Goal: Task Accomplishment & Management: Manage account settings

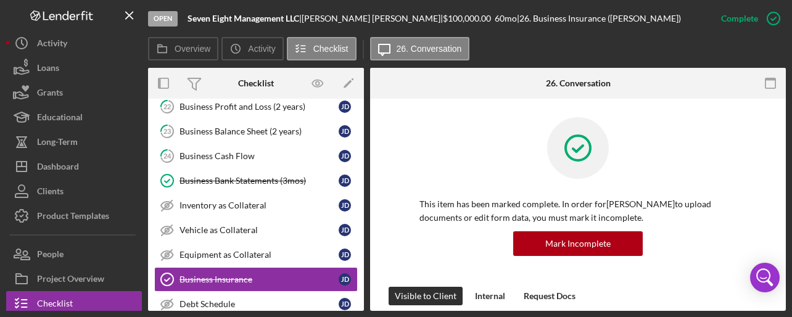
scroll to position [320, 0]
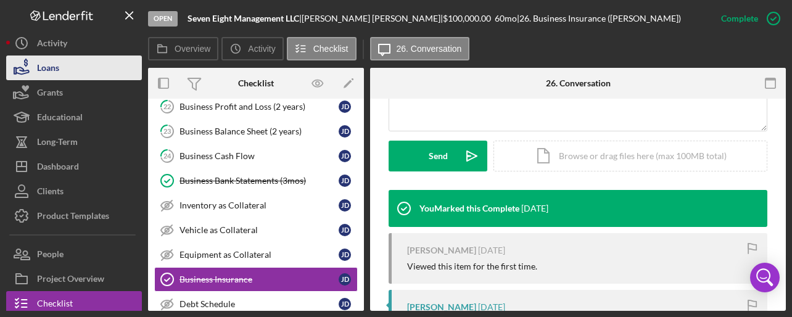
click at [47, 70] on div "Loans" at bounding box center [48, 69] width 22 height 28
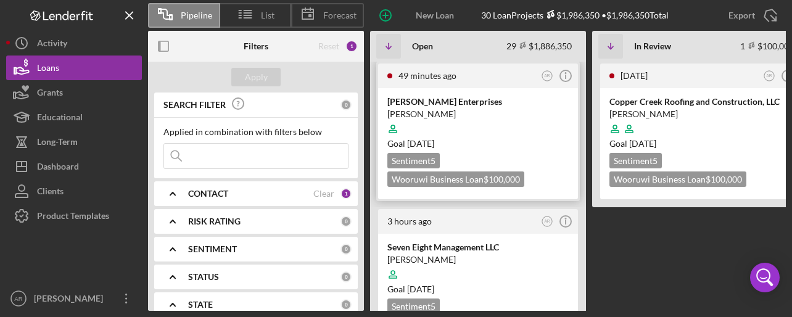
click at [441, 120] on div at bounding box center [477, 128] width 181 height 23
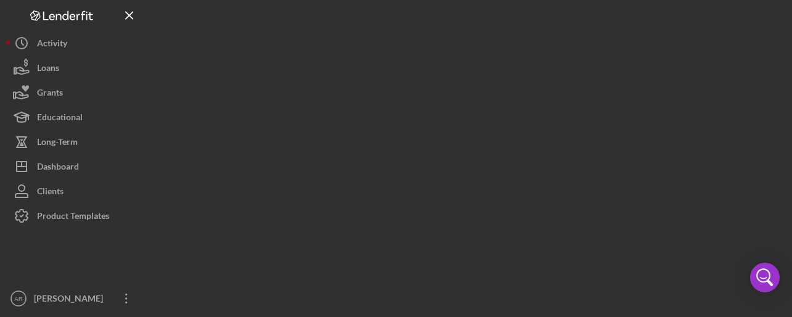
click at [441, 120] on div at bounding box center [467, 155] width 638 height 311
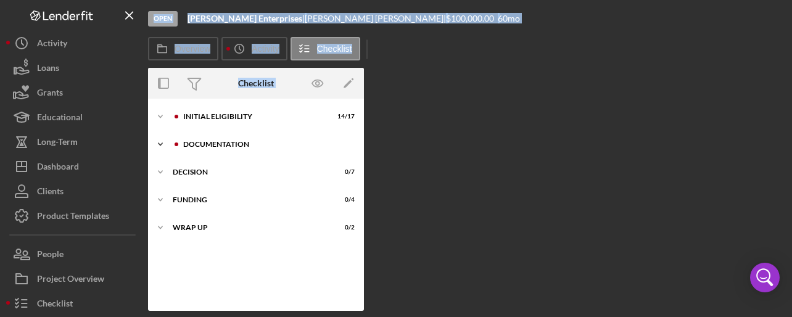
click at [209, 146] on div "Documentation" at bounding box center [265, 144] width 165 height 7
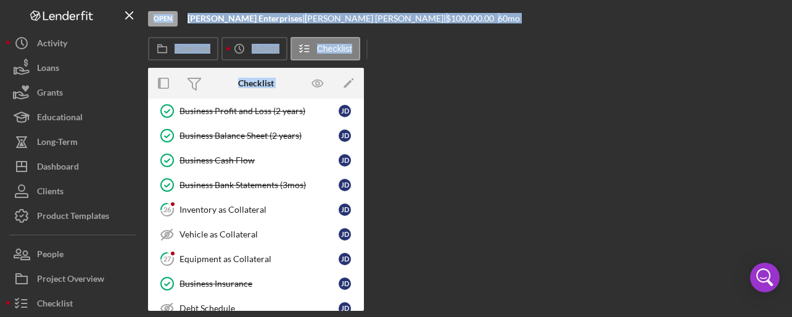
scroll to position [267, 0]
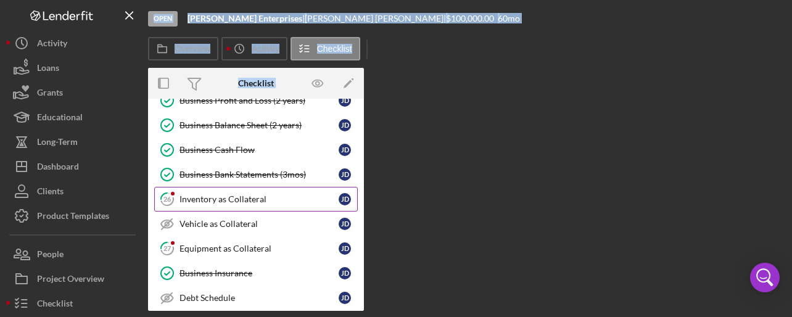
click at [195, 195] on div "Inventory as Collateral" at bounding box center [258, 199] width 159 height 10
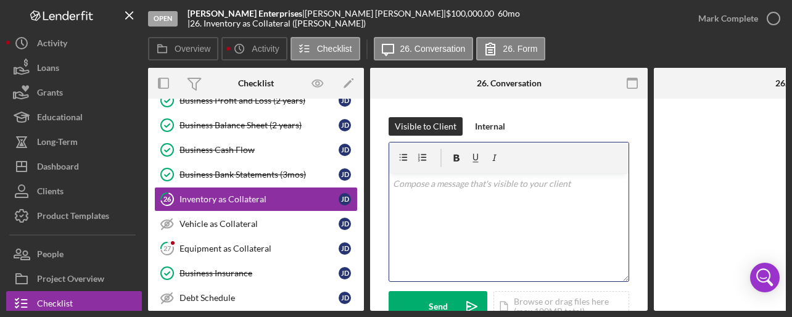
click at [419, 191] on div "v Color teal Color pink Remove color Add row above Add row below Add column bef…" at bounding box center [508, 227] width 239 height 108
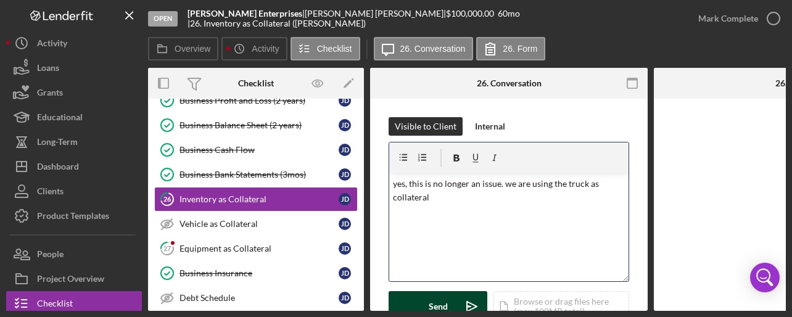
click at [438, 302] on div "Send" at bounding box center [438, 306] width 19 height 31
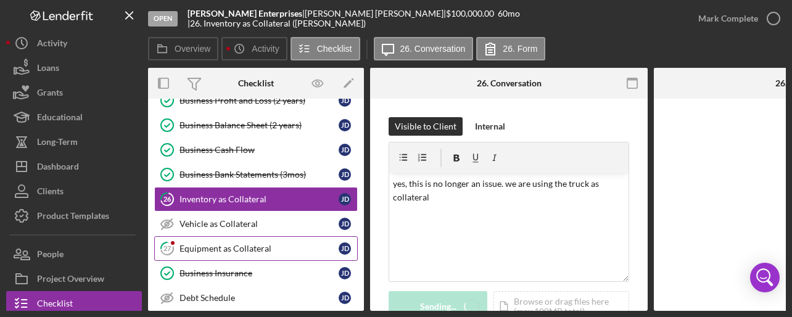
click at [260, 245] on div "Equipment as Collateral" at bounding box center [258, 249] width 159 height 10
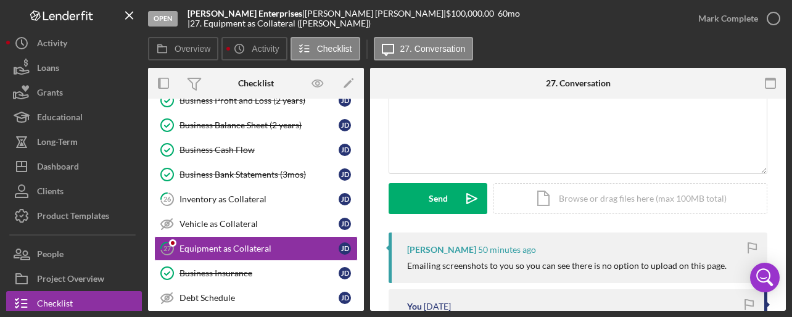
scroll to position [58, 0]
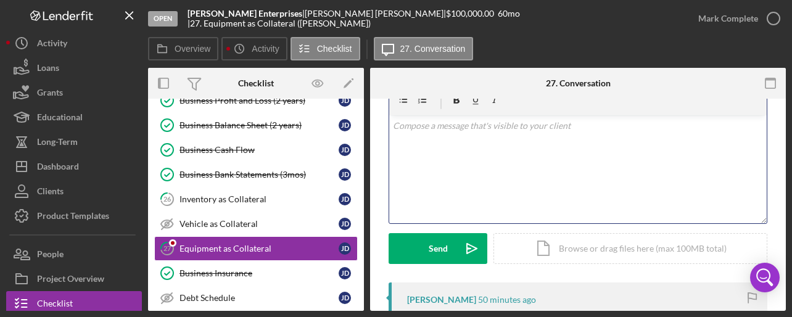
click at [544, 121] on p at bounding box center [578, 126] width 371 height 14
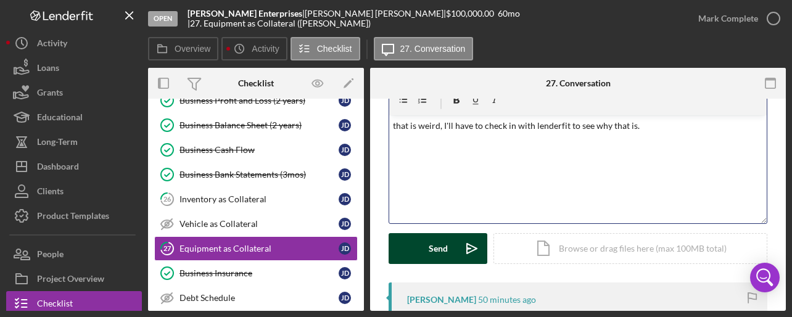
click at [439, 245] on div "Send" at bounding box center [438, 248] width 19 height 31
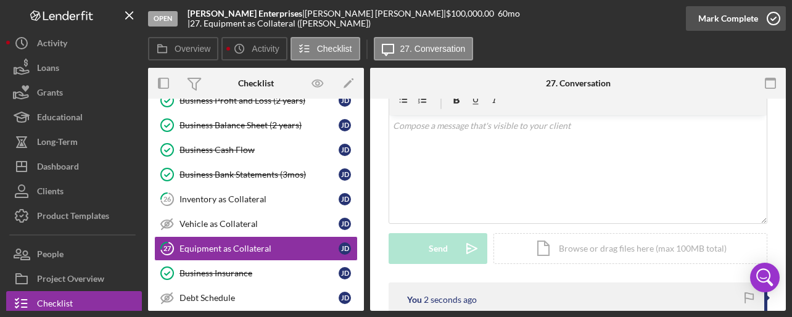
click at [765, 9] on icon "button" at bounding box center [773, 18] width 31 height 31
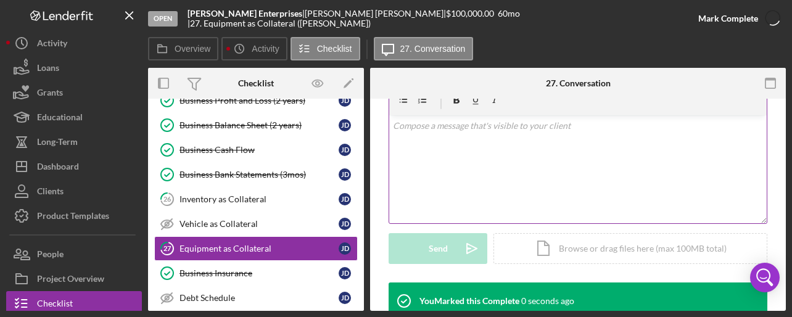
scroll to position [227, 0]
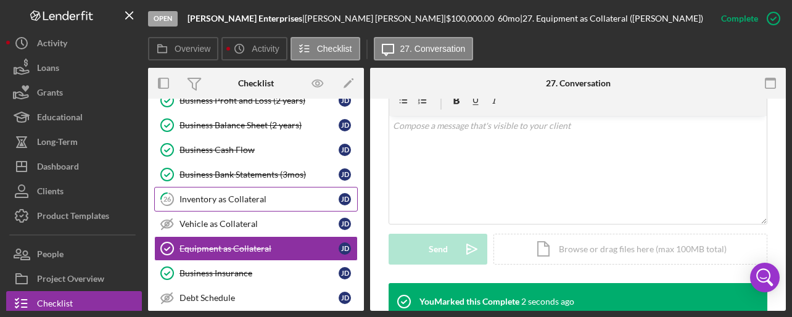
click at [234, 194] on div "Inventory as Collateral" at bounding box center [258, 199] width 159 height 10
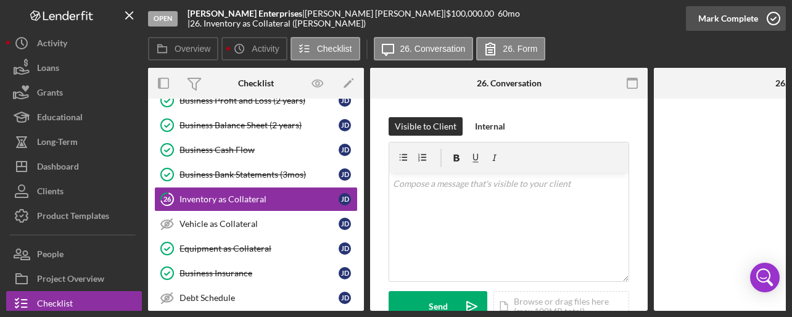
click at [771, 20] on icon "button" at bounding box center [773, 18] width 31 height 31
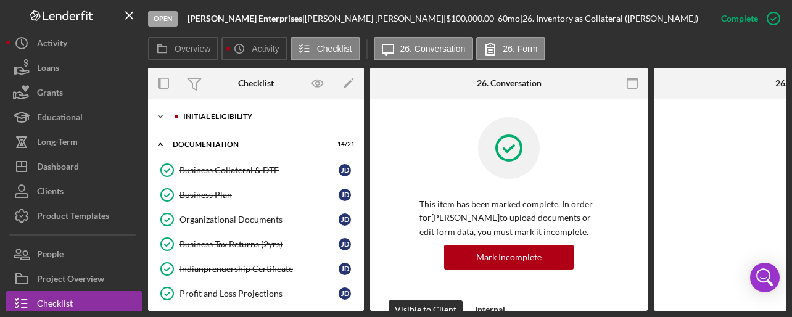
click at [213, 113] on div "Initial Eligibility" at bounding box center [265, 116] width 165 height 7
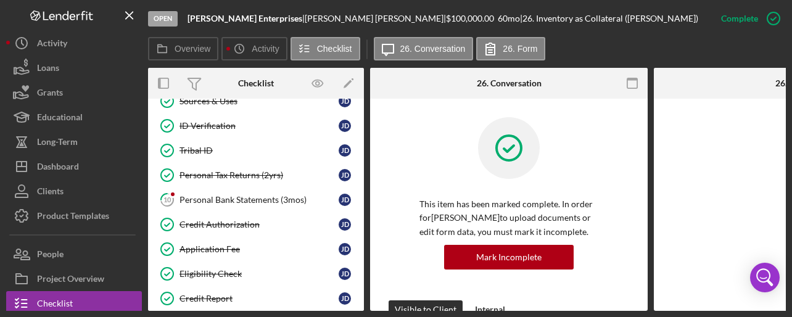
scroll to position [173, 0]
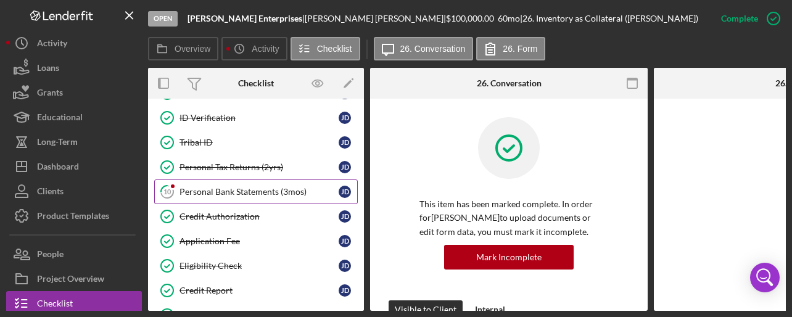
click at [276, 181] on link "10 Personal Bank Statements (3mos) [PERSON_NAME]" at bounding box center [255, 191] width 203 height 25
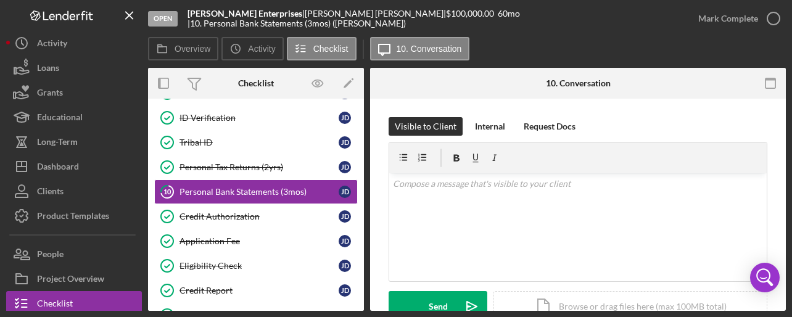
drag, startPoint x: 786, startPoint y: 125, endPoint x: 787, endPoint y: 141, distance: 15.5
click at [787, 141] on div "Open [PERSON_NAME] Enterprises | [PERSON_NAME] | $100,000.00 60 mo | 10. Person…" at bounding box center [396, 158] width 792 height 317
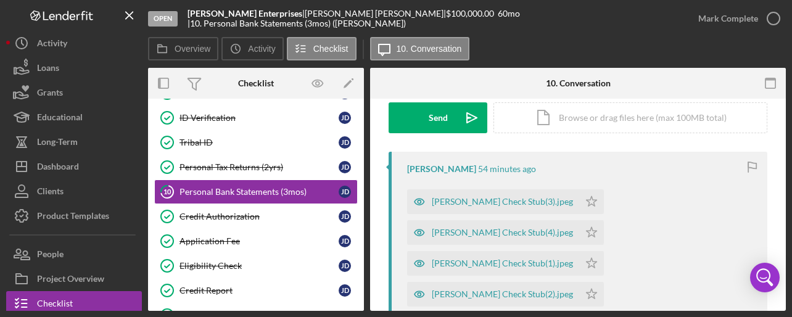
scroll to position [195, 0]
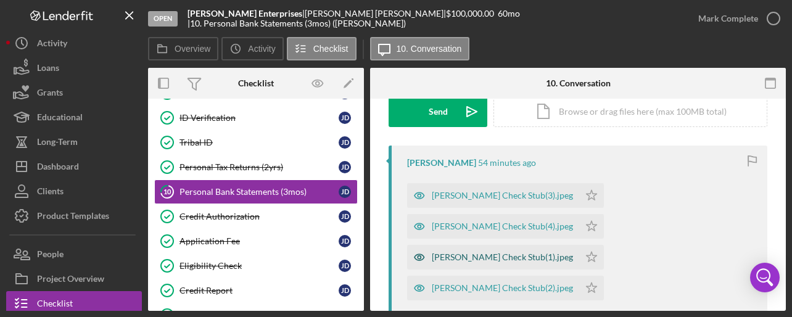
click at [494, 252] on div "[PERSON_NAME] Check Stub(1).jpeg" at bounding box center [502, 257] width 141 height 10
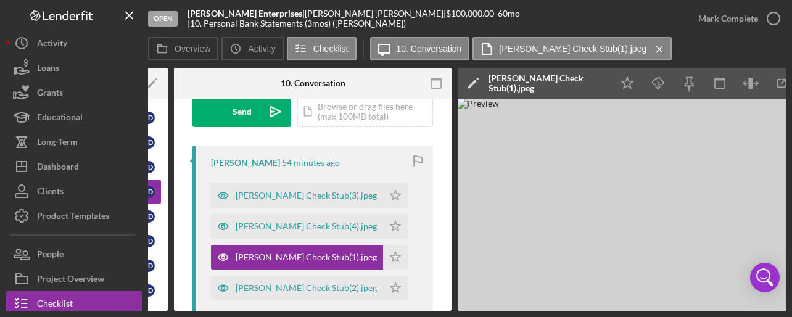
scroll to position [0, 204]
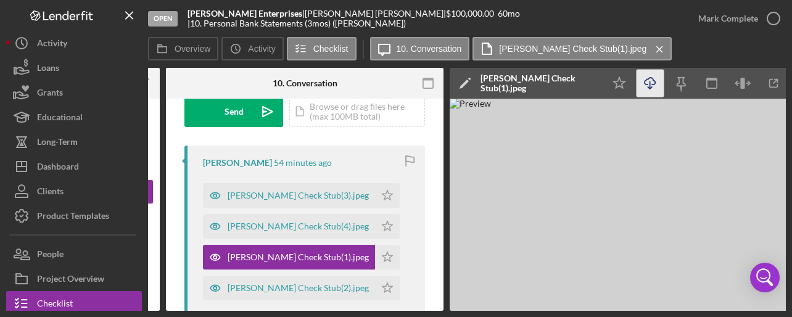
click at [646, 83] on icon "Icon/Download" at bounding box center [650, 84] width 28 height 28
click at [375, 253] on icon "Icon/Star" at bounding box center [387, 257] width 25 height 25
click at [303, 284] on div "[PERSON_NAME] Check Stub(2).jpeg" at bounding box center [298, 288] width 141 height 10
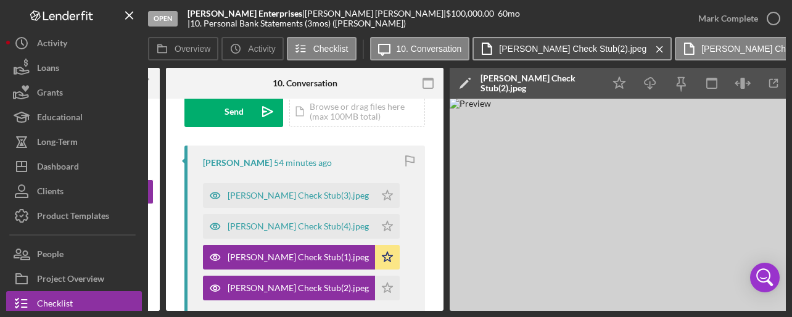
click at [550, 40] on button "[PERSON_NAME] Check Stub(2).jpeg Icon/Menu Close" at bounding box center [571, 48] width 199 height 23
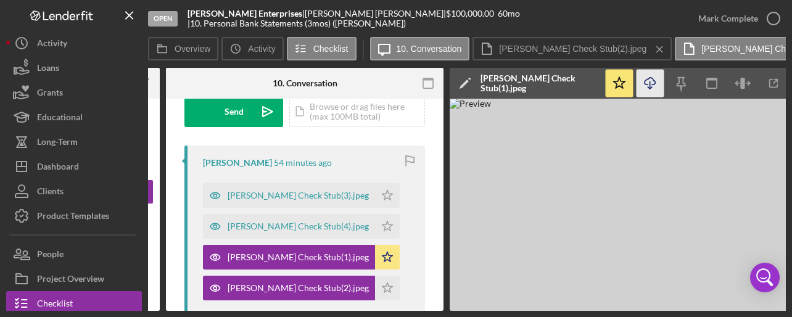
click at [658, 84] on icon "Icon/Download" at bounding box center [650, 84] width 28 height 28
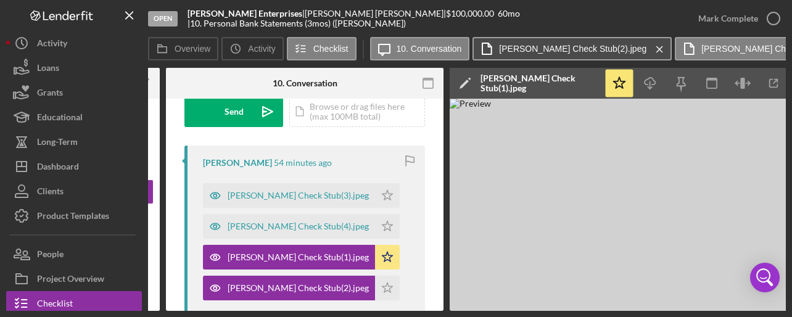
click at [550, 55] on button "[PERSON_NAME] Check Stub(2).jpeg Icon/Menu Close" at bounding box center [571, 48] width 199 height 23
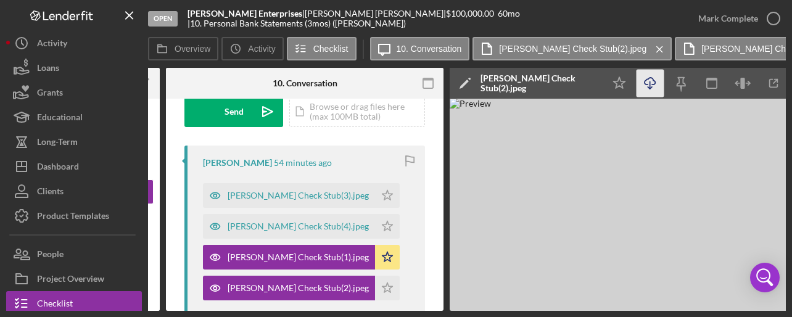
click at [644, 83] on icon "button" at bounding box center [649, 81] width 10 height 7
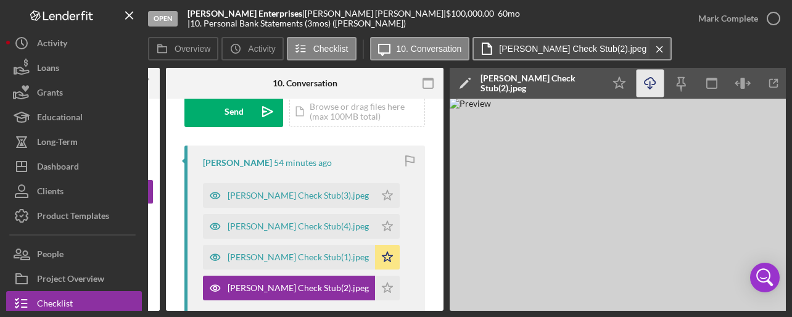
click at [649, 45] on icon "Icon/Menu Close" at bounding box center [660, 49] width 22 height 31
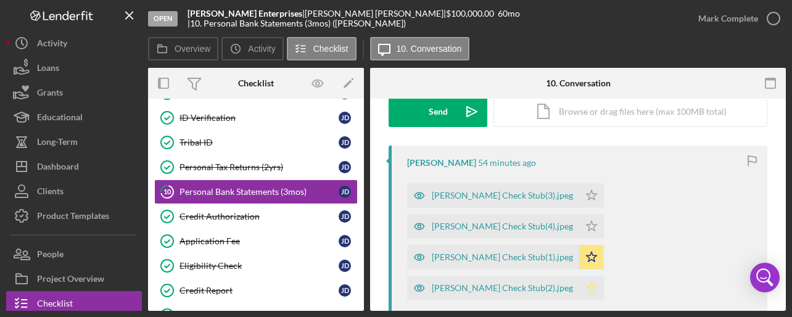
click at [604, 276] on icon "Icon/Star" at bounding box center [591, 288] width 25 height 25
click at [464, 197] on div "[PERSON_NAME] Check Stub(3).jpeg" at bounding box center [502, 196] width 141 height 10
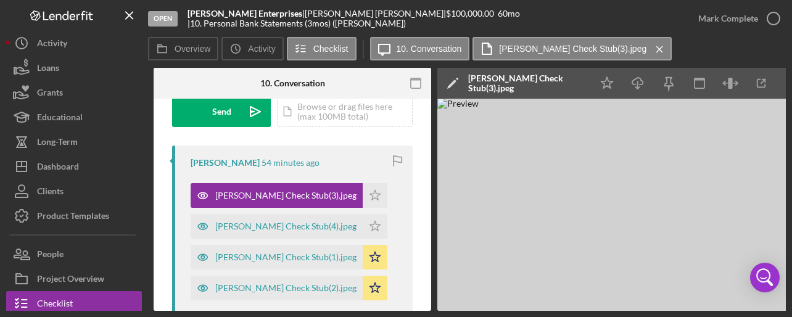
scroll to position [0, 218]
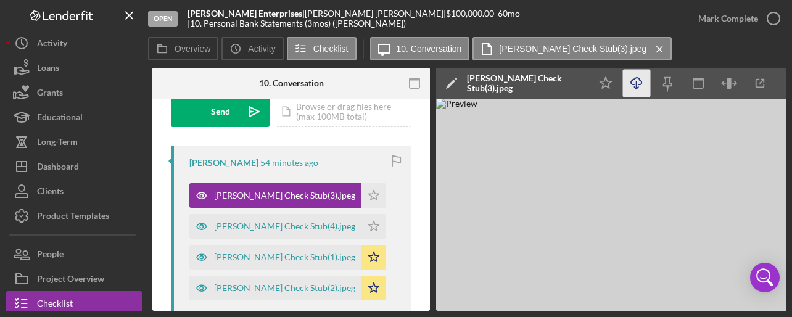
click at [636, 81] on icon "Icon/Download" at bounding box center [637, 84] width 28 height 28
click at [361, 228] on icon "Icon/Star" at bounding box center [373, 226] width 25 height 25
click at [278, 225] on div "[PERSON_NAME] Check Stub(4).jpeg" at bounding box center [284, 226] width 141 height 10
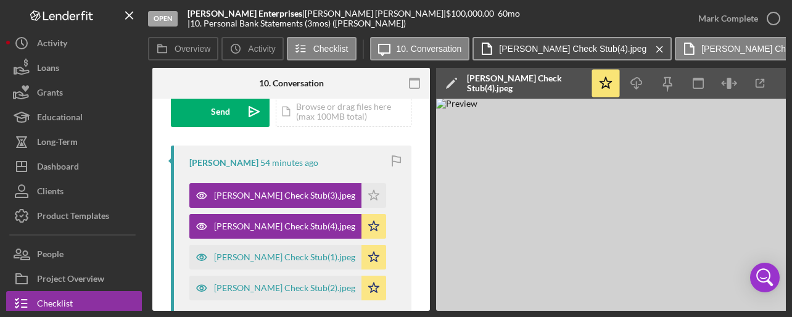
click at [531, 40] on button "[PERSON_NAME] Check Stub(4).jpeg Icon/Menu Close" at bounding box center [571, 48] width 199 height 23
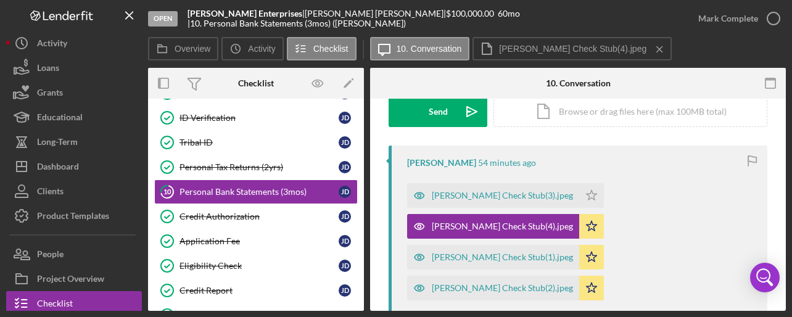
scroll to position [0, 0]
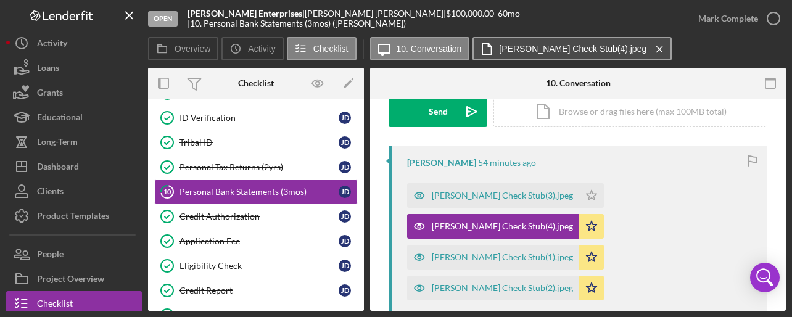
click at [528, 43] on button "[PERSON_NAME] Check Stub(4).jpeg Icon/Menu Close" at bounding box center [571, 48] width 199 height 23
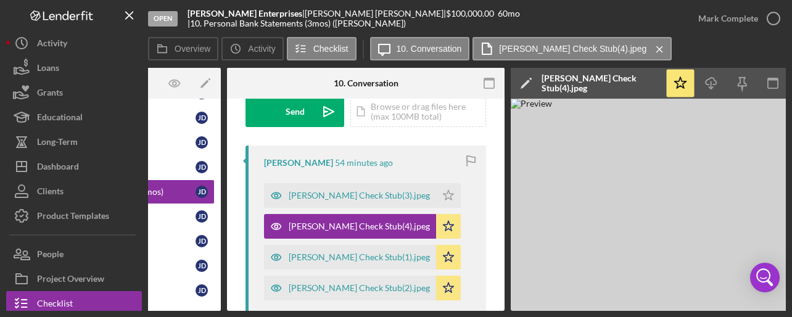
scroll to position [0, 155]
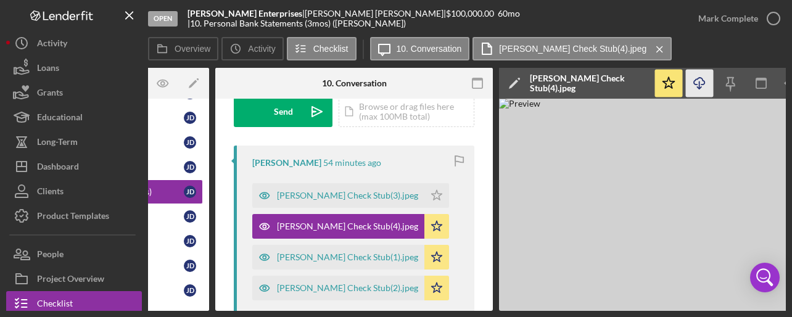
click at [699, 86] on line "button" at bounding box center [699, 84] width 0 height 7
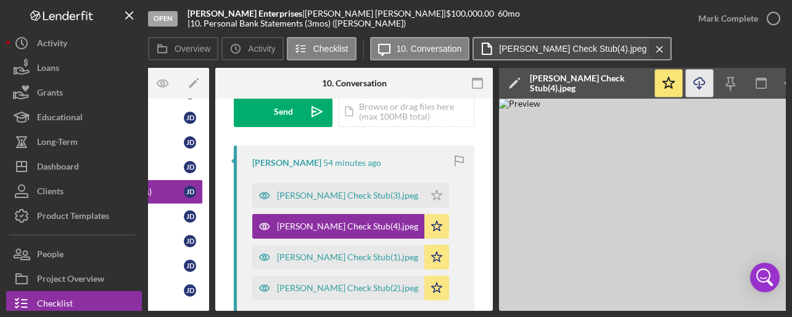
click at [649, 47] on icon "Icon/Menu Close" at bounding box center [660, 49] width 22 height 31
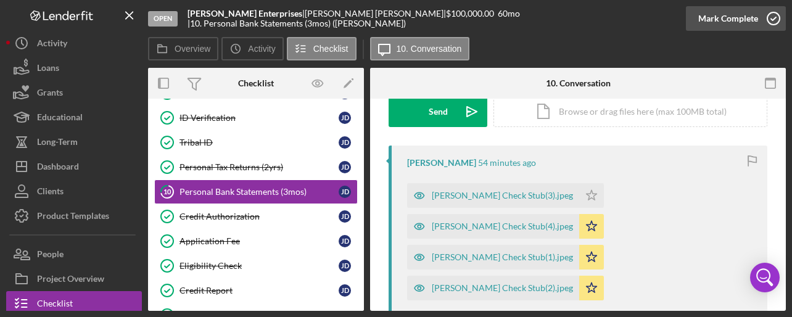
click at [771, 13] on icon "button" at bounding box center [773, 18] width 31 height 31
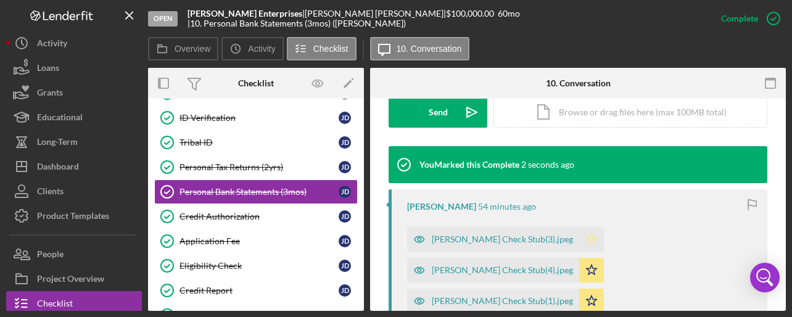
click at [586, 234] on polygon "button" at bounding box center [591, 239] width 10 height 10
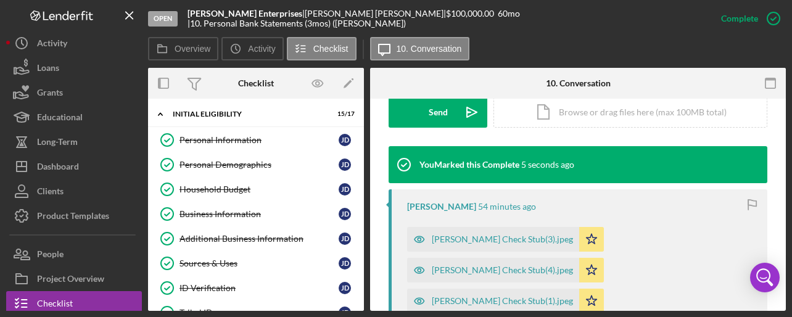
scroll to position [0, 0]
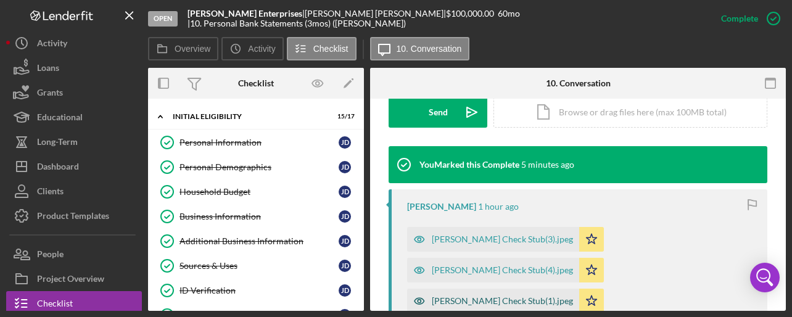
click at [486, 296] on div "[PERSON_NAME] Check Stub(1).jpeg" at bounding box center [502, 301] width 141 height 10
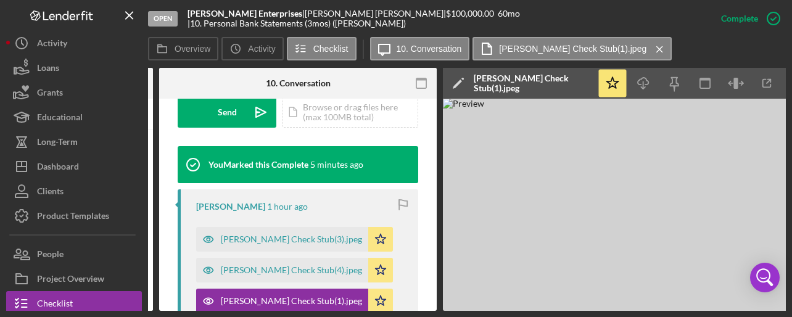
scroll to position [0, 223]
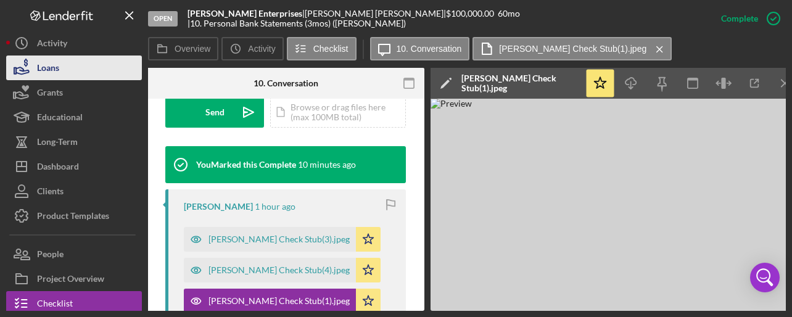
click at [49, 67] on div "Loans" at bounding box center [48, 69] width 22 height 28
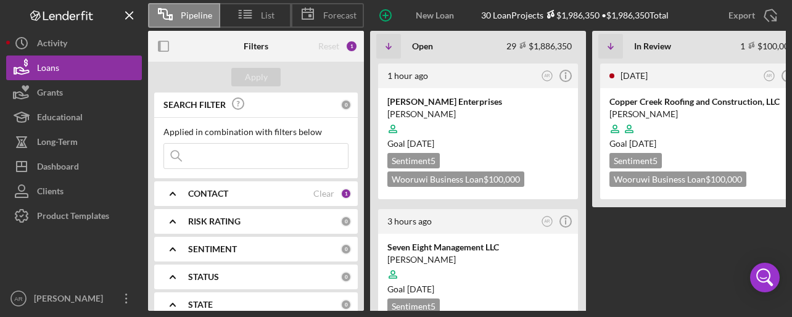
click at [607, 271] on Review "[DATE] AR Icon/Info Copper Creek Roofing and Construction, LLC [PERSON_NAME] Go…" at bounding box center [700, 186] width 216 height 249
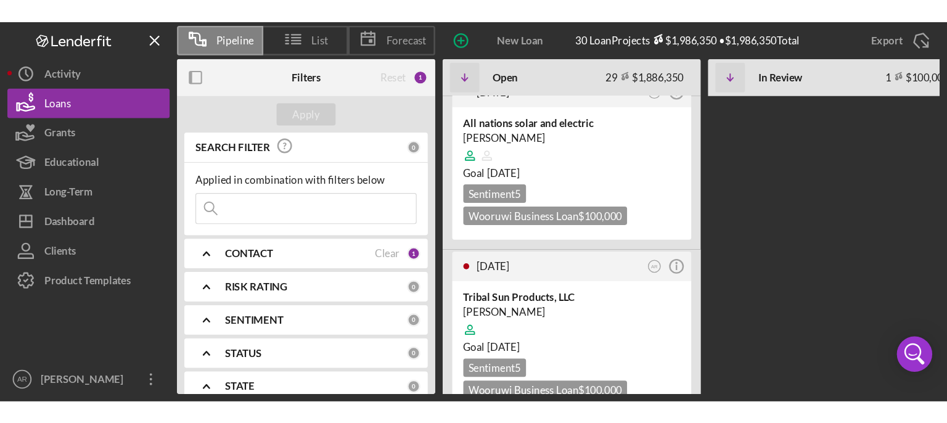
scroll to position [3866, 0]
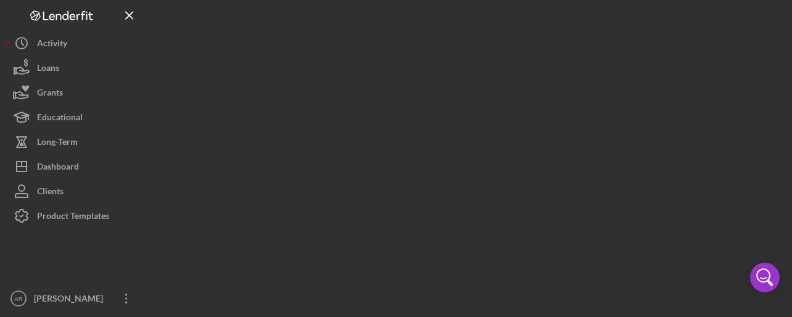
click at [405, 149] on div at bounding box center [467, 155] width 638 height 311
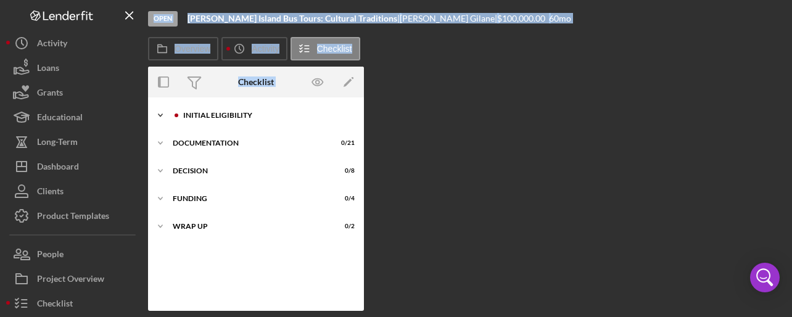
click at [213, 112] on div "Initial Eligibility" at bounding box center [265, 115] width 165 height 7
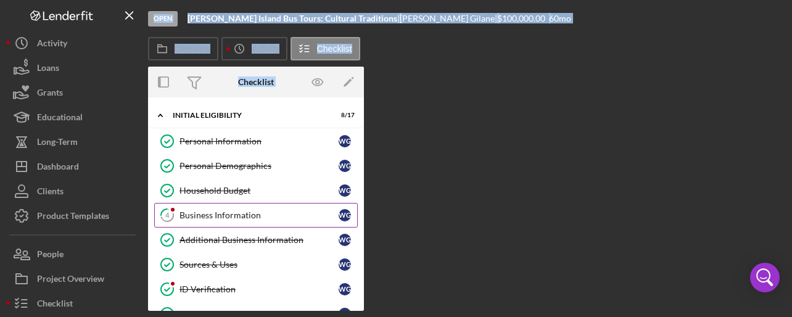
click at [224, 210] on div "Business Information" at bounding box center [258, 215] width 159 height 10
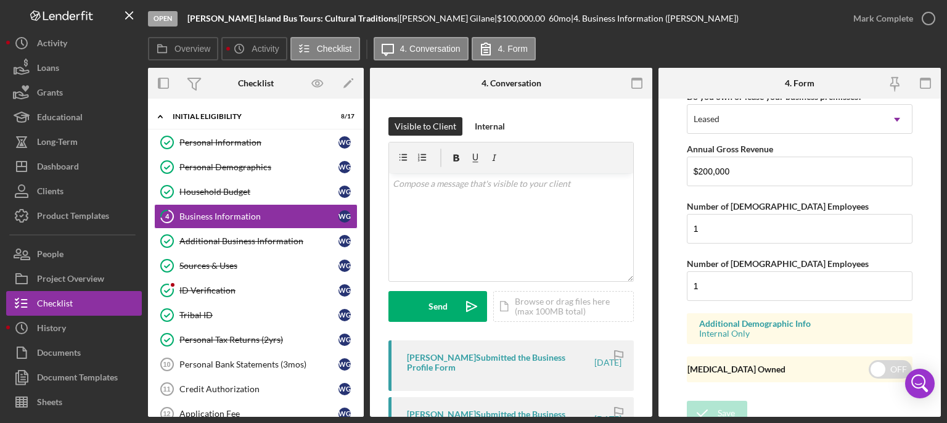
scroll to position [1056, 0]
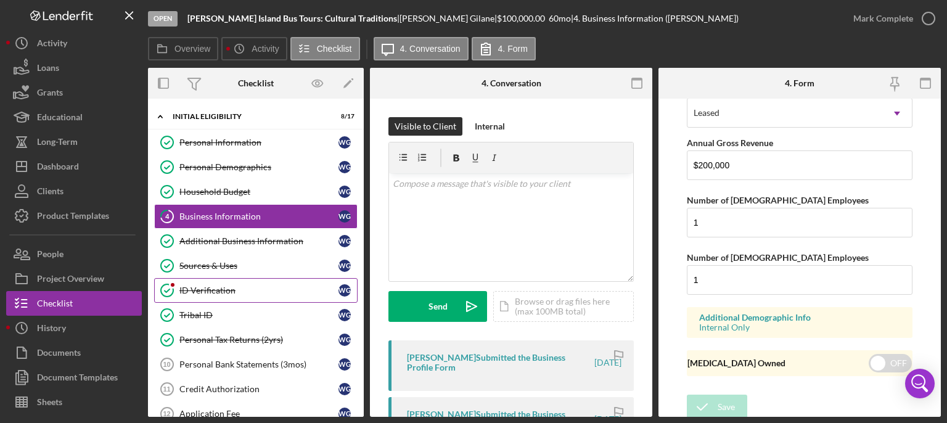
click at [216, 290] on div "ID Verification" at bounding box center [258, 290] width 159 height 10
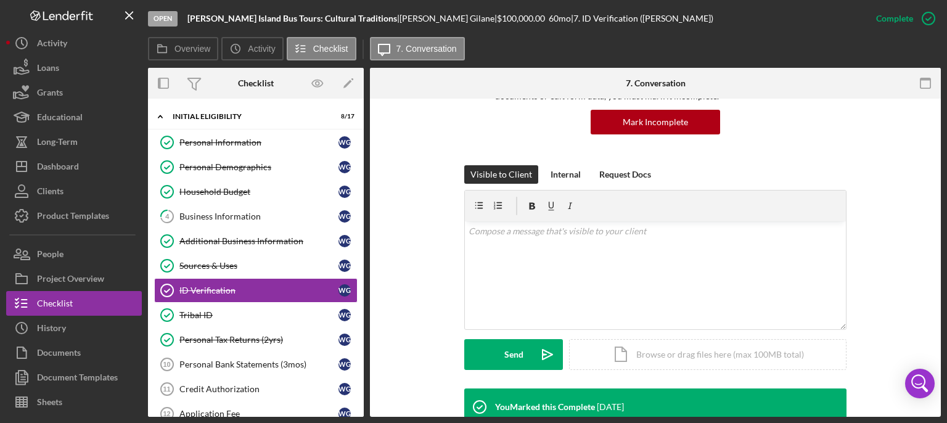
scroll to position [101, 0]
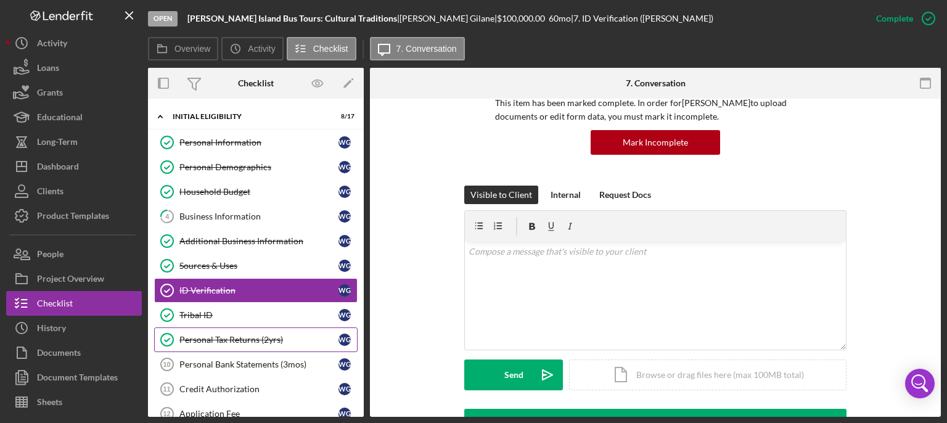
click at [246, 316] on div "Personal Tax Returns (2yrs)" at bounding box center [258, 340] width 159 height 10
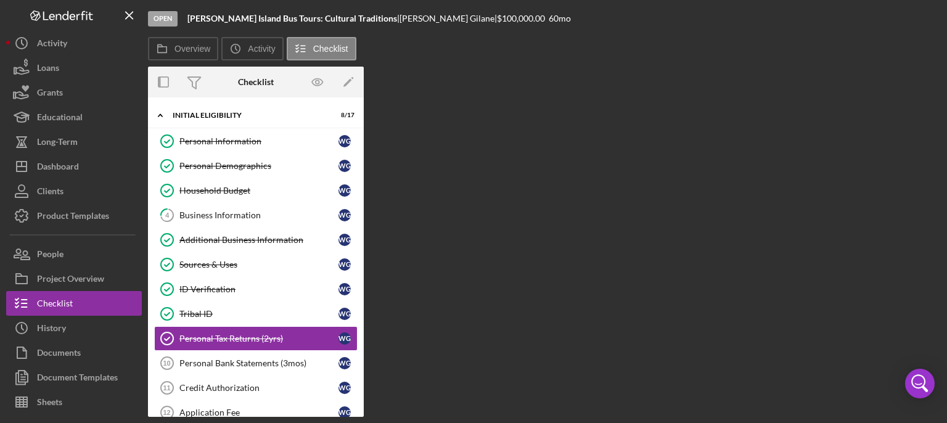
click at [734, 249] on div "Overview Internal Workflow Stage Open Icon/Dropdown Arrow Archive (can unarchiv…" at bounding box center [544, 242] width 793 height 350
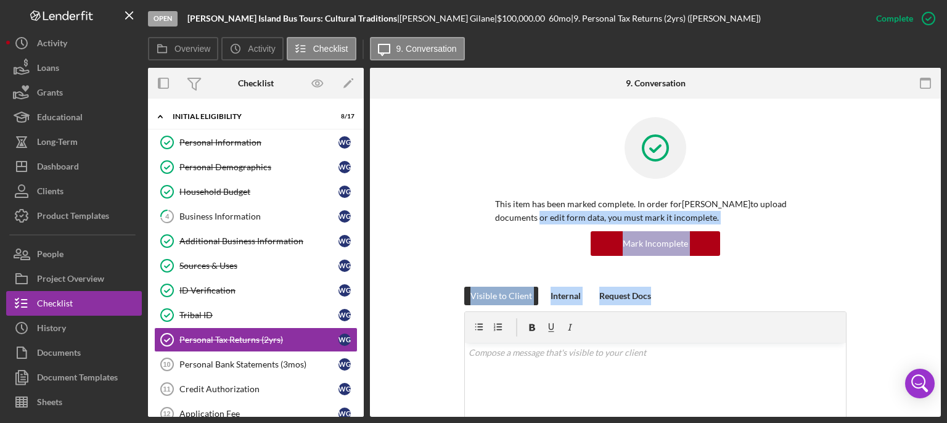
drag, startPoint x: 941, startPoint y: 205, endPoint x: 946, endPoint y: 290, distance: 85.3
click at [791, 290] on div "Open [PERSON_NAME] Island Bus Tours: Cultural Traditions | [PERSON_NAME] | $100…" at bounding box center [473, 211] width 947 height 423
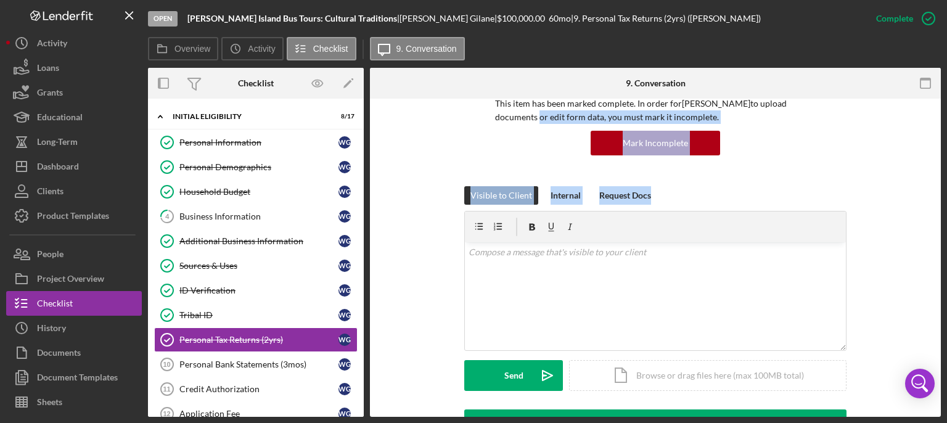
scroll to position [96, 0]
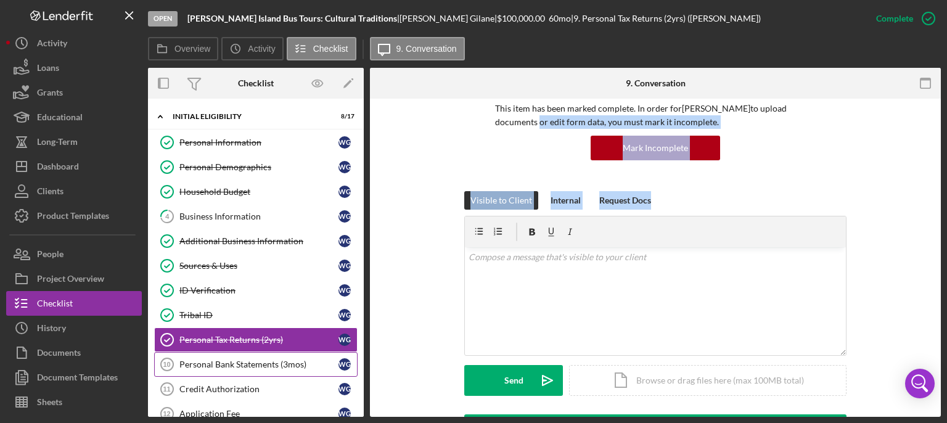
click at [254, 316] on div "Personal Bank Statements (3mos)" at bounding box center [258, 364] width 159 height 10
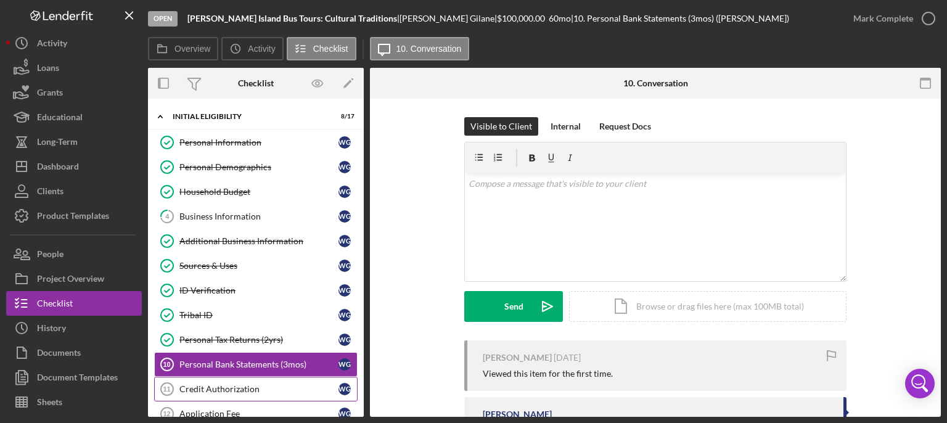
click at [248, 316] on link "Credit Authorization 11 Credit Authorization W G" at bounding box center [255, 389] width 203 height 25
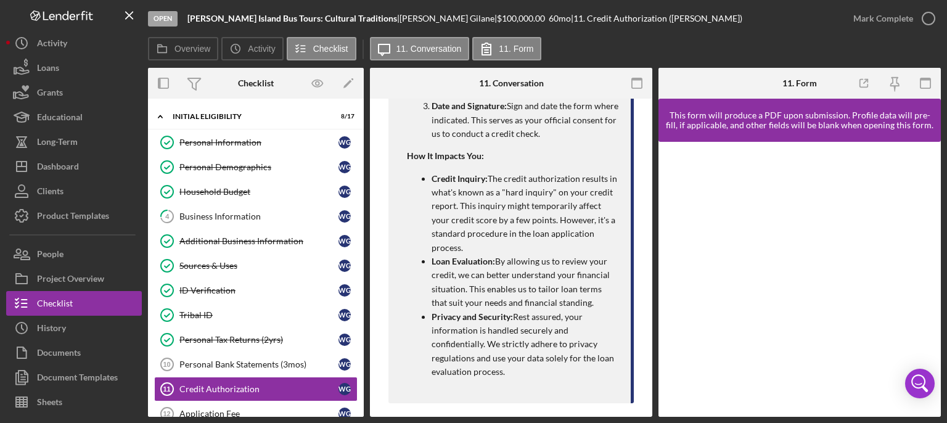
scroll to position [552, 0]
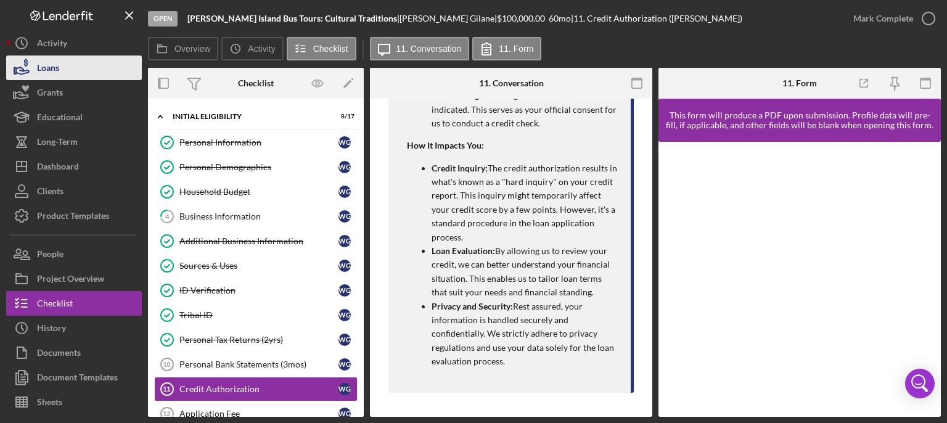
click at [63, 72] on button "Loans" at bounding box center [74, 67] width 136 height 25
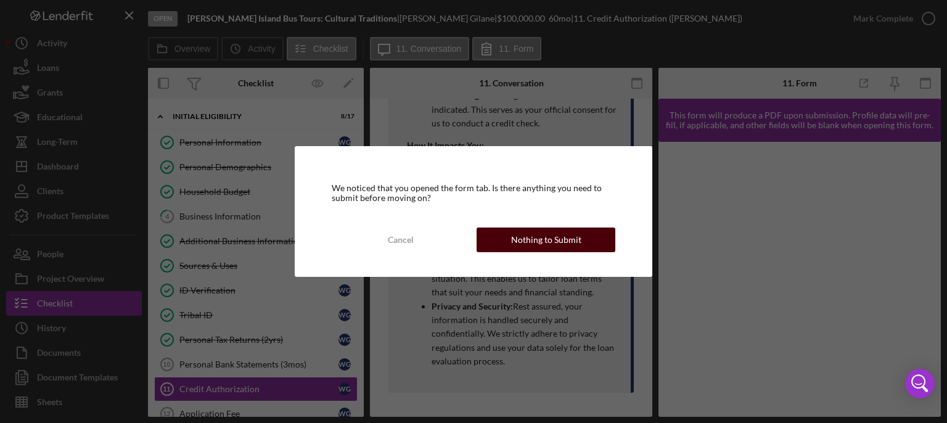
click at [570, 242] on div "Nothing to Submit" at bounding box center [546, 240] width 70 height 25
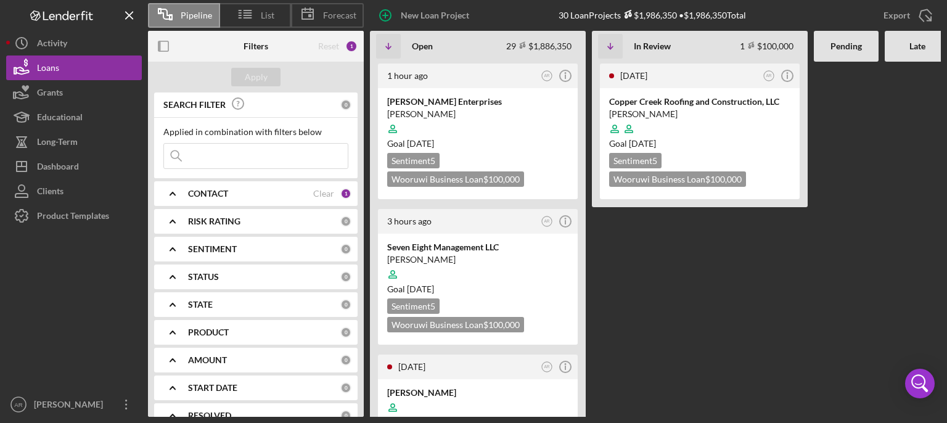
click at [745, 271] on Review "[DATE] AR Icon/Info Copper Creek Roofing and Construction, LLC [PERSON_NAME] Go…" at bounding box center [700, 239] width 216 height 355
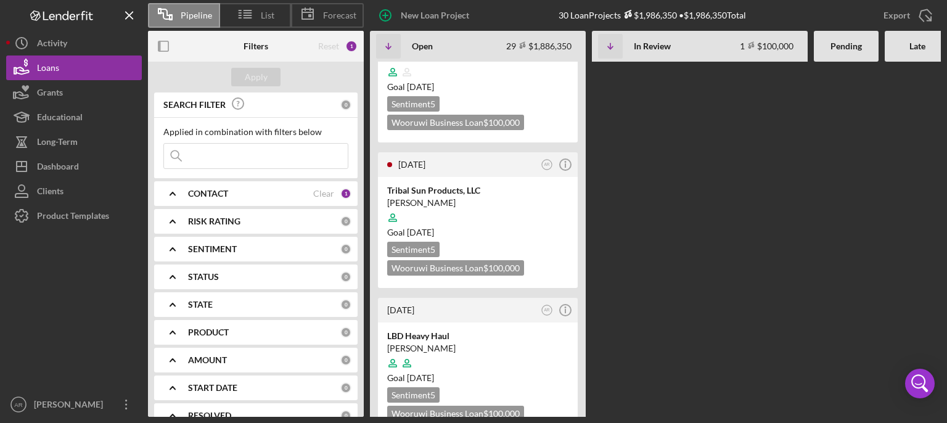
scroll to position [3760, 0]
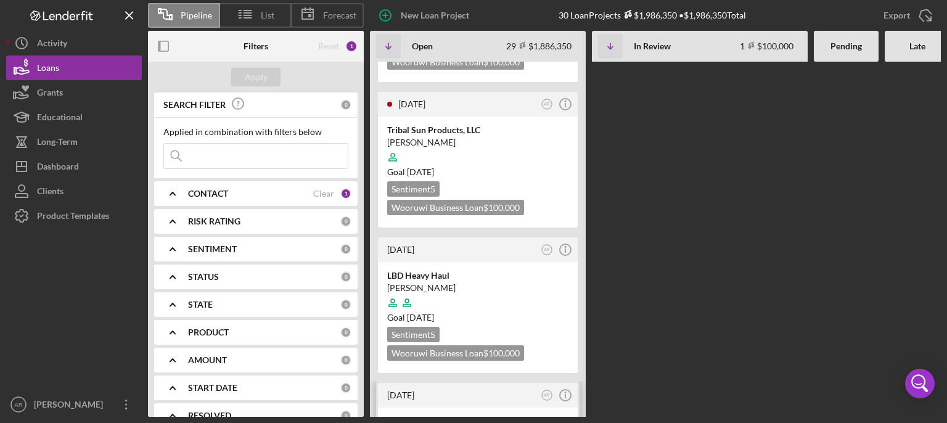
click at [461, 316] on div "[DATE] AR Icon/Info" at bounding box center [478, 395] width 200 height 25
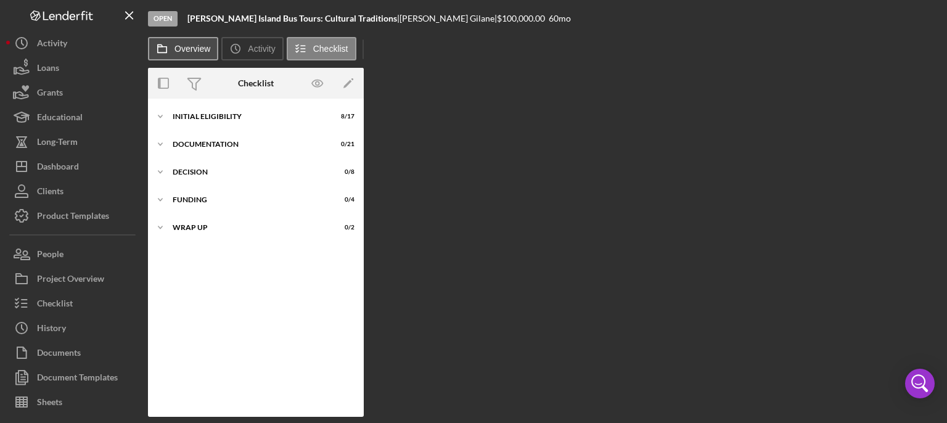
click at [200, 48] on label "Overview" at bounding box center [192, 49] width 36 height 10
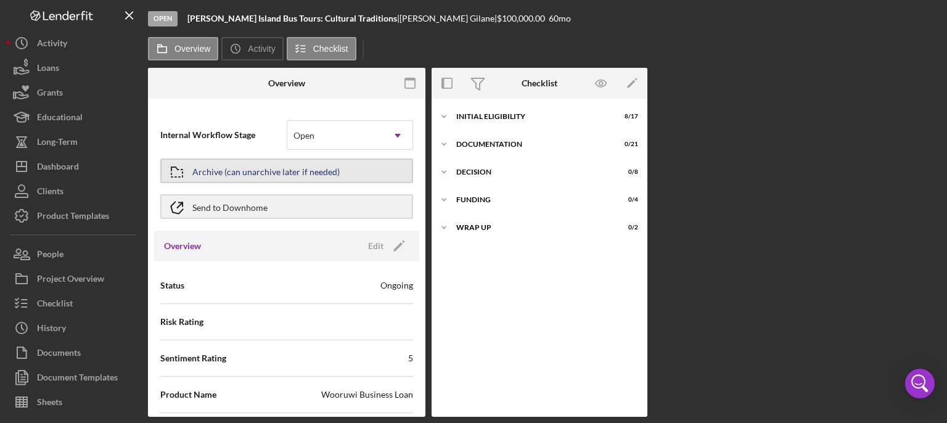
click at [261, 179] on div "Archive (can unarchive later if needed)" at bounding box center [265, 171] width 147 height 22
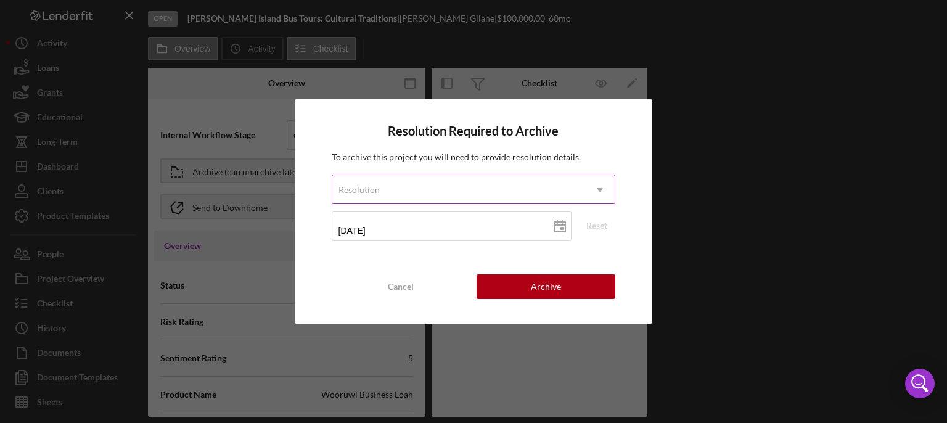
click at [448, 187] on div "Resolution" at bounding box center [458, 190] width 253 height 28
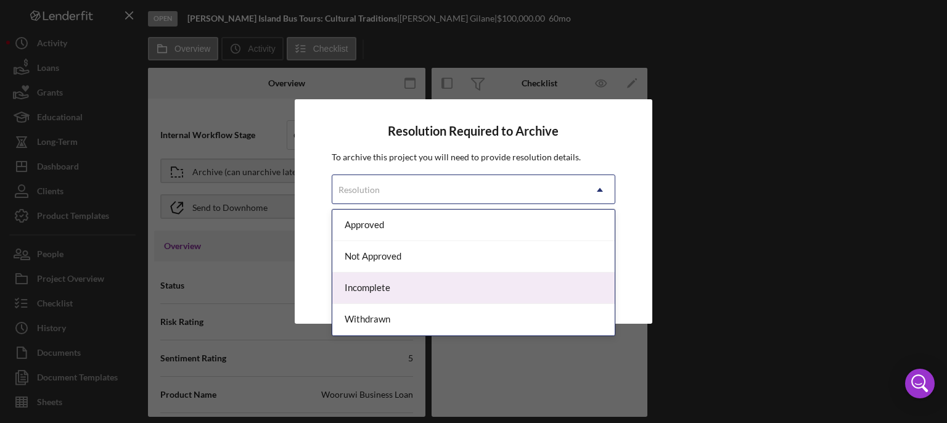
click at [380, 290] on div "Incomplete" at bounding box center [473, 288] width 283 height 31
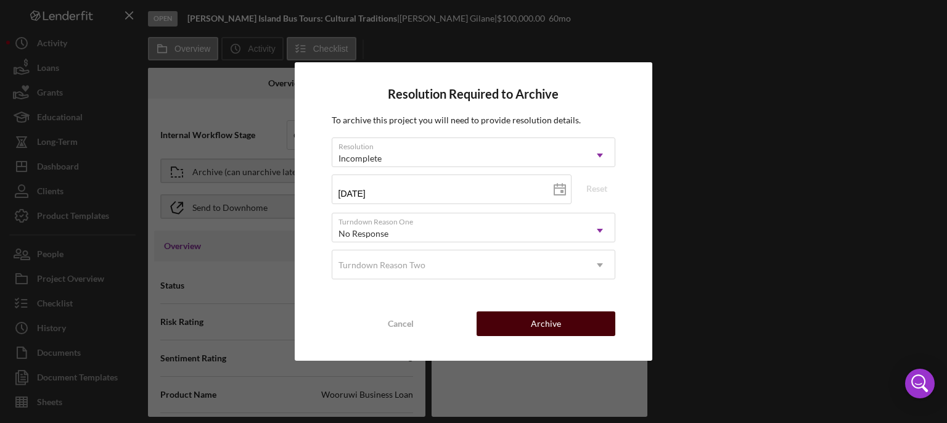
click at [562, 316] on button "Archive" at bounding box center [546, 323] width 139 height 25
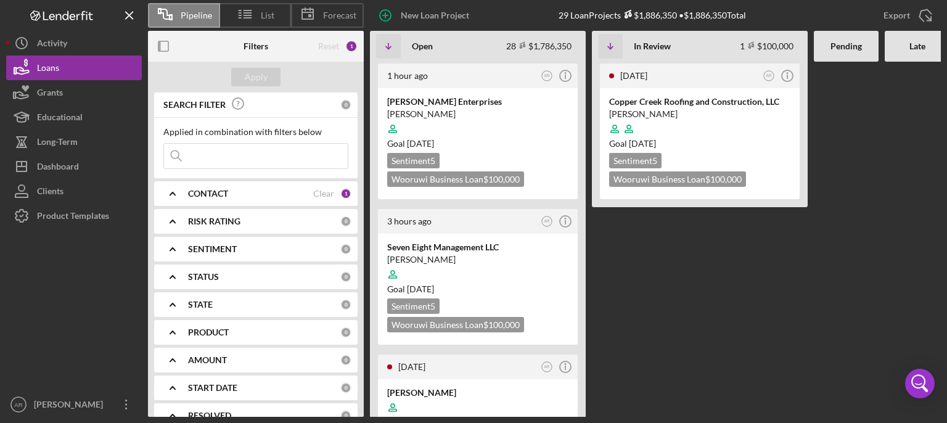
click at [643, 289] on Review "[DATE] AR Icon/Info Copper Creek Roofing and Construction, LLC [PERSON_NAME] Go…" at bounding box center [700, 239] width 216 height 355
click at [791, 45] on b "Late" at bounding box center [917, 46] width 16 height 10
click at [791, 126] on div at bounding box center [917, 239] width 65 height 355
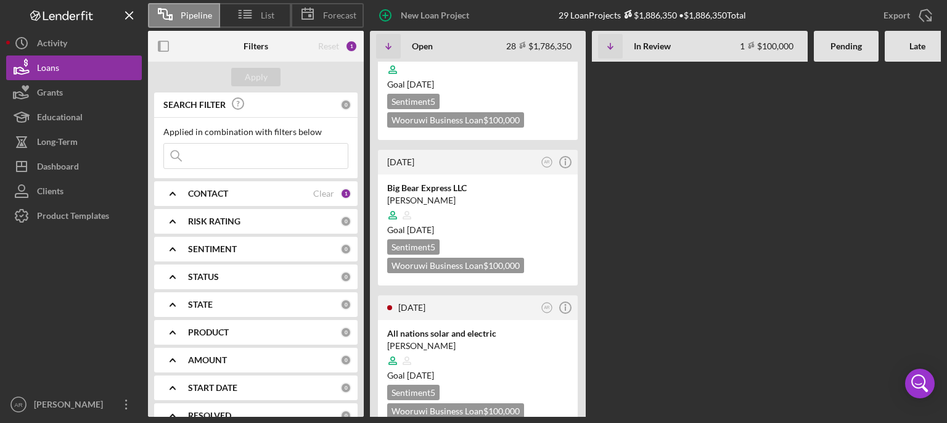
scroll to position [3369, 0]
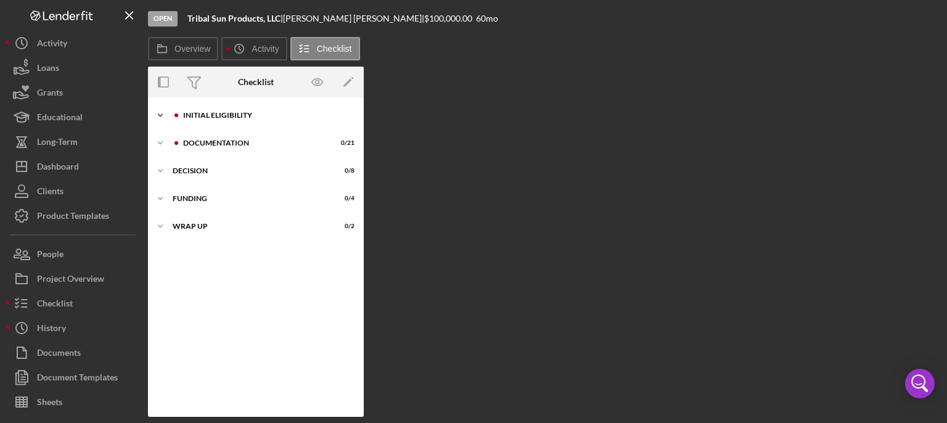
click at [234, 109] on div "Icon/Expander Initial Eligibility 1 / 17" at bounding box center [256, 115] width 216 height 25
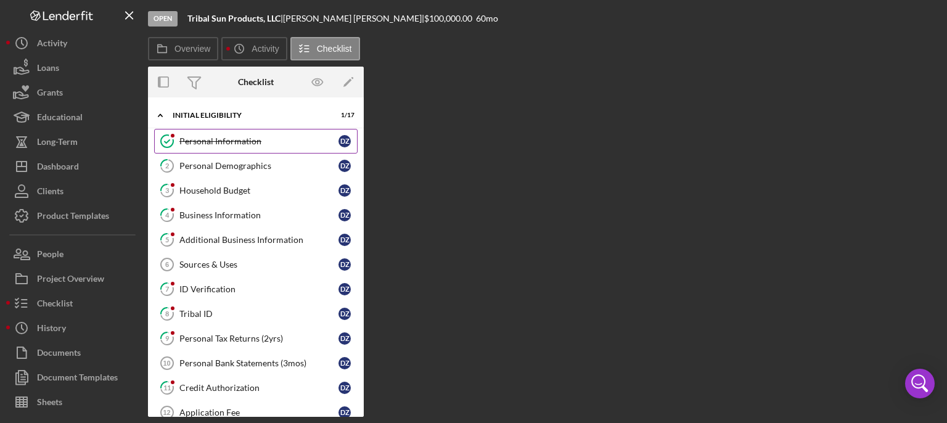
click at [225, 136] on div "Personal Information" at bounding box center [258, 141] width 159 height 10
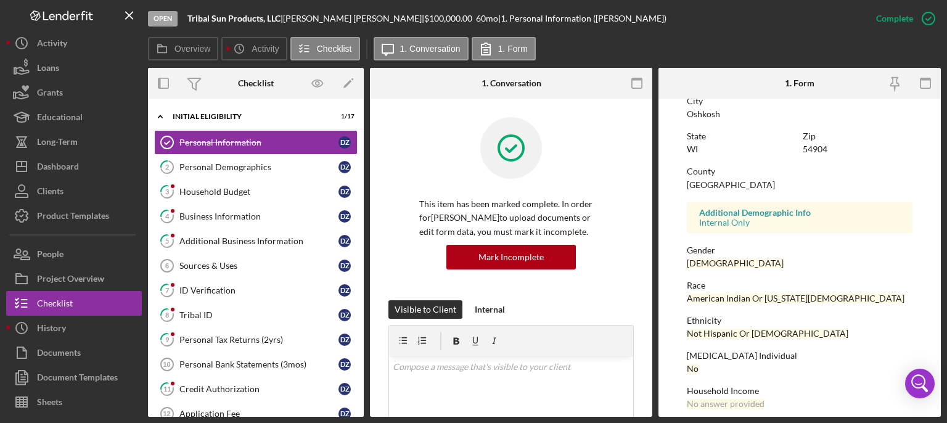
scroll to position [267, 0]
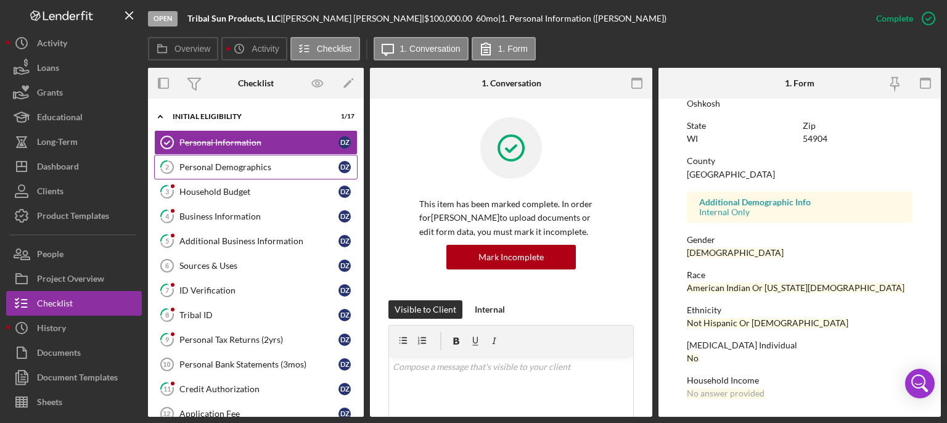
click at [240, 162] on div "Personal Demographics" at bounding box center [258, 167] width 159 height 10
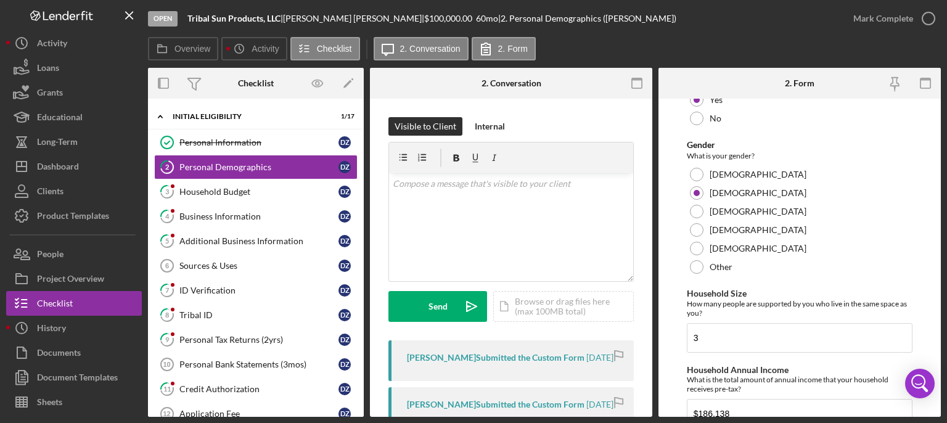
scroll to position [839, 0]
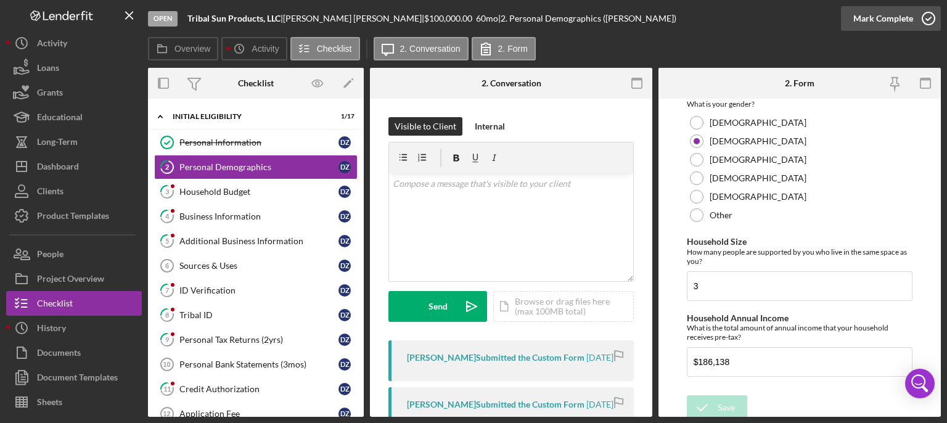
click at [791, 17] on icon "button" at bounding box center [928, 18] width 31 height 31
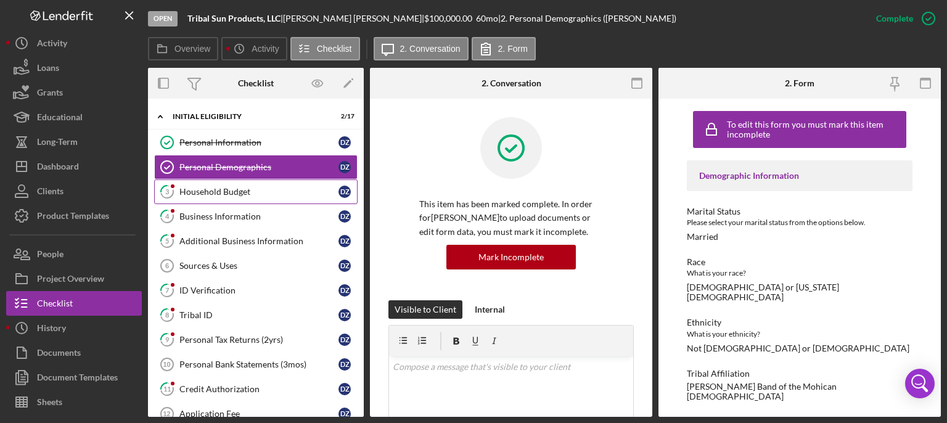
click at [230, 191] on div "Household Budget" at bounding box center [258, 192] width 159 height 10
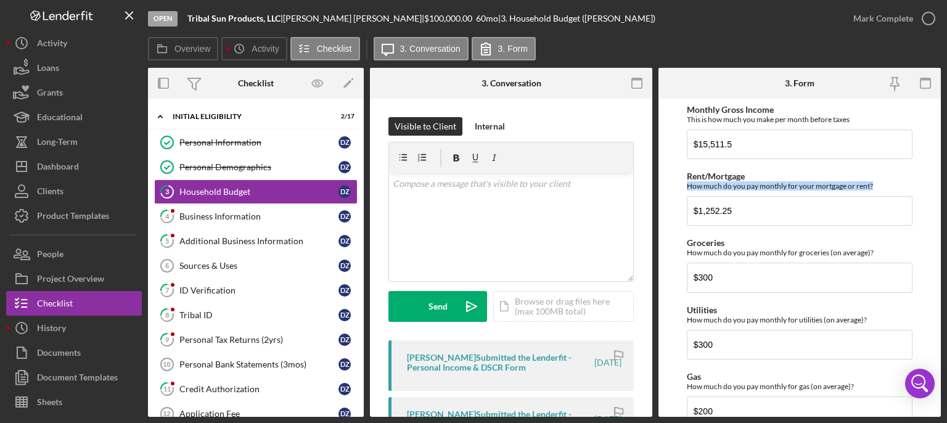
drag, startPoint x: 942, startPoint y: 205, endPoint x: 936, endPoint y: 174, distance: 31.9
click at [791, 174] on div "Open Tribal Sun Products, LLC | [PERSON_NAME] | $100,000.00 60 mo | 3. Househol…" at bounding box center [473, 211] width 947 height 423
click at [791, 170] on form "Monthly Gross Income This is how much you make per month before taxes $15,511.5…" at bounding box center [799, 258] width 282 height 318
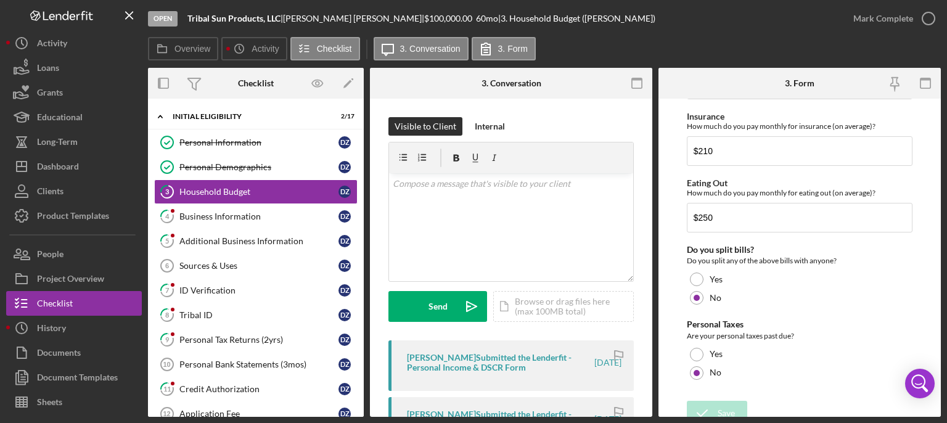
scroll to position [335, 0]
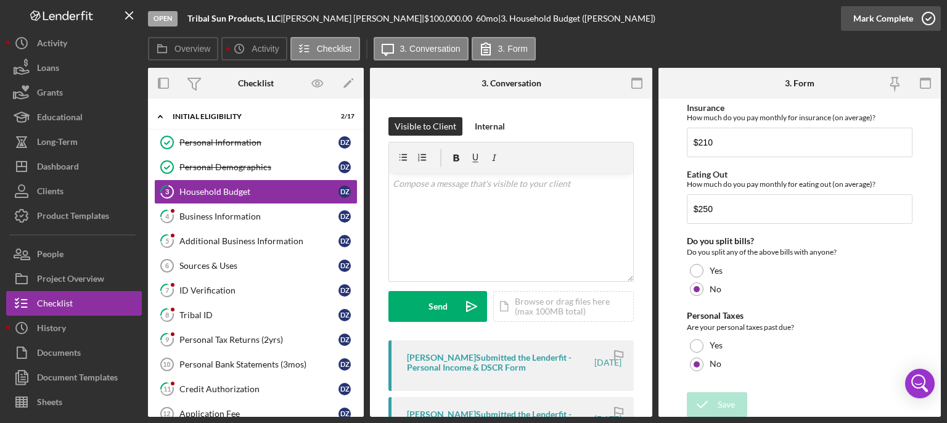
click at [791, 17] on icon "button" at bounding box center [928, 18] width 31 height 31
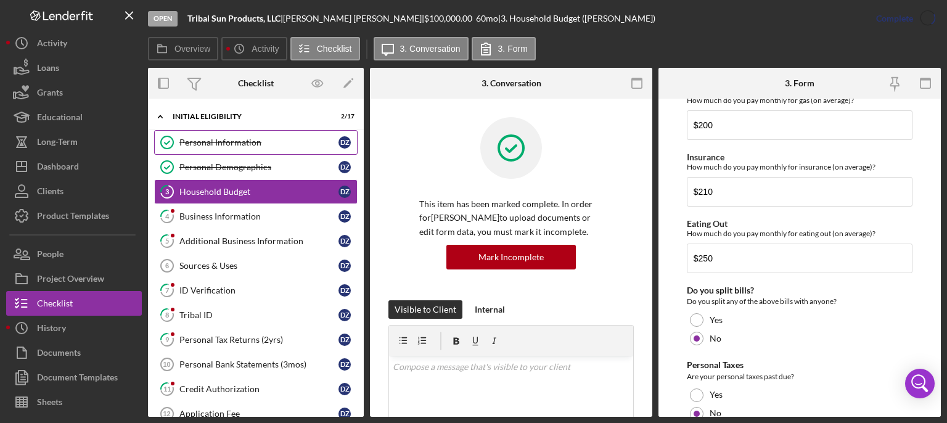
scroll to position [385, 0]
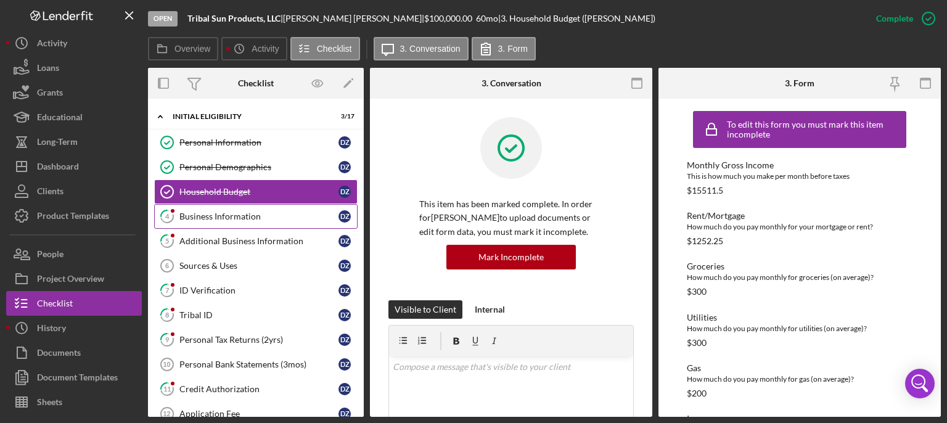
click at [220, 212] on div "Business Information" at bounding box center [258, 216] width 159 height 10
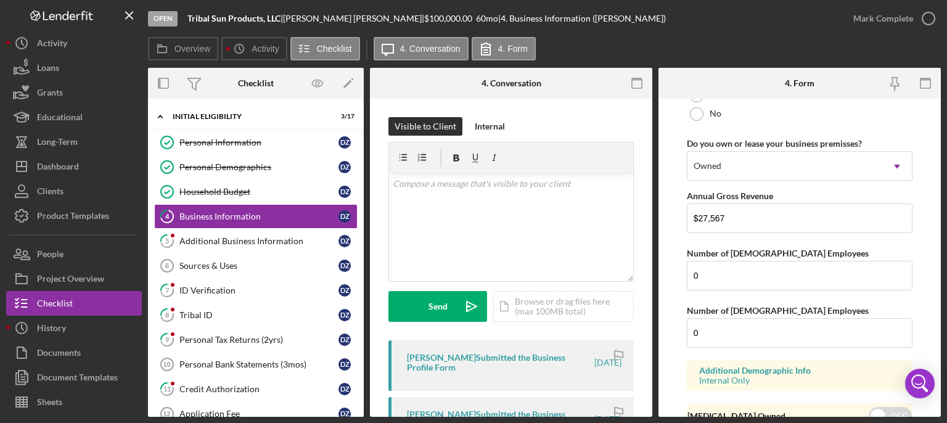
scroll to position [1056, 0]
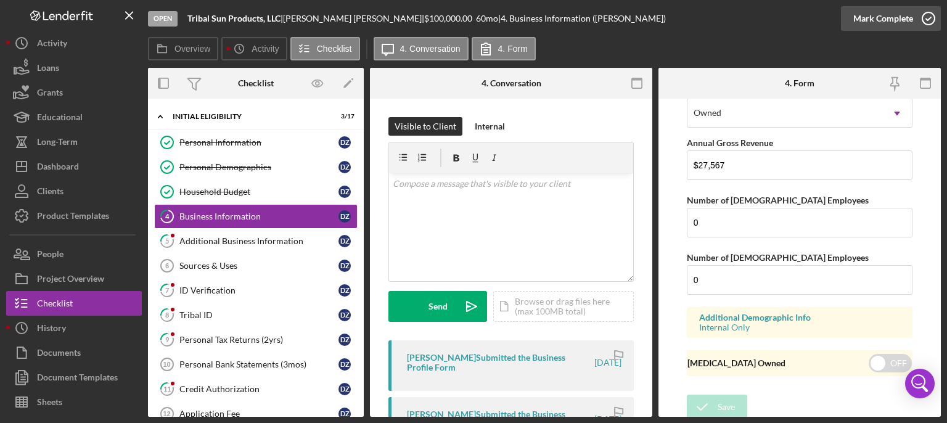
click at [791, 20] on icon "button" at bounding box center [928, 18] width 31 height 31
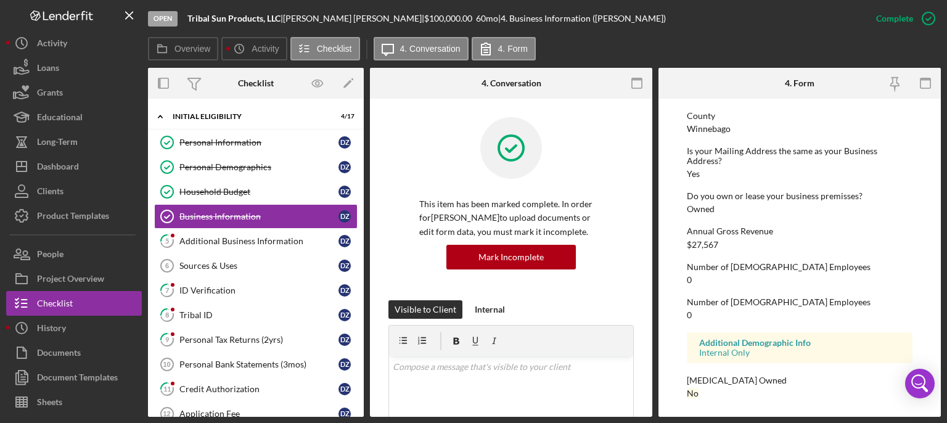
scroll to position [622, 0]
click at [226, 240] on div "Additional Business Information" at bounding box center [258, 241] width 159 height 10
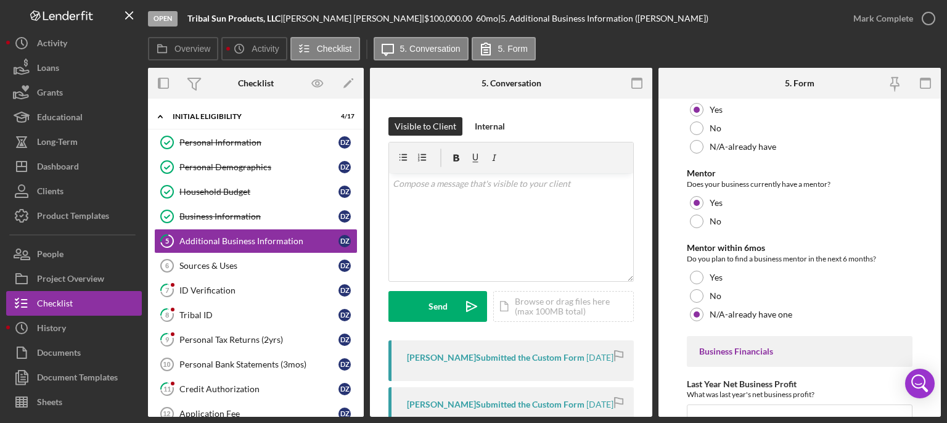
scroll to position [1360, 0]
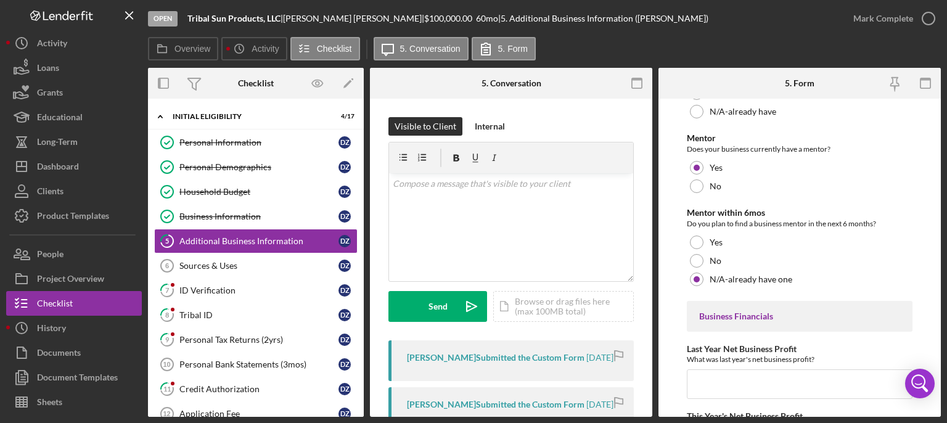
drag, startPoint x: 940, startPoint y: 319, endPoint x: 675, endPoint y: 374, distance: 270.7
click at [675, 316] on form "Business Description What products or services do you sell, who are your custom…" at bounding box center [799, 258] width 282 height 318
drag, startPoint x: 942, startPoint y: 331, endPoint x: 944, endPoint y: 370, distance: 38.9
click at [791, 316] on div "Open Tribal Sun Products, LLC | [PERSON_NAME] | $100,000.00 60 mo | 5. Addition…" at bounding box center [473, 211] width 947 height 423
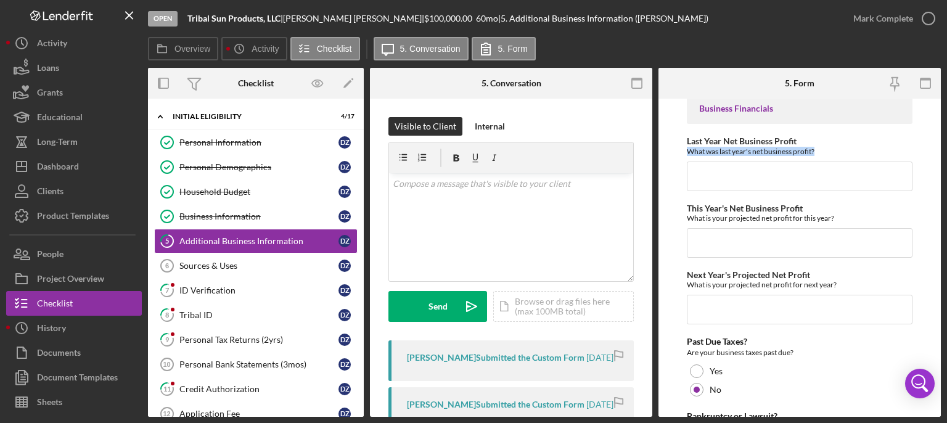
scroll to position [1558, 0]
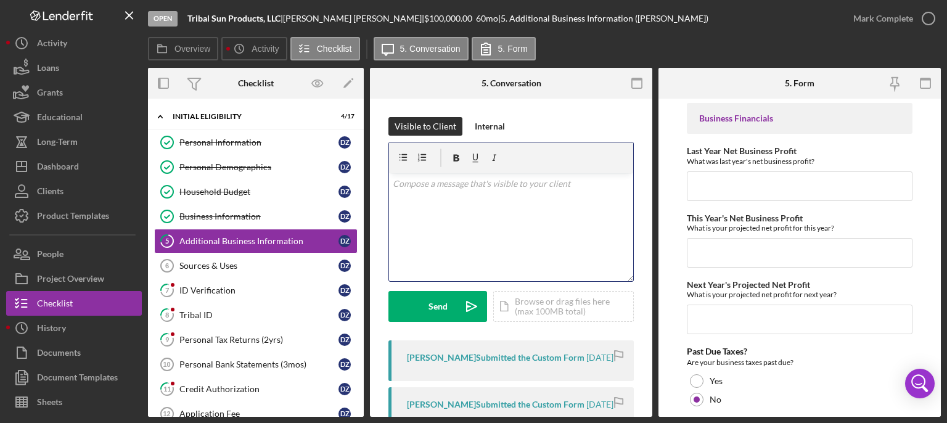
click at [494, 211] on div "v Color teal Color pink Remove color Add row above Add row below Add column bef…" at bounding box center [511, 227] width 244 height 108
click at [791, 18] on icon "button" at bounding box center [928, 18] width 31 height 31
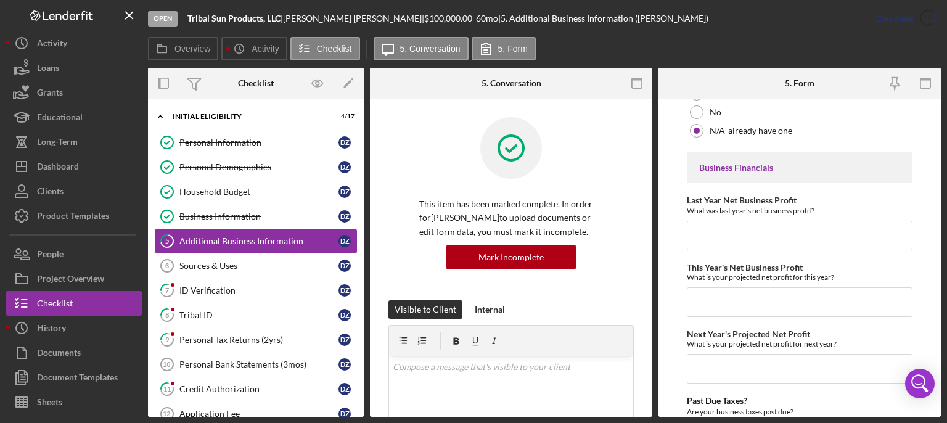
scroll to position [1607, 0]
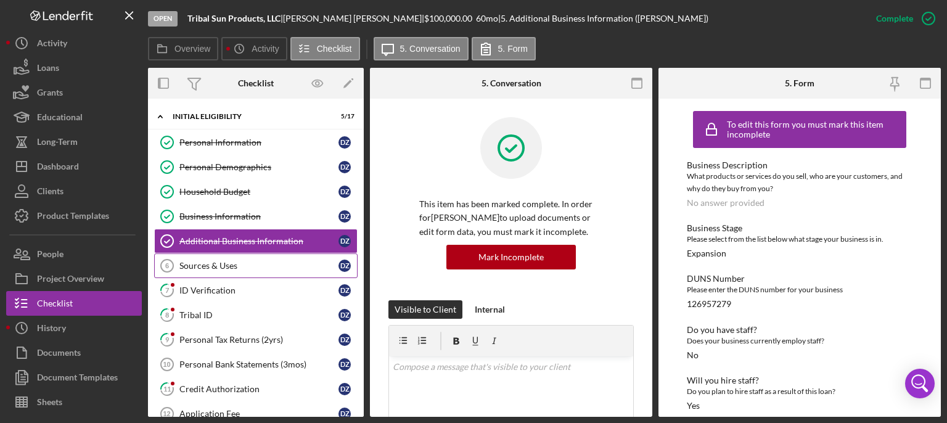
click at [232, 256] on link "Sources & Uses 6 Sources & Uses D Z" at bounding box center [255, 265] width 203 height 25
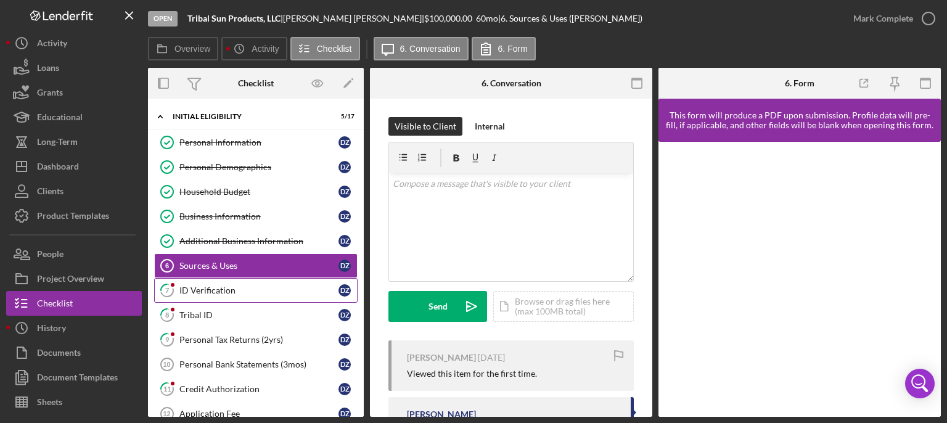
click at [219, 285] on div "ID Verification" at bounding box center [258, 290] width 159 height 10
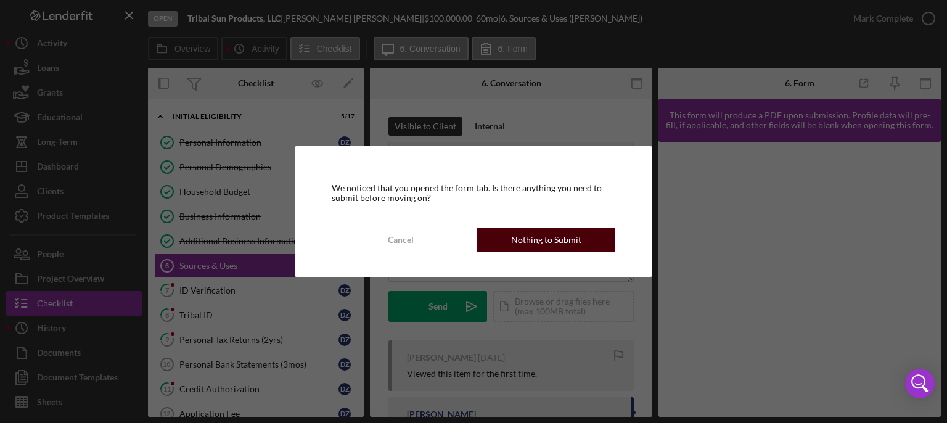
click at [519, 245] on div "Nothing to Submit" at bounding box center [546, 240] width 70 height 25
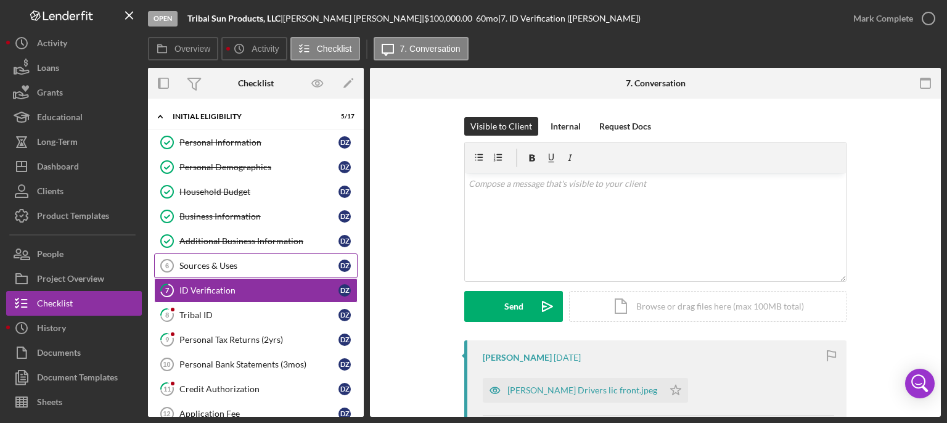
click at [218, 263] on div "Sources & Uses" at bounding box center [258, 266] width 159 height 10
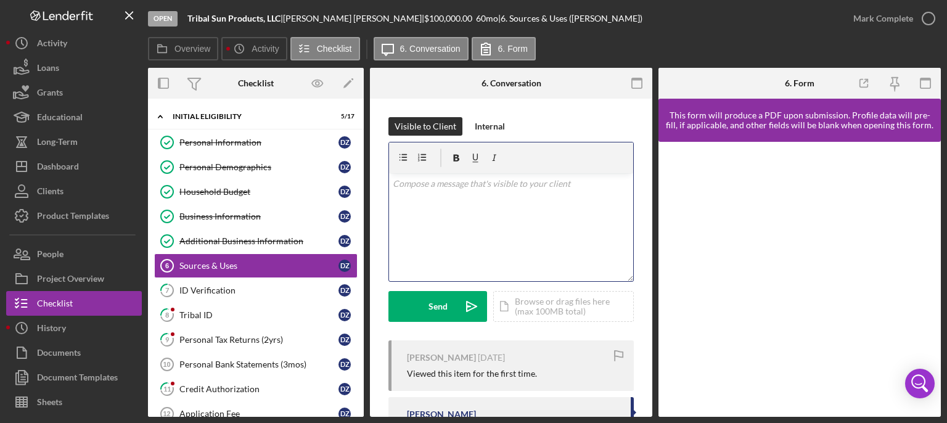
click at [486, 200] on div "v Color teal Color pink Remove color Add row above Add row below Add column bef…" at bounding box center [511, 227] width 244 height 108
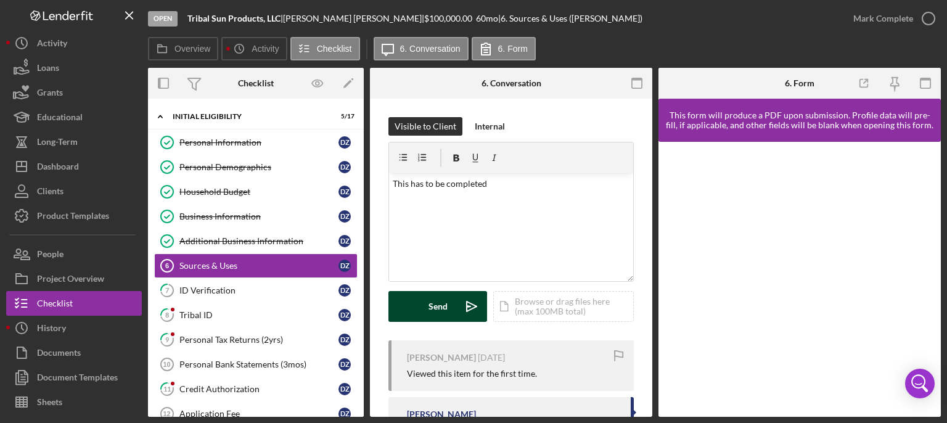
click at [427, 316] on button "Send Icon/icon-invite-send" at bounding box center [437, 306] width 99 height 31
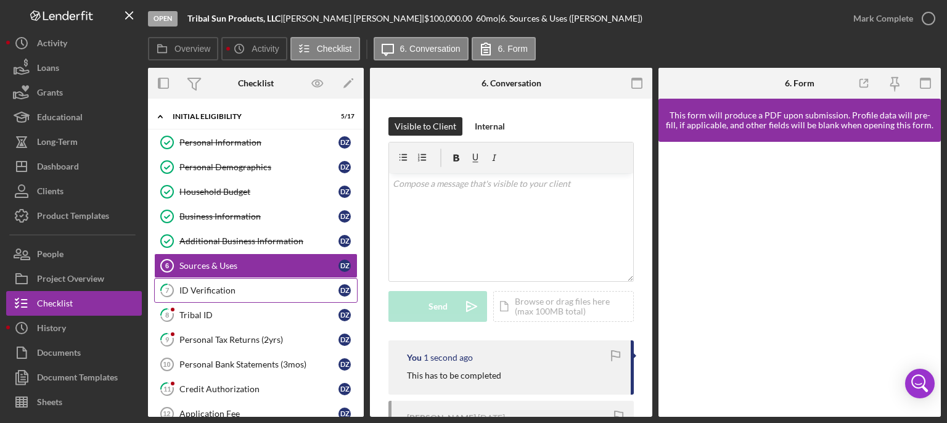
click at [222, 287] on div "ID Verification" at bounding box center [258, 290] width 159 height 10
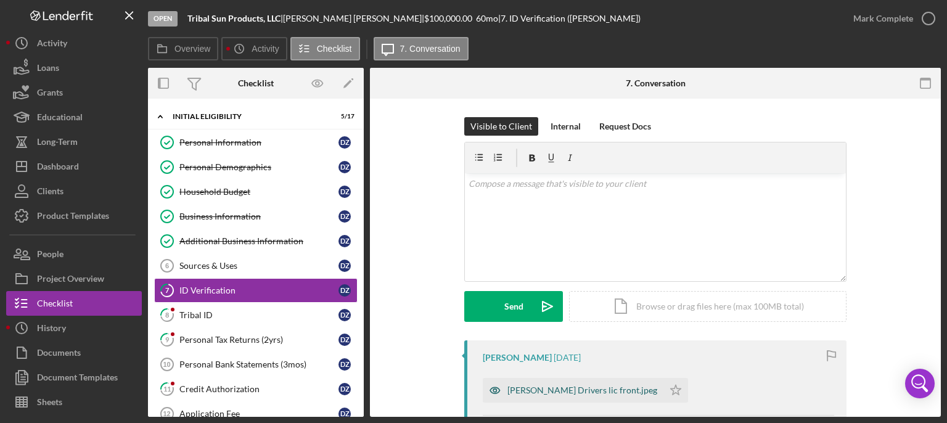
click at [580, 316] on div "[PERSON_NAME] Drivers lic front.jpeg" at bounding box center [582, 390] width 150 height 10
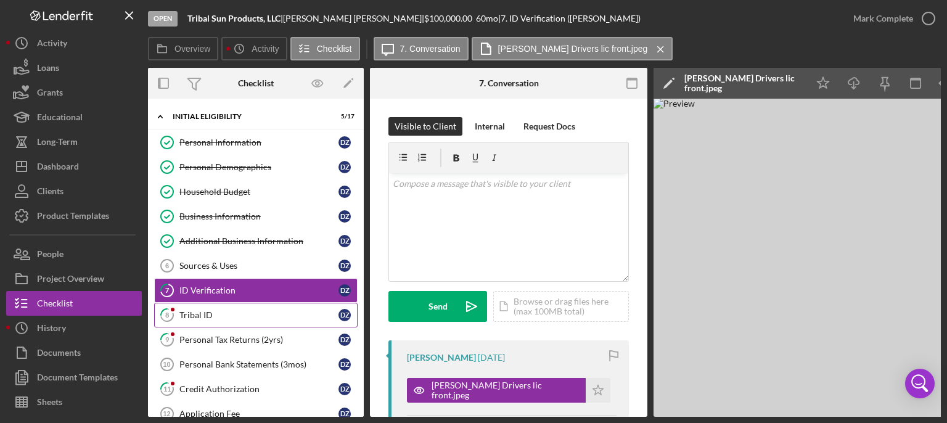
click at [226, 311] on div "Tribal ID" at bounding box center [258, 315] width 159 height 10
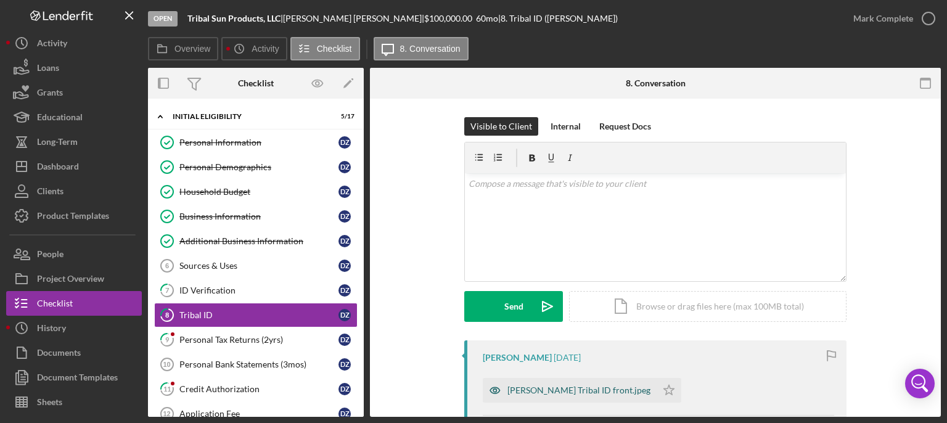
click at [535, 316] on div "[PERSON_NAME] Tribal ID front.jpeg" at bounding box center [570, 390] width 174 height 25
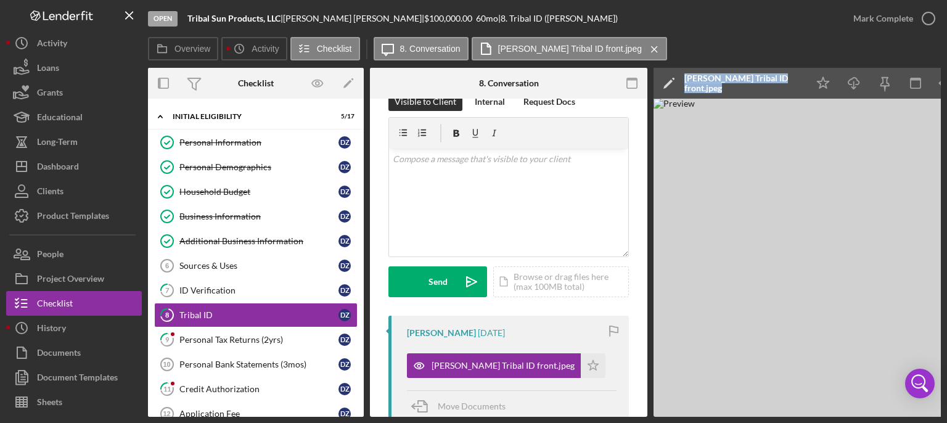
scroll to position [25, 0]
drag, startPoint x: 549, startPoint y: 412, endPoint x: 705, endPoint y: 405, distance: 156.2
click at [712, 316] on div "Overview Internal Workflow Stage Open Icon/Dropdown Arrow Archive (can unarchiv…" at bounding box center [544, 242] width 793 height 349
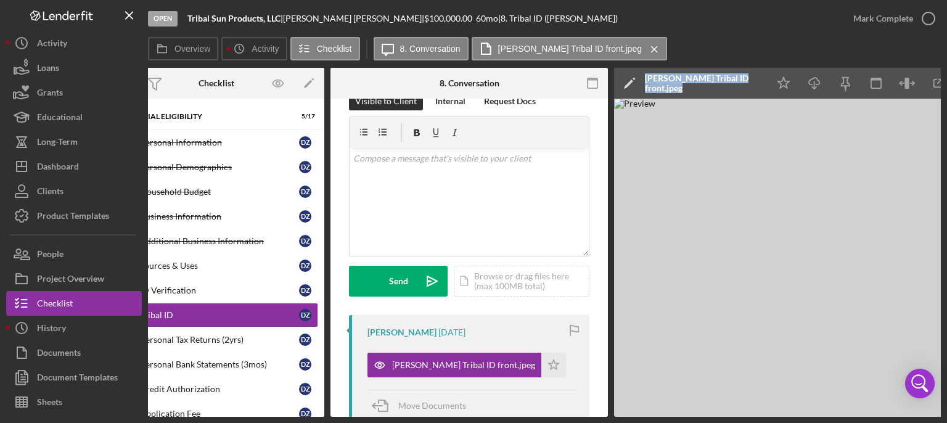
scroll to position [0, 0]
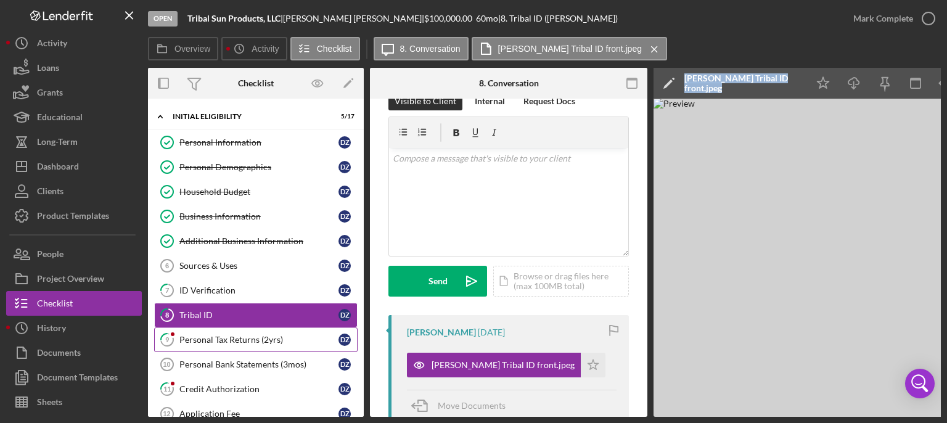
click at [251, 316] on div "Personal Tax Returns (2yrs)" at bounding box center [258, 340] width 159 height 10
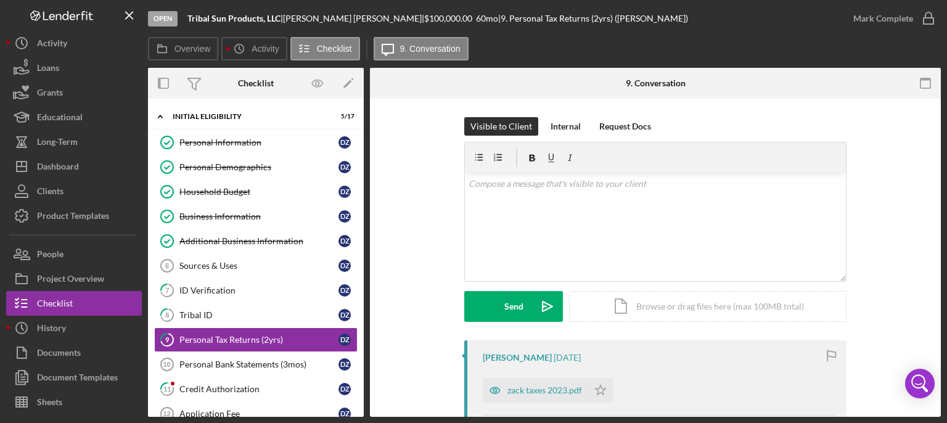
drag, startPoint x: 942, startPoint y: 213, endPoint x: 946, endPoint y: 242, distance: 29.9
click at [791, 242] on div "Open Tribal Sun Products, LLC | [PERSON_NAME] | $100,000.00 60 mo | 9. Personal…" at bounding box center [473, 211] width 947 height 423
drag, startPoint x: 937, startPoint y: 213, endPoint x: 946, endPoint y: 284, distance: 72.2
click at [791, 284] on div "Open Tribal Sun Products, LLC | [PERSON_NAME] | $100,000.00 60 mo | 9. Personal…" at bounding box center [473, 211] width 947 height 423
click at [644, 178] on p at bounding box center [656, 184] width 374 height 14
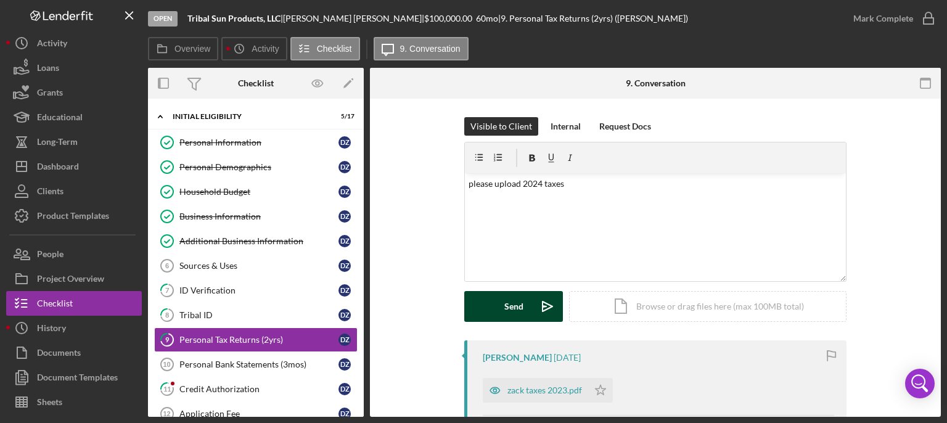
click at [508, 304] on div "Send" at bounding box center [513, 306] width 19 height 31
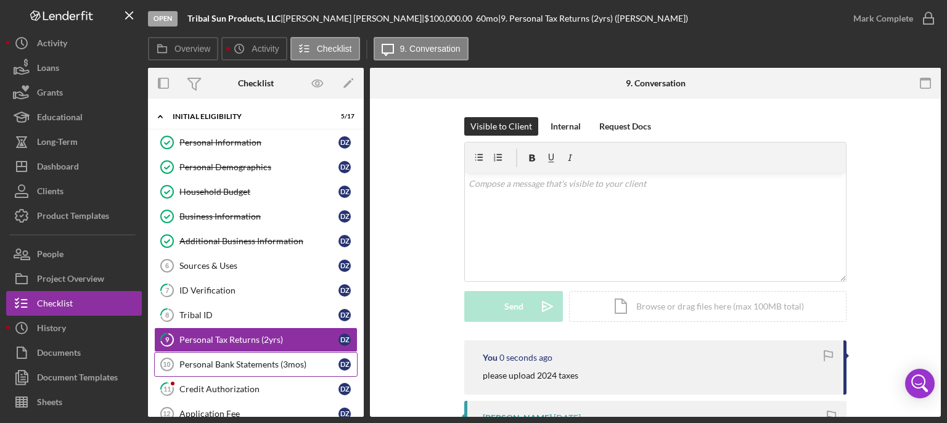
click at [213, 316] on div "Personal Bank Statements (3mos)" at bounding box center [258, 364] width 159 height 10
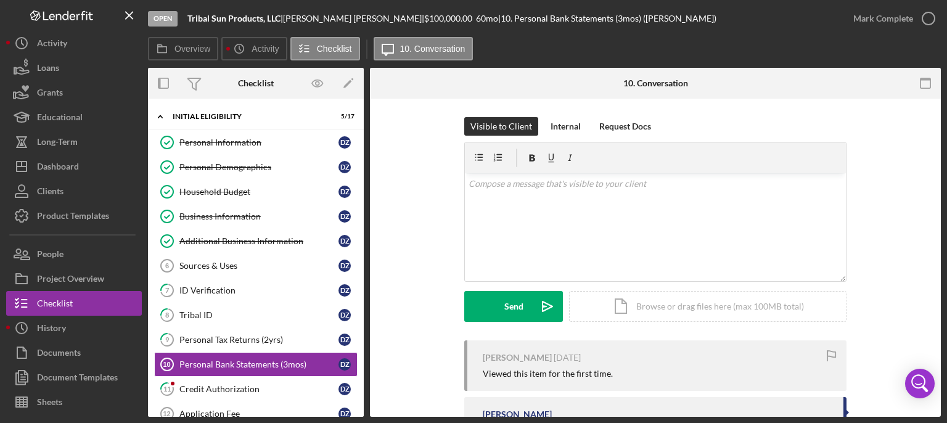
drag, startPoint x: 937, startPoint y: 236, endPoint x: 940, endPoint y: 266, distance: 30.4
click at [791, 266] on div "Personal Bank Statements (3mos) 10 Personal Bank Statements (3mos) Visible to C…" at bounding box center [655, 258] width 571 height 318
click at [546, 195] on div "v Color teal Color pink Remove color Add row above Add row below Add column bef…" at bounding box center [655, 227] width 381 height 108
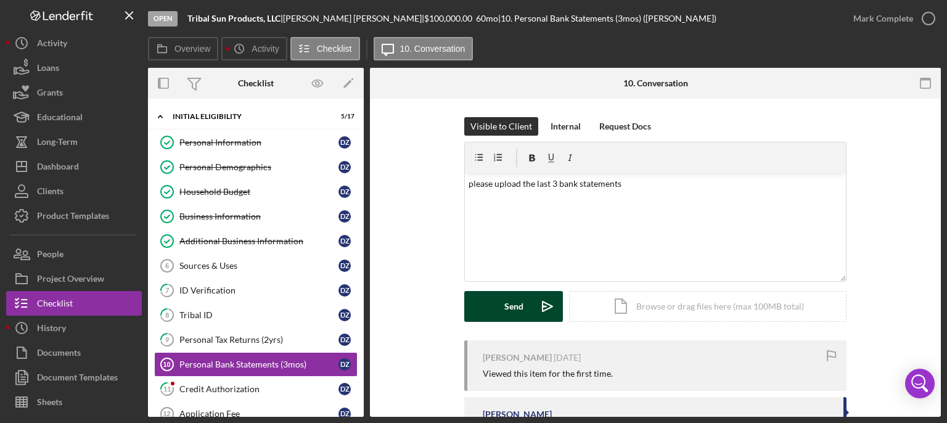
click at [500, 311] on button "Send Icon/icon-invite-send" at bounding box center [513, 306] width 99 height 31
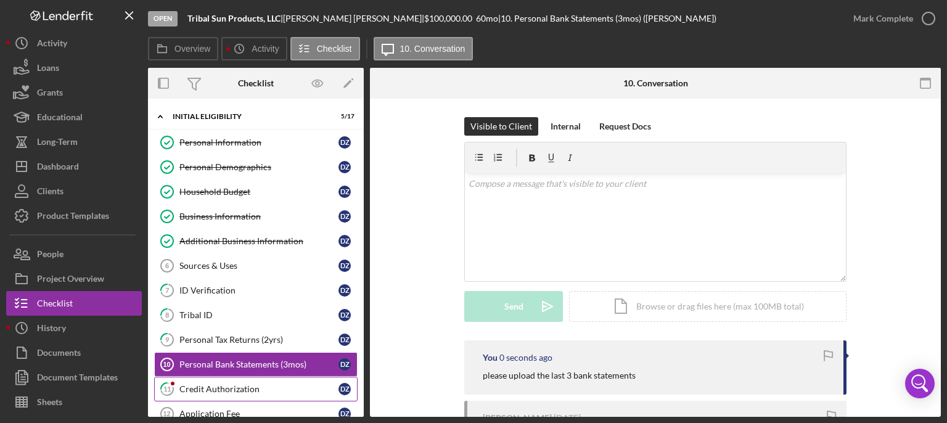
click at [244, 316] on link "11 Credit Authorization D Z" at bounding box center [255, 389] width 203 height 25
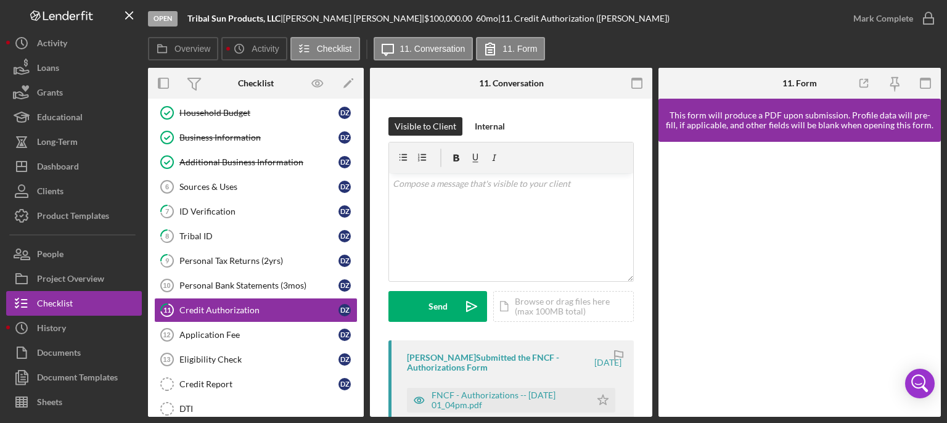
scroll to position [90, 0]
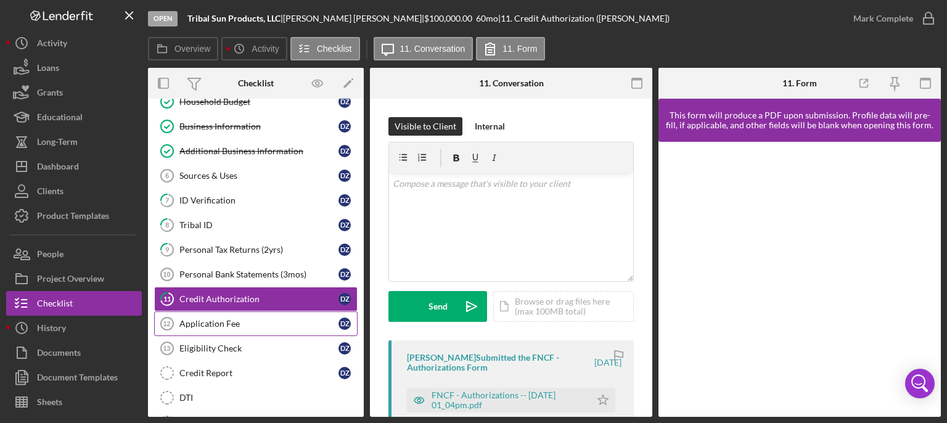
click at [216, 314] on link "Application Fee 12 Application Fee D Z" at bounding box center [255, 323] width 203 height 25
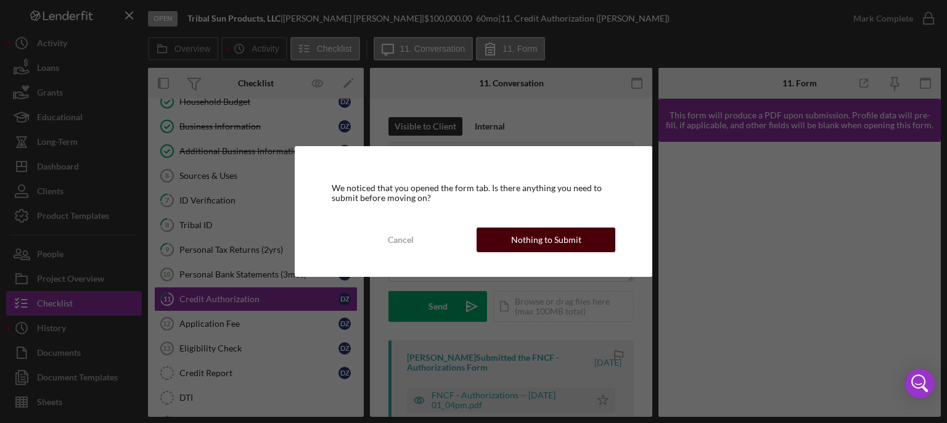
click at [576, 240] on div "Nothing to Submit" at bounding box center [546, 240] width 70 height 25
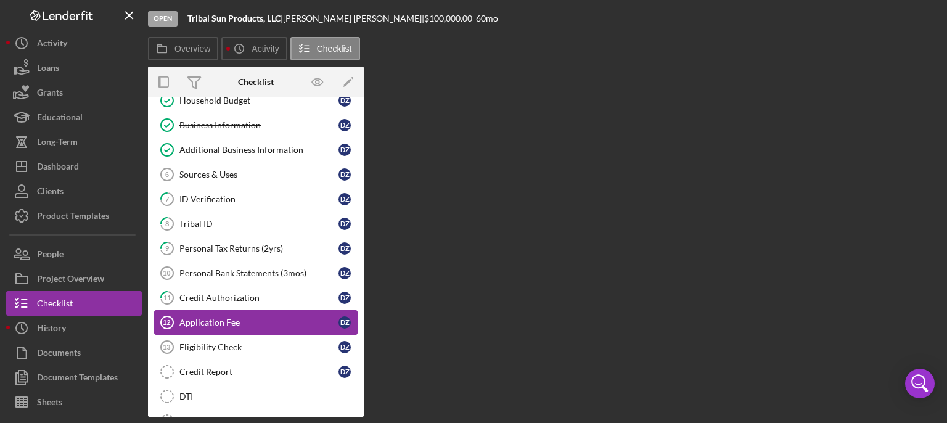
click at [206, 316] on div "Application Fee" at bounding box center [258, 323] width 159 height 10
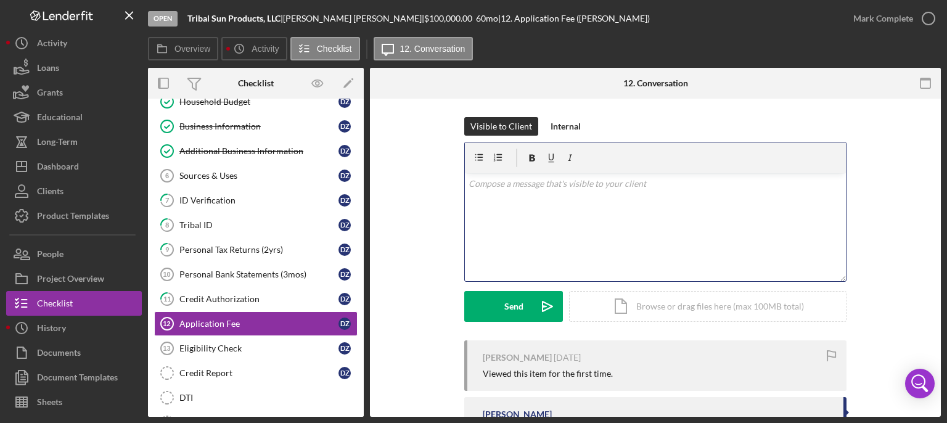
click at [546, 216] on div "v Color teal Color pink Remove color Add row above Add row below Add column bef…" at bounding box center [655, 227] width 381 height 108
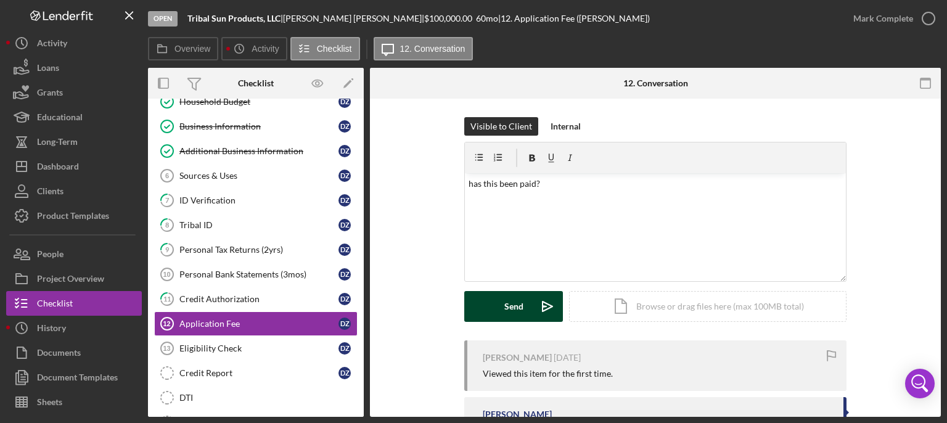
click at [508, 308] on div "Send" at bounding box center [513, 306] width 19 height 31
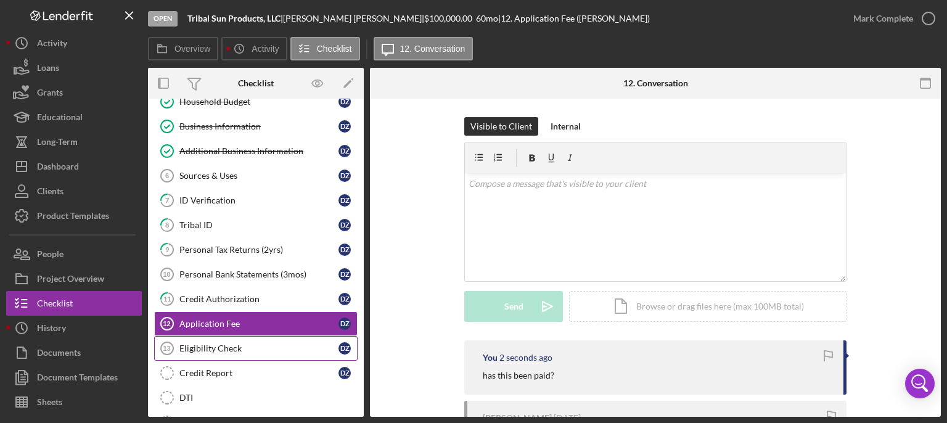
click at [225, 316] on div "Eligibility Check" at bounding box center [258, 348] width 159 height 10
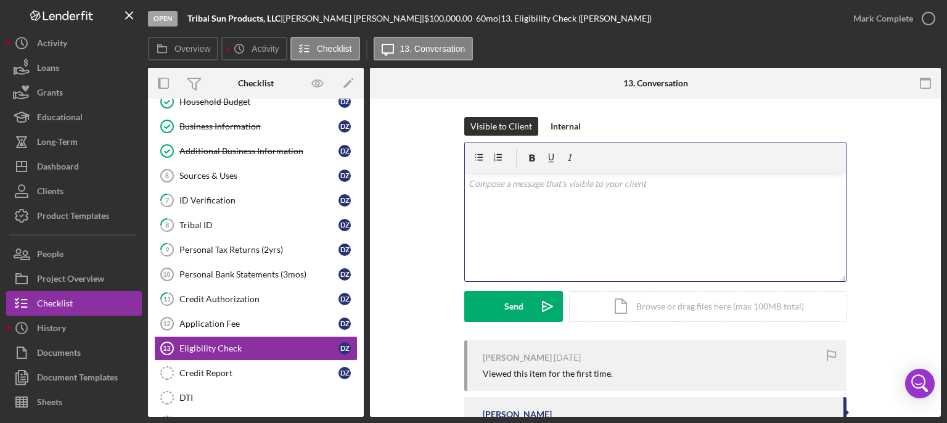
click at [487, 200] on div "v Color teal Color pink Remove color Add row above Add row below Add column bef…" at bounding box center [655, 227] width 381 height 108
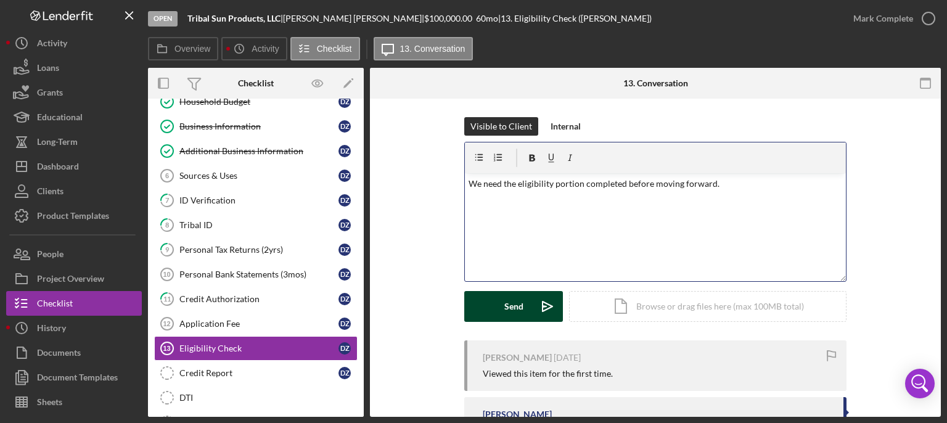
click at [492, 307] on button "Send Icon/icon-invite-send" at bounding box center [513, 306] width 99 height 31
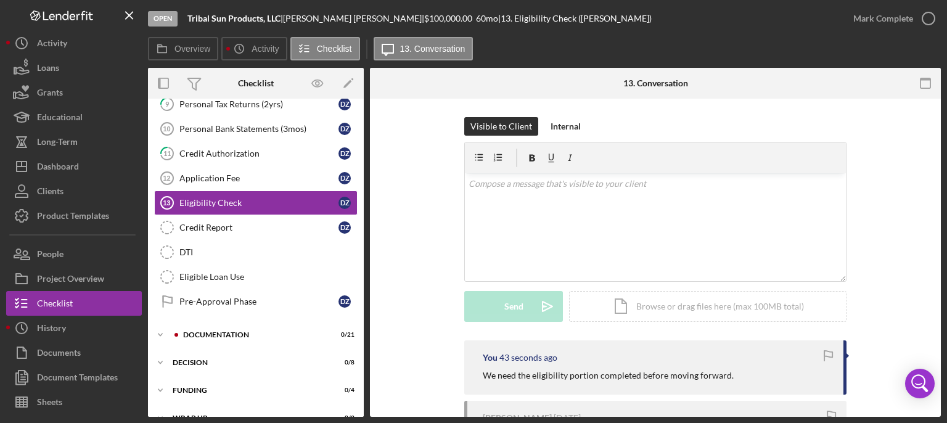
scroll to position [241, 0]
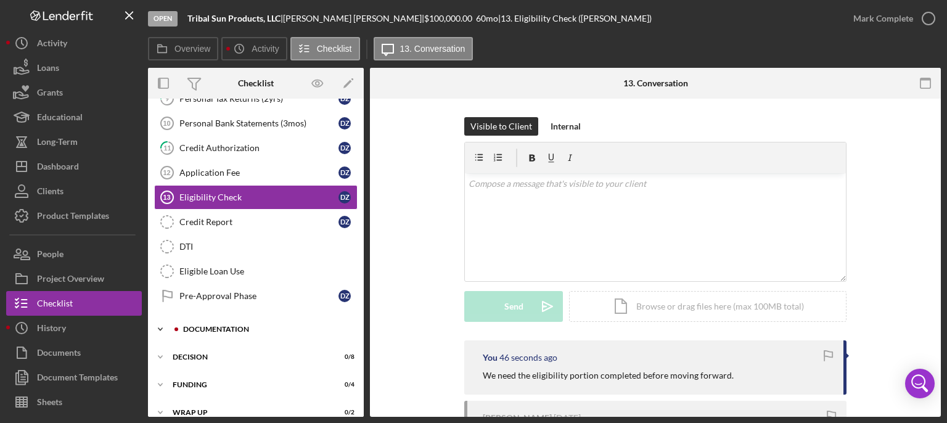
click at [284, 316] on div "Documentation" at bounding box center [265, 329] width 165 height 7
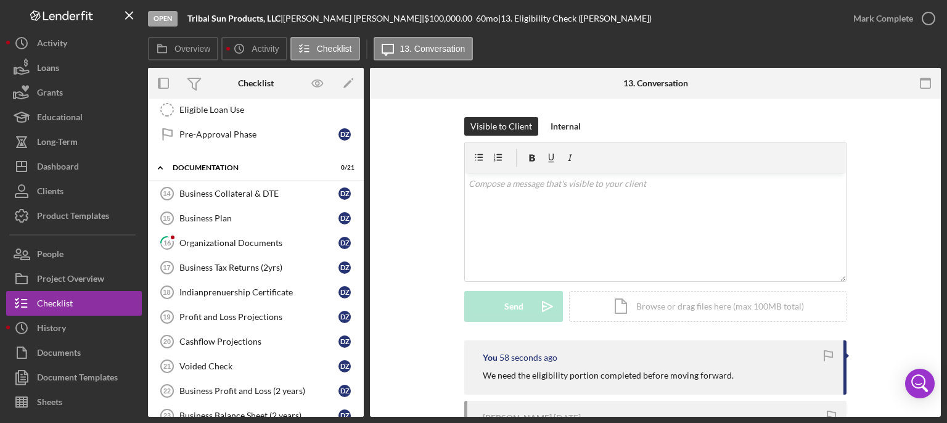
scroll to position [413, 0]
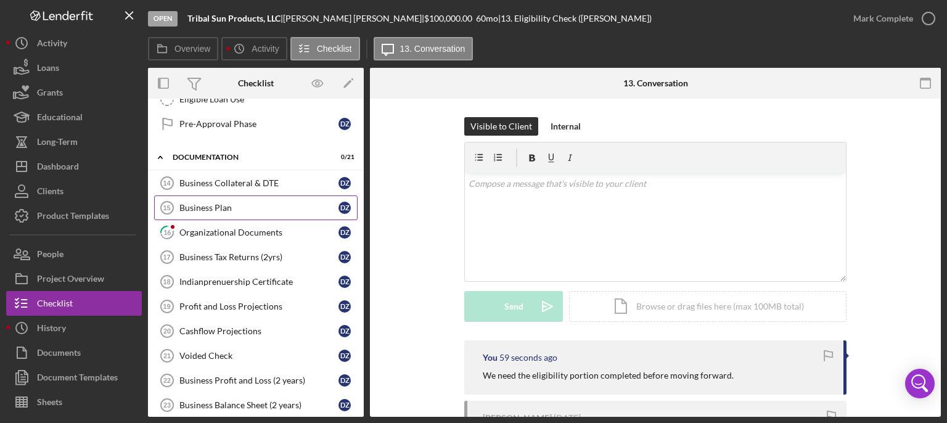
click at [221, 203] on div "Business Plan" at bounding box center [258, 208] width 159 height 10
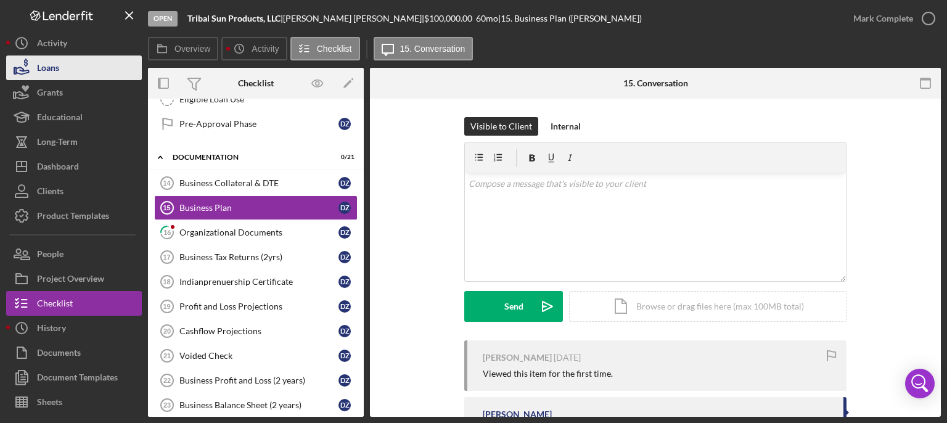
click at [57, 65] on div "Loans" at bounding box center [48, 69] width 22 height 28
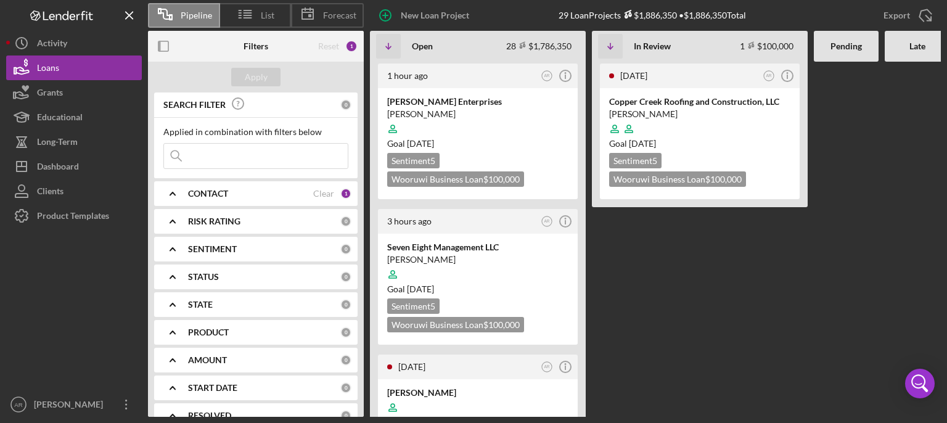
click at [667, 301] on Review "[DATE] AR Icon/Info Copper Creek Roofing and Construction, LLC [PERSON_NAME] Go…" at bounding box center [700, 239] width 216 height 355
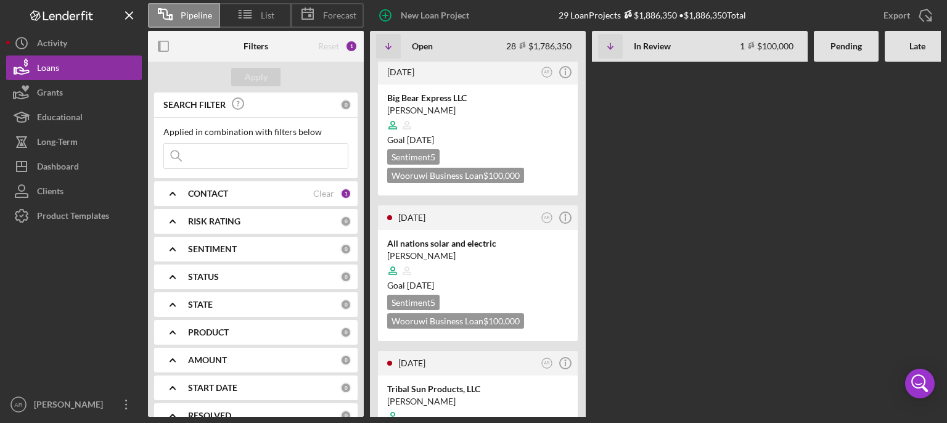
scroll to position [3468, 0]
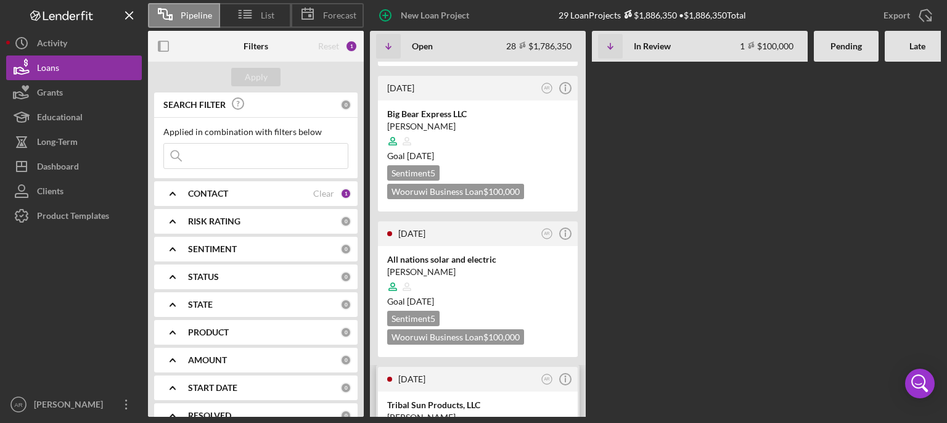
click at [425, 316] on time "[DATE]" at bounding box center [411, 379] width 27 height 10
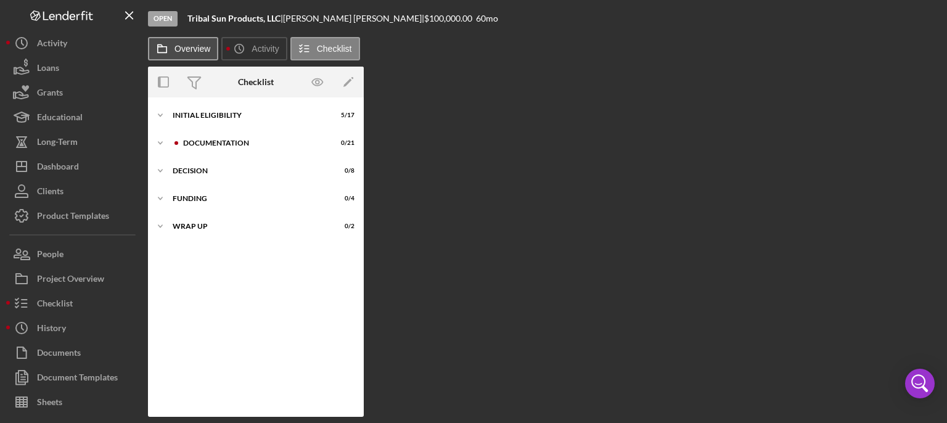
click at [190, 47] on label "Overview" at bounding box center [192, 49] width 36 height 10
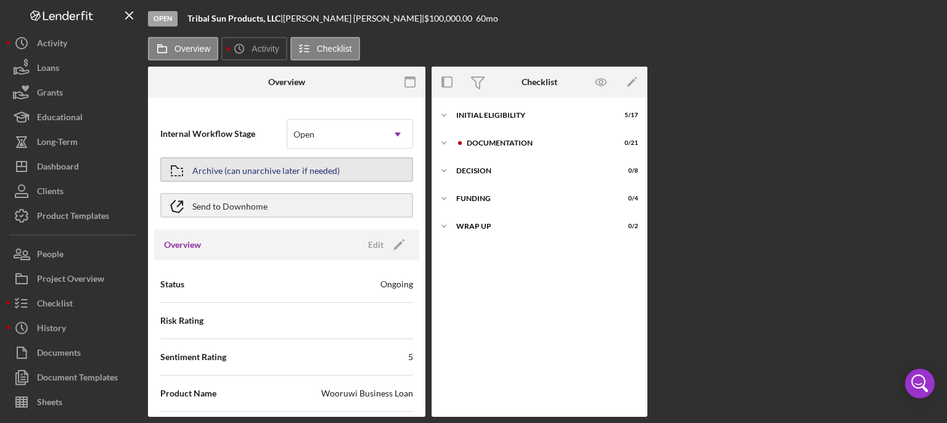
click at [257, 176] on div "Archive (can unarchive later if needed)" at bounding box center [265, 169] width 147 height 22
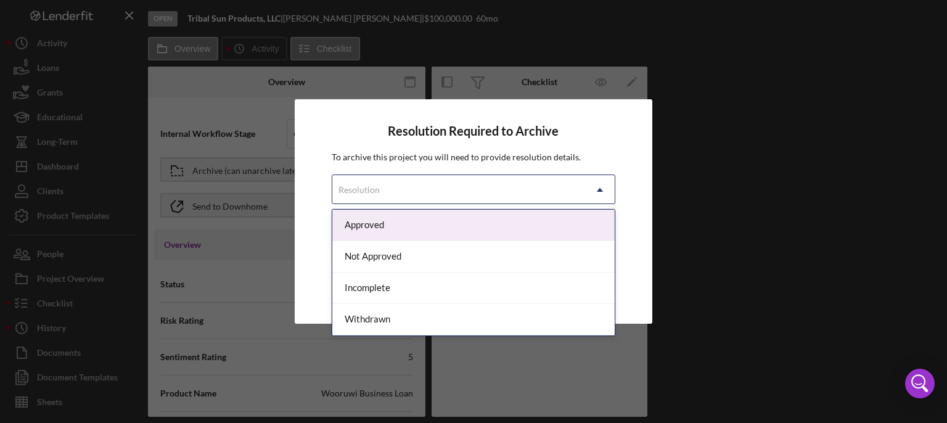
click at [427, 183] on div "Resolution" at bounding box center [458, 190] width 253 height 28
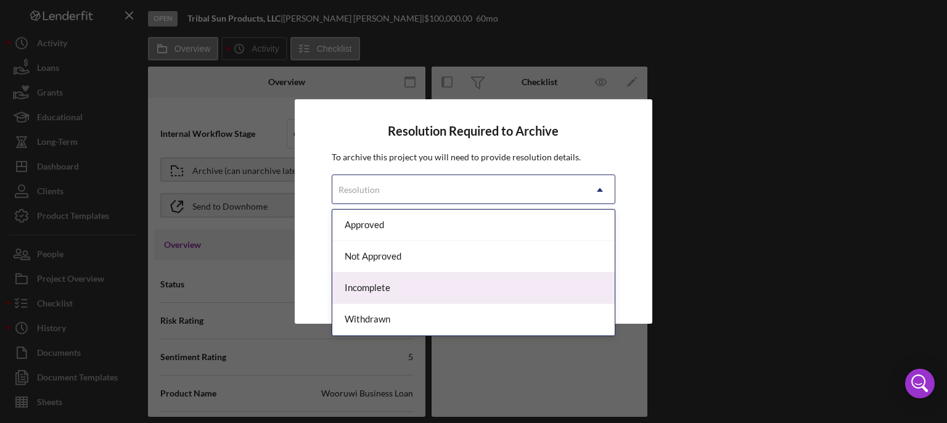
click at [363, 298] on div "Incomplete" at bounding box center [473, 288] width 283 height 31
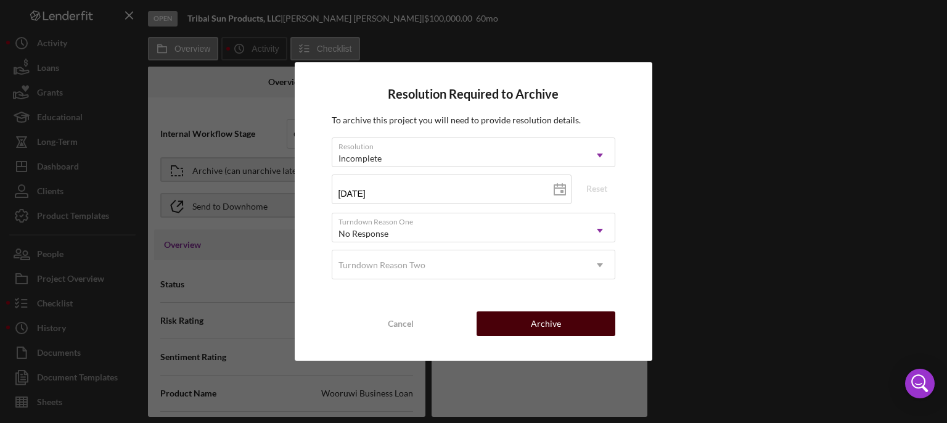
click at [561, 316] on button "Archive" at bounding box center [546, 323] width 139 height 25
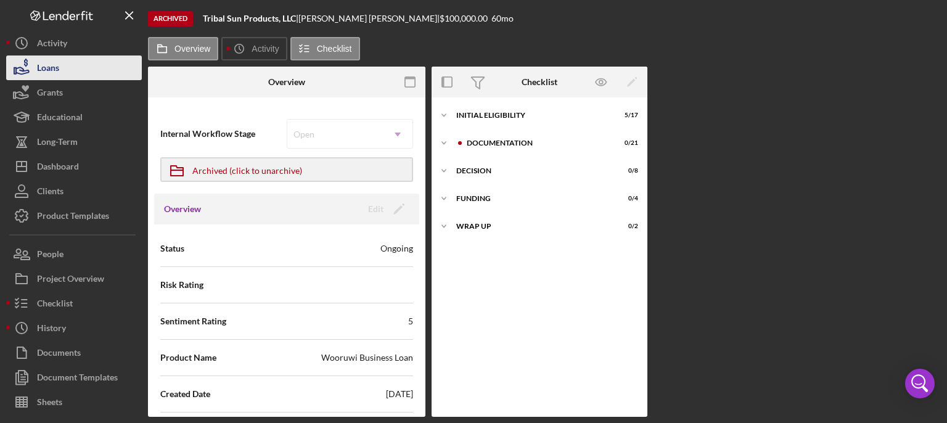
click at [54, 68] on div "Loans" at bounding box center [48, 69] width 22 height 28
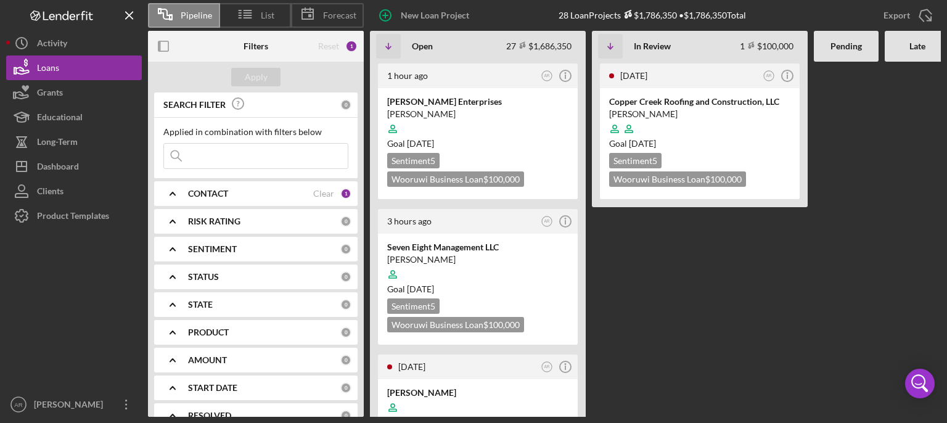
click at [691, 305] on Review "[DATE] AR Icon/Info Copper Creek Roofing and Construction, LLC [PERSON_NAME] Go…" at bounding box center [700, 239] width 216 height 355
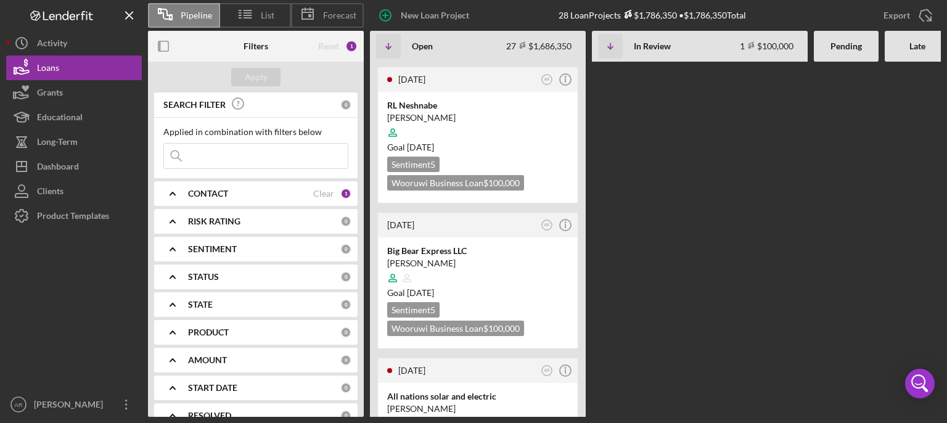
scroll to position [3297, 0]
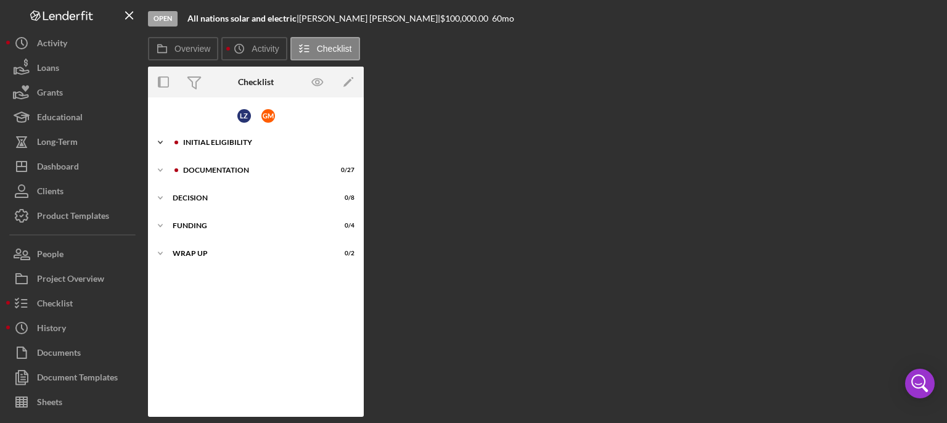
click at [213, 136] on div "Icon/Expander Initial Eligibility 10 / 27" at bounding box center [256, 142] width 216 height 25
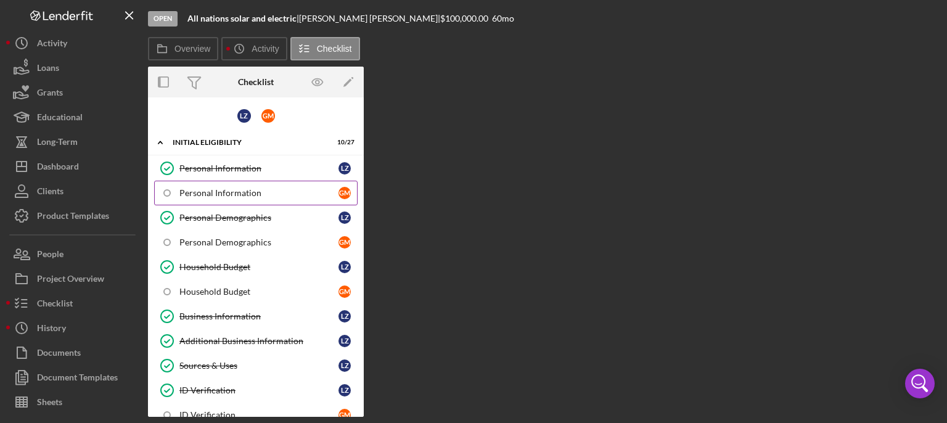
click at [210, 188] on div "Personal Information" at bounding box center [258, 193] width 159 height 10
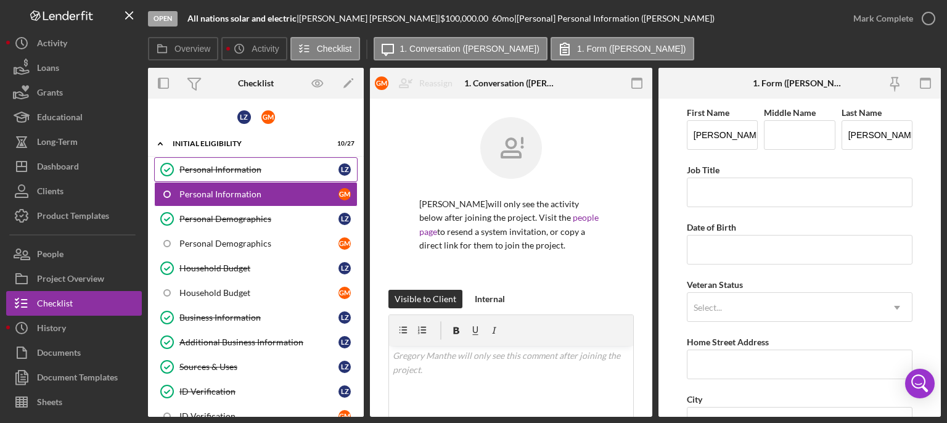
click at [211, 173] on div "Personal Information" at bounding box center [258, 170] width 159 height 10
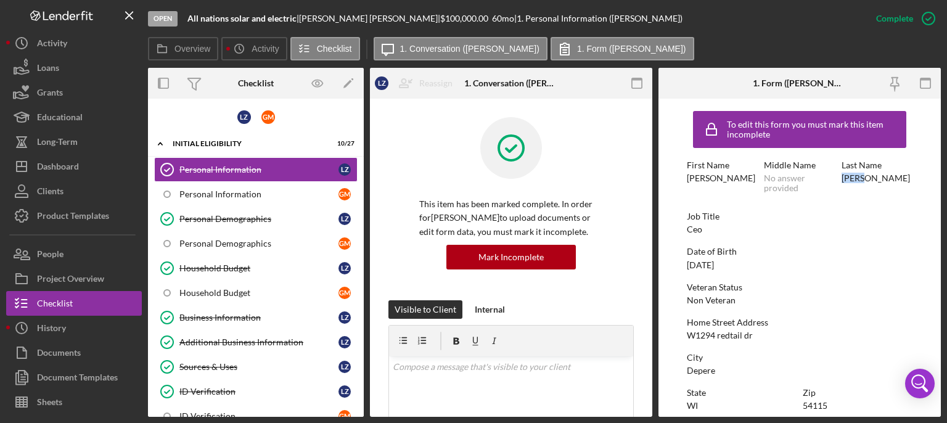
drag, startPoint x: 941, startPoint y: 154, endPoint x: 946, endPoint y: 181, distance: 27.1
click at [791, 181] on div "Open All nations solar and electric | [PERSON_NAME] | $100,000.00 60 mo | 1. Pe…" at bounding box center [473, 211] width 947 height 423
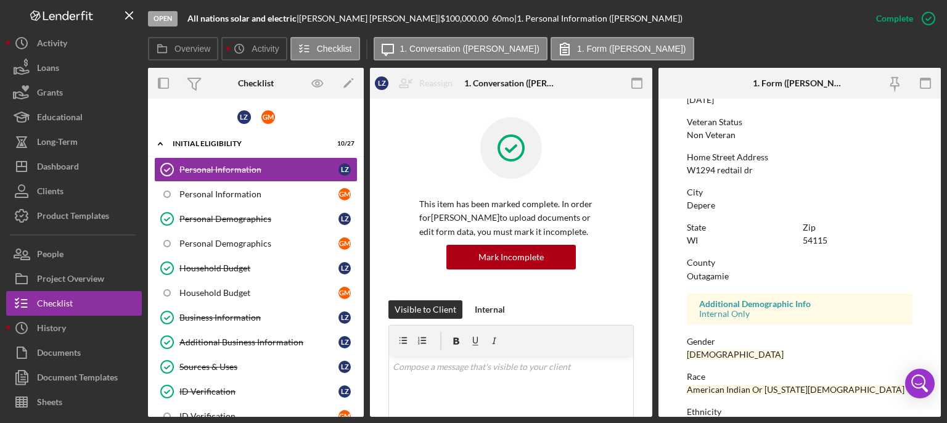
scroll to position [172, 0]
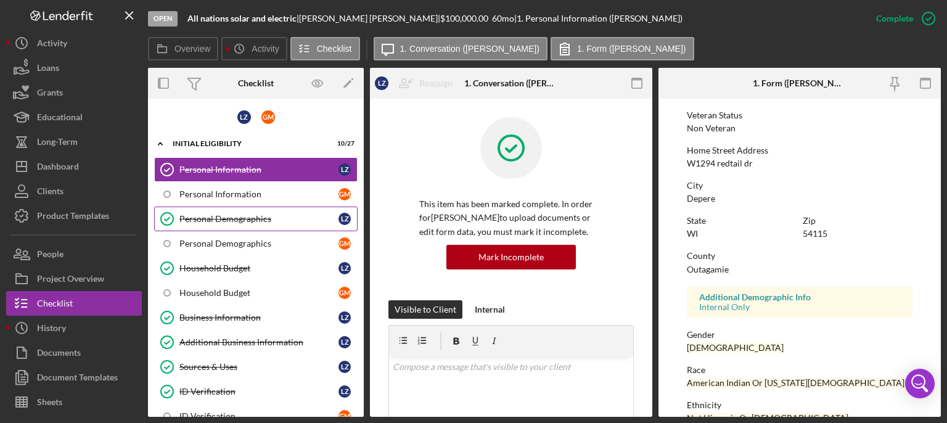
click at [211, 219] on div "Personal Demographics" at bounding box center [258, 219] width 159 height 10
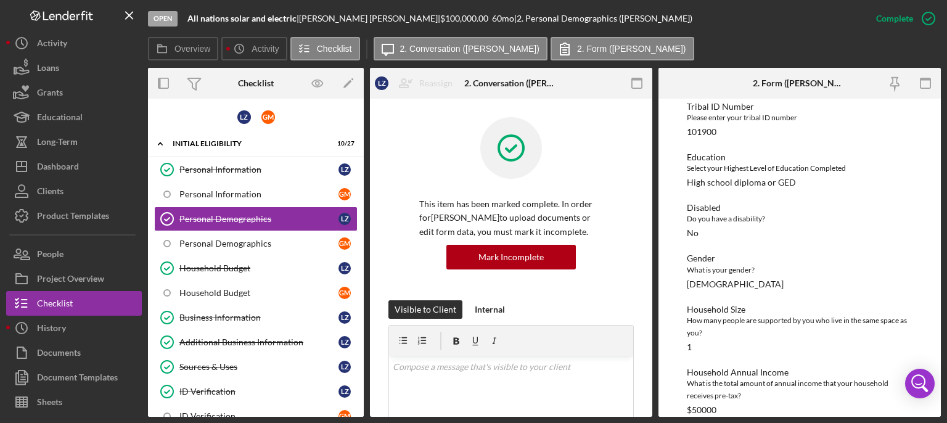
scroll to position [312, 0]
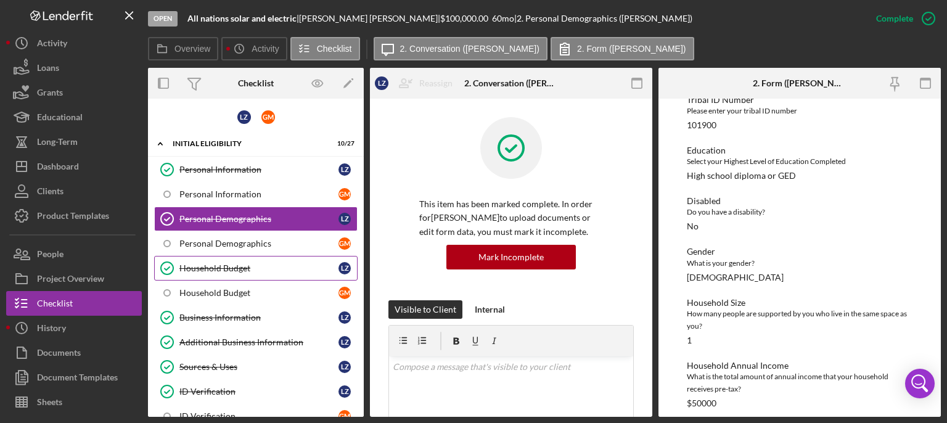
click at [215, 265] on div "Household Budget" at bounding box center [258, 268] width 159 height 10
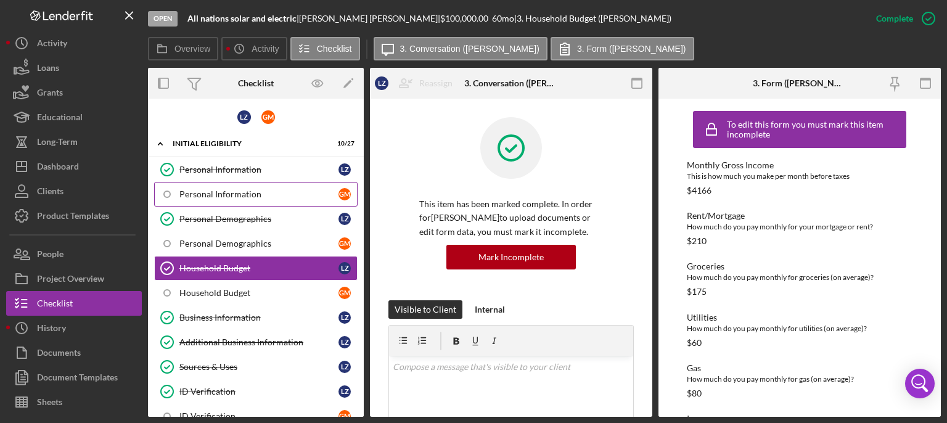
click at [234, 197] on div "Personal Information" at bounding box center [258, 194] width 159 height 10
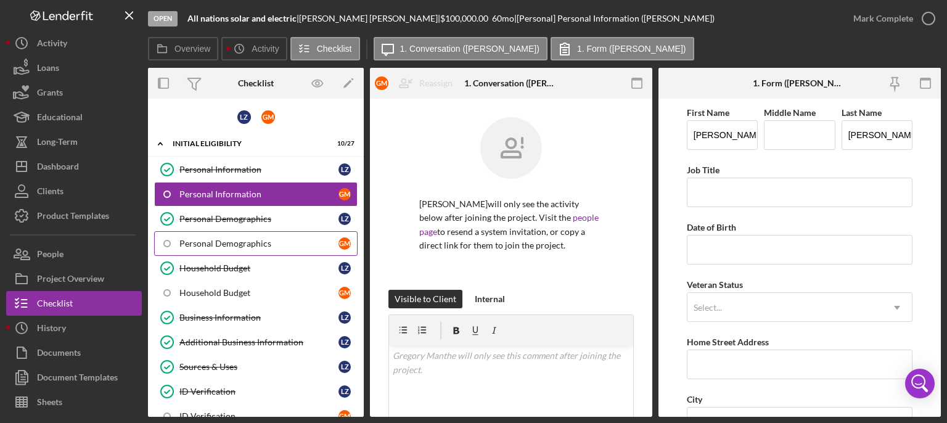
click at [228, 247] on link "Personal Demographics G M" at bounding box center [255, 243] width 203 height 25
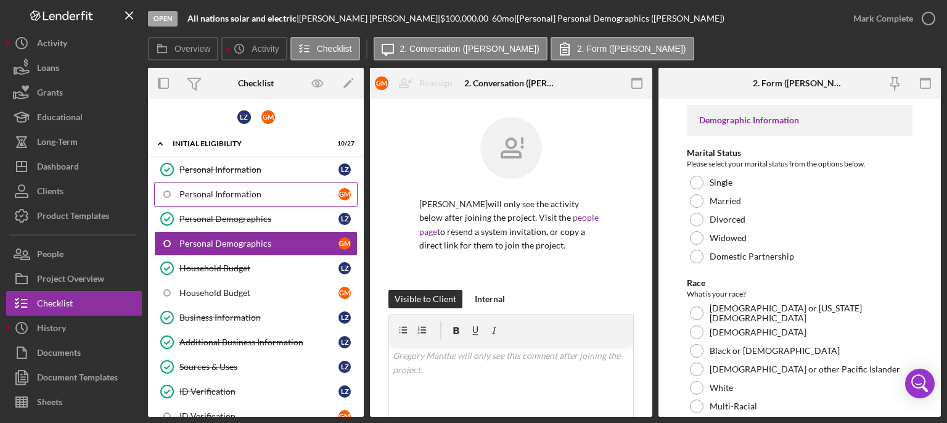
click at [231, 193] on div "Personal Information" at bounding box center [258, 194] width 159 height 10
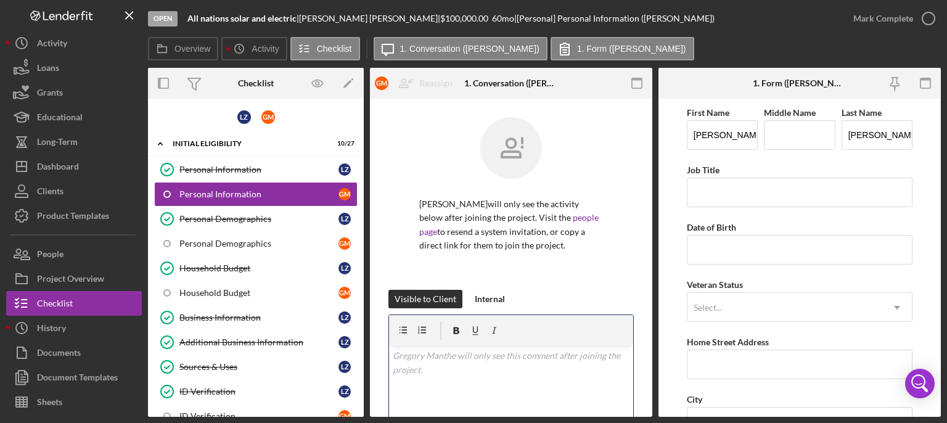
click at [459, 316] on div "v Color teal Color pink Remove color Add row above Add row below Add column bef…" at bounding box center [511, 400] width 244 height 108
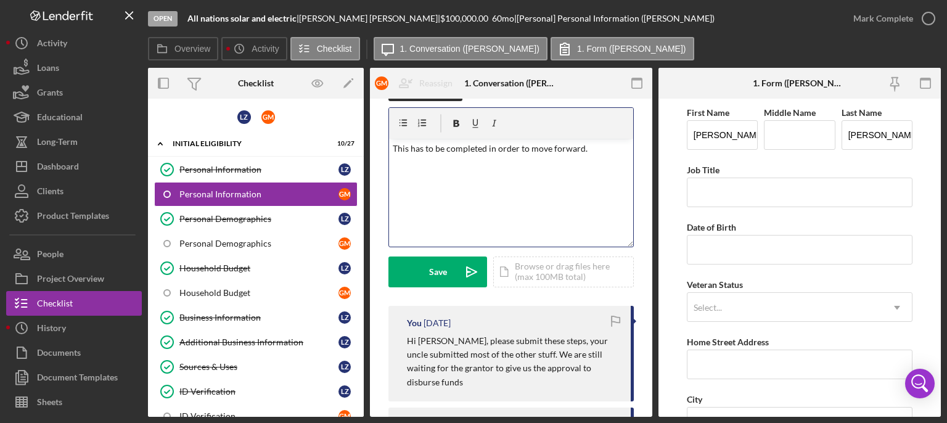
scroll to position [215, 0]
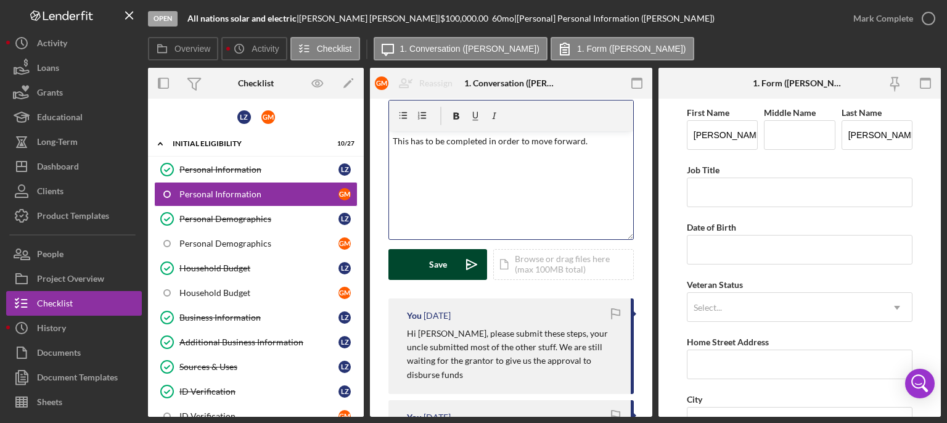
click at [439, 261] on div "Save" at bounding box center [438, 264] width 18 height 31
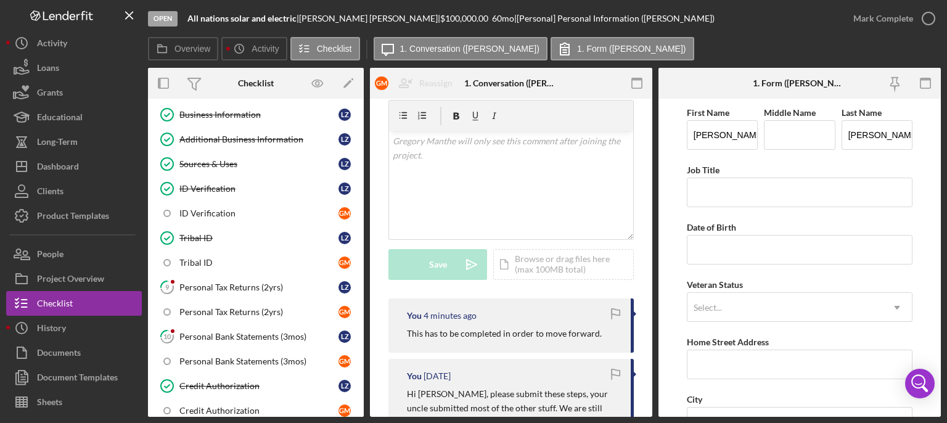
scroll to position [204, 0]
click at [244, 281] on div "Personal Tax Returns (2yrs)" at bounding box center [258, 286] width 159 height 10
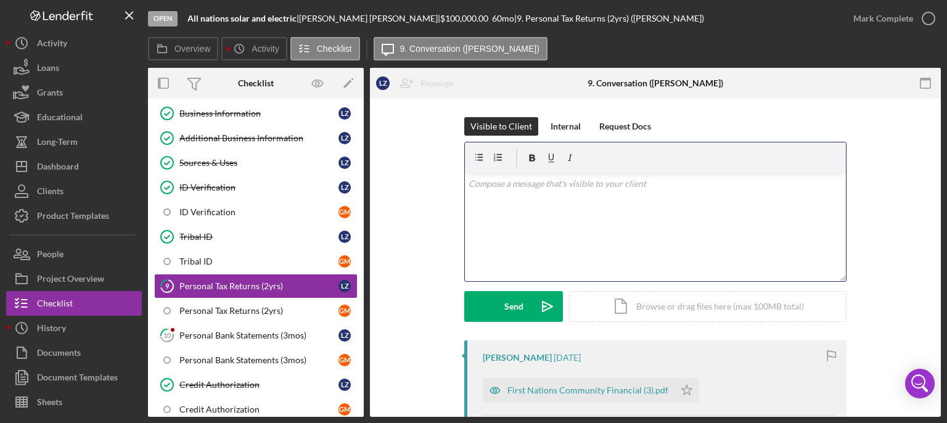
click at [601, 188] on p at bounding box center [656, 184] width 374 height 14
click at [597, 189] on p at bounding box center [656, 184] width 374 height 14
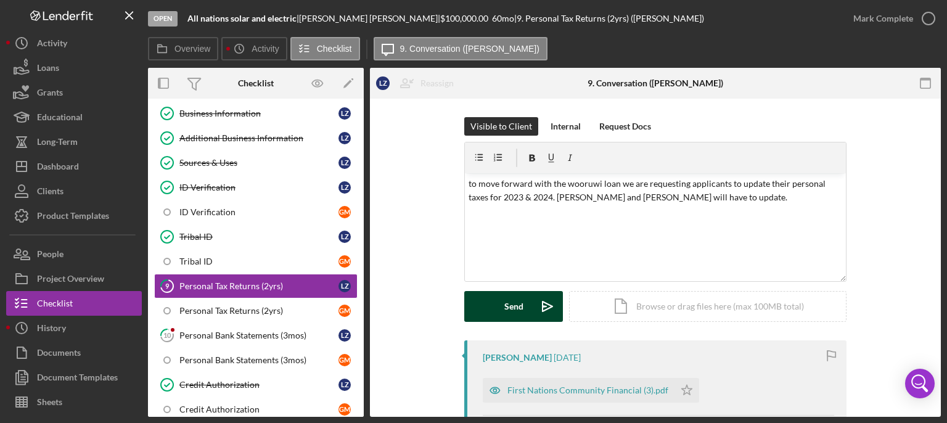
click at [497, 303] on button "Send Icon/icon-invite-send" at bounding box center [513, 306] width 99 height 31
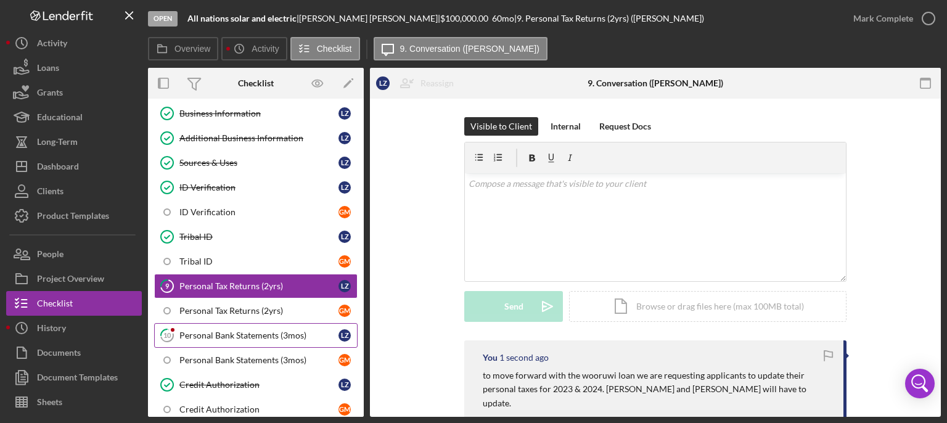
click at [249, 316] on div "Personal Bank Statements (3mos)" at bounding box center [258, 335] width 159 height 10
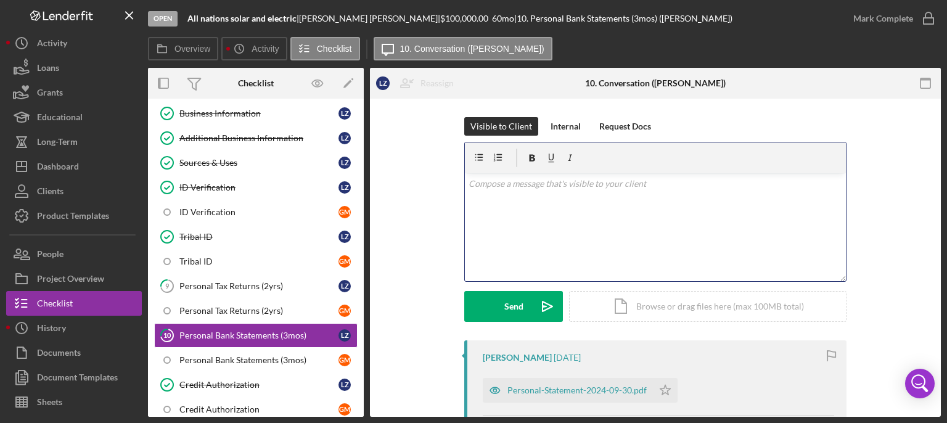
click at [522, 193] on div "v Color teal Color pink Remove color Add row above Add row below Add column bef…" at bounding box center [655, 227] width 381 height 108
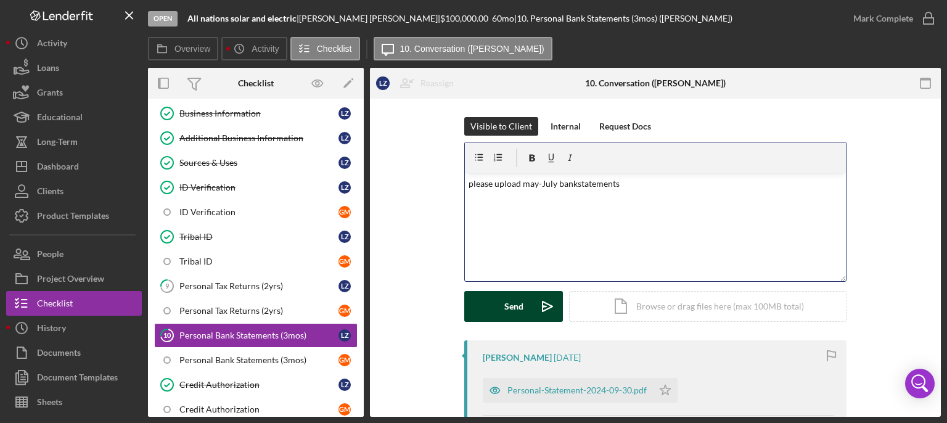
click at [509, 310] on div "Send" at bounding box center [513, 306] width 19 height 31
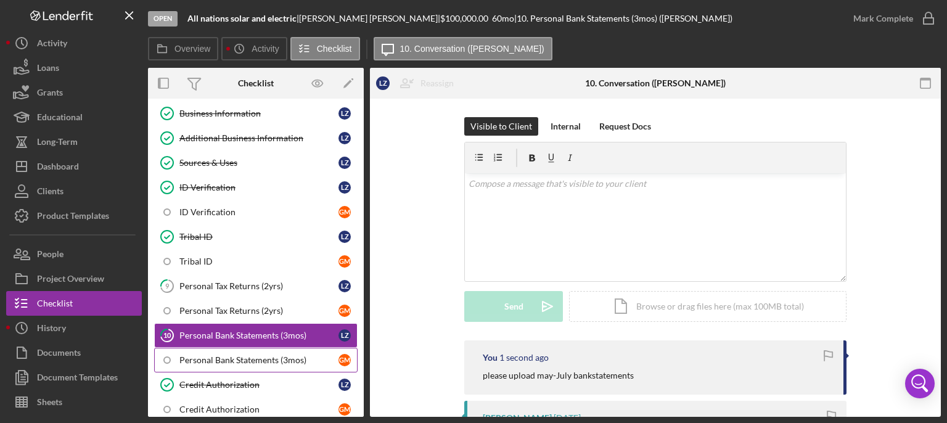
click at [254, 316] on div "Personal Bank Statements (3mos)" at bounding box center [258, 360] width 159 height 10
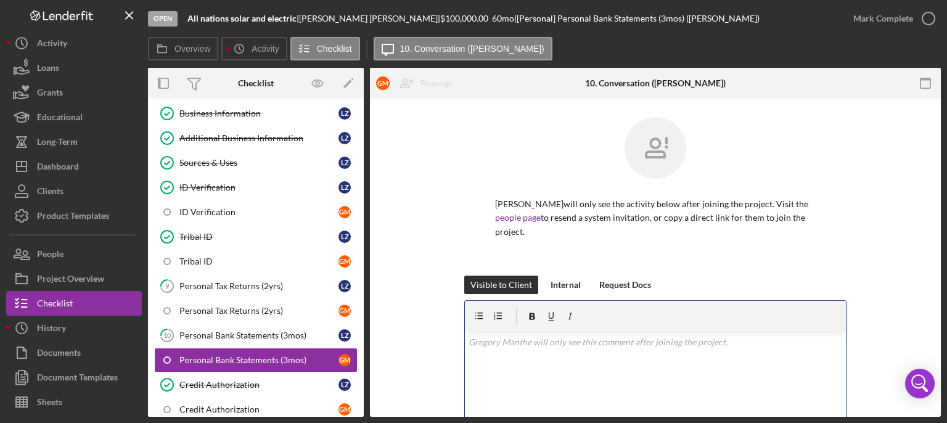
click at [504, 316] on p at bounding box center [656, 342] width 374 height 14
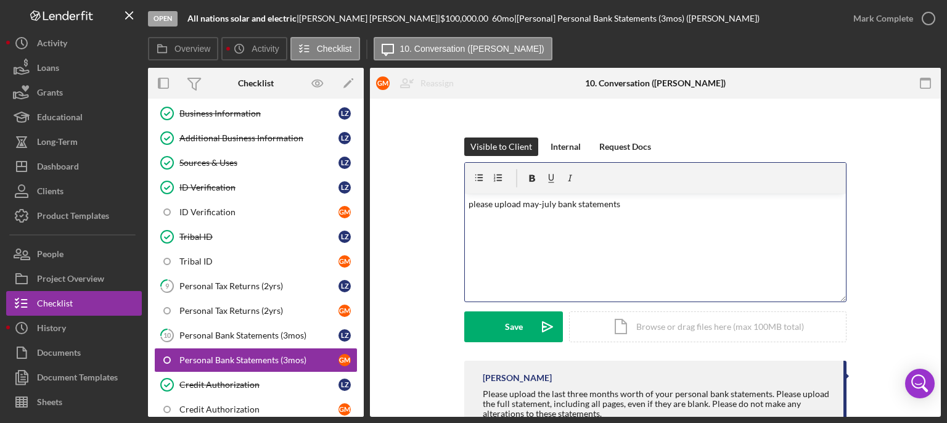
scroll to position [158, 0]
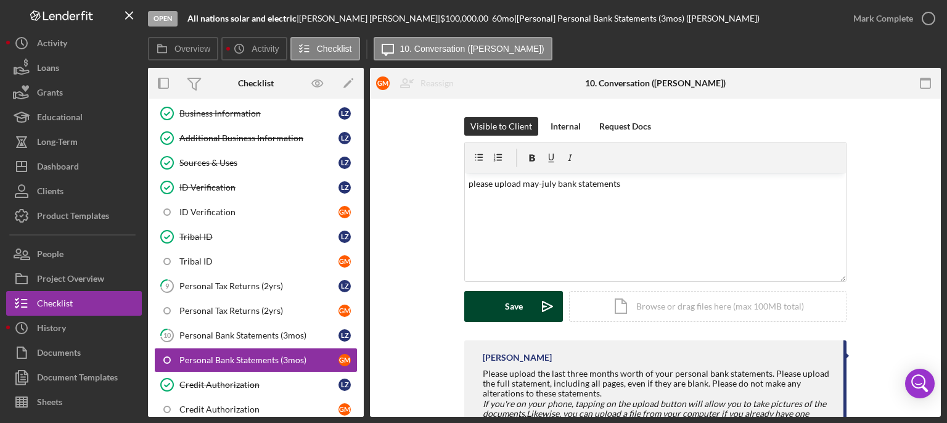
click at [512, 302] on div "Save" at bounding box center [514, 306] width 18 height 31
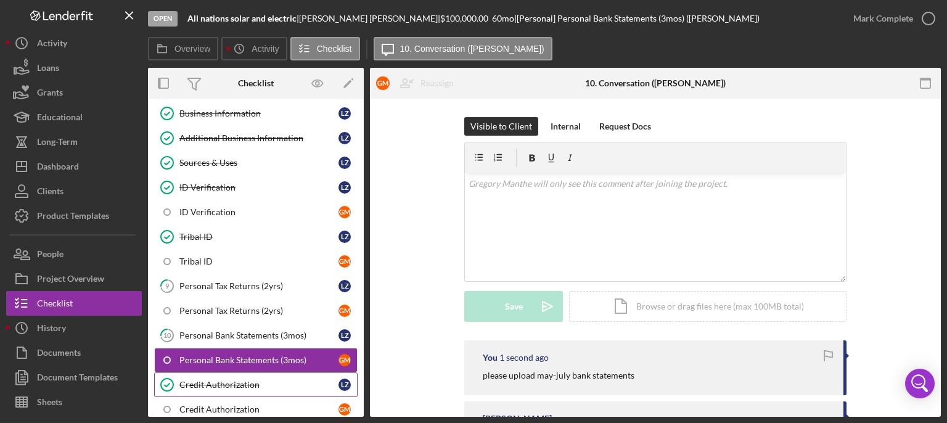
click at [244, 316] on div "Credit Authorization" at bounding box center [258, 385] width 159 height 10
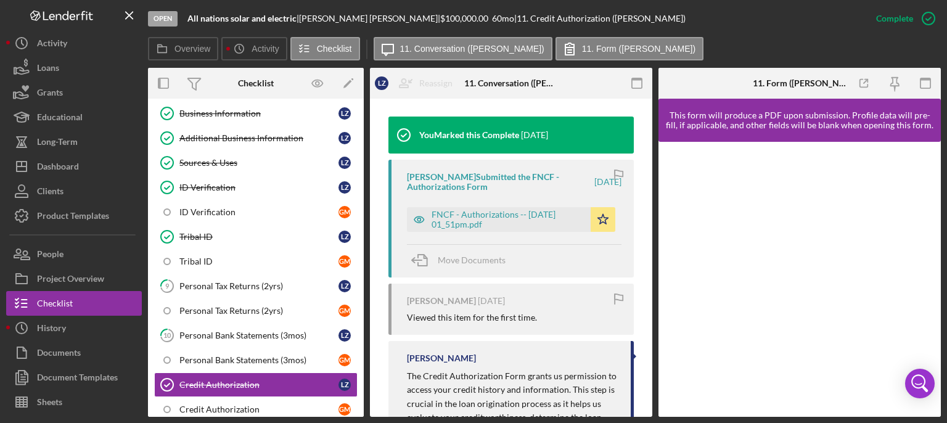
scroll to position [393, 0]
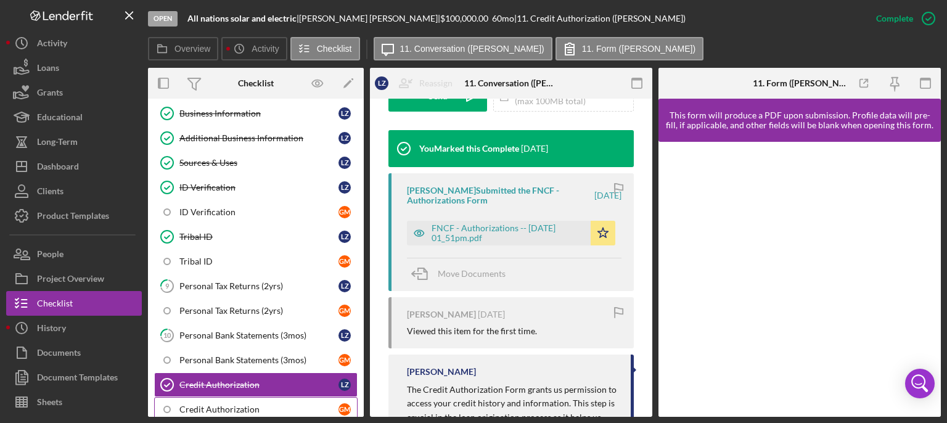
click at [227, 316] on div "Credit Authorization" at bounding box center [258, 409] width 159 height 10
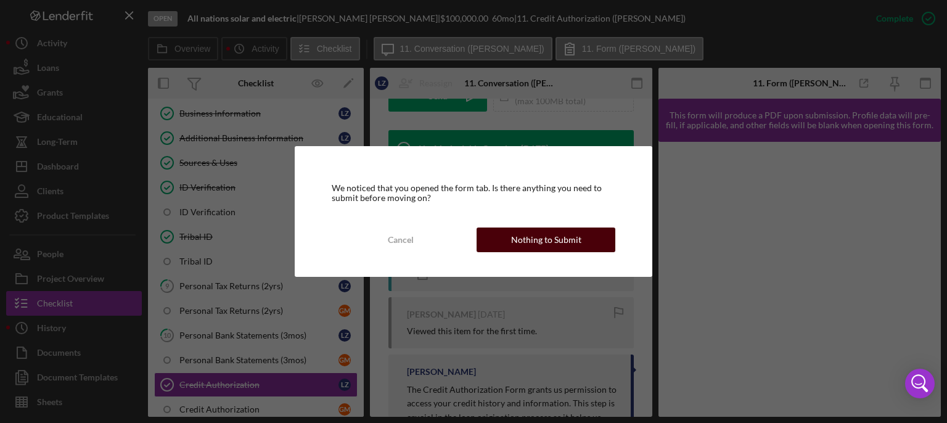
click at [524, 236] on div "Nothing to Submit" at bounding box center [546, 240] width 70 height 25
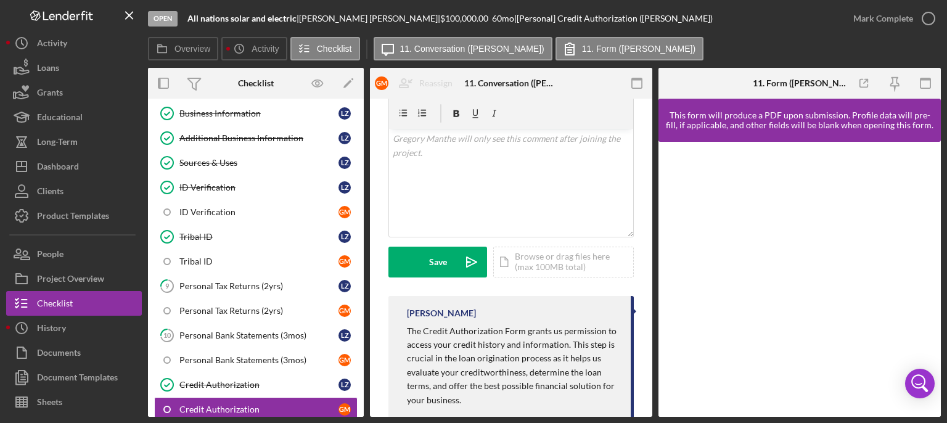
scroll to position [113, 0]
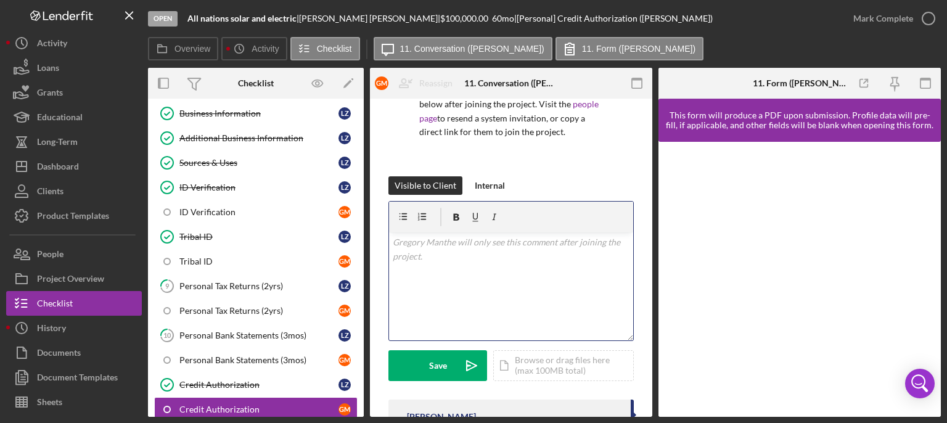
click at [455, 255] on div "v Color teal Color pink Remove color Add row above Add row below Add column bef…" at bounding box center [511, 286] width 244 height 108
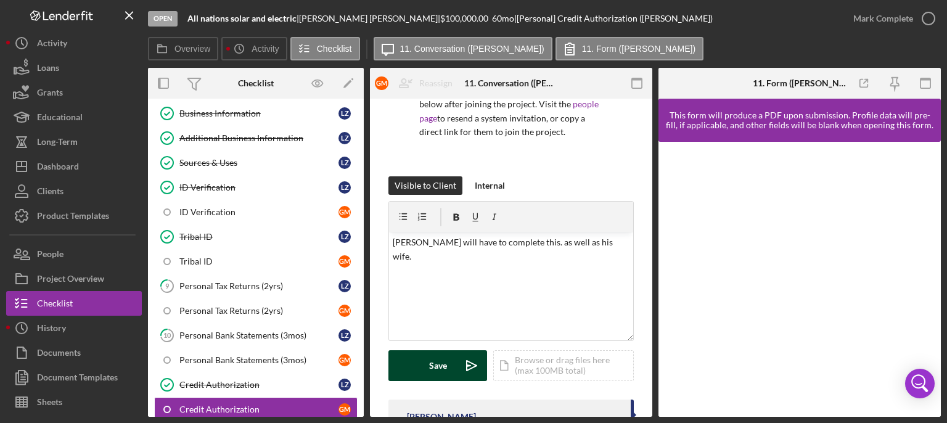
click at [434, 316] on div "Save" at bounding box center [438, 365] width 18 height 31
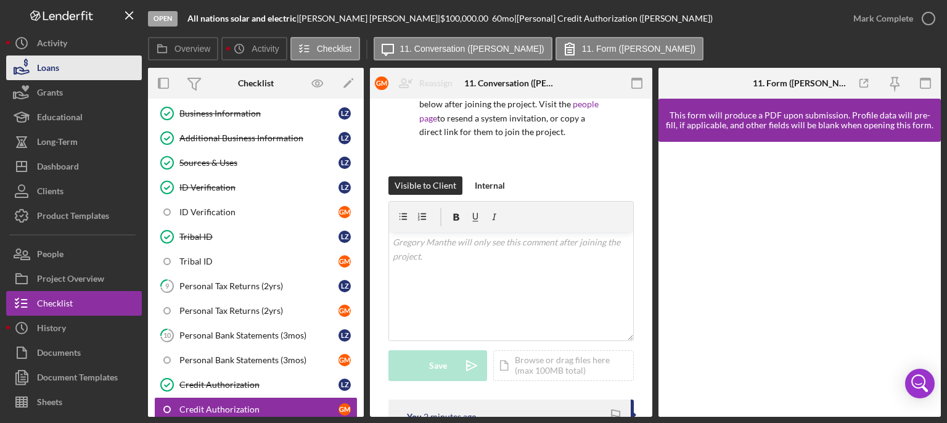
click at [57, 60] on div "Loans" at bounding box center [48, 69] width 22 height 28
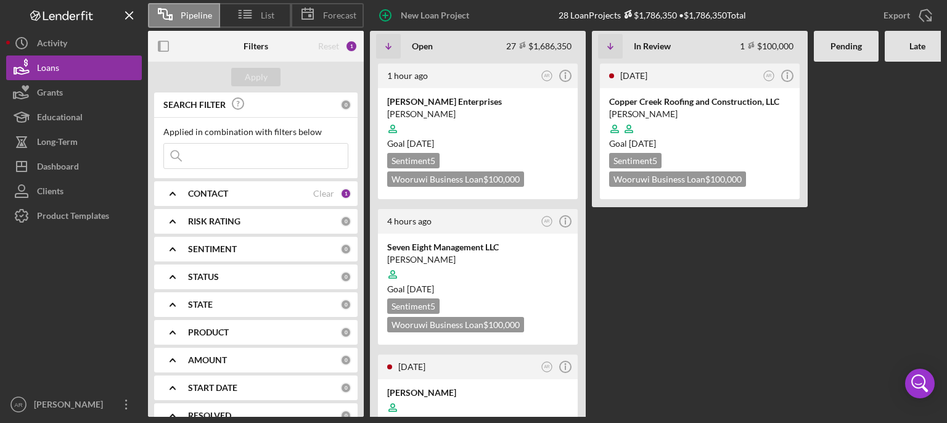
click at [739, 316] on Review "[DATE] AR Icon/Info Copper Creek Roofing and Construction, LLC [PERSON_NAME] Go…" at bounding box center [700, 239] width 216 height 355
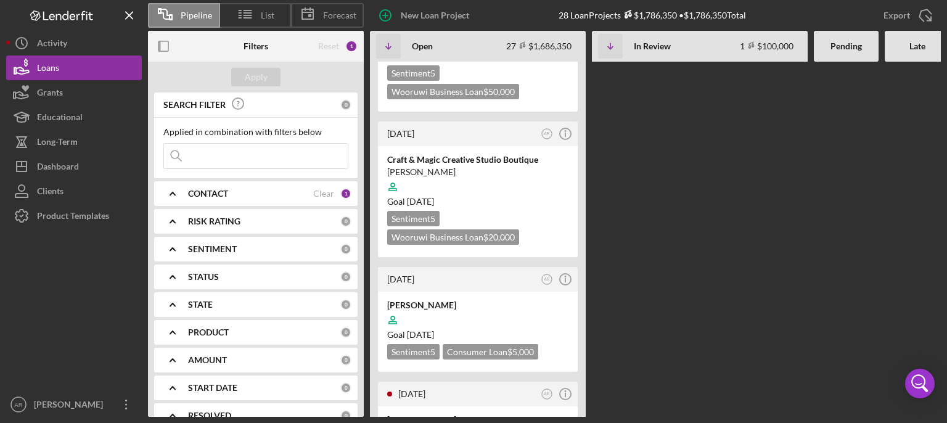
scroll to position [2368, 0]
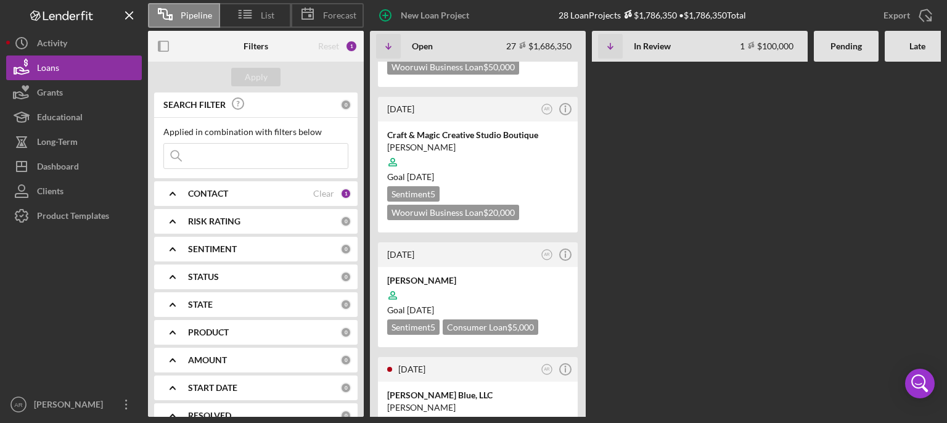
click at [699, 315] on div "1 hour ago AR Icon/Info [PERSON_NAME] Enterprises [PERSON_NAME] Goal [DATE] Sen…" at bounding box center [698, 239] width 657 height 355
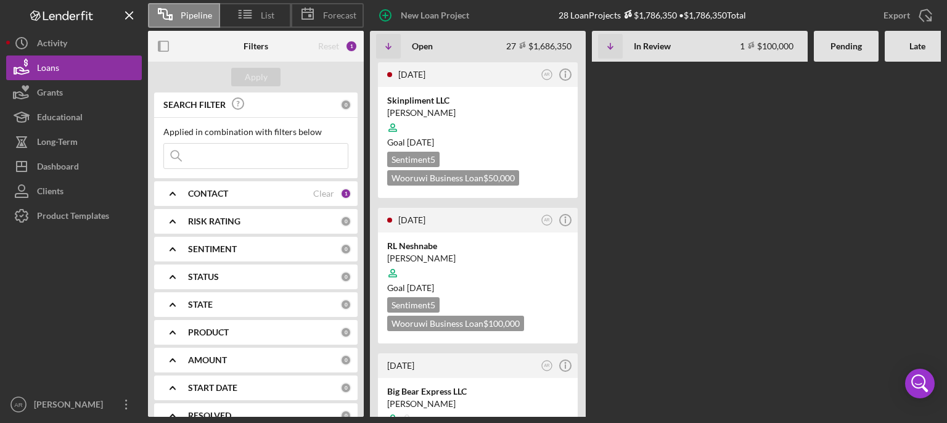
scroll to position [3083, 0]
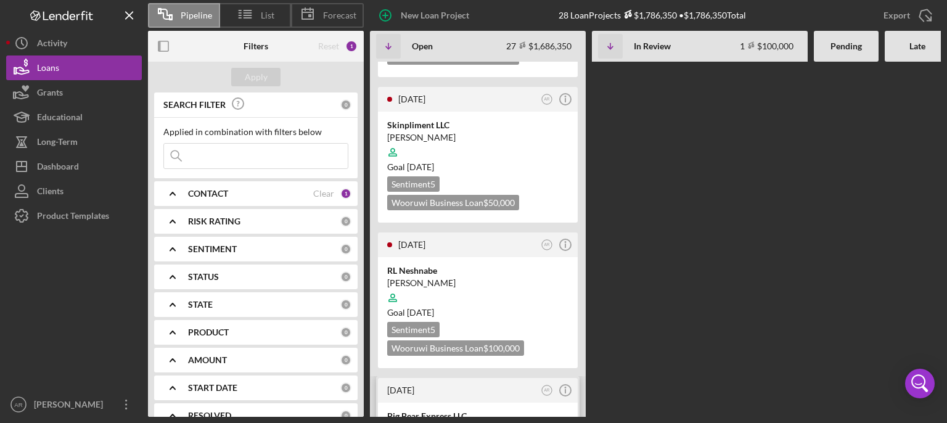
click at [436, 316] on div "[DATE] AR Icon/Info" at bounding box center [478, 390] width 200 height 25
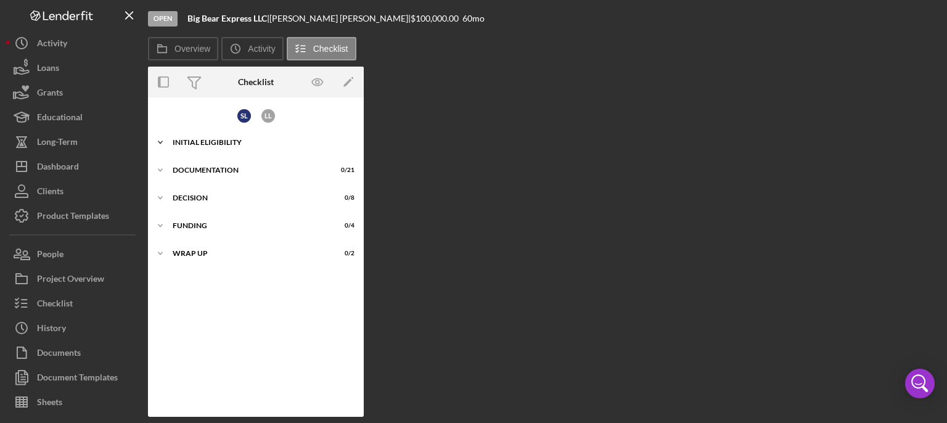
click at [253, 141] on div "Initial Eligibility" at bounding box center [261, 142] width 176 height 7
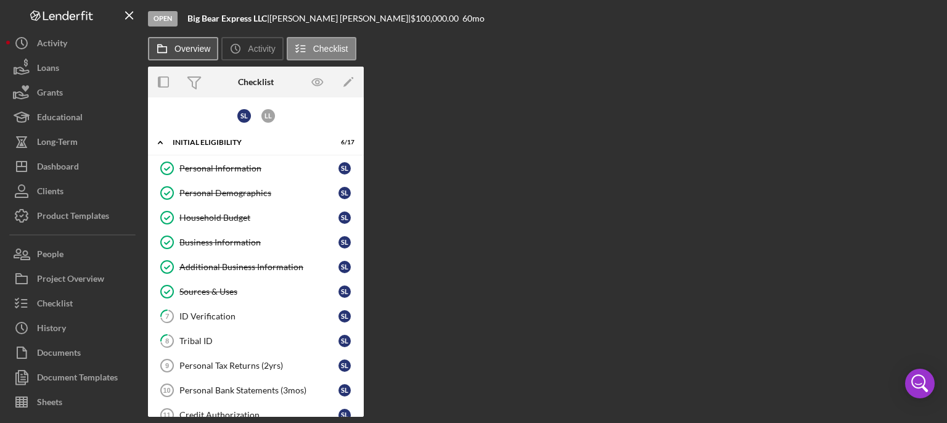
click at [193, 37] on button "Overview" at bounding box center [183, 48] width 70 height 23
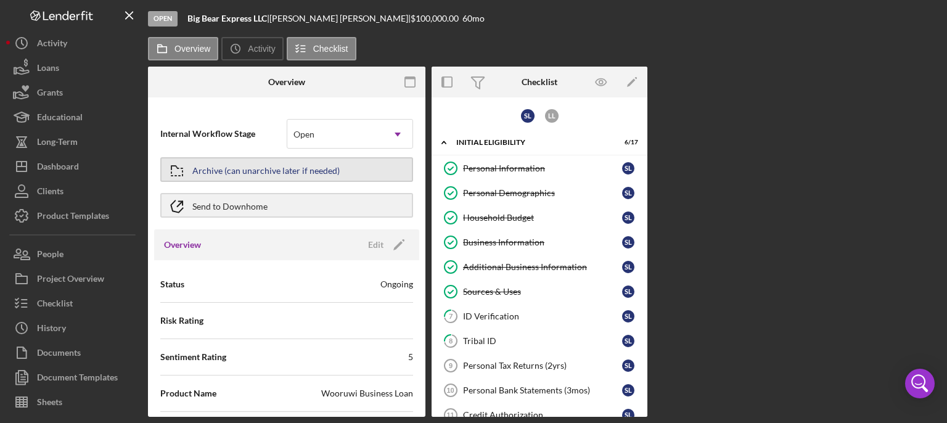
click at [248, 173] on div "Archive (can unarchive later if needed)" at bounding box center [265, 169] width 147 height 22
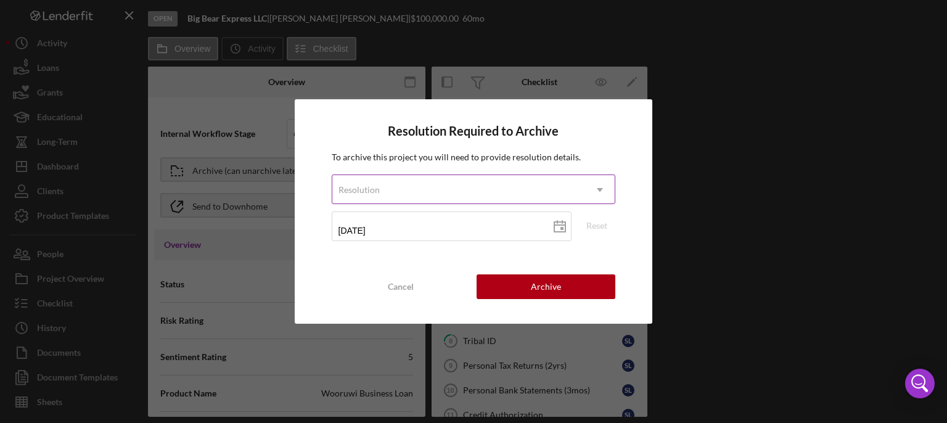
click at [461, 192] on div "Resolution" at bounding box center [458, 190] width 253 height 28
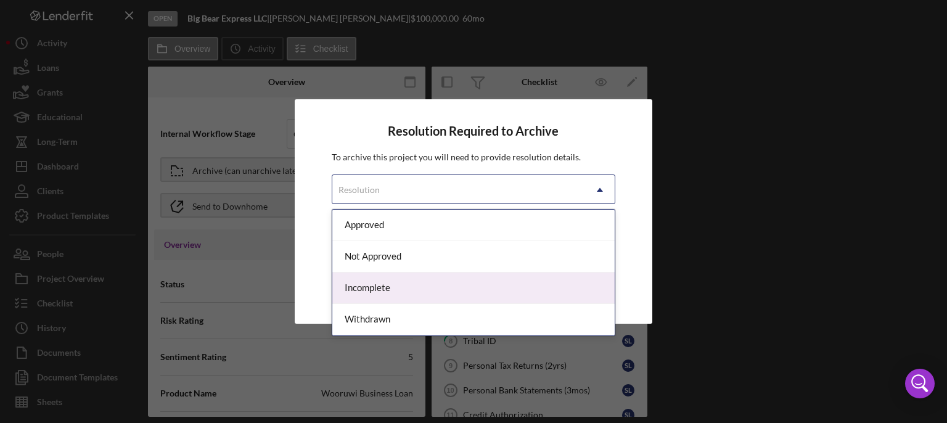
click at [377, 293] on div "Incomplete" at bounding box center [473, 288] width 283 height 31
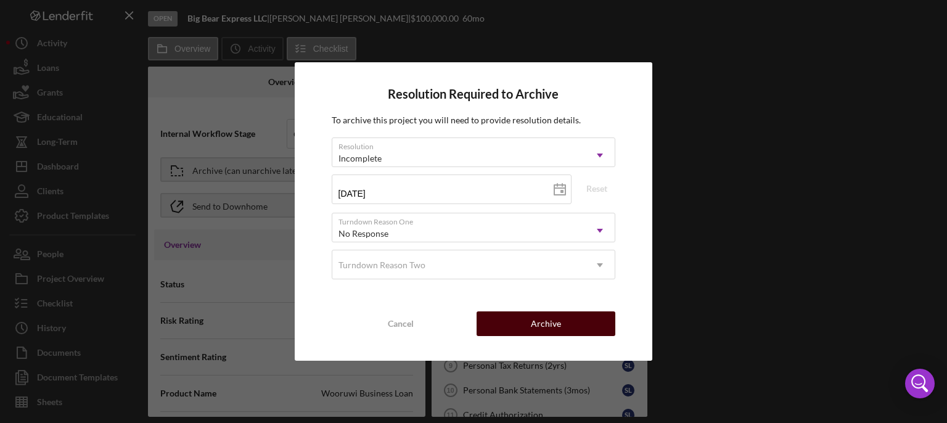
click at [545, 316] on div "Archive" at bounding box center [546, 323] width 30 height 25
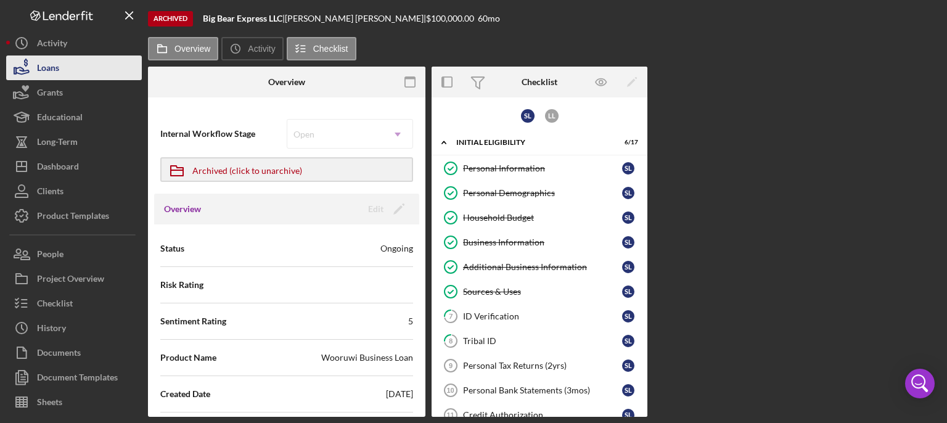
click at [48, 67] on div "Loans" at bounding box center [48, 69] width 22 height 28
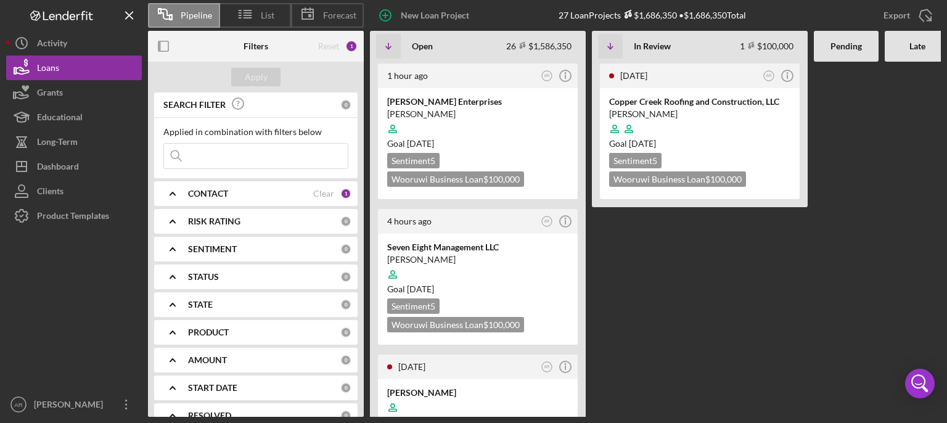
click at [671, 316] on Review "[DATE] AR Icon/Info Copper Creek Roofing and Construction, LLC [PERSON_NAME] Go…" at bounding box center [700, 239] width 216 height 355
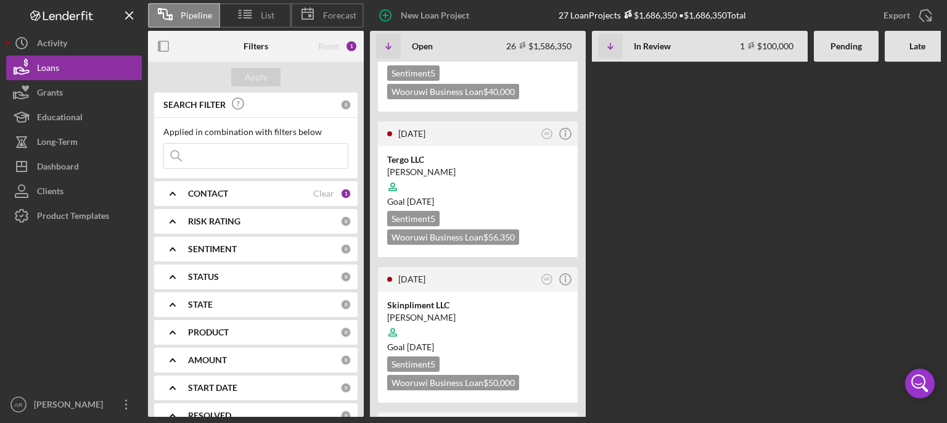
scroll to position [2935, 0]
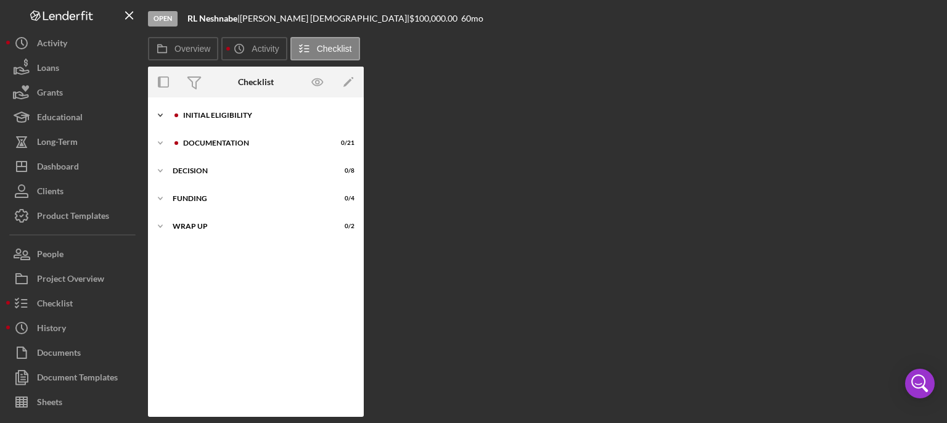
click at [256, 119] on div "Icon/Expander Initial Eligibility 11 / 19" at bounding box center [256, 115] width 216 height 25
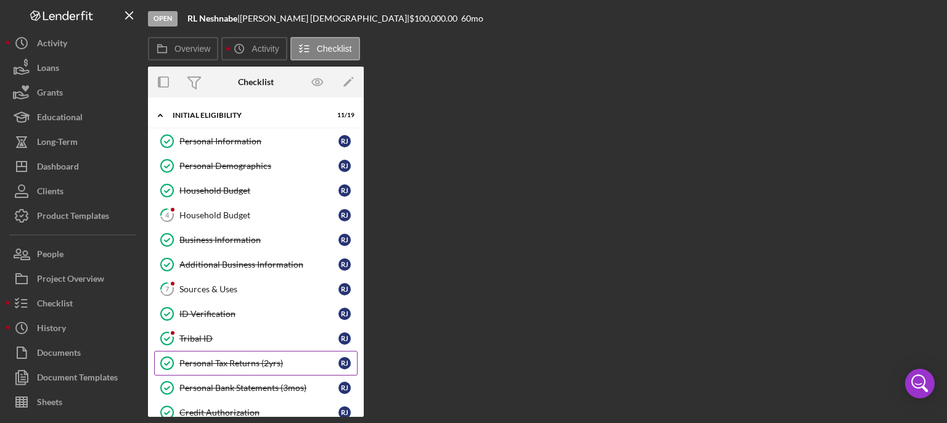
click at [245, 316] on div "Personal Tax Returns (2yrs)" at bounding box center [258, 363] width 159 height 10
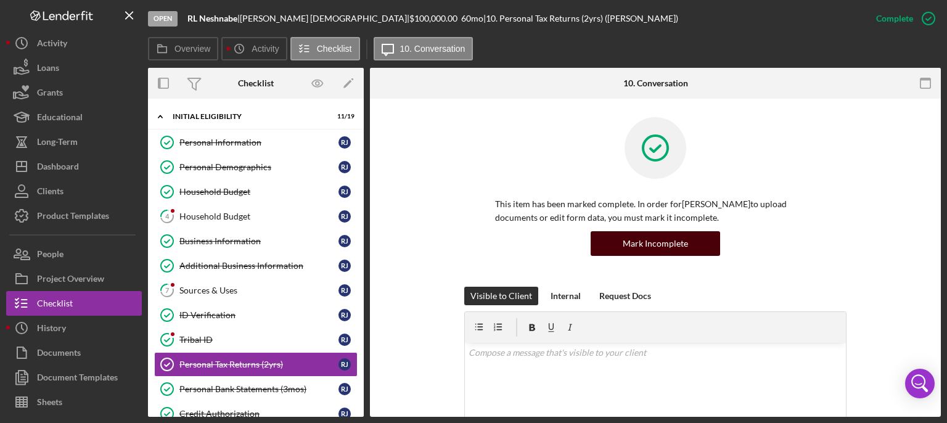
click at [663, 245] on div "Mark Incomplete" at bounding box center [655, 243] width 65 height 25
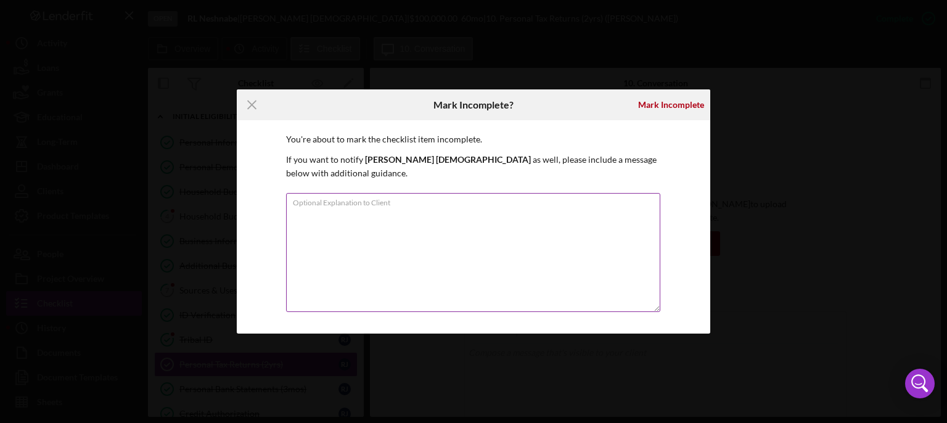
click at [374, 220] on textarea "Optional Explanation to Client" at bounding box center [473, 252] width 374 height 119
type textarea "please add 2024 taxes."
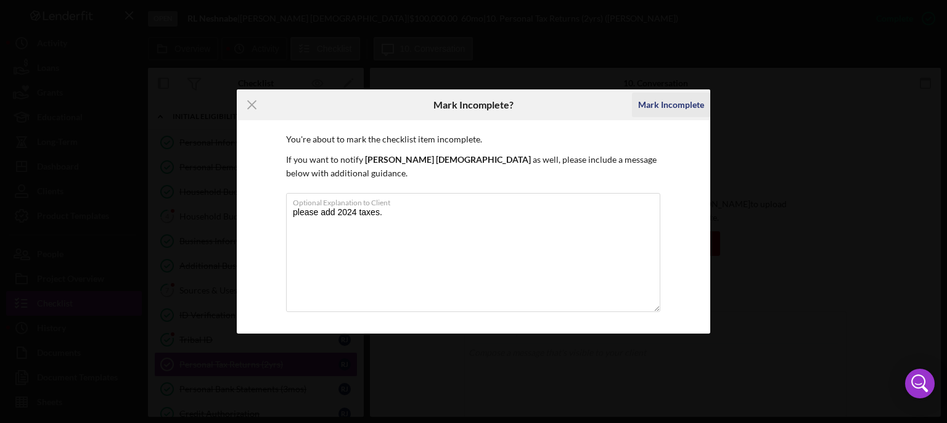
click at [668, 112] on div "Mark Incomplete" at bounding box center [671, 104] width 66 height 25
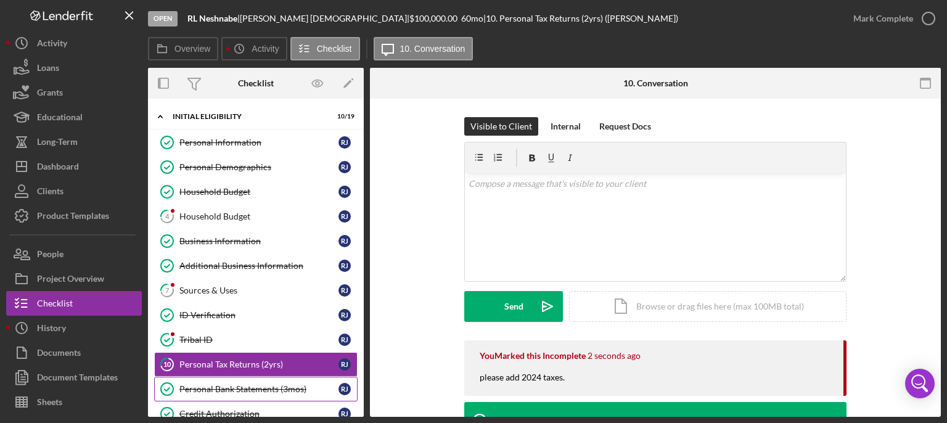
click at [237, 316] on div "Personal Bank Statements (3mos)" at bounding box center [258, 389] width 159 height 10
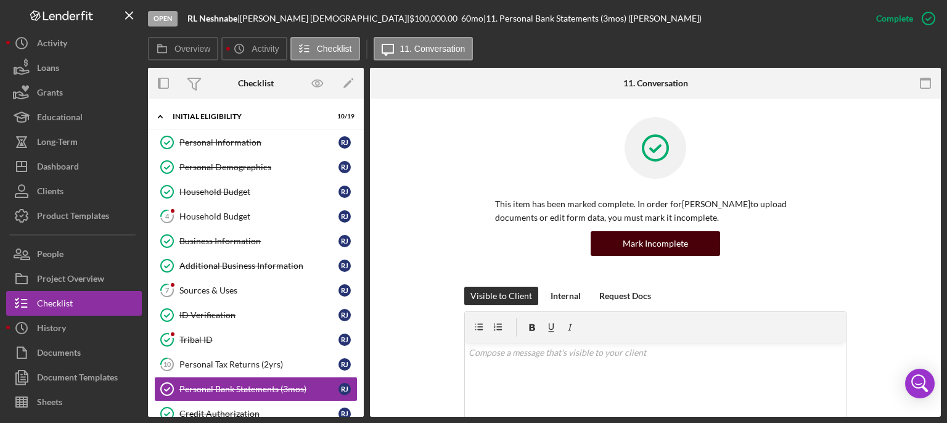
click at [691, 243] on button "Mark Incomplete" at bounding box center [655, 243] width 129 height 25
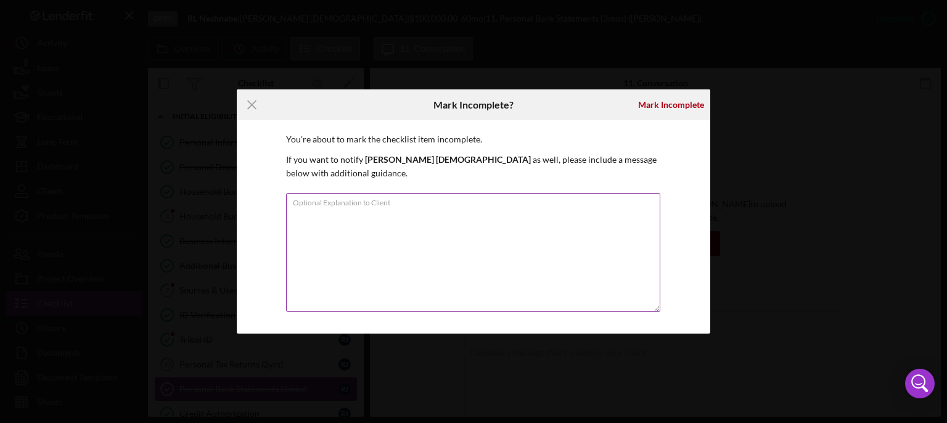
click at [402, 231] on textarea "Optional Explanation to Client" at bounding box center [473, 252] width 374 height 119
type textarea "please upload may-july bank statements"
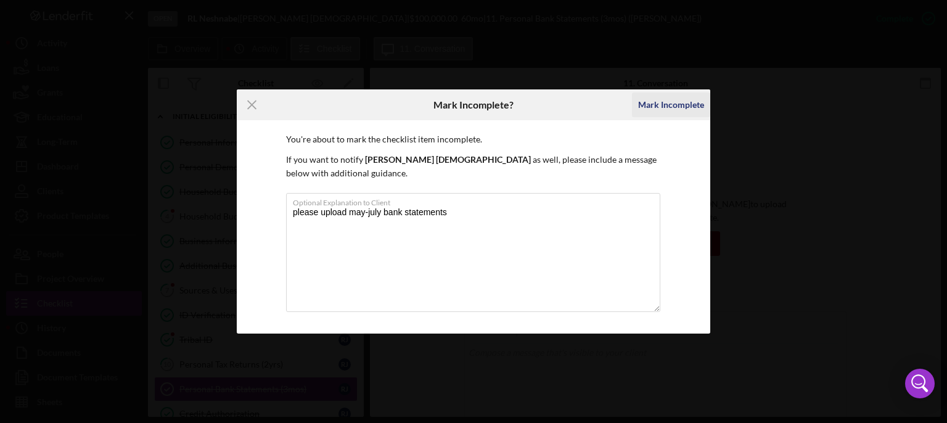
click at [686, 114] on div "Mark Incomplete" at bounding box center [671, 104] width 66 height 25
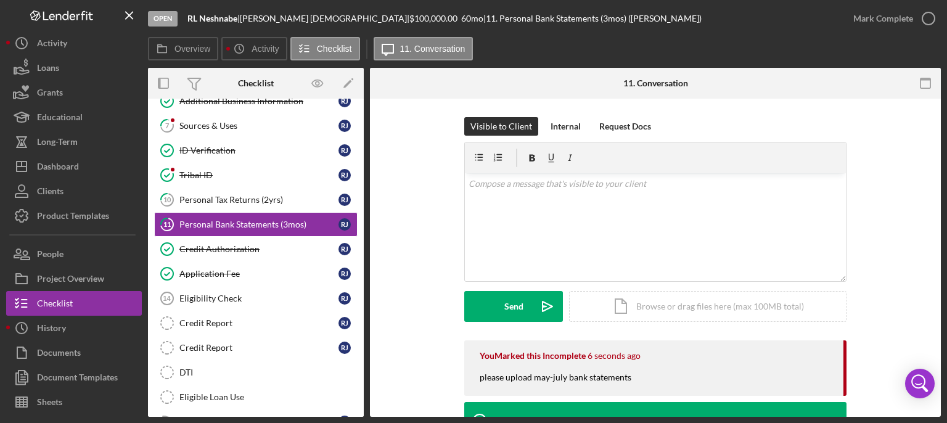
scroll to position [166, 0]
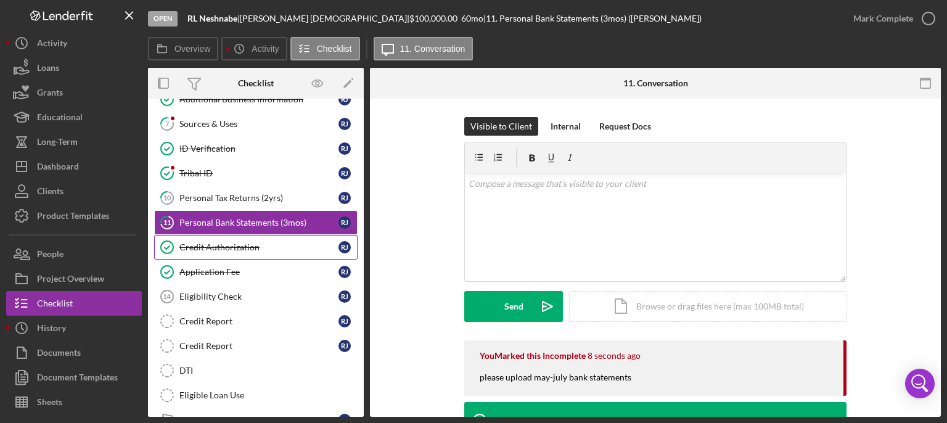
click at [235, 245] on div "Credit Authorization" at bounding box center [258, 247] width 159 height 10
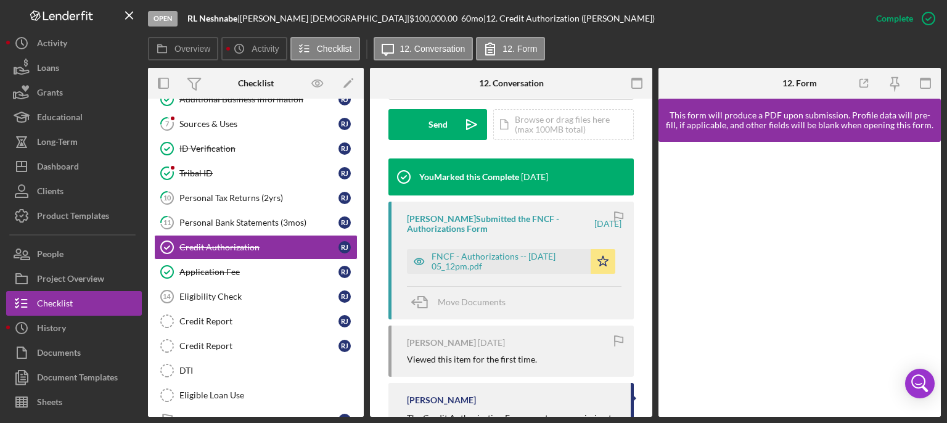
scroll to position [344, 0]
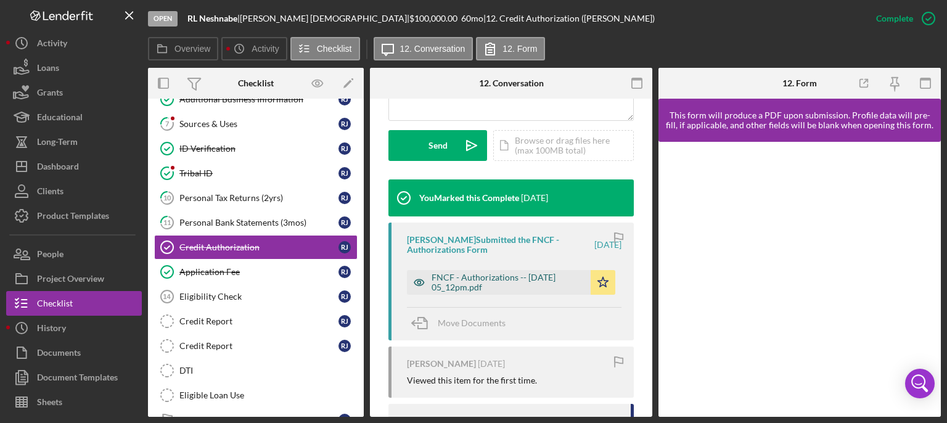
click at [505, 289] on div "FNCF - Authorizations -- [DATE] 05_12pm.pdf" at bounding box center [508, 283] width 153 height 20
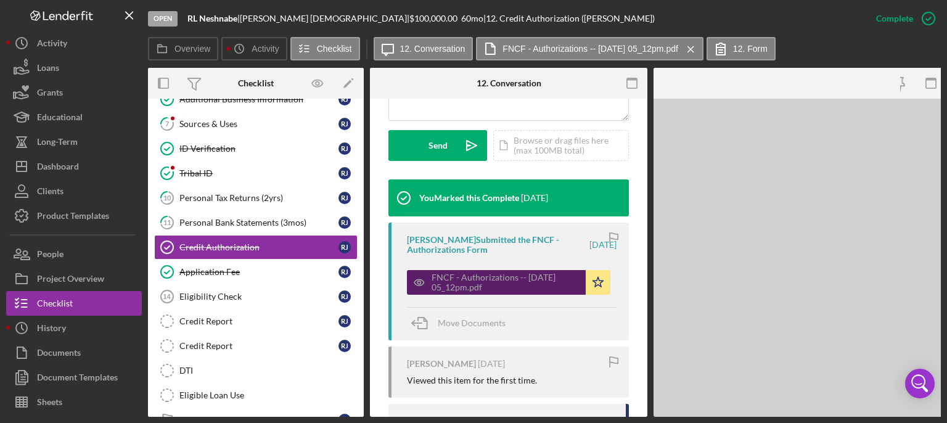
click at [505, 289] on div "FNCF - Authorizations -- [DATE] 05_12pm.pdf" at bounding box center [506, 283] width 148 height 20
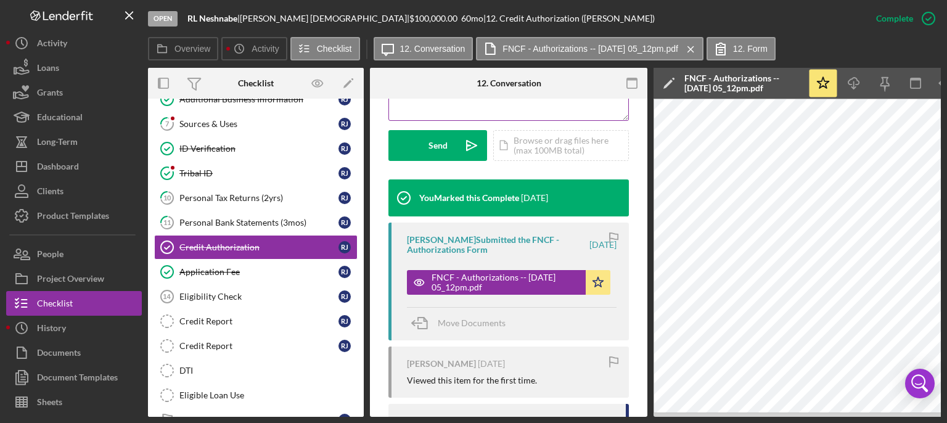
click at [496, 105] on div "v Color teal Color pink Remove color Add row above Add row below Add column bef…" at bounding box center [508, 66] width 239 height 108
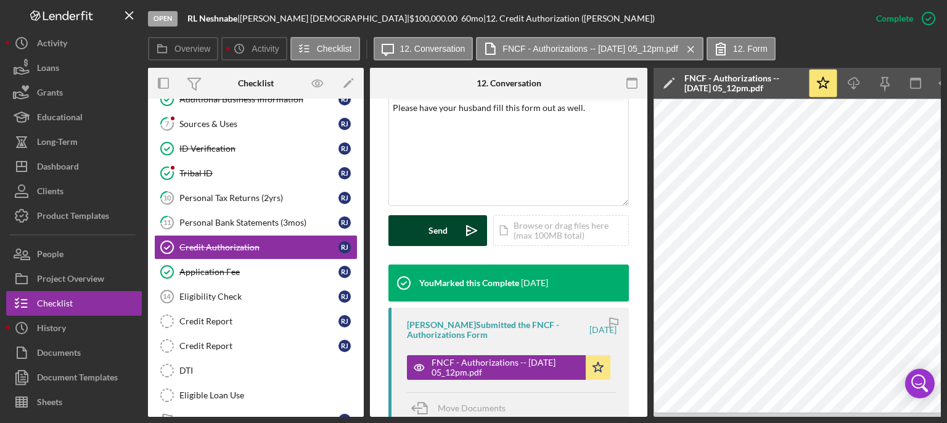
click at [436, 226] on div "Send" at bounding box center [438, 230] width 19 height 31
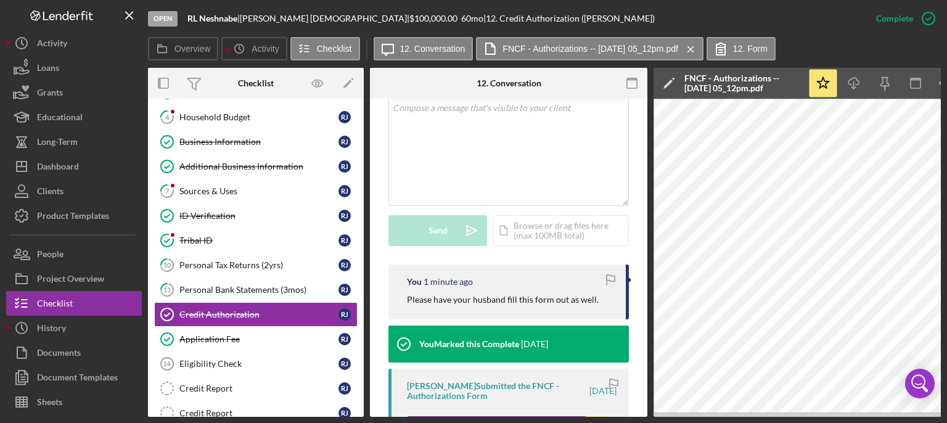
scroll to position [93, 0]
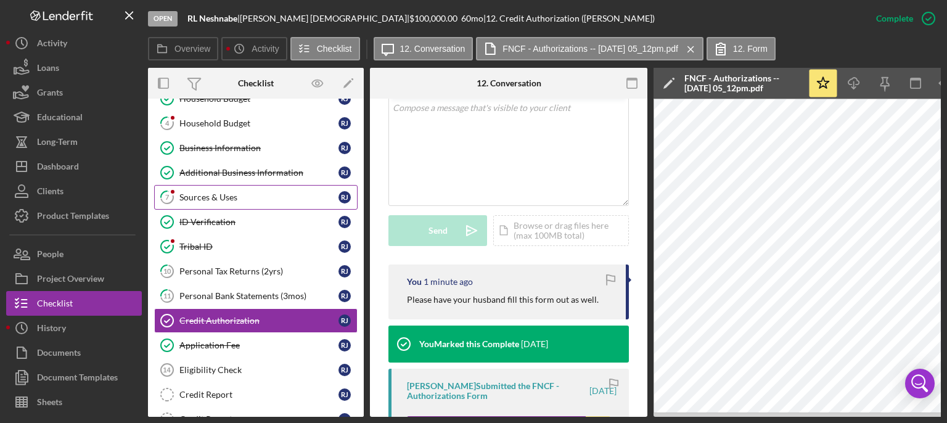
click at [200, 195] on div "Sources & Uses" at bounding box center [258, 197] width 159 height 10
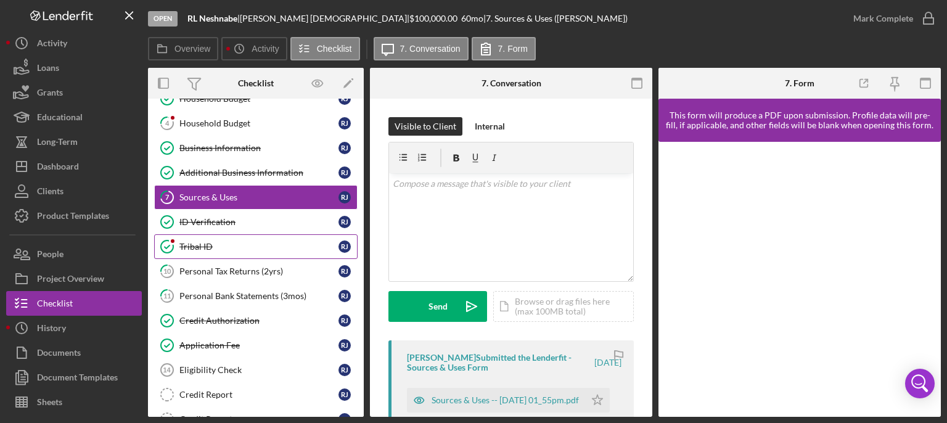
click at [202, 242] on div "Tribal ID" at bounding box center [258, 247] width 159 height 10
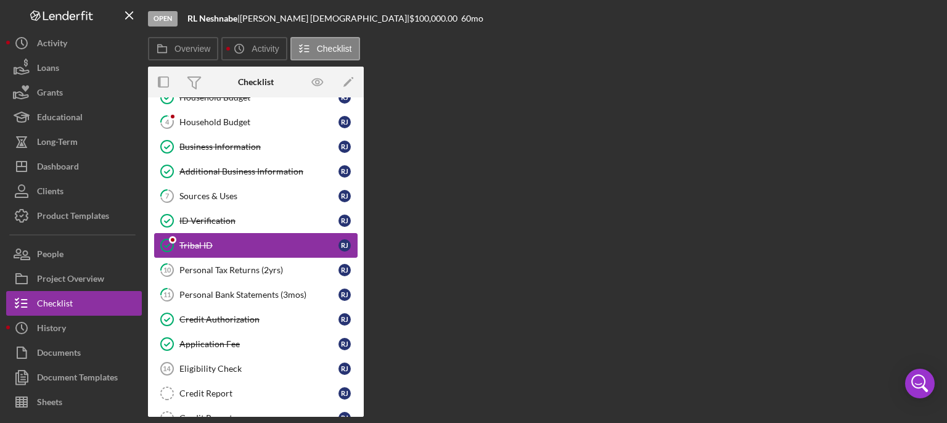
click at [202, 242] on div "Tribal ID" at bounding box center [258, 245] width 159 height 10
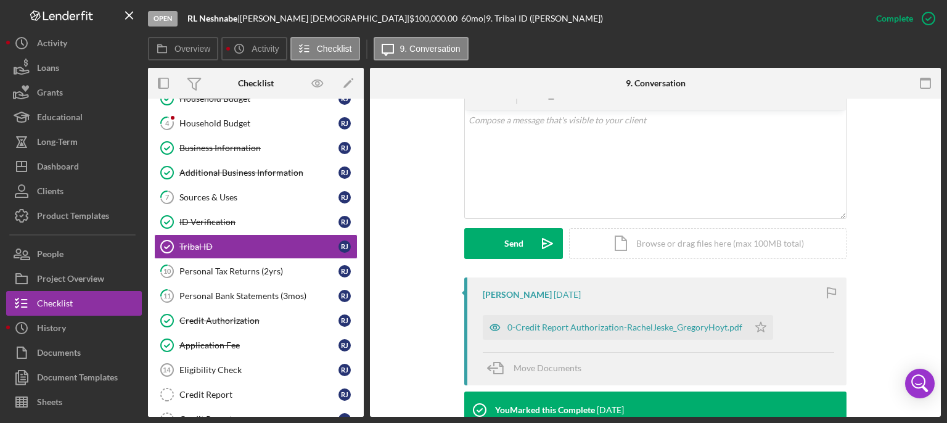
scroll to position [235, 0]
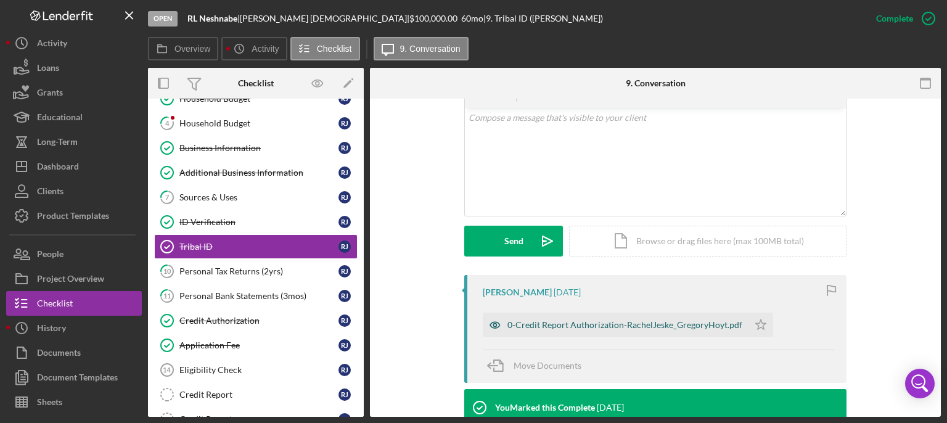
click at [572, 316] on div "0-Credit Report Authorization-RachelJeske_GregoryHoyt.pdf" at bounding box center [624, 325] width 235 height 10
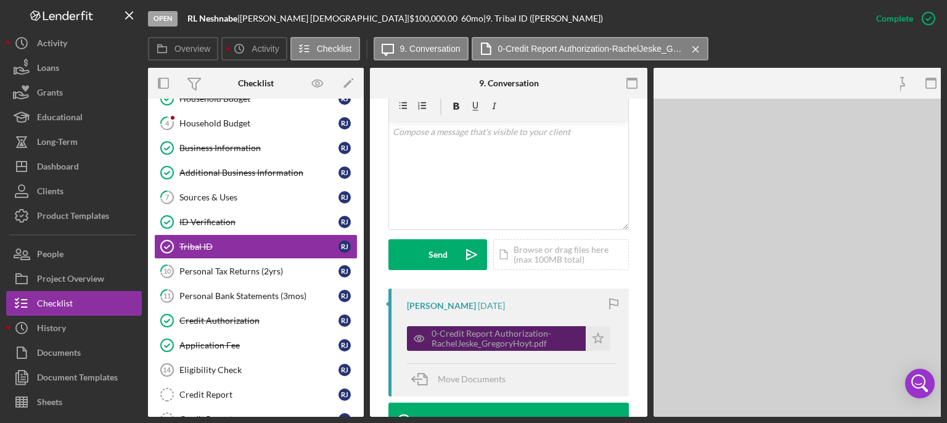
scroll to position [249, 0]
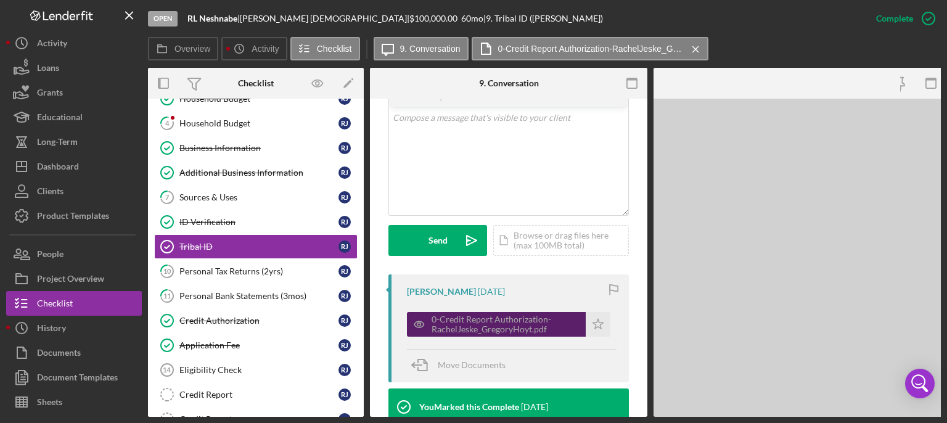
click at [572, 316] on div "0-Credit Report Authorization-RachelJeske_GregoryHoyt.pdf" at bounding box center [506, 324] width 148 height 20
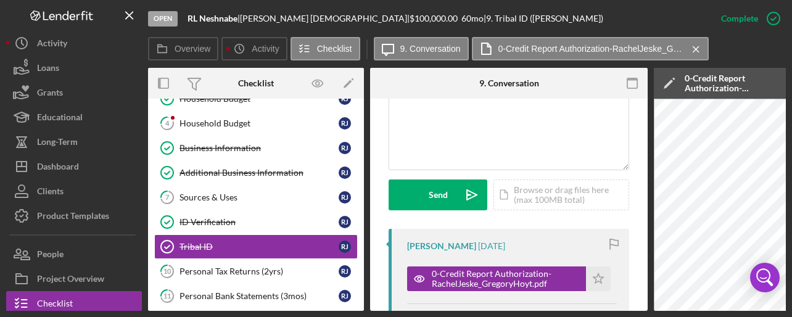
scroll to position [295, 0]
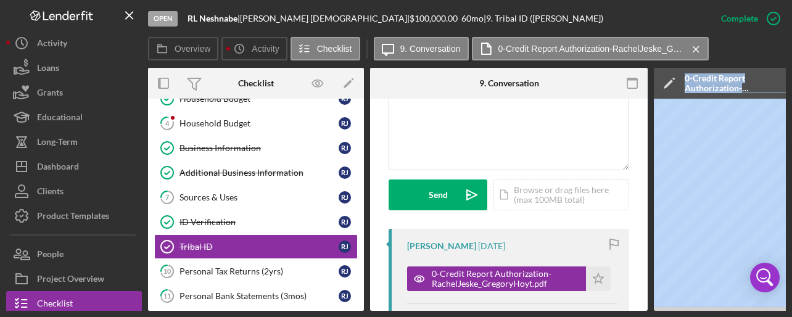
drag, startPoint x: 588, startPoint y: 311, endPoint x: 737, endPoint y: 336, distance: 151.2
click at [737, 316] on html "Open RL Neshnabe | [PERSON_NAME] | $100,000.00 60 mo | 9. Tribal ID ([PERSON_NA…" at bounding box center [396, 158] width 792 height 317
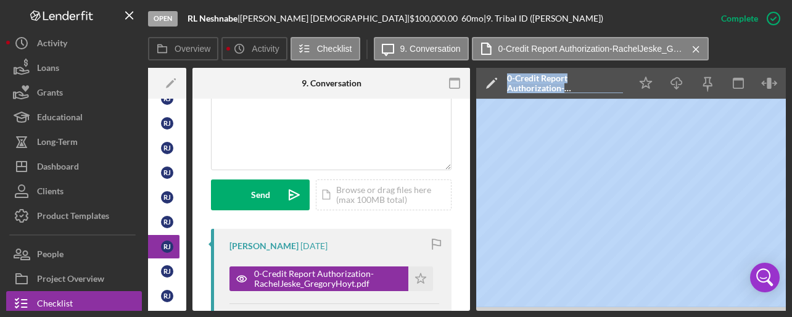
scroll to position [0, 237]
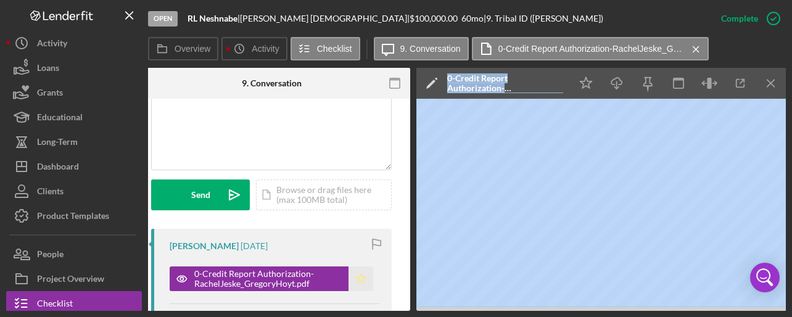
click at [361, 276] on icon "Icon/Star" at bounding box center [360, 278] width 25 height 25
drag, startPoint x: 350, startPoint y: 311, endPoint x: 319, endPoint y: 306, distance: 31.2
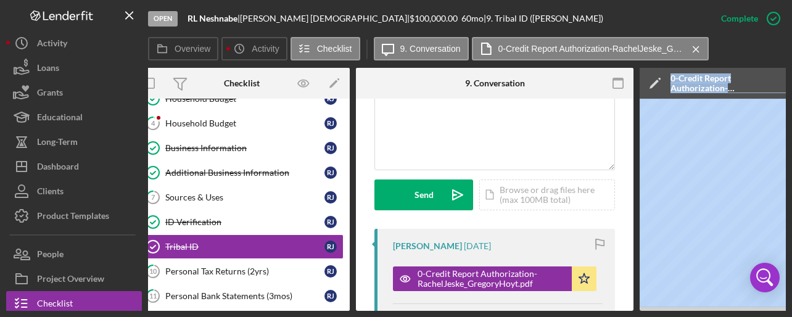
scroll to position [0, 0]
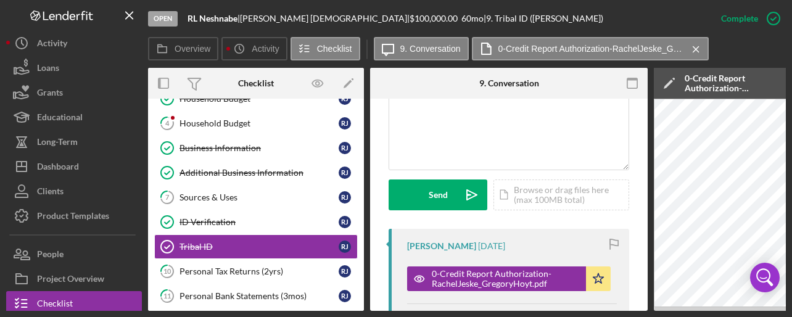
click at [598, 210] on div "Visible to Client Internal Request Docs v Color teal Color pink Remove color Ad…" at bounding box center [508, 117] width 240 height 223
click at [183, 234] on link "Tribal ID Tribal ID [PERSON_NAME]" at bounding box center [255, 246] width 203 height 25
click at [218, 192] on div "Sources & Uses" at bounding box center [258, 197] width 159 height 10
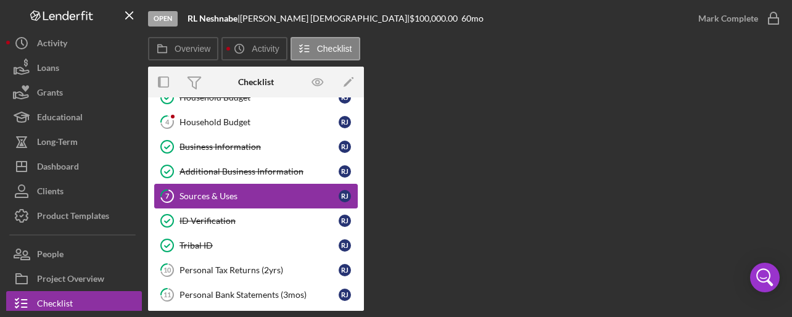
click at [210, 195] on div "Sources & Uses" at bounding box center [258, 196] width 159 height 10
click at [213, 194] on div "Sources & Uses" at bounding box center [258, 196] width 159 height 10
click at [486, 176] on div "Overview Internal Workflow Stage Open Icon/Dropdown Arrow Archive (can unarchiv…" at bounding box center [467, 189] width 638 height 244
click at [210, 173] on div "Additional Business Information" at bounding box center [258, 171] width 159 height 10
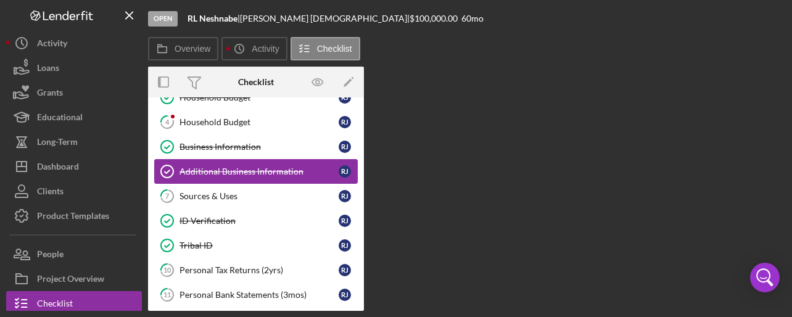
click at [210, 173] on div "Additional Business Information" at bounding box center [258, 171] width 159 height 10
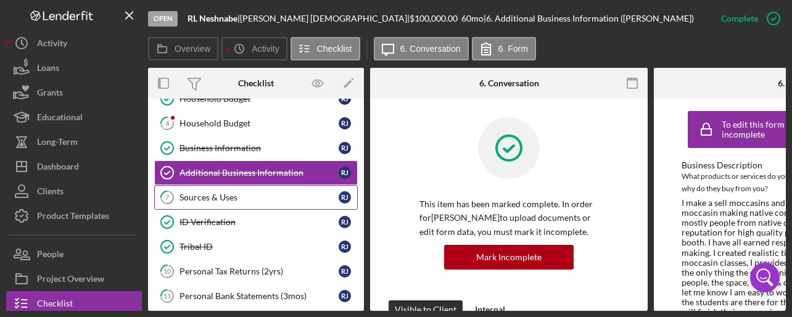
click at [218, 198] on div "Sources & Uses" at bounding box center [258, 197] width 159 height 10
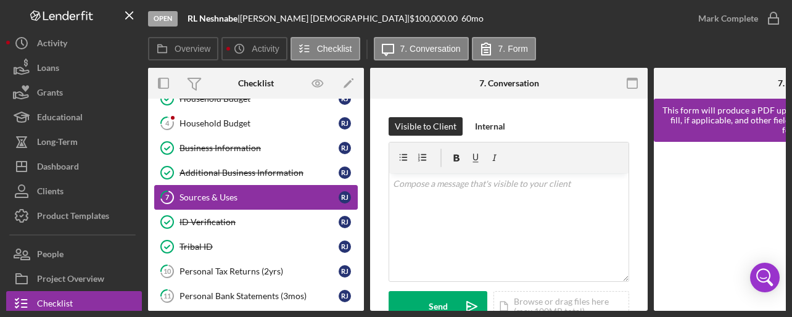
click at [218, 198] on div "Sources & Uses" at bounding box center [258, 197] width 159 height 10
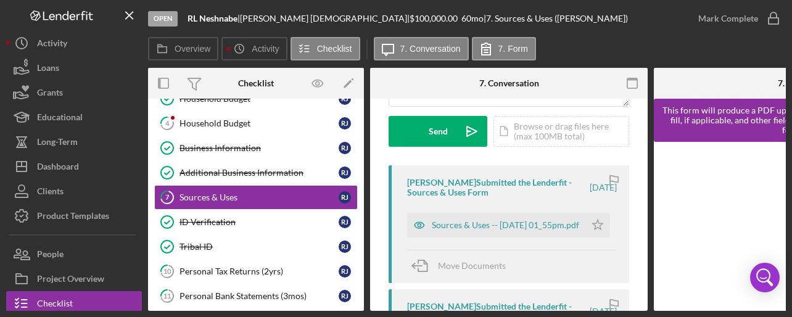
scroll to position [136, 0]
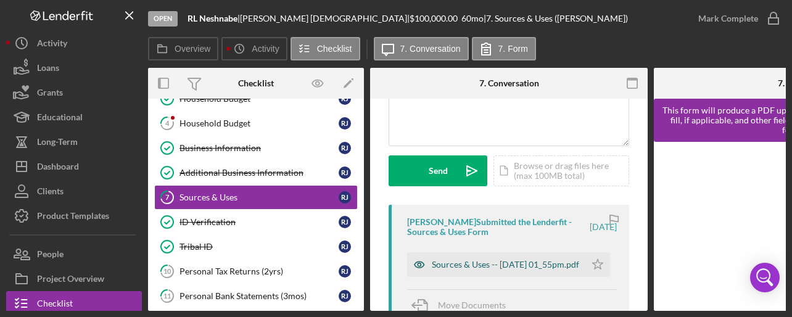
click at [515, 260] on div "Sources & Uses -- [DATE] 01_55pm.pdf" at bounding box center [505, 265] width 147 height 10
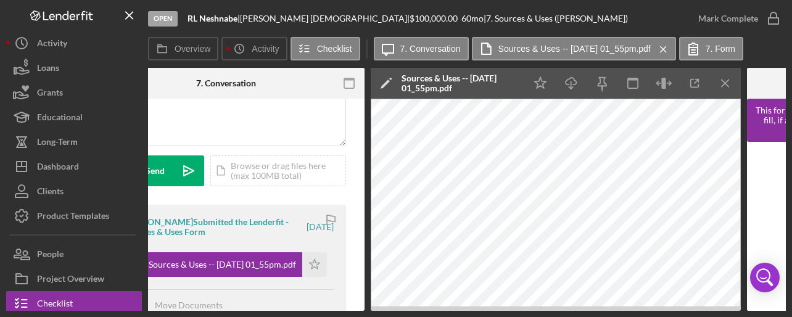
scroll to position [0, 272]
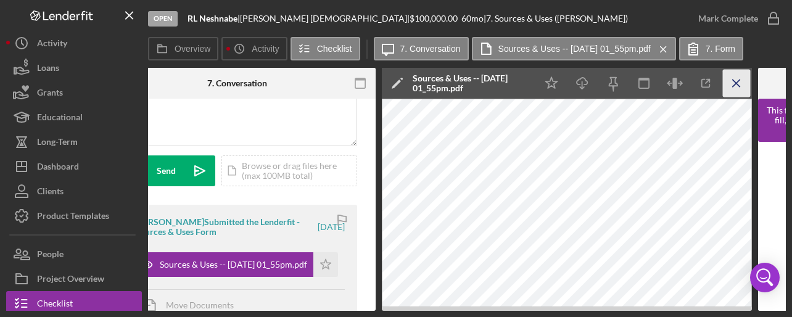
click at [736, 82] on icon "Icon/Menu Close" at bounding box center [737, 84] width 28 height 28
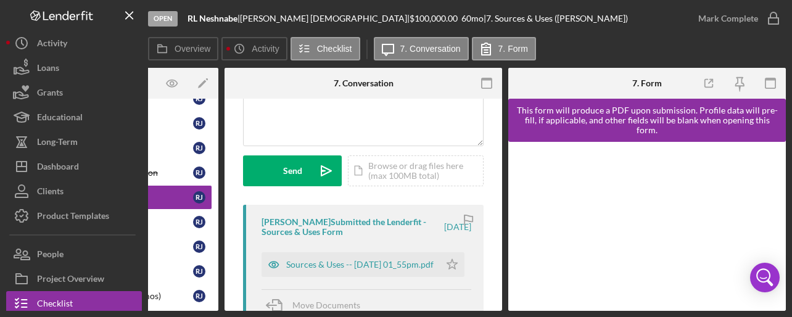
scroll to position [0, 146]
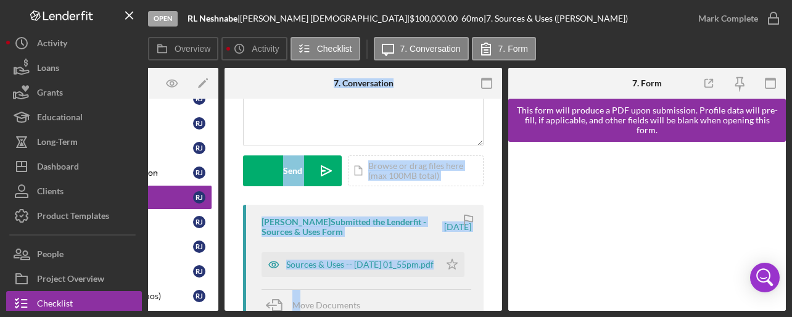
drag, startPoint x: 301, startPoint y: 313, endPoint x: 218, endPoint y: 317, distance: 82.7
click at [218, 316] on html "Open RL Neshnabe | [PERSON_NAME] | $100,000.00 60 mo | 7. Sources & Uses ([PERS…" at bounding box center [396, 158] width 792 height 317
drag, startPoint x: 326, startPoint y: 311, endPoint x: 178, endPoint y: 329, distance: 148.4
click at [178, 316] on html "Open RL Neshnabe | [PERSON_NAME] | $100,000.00 60 mo | 7. Sources & Uses ([PERS…" at bounding box center [396, 158] width 792 height 317
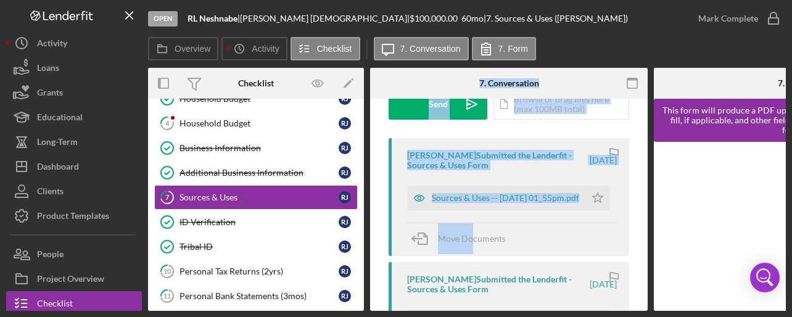
scroll to position [197, 0]
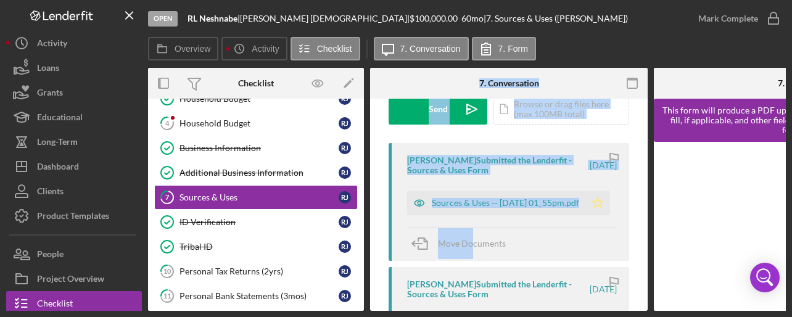
click at [597, 207] on polygon "button" at bounding box center [598, 202] width 10 height 10
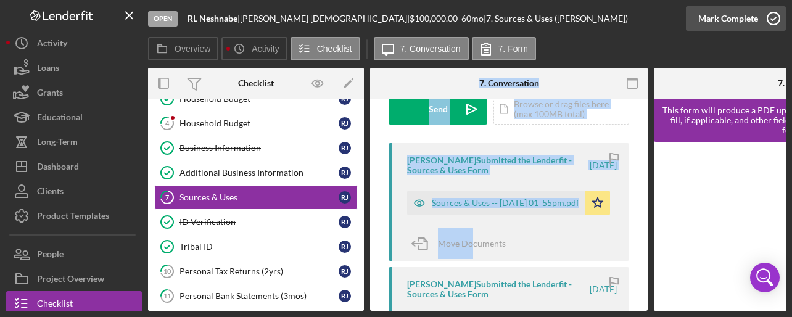
click at [769, 18] on icon "button" at bounding box center [773, 18] width 31 height 31
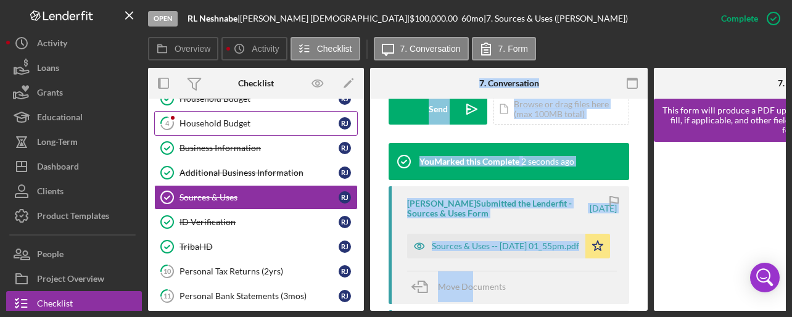
click at [217, 124] on div "Household Budget" at bounding box center [258, 123] width 159 height 10
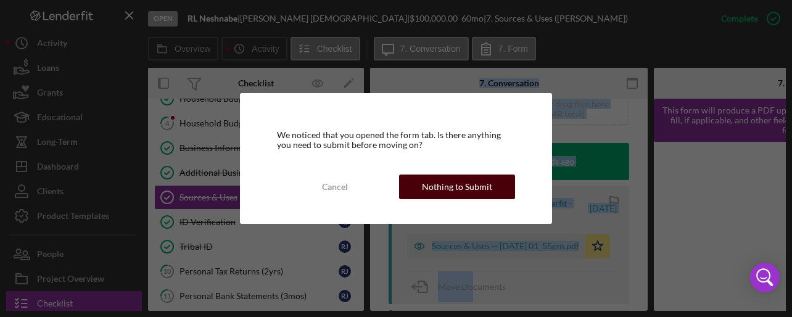
click at [446, 188] on div "Nothing to Submit" at bounding box center [457, 186] width 70 height 25
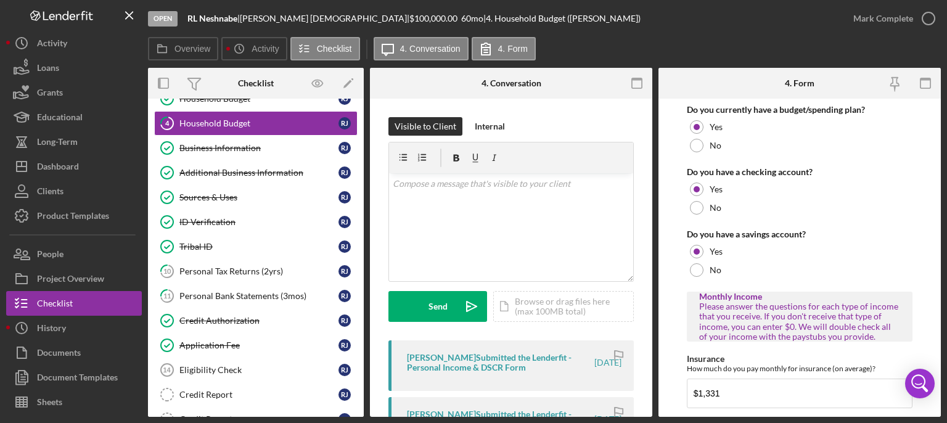
click at [791, 195] on form "Do you currently have a budget/spending plan? Yes No Do you have a checking acc…" at bounding box center [799, 258] width 282 height 318
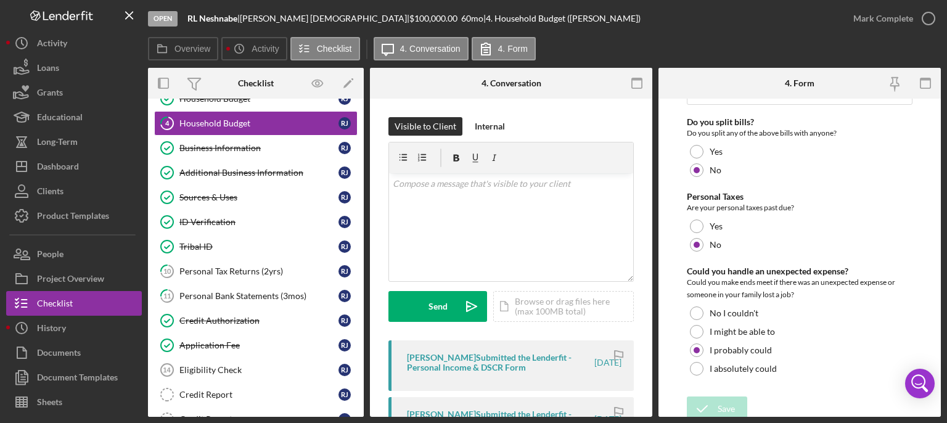
scroll to position [960, 0]
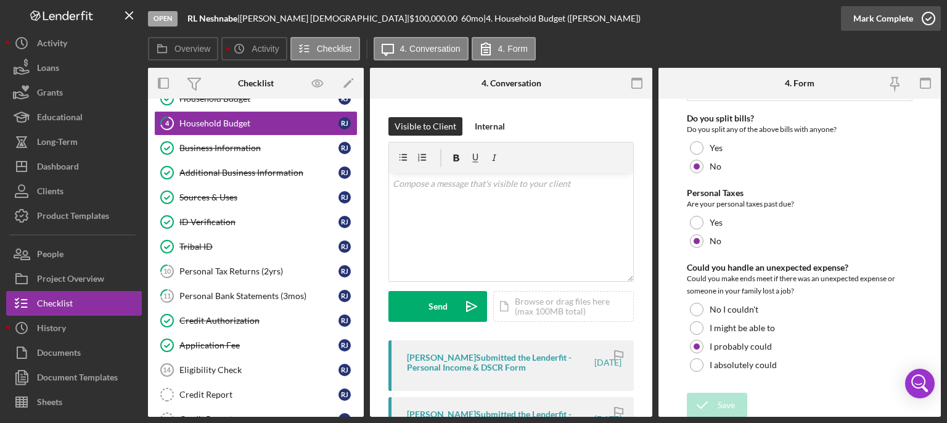
click at [791, 20] on icon "button" at bounding box center [928, 18] width 31 height 31
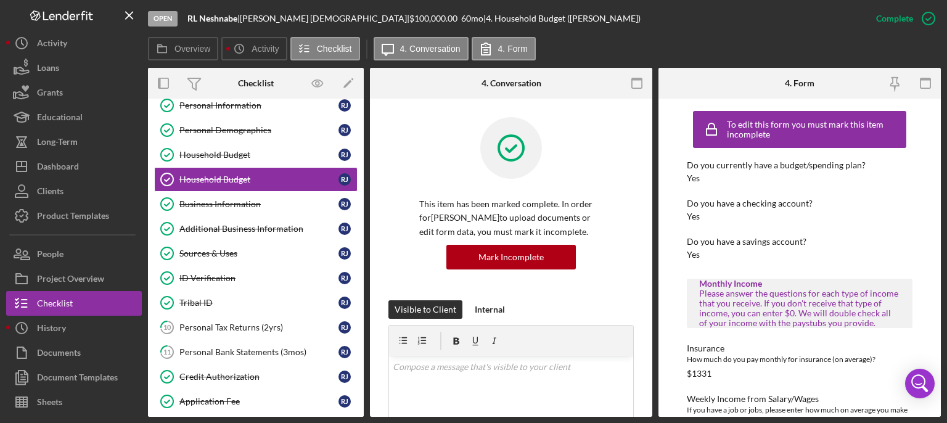
scroll to position [0, 0]
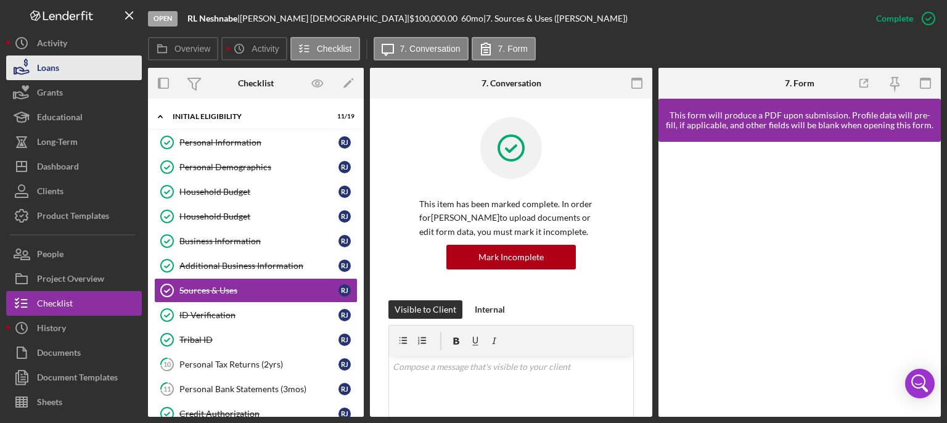
click at [59, 67] on div "Loans" at bounding box center [48, 69] width 22 height 28
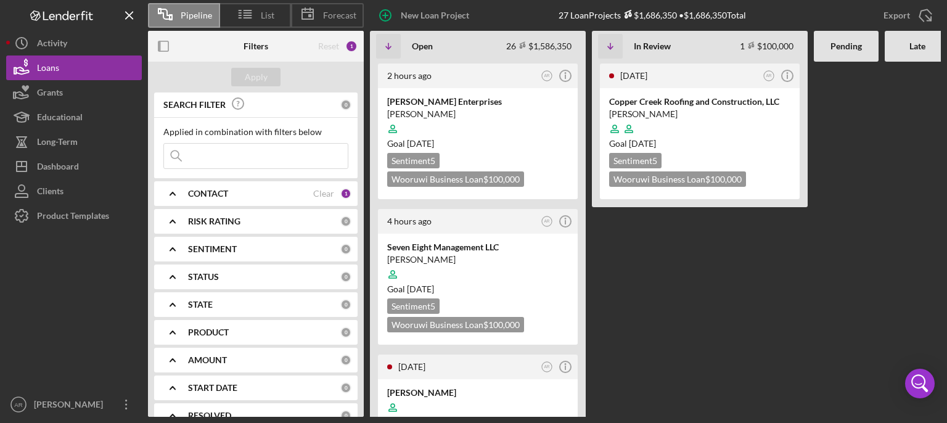
click at [672, 306] on Review "[DATE] AR Icon/Info Copper Creek Roofing and Construction, LLC [PERSON_NAME] Go…" at bounding box center [700, 239] width 216 height 355
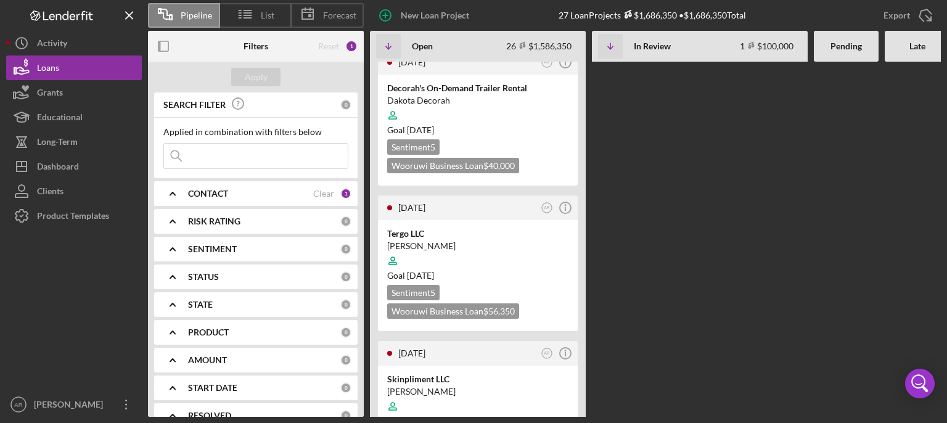
scroll to position [2836, 0]
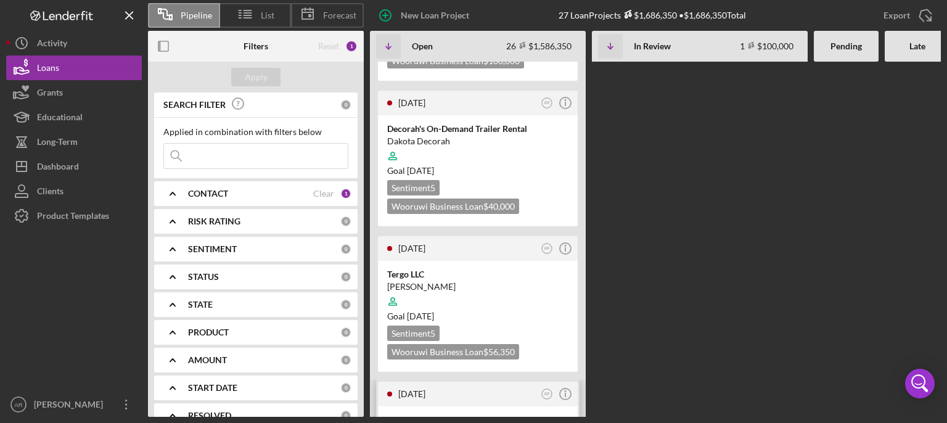
click at [453, 316] on div "[DATE] AR Icon/Info" at bounding box center [478, 394] width 200 height 25
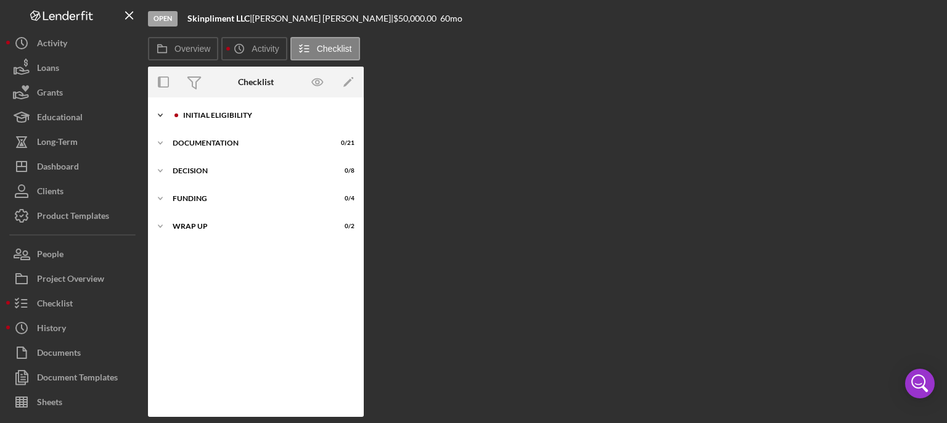
click at [250, 115] on div "Initial Eligibility" at bounding box center [265, 115] width 165 height 7
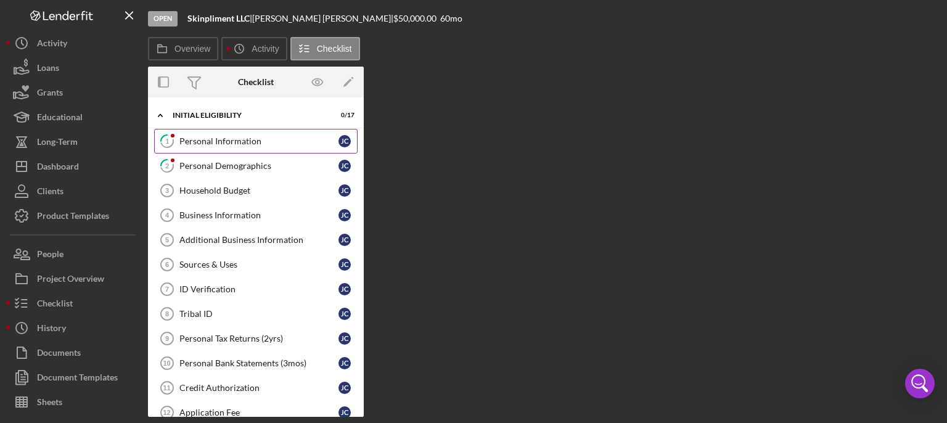
click at [229, 133] on link "1 Personal Information [PERSON_NAME]" at bounding box center [255, 141] width 203 height 25
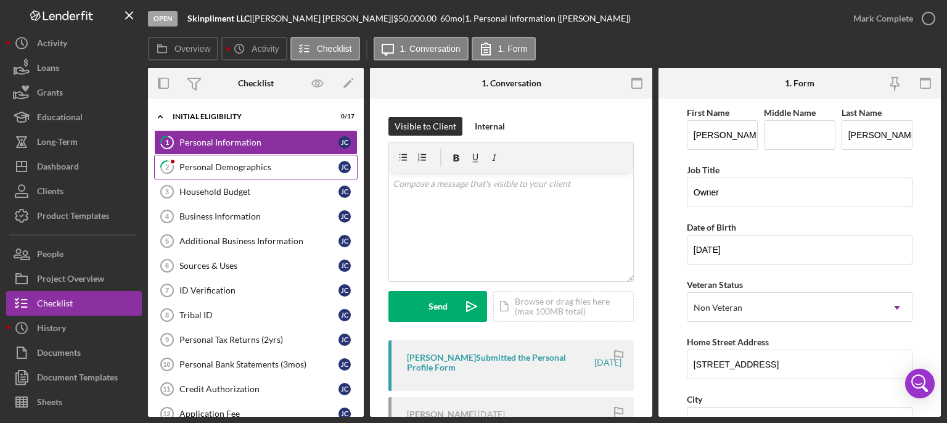
click at [233, 158] on link "2 Personal Demographics [PERSON_NAME]" at bounding box center [255, 167] width 203 height 25
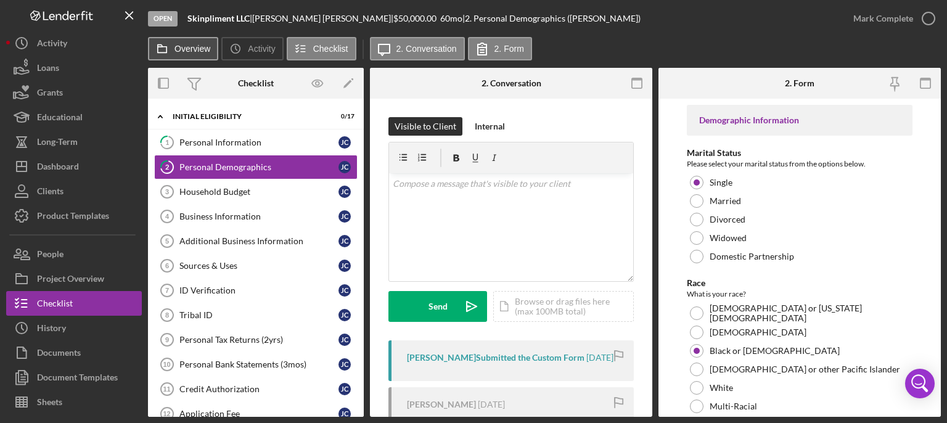
click at [200, 54] on button "Overview" at bounding box center [183, 48] width 70 height 23
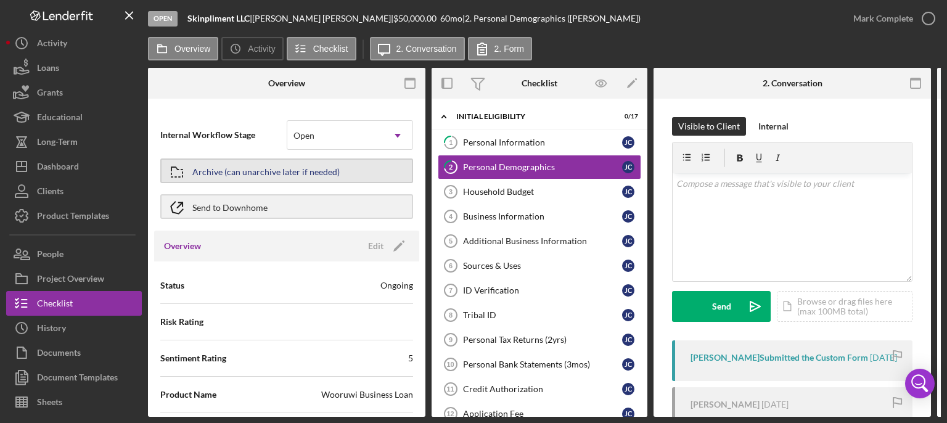
click at [287, 176] on div "Archive (can unarchive later if needed)" at bounding box center [265, 171] width 147 height 22
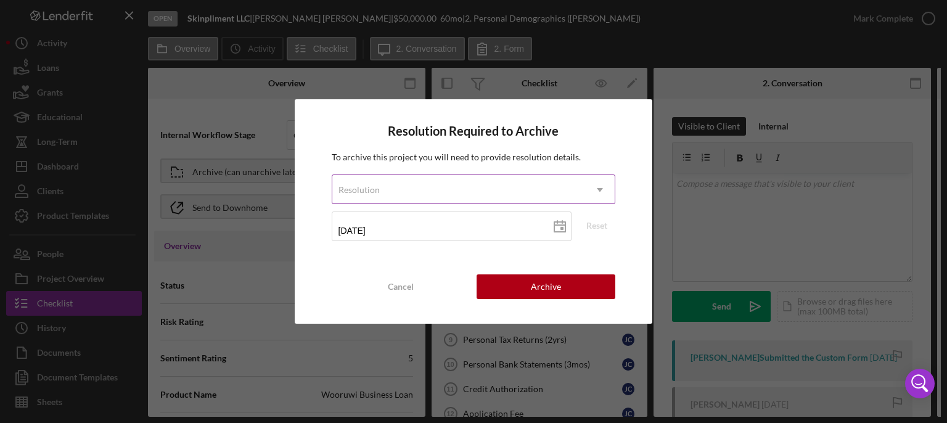
click at [417, 184] on div "Resolution" at bounding box center [458, 190] width 253 height 28
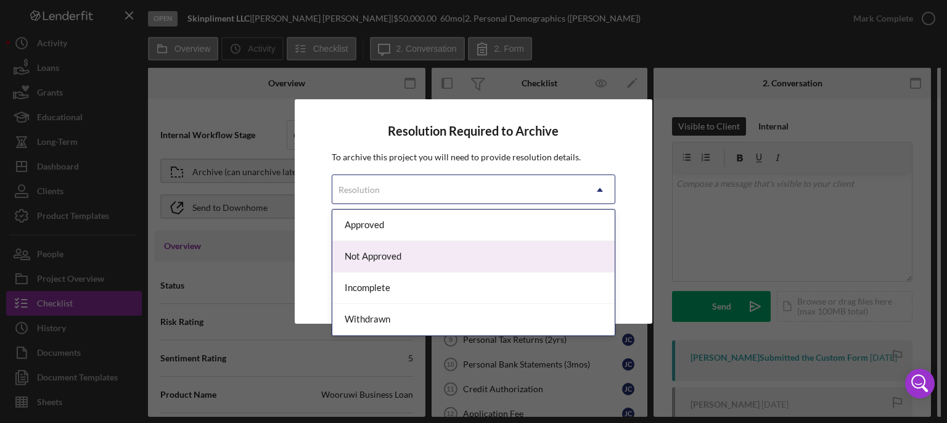
click at [384, 252] on div "Not Approved" at bounding box center [473, 256] width 283 height 31
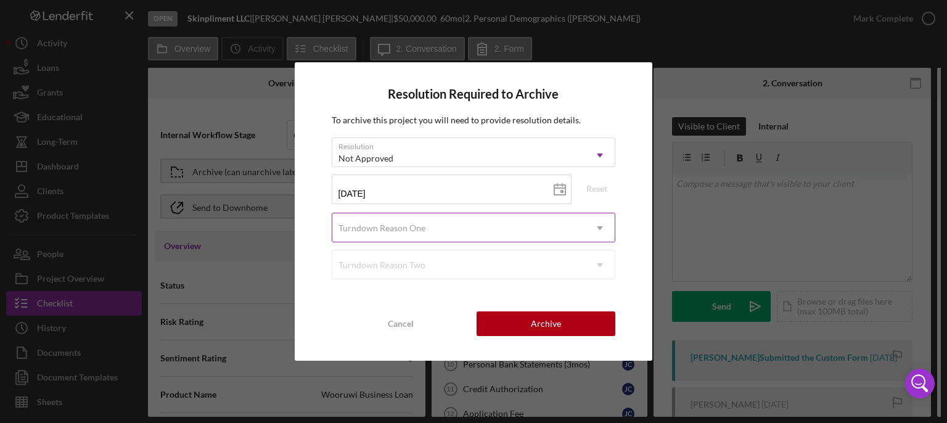
click at [416, 232] on div "Turndown Reason One" at bounding box center [381, 228] width 87 height 10
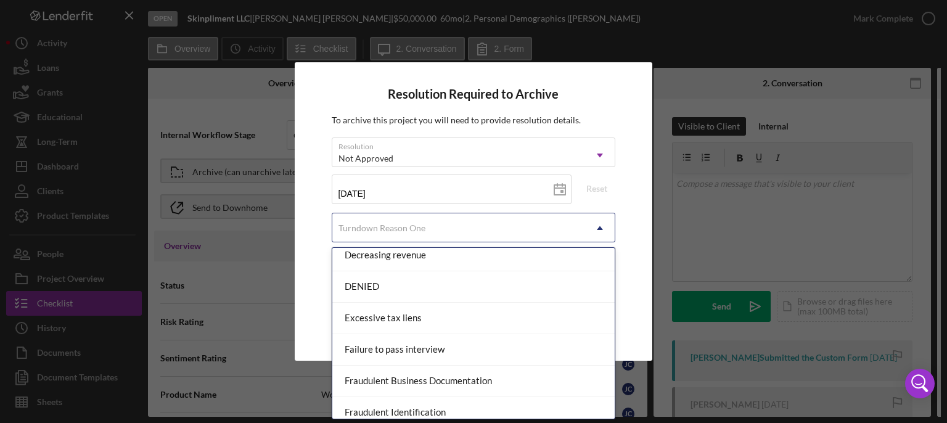
scroll to position [244, 0]
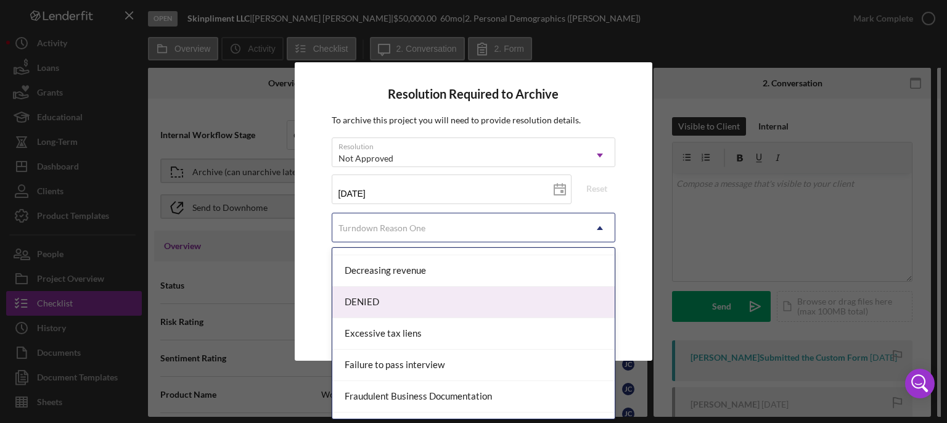
click at [379, 300] on div "DENIED" at bounding box center [473, 302] width 283 height 31
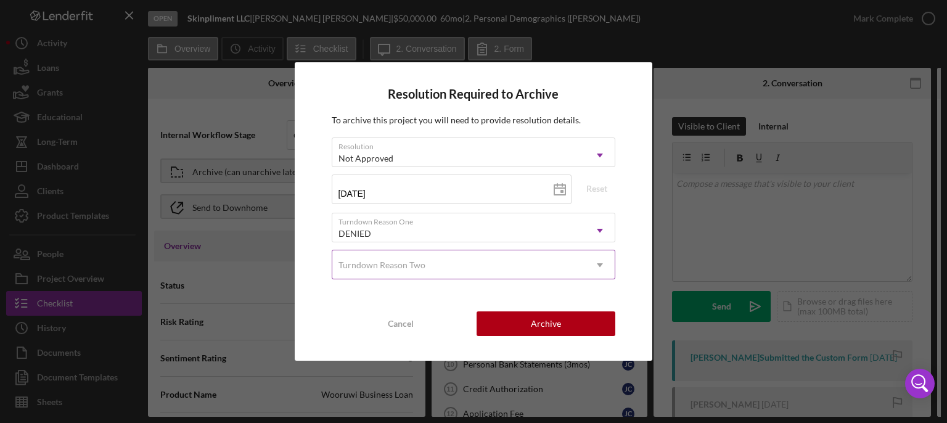
click at [454, 272] on div "Turndown Reason Two" at bounding box center [458, 265] width 253 height 28
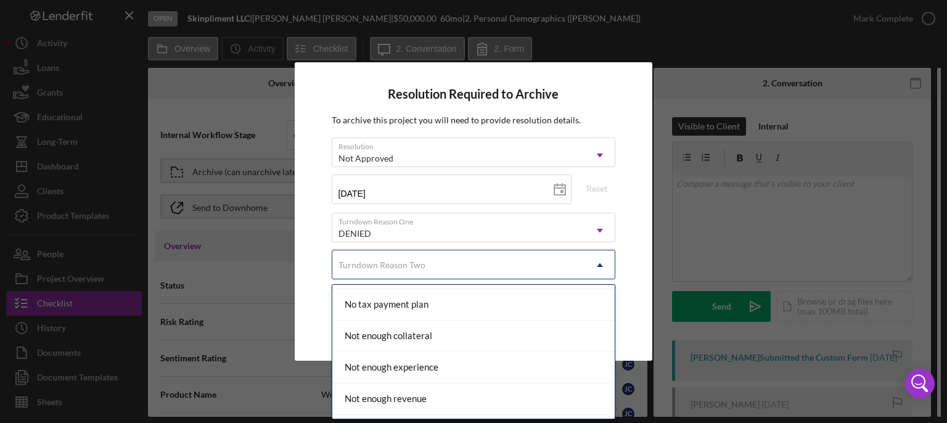
scroll to position [914, 0]
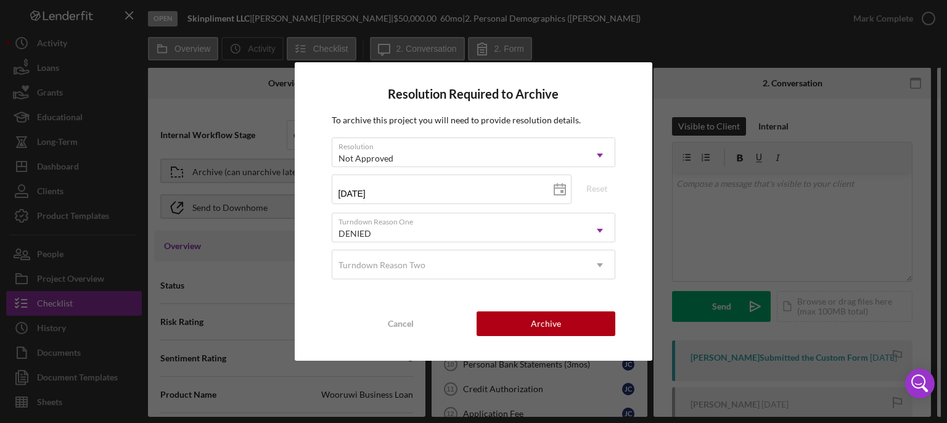
click at [630, 207] on div "Resolution Required to Archive To archive this project you will need to provide…" at bounding box center [474, 211] width 358 height 298
click at [559, 316] on div "Archive" at bounding box center [546, 323] width 30 height 25
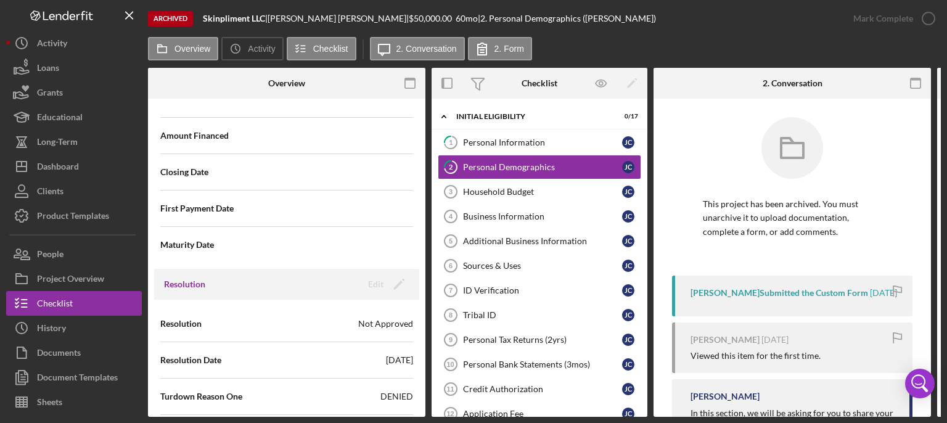
scroll to position [1593, 0]
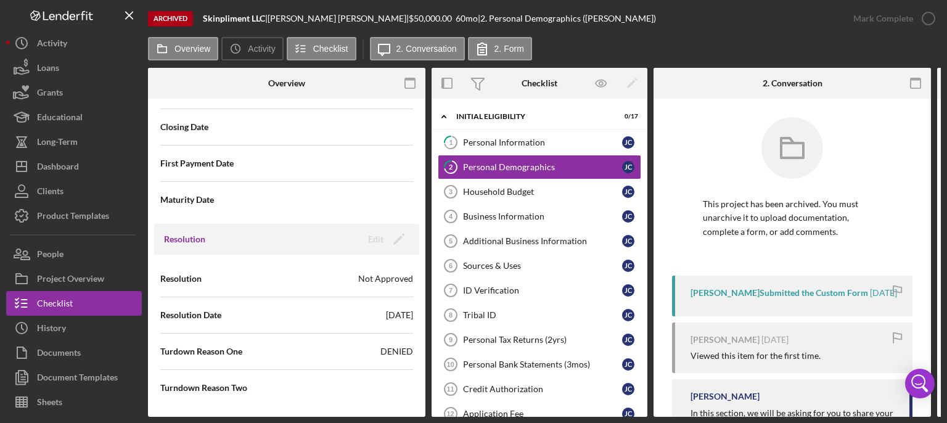
click at [415, 233] on div "Resolution Edit Icon/Edit" at bounding box center [286, 239] width 265 height 31
click at [69, 70] on button "Loans" at bounding box center [74, 67] width 136 height 25
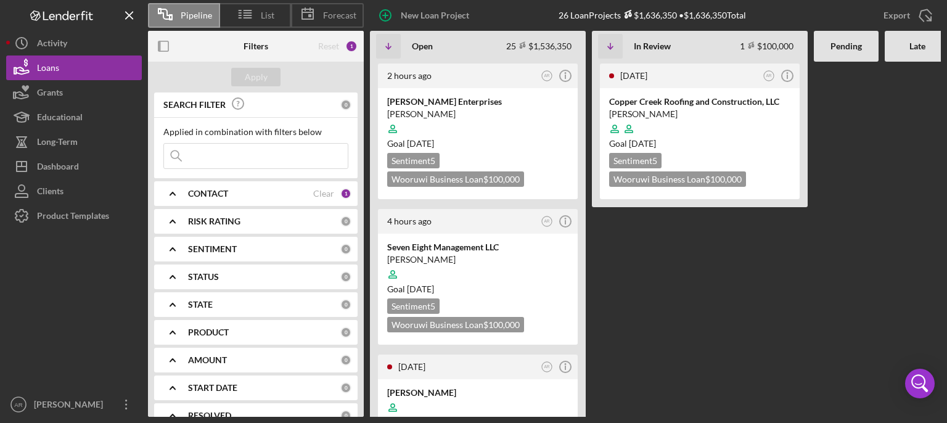
click at [707, 316] on Review "[DATE] AR Icon/Info Copper Creek Roofing and Construction, LLC [PERSON_NAME] Go…" at bounding box center [700, 239] width 216 height 355
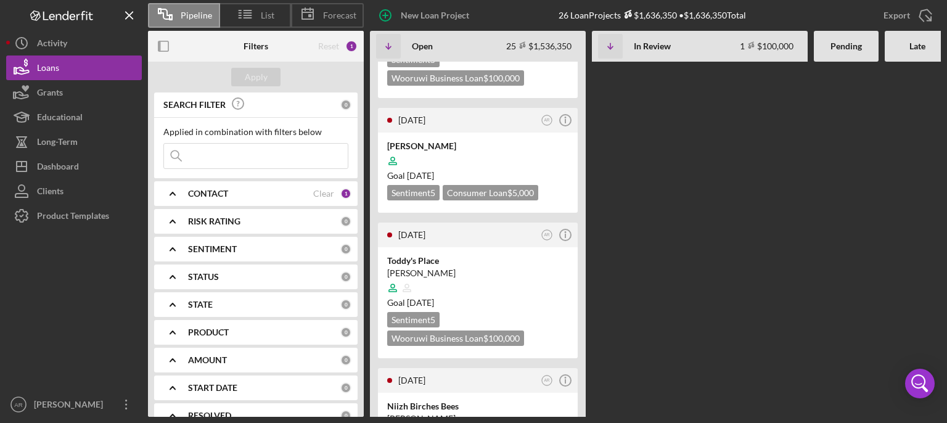
scroll to position [271, 0]
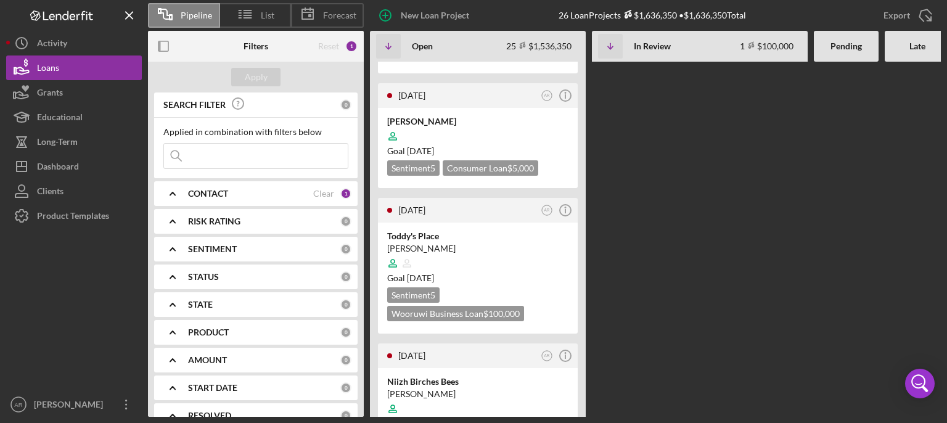
click at [695, 305] on div "2 hours ago AR Icon/Info [PERSON_NAME] Enterprises [PERSON_NAME] Goal [DATE] Se…" at bounding box center [698, 239] width 657 height 355
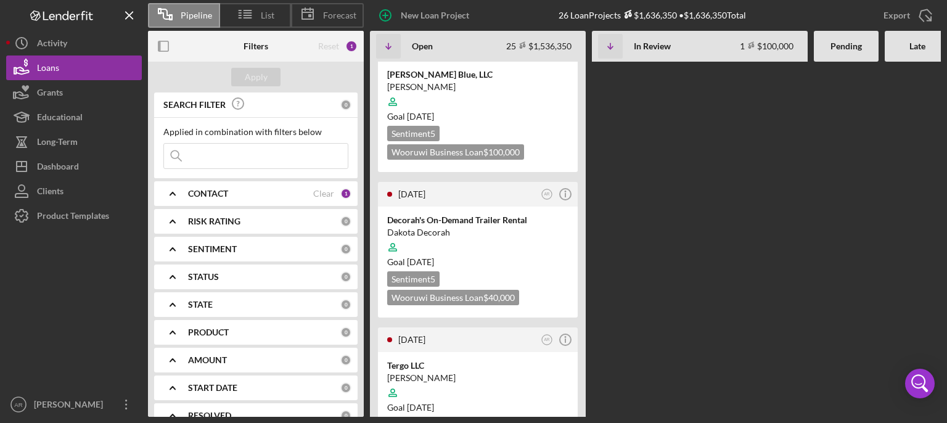
scroll to position [2664, 0]
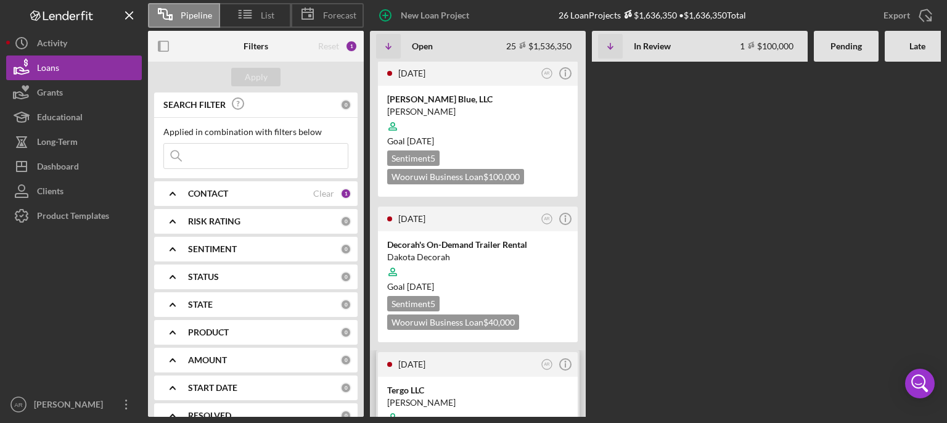
click at [429, 316] on div "Tergo LLC" at bounding box center [477, 390] width 181 height 12
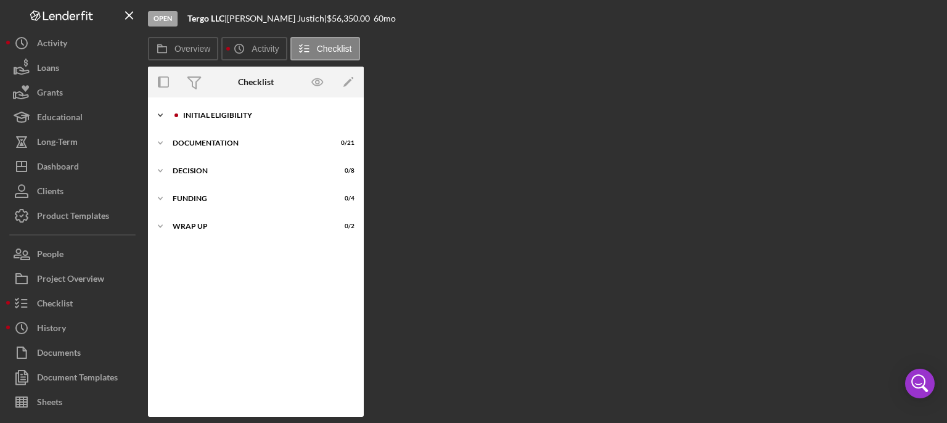
click at [240, 112] on div "Initial Eligibility" at bounding box center [265, 115] width 165 height 7
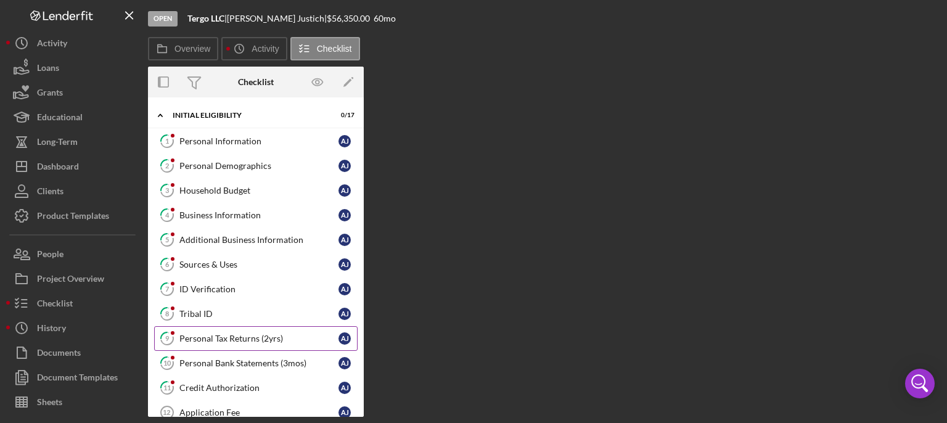
click at [245, 316] on div "Personal Tax Returns (2yrs)" at bounding box center [258, 339] width 159 height 10
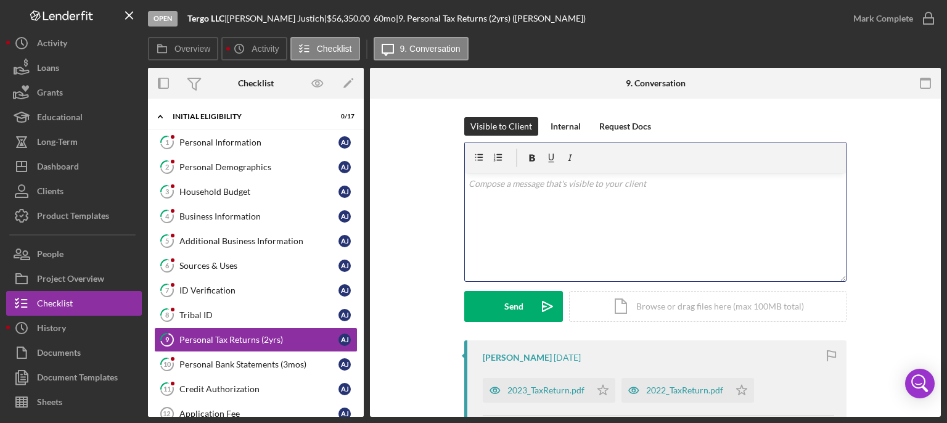
click at [516, 199] on div "v Color teal Color pink Remove color Add row above Add row below Add column bef…" at bounding box center [655, 227] width 381 height 108
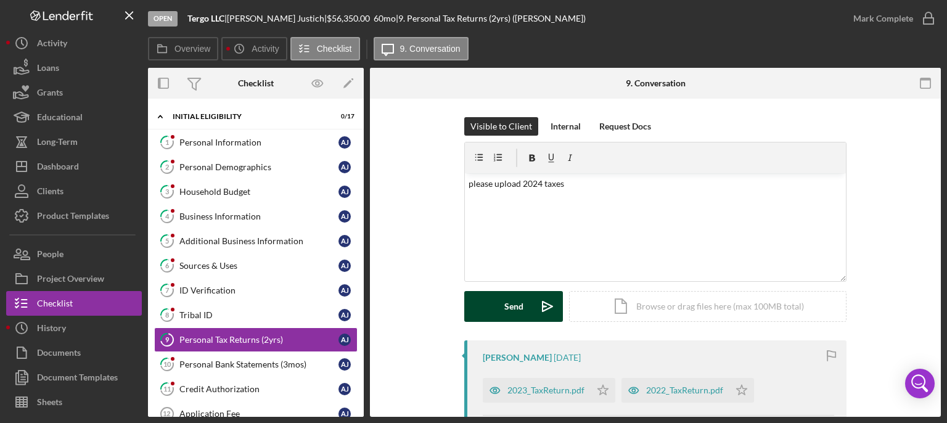
click at [496, 309] on button "Send Icon/icon-invite-send" at bounding box center [513, 306] width 99 height 31
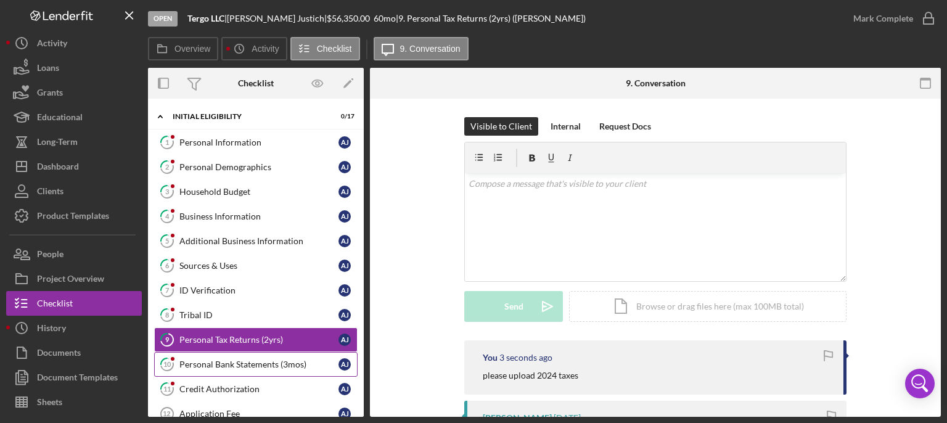
click at [234, 316] on div "Personal Bank Statements (3mos)" at bounding box center [258, 364] width 159 height 10
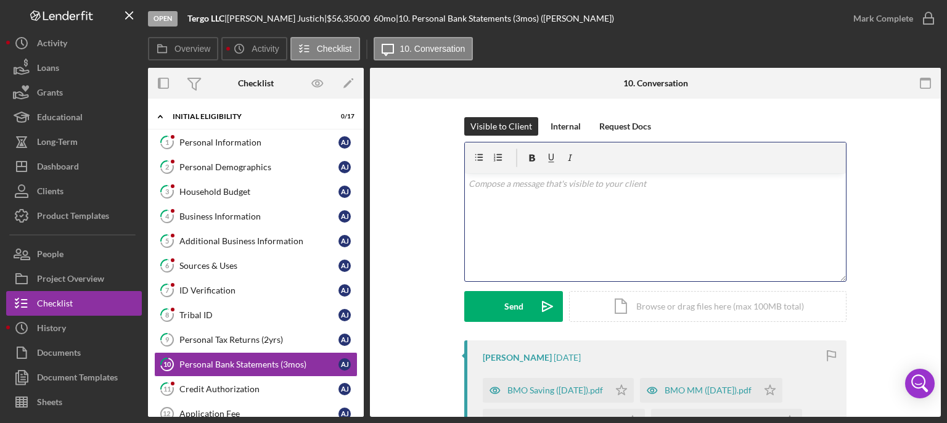
click at [567, 191] on div "v Color teal Color pink Remove color Add row above Add row below Add column bef…" at bounding box center [655, 227] width 381 height 108
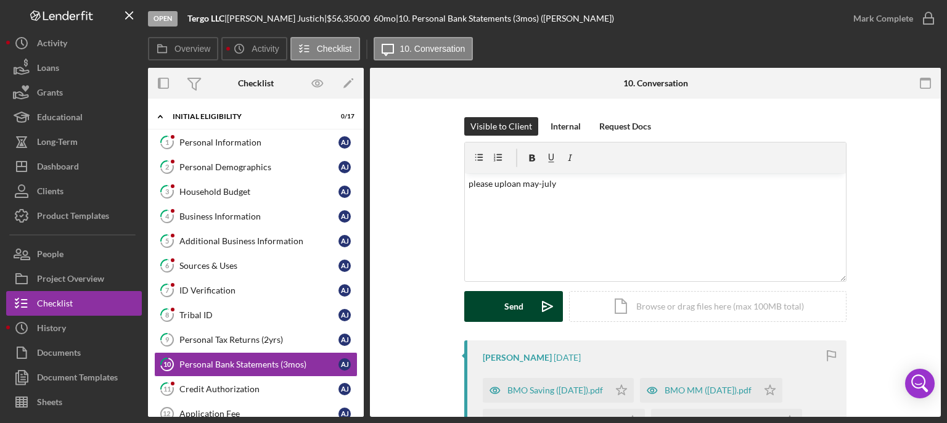
click at [506, 308] on div "Send" at bounding box center [513, 306] width 19 height 31
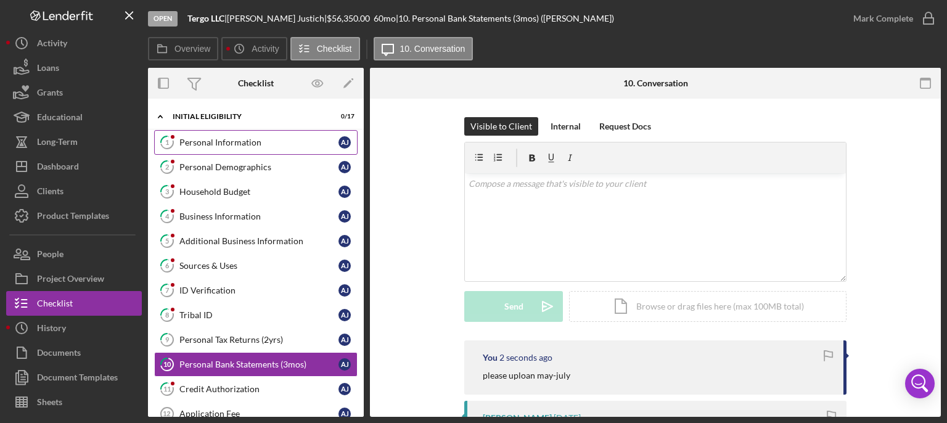
click at [244, 134] on link "1 Personal Information A J" at bounding box center [255, 142] width 203 height 25
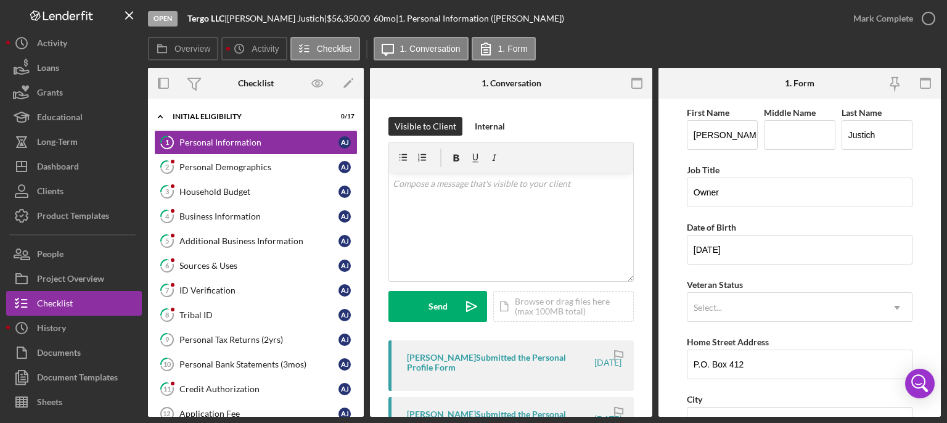
drag, startPoint x: 943, startPoint y: 185, endPoint x: 943, endPoint y: 192, distance: 7.4
click at [791, 192] on div "Open Tergo LLC | [PERSON_NAME] | $56,350.00 60 mo | 1. Personal Information ([P…" at bounding box center [473, 211] width 947 height 423
drag, startPoint x: 937, startPoint y: 187, endPoint x: 941, endPoint y: 232, distance: 45.2
click at [791, 232] on div "Open Tergo LLC | [PERSON_NAME] | $56,350.00 60 mo | 1. Personal Information ([P…" at bounding box center [473, 211] width 947 height 423
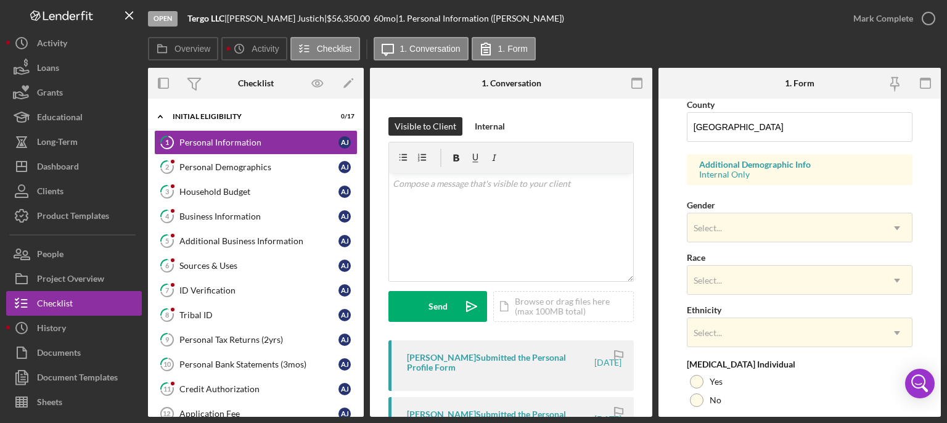
scroll to position [422, 0]
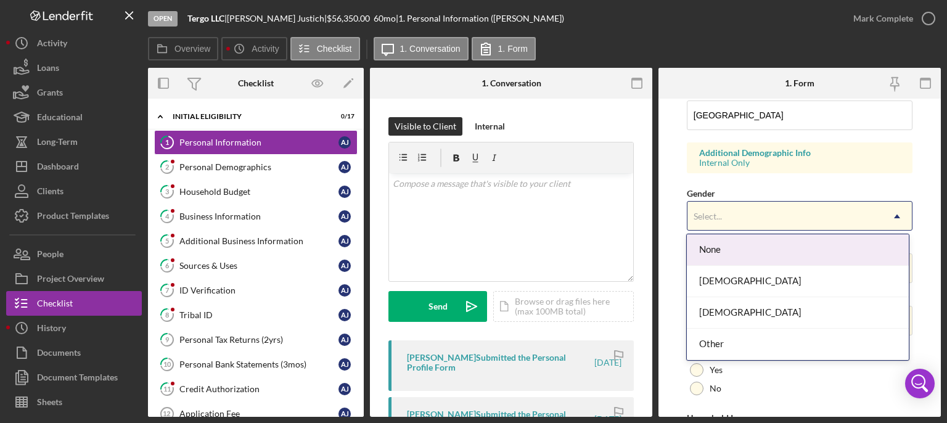
click at [791, 208] on div "Select..." at bounding box center [784, 216] width 195 height 28
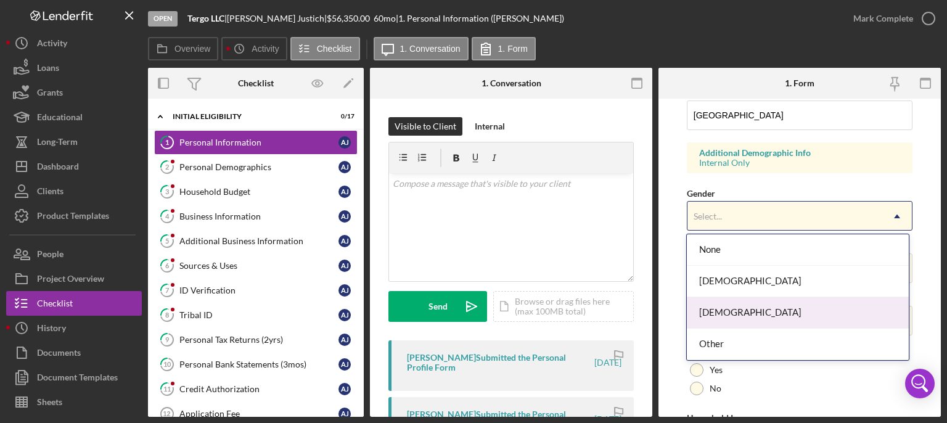
click at [706, 314] on div "[DEMOGRAPHIC_DATA]" at bounding box center [798, 312] width 222 height 31
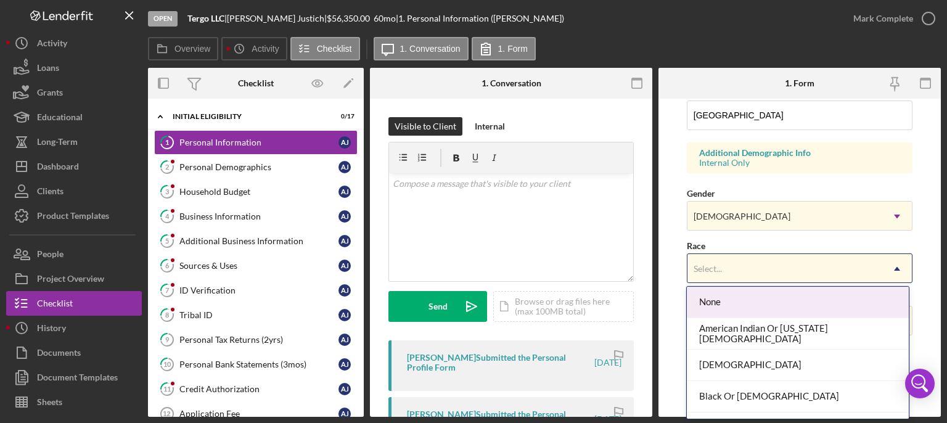
click at [725, 261] on div "Select..." at bounding box center [784, 269] width 195 height 28
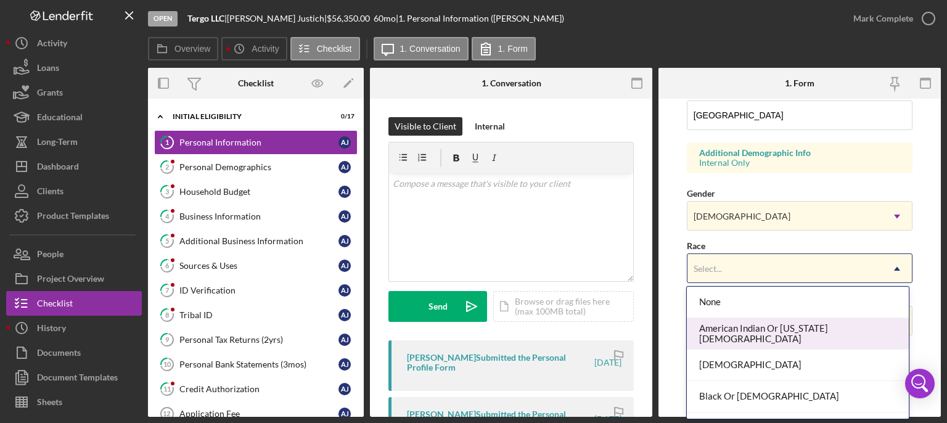
click at [731, 316] on div "American Indian Or [US_STATE][DEMOGRAPHIC_DATA]" at bounding box center [798, 333] width 222 height 31
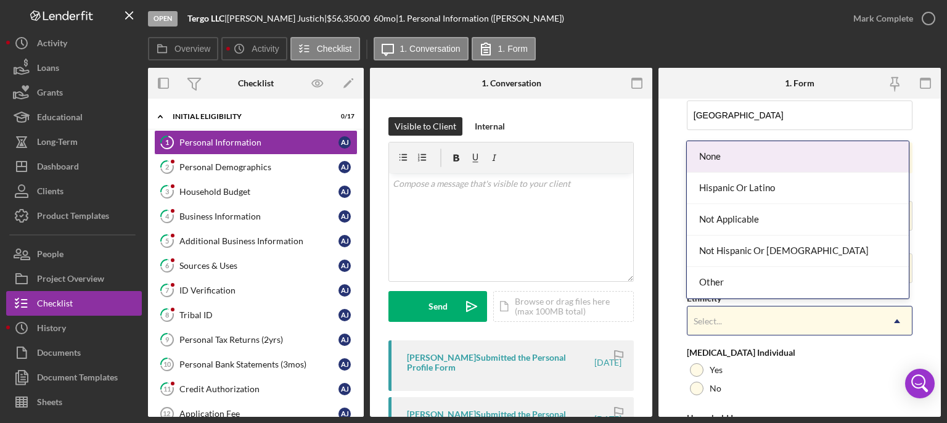
click at [715, 316] on div "Select..." at bounding box center [708, 321] width 28 height 10
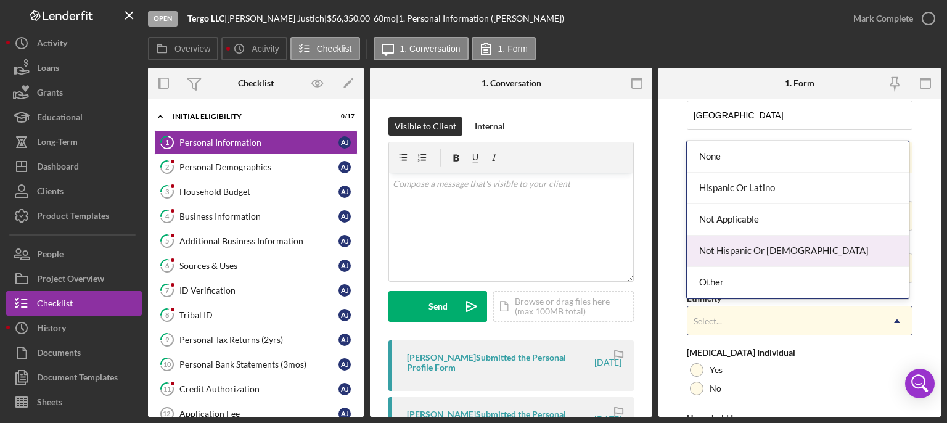
click at [730, 254] on div "Not Hispanic Or [DEMOGRAPHIC_DATA]" at bounding box center [798, 251] width 222 height 31
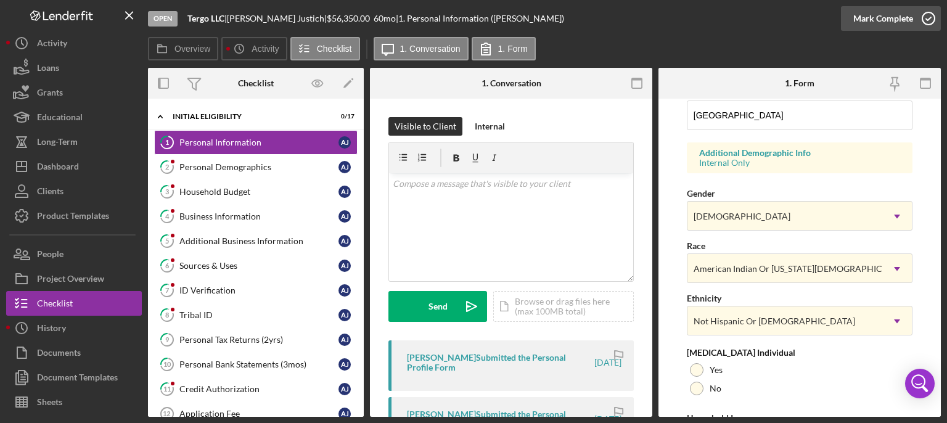
click at [791, 20] on icon "button" at bounding box center [928, 18] width 31 height 31
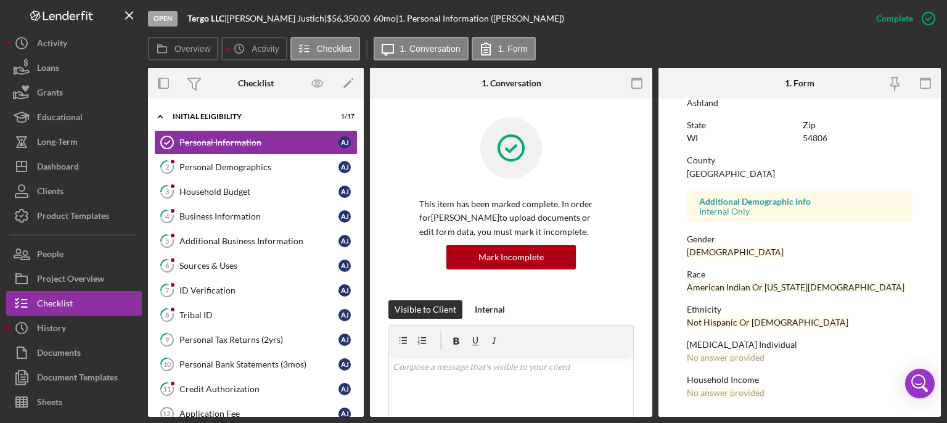
scroll to position [267, 0]
click at [224, 168] on div "Personal Demographics" at bounding box center [258, 167] width 159 height 10
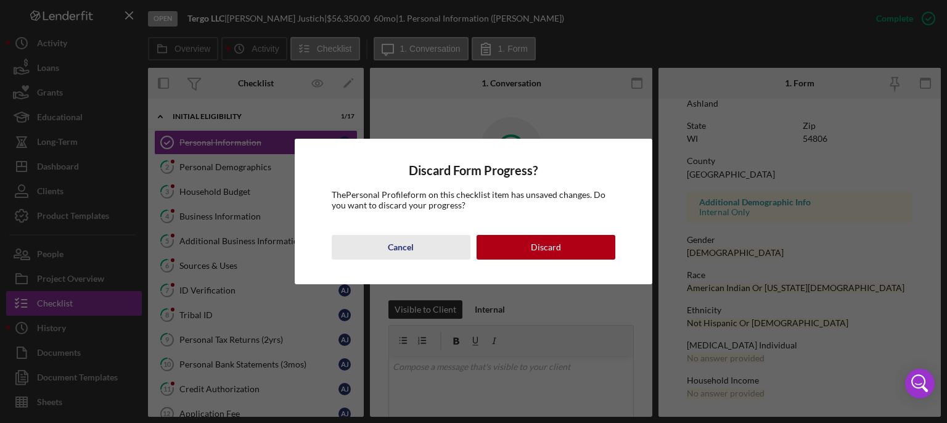
click at [404, 248] on div "Cancel" at bounding box center [401, 247] width 26 height 25
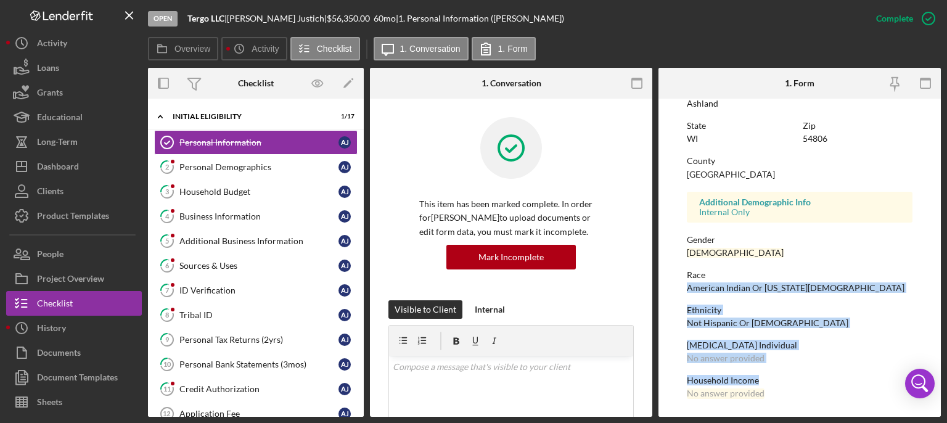
drag, startPoint x: 937, startPoint y: 274, endPoint x: 945, endPoint y: 359, distance: 86.1
click at [791, 316] on div "Open Tergo LLC | [PERSON_NAME] | $56,350.00 60 mo | 1. Personal Information ([P…" at bounding box center [473, 211] width 947 height 423
click at [212, 163] on div "Personal Demographics" at bounding box center [258, 167] width 159 height 10
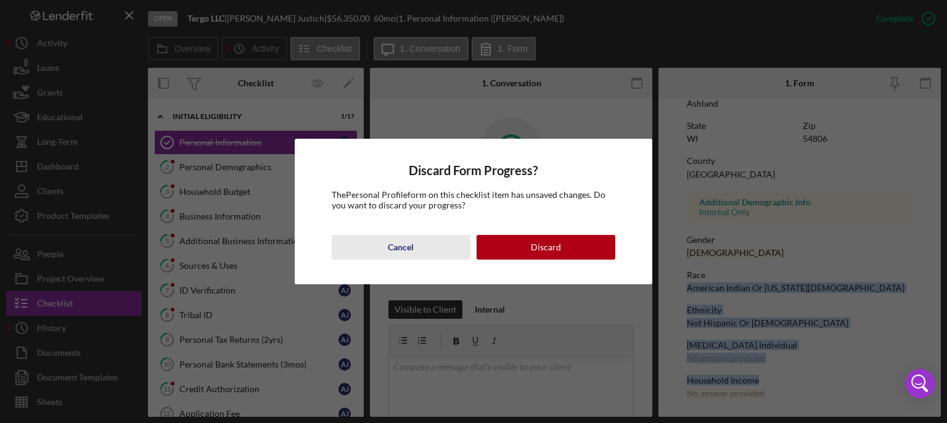
click at [397, 245] on div "Cancel" at bounding box center [401, 247] width 26 height 25
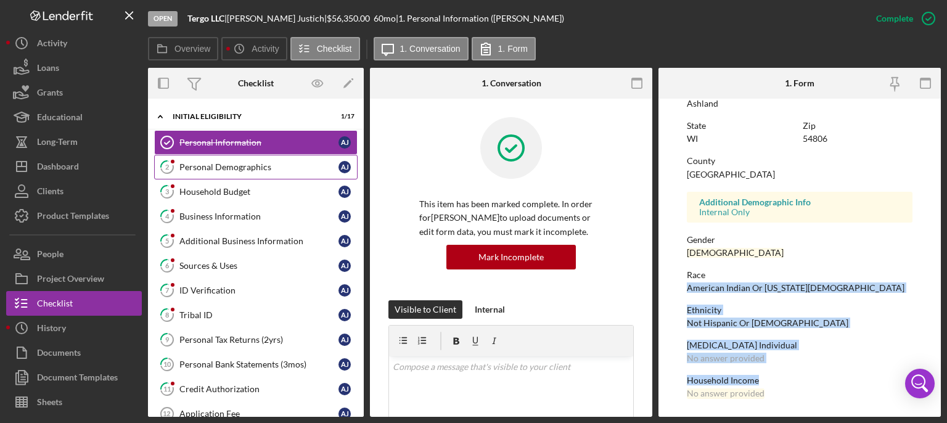
click at [236, 163] on div "Personal Demographics" at bounding box center [258, 167] width 159 height 10
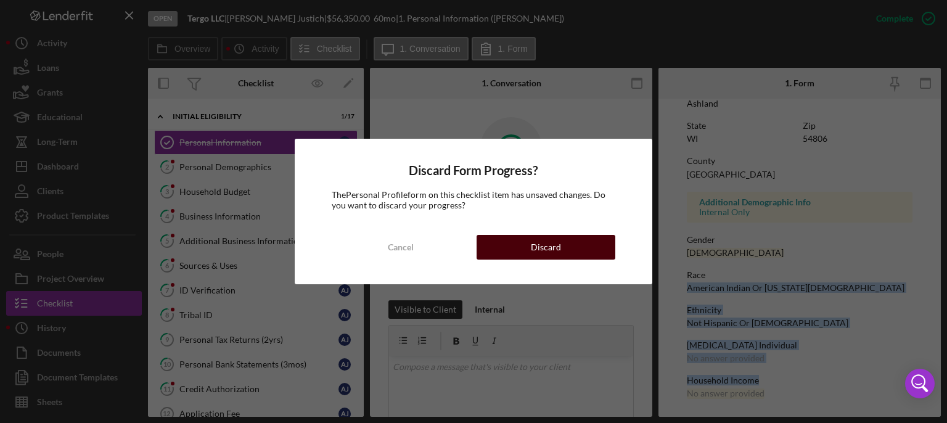
click at [528, 248] on button "Discard" at bounding box center [546, 247] width 139 height 25
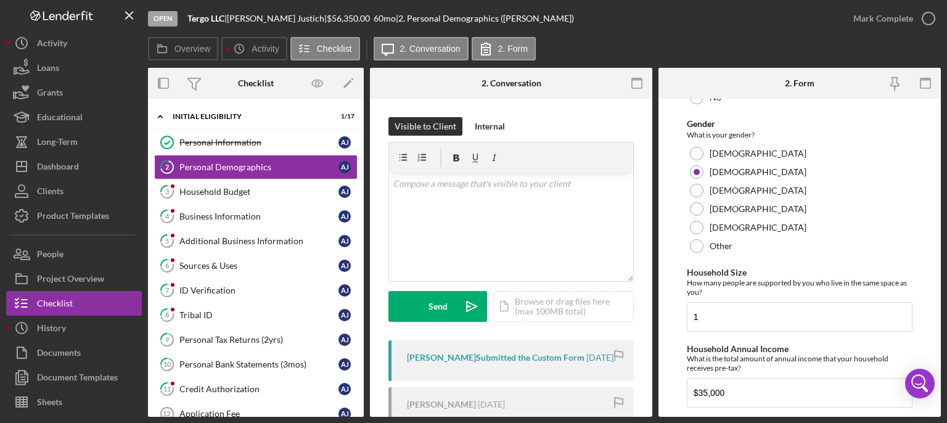
scroll to position [839, 0]
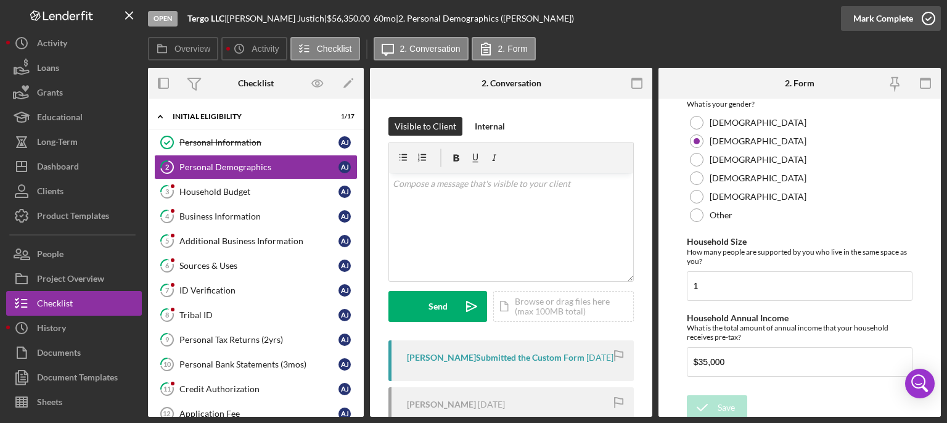
click at [791, 17] on icon "button" at bounding box center [928, 18] width 31 height 31
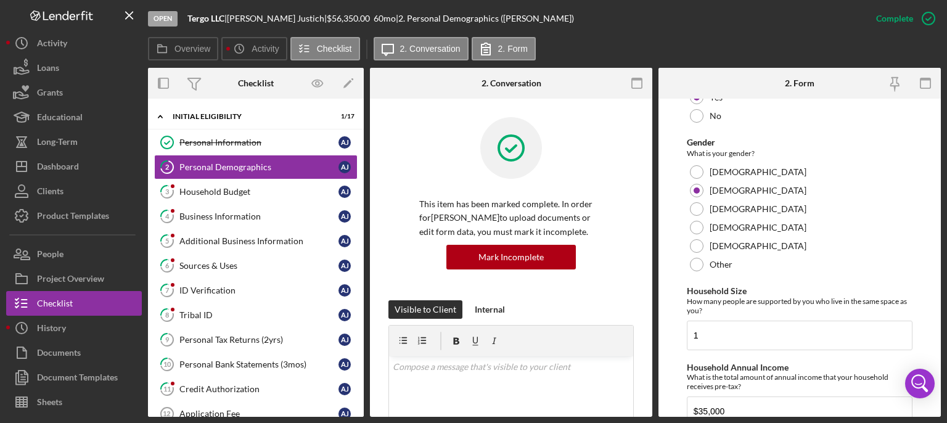
scroll to position [888, 0]
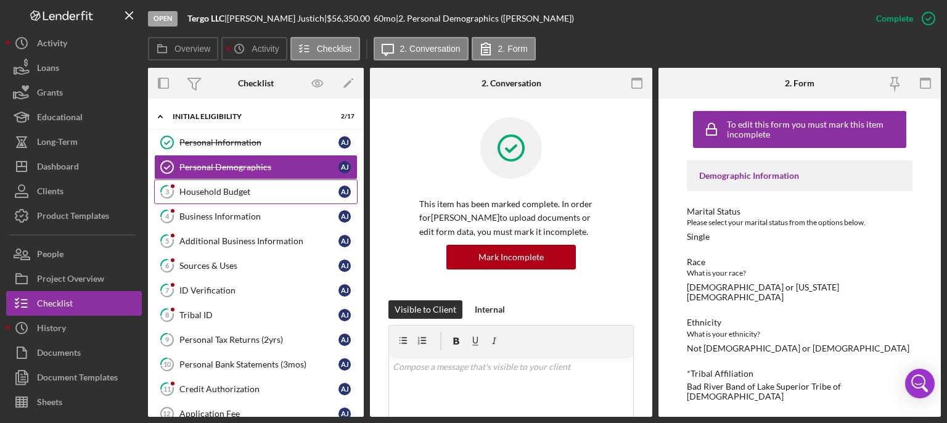
click at [254, 188] on div "Household Budget" at bounding box center [258, 192] width 159 height 10
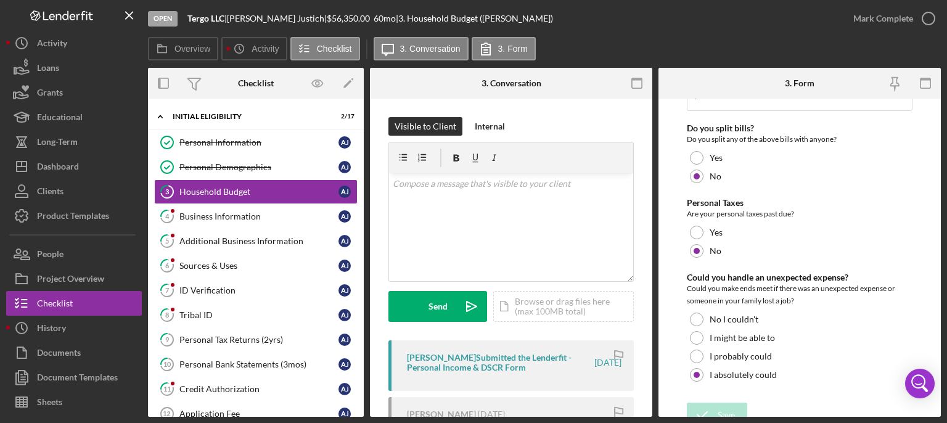
scroll to position [960, 0]
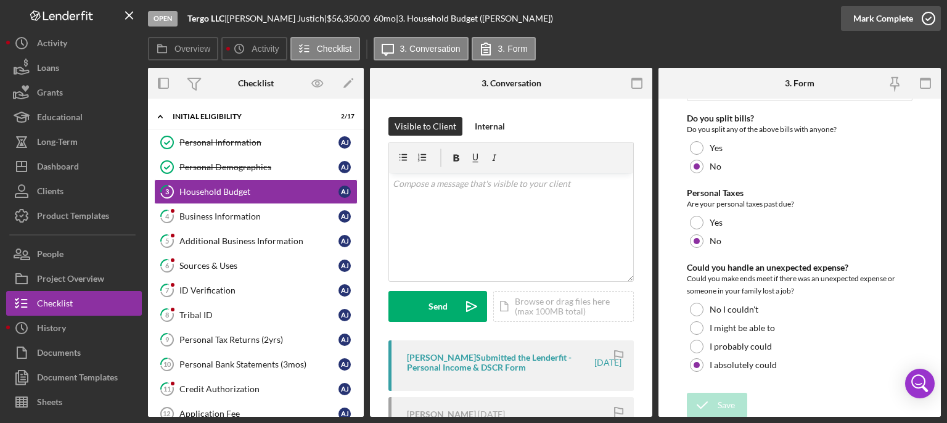
click at [791, 17] on icon "button" at bounding box center [928, 18] width 31 height 31
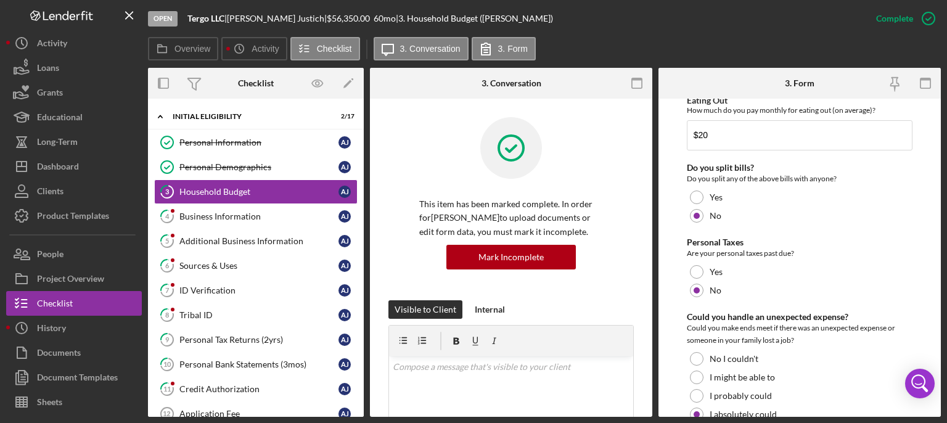
scroll to position [1009, 0]
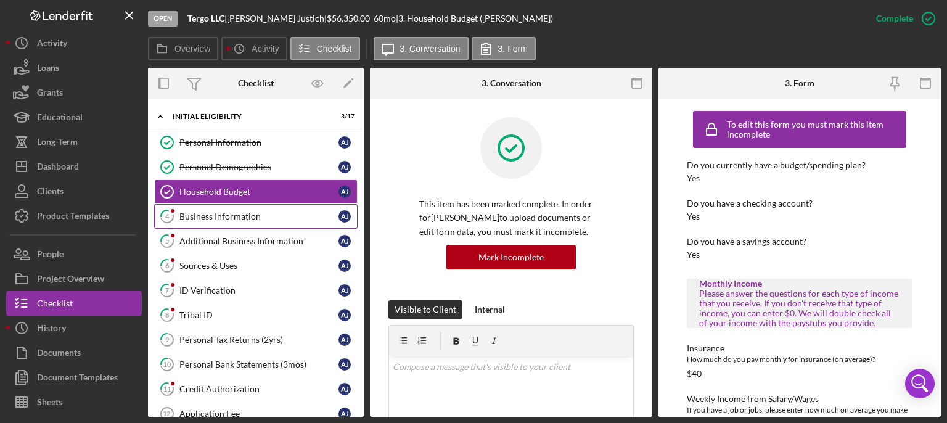
click at [235, 208] on link "4 Business Information A J" at bounding box center [255, 216] width 203 height 25
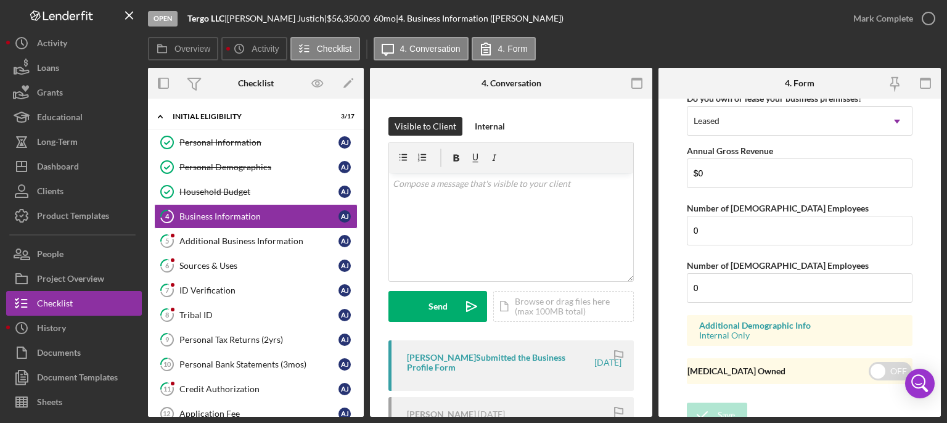
scroll to position [1056, 0]
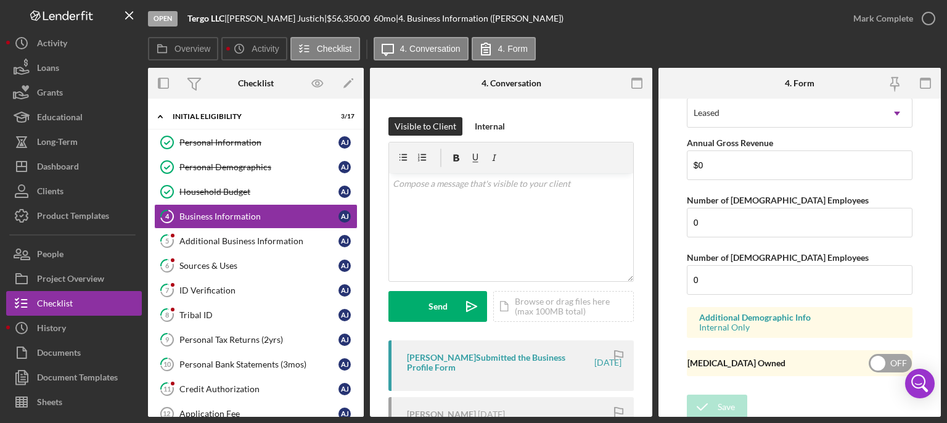
click at [791, 316] on input "checkbox" at bounding box center [890, 363] width 43 height 18
checkbox input "true"
click at [715, 316] on icon "submit" at bounding box center [702, 407] width 31 height 31
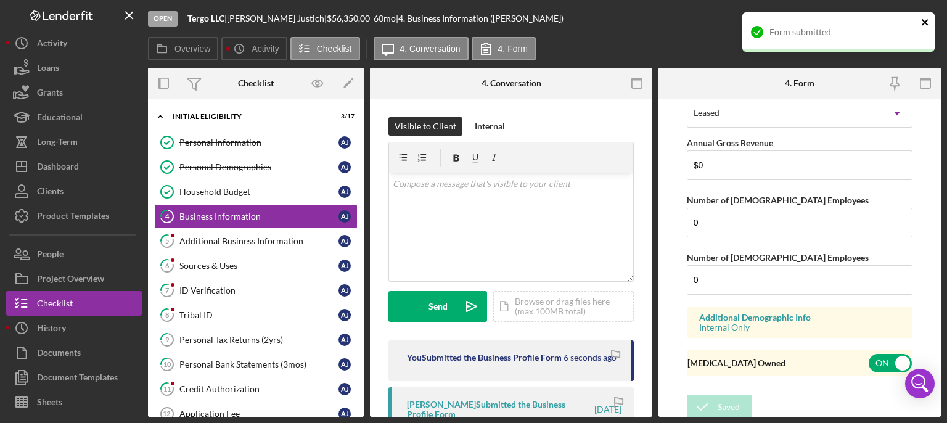
click at [791, 23] on icon "close" at bounding box center [925, 22] width 6 height 6
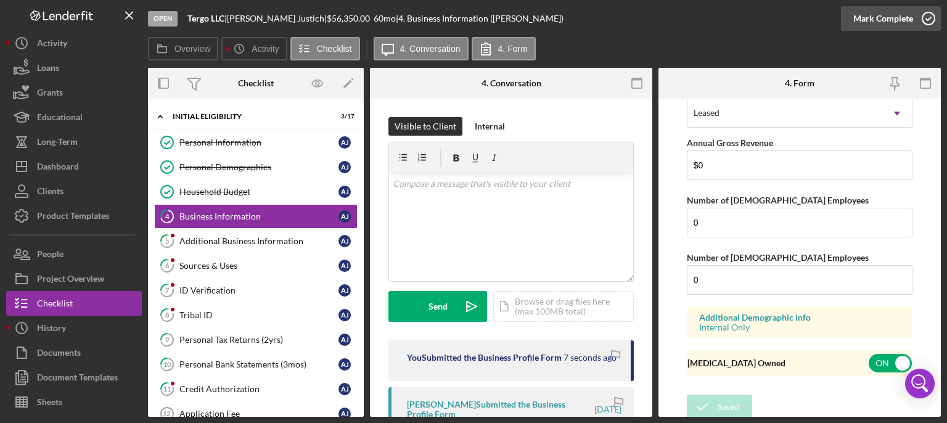
click at [791, 18] on icon "button" at bounding box center [928, 18] width 31 height 31
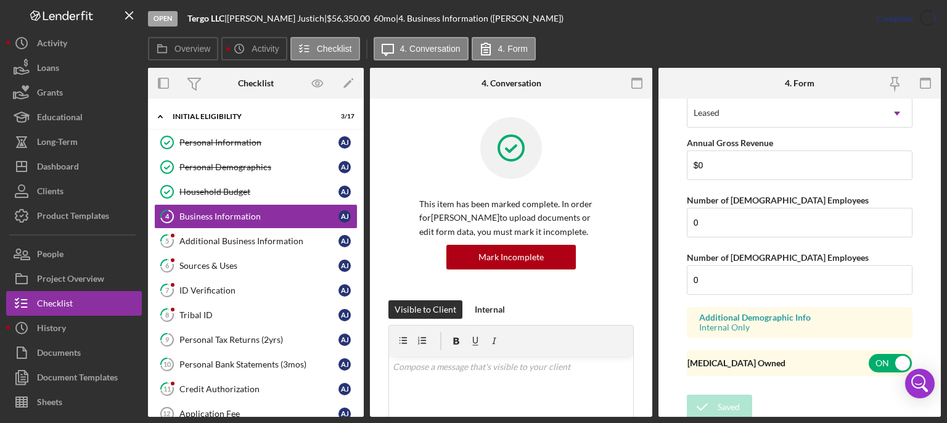
scroll to position [622, 0]
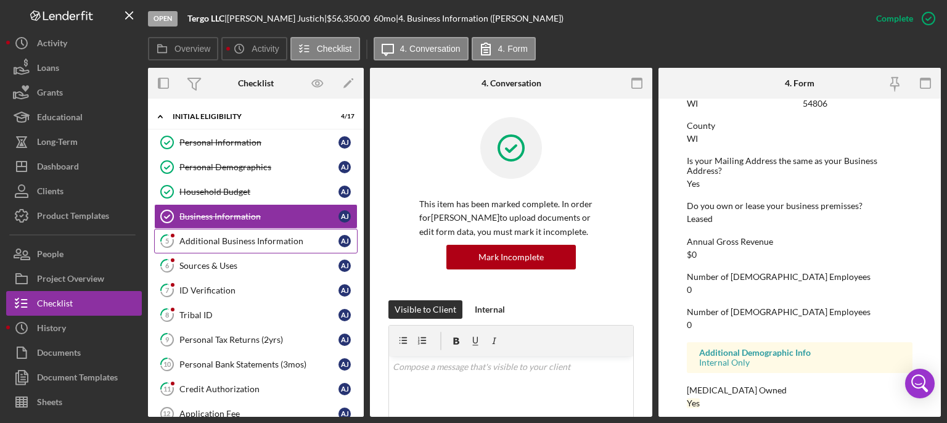
click at [239, 240] on div "Additional Business Information" at bounding box center [258, 241] width 159 height 10
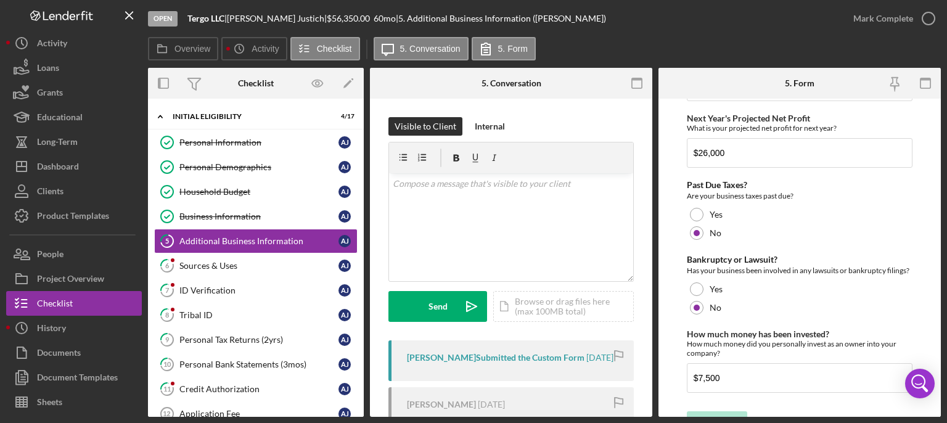
scroll to position [1819, 0]
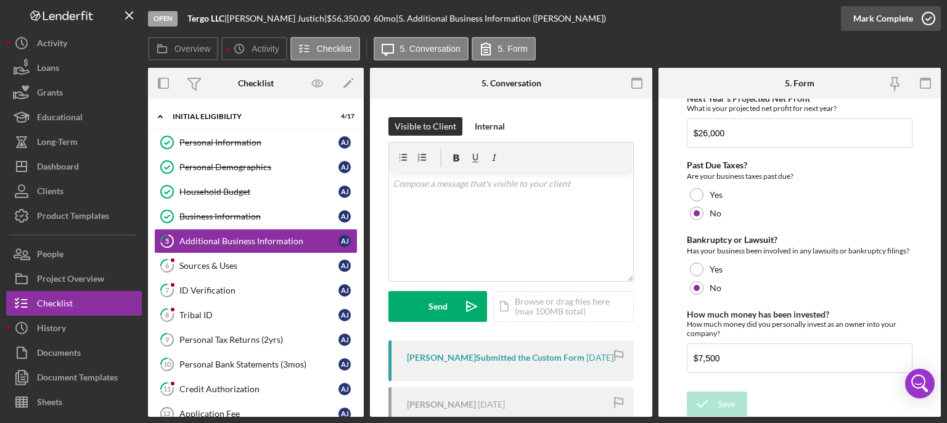
click at [791, 17] on icon "button" at bounding box center [928, 18] width 31 height 31
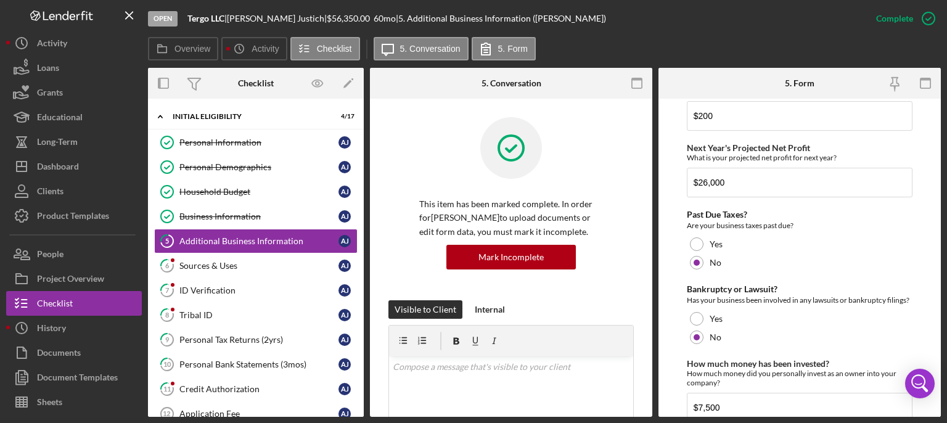
scroll to position [1868, 0]
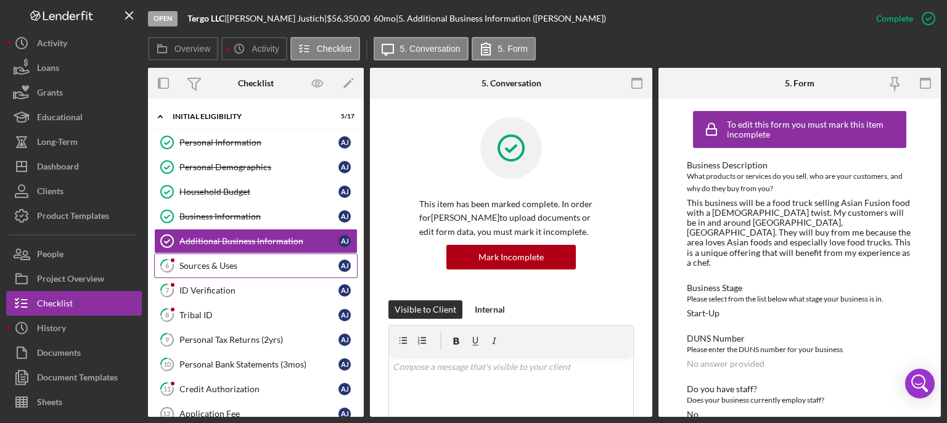
click at [227, 262] on div "Sources & Uses" at bounding box center [258, 266] width 159 height 10
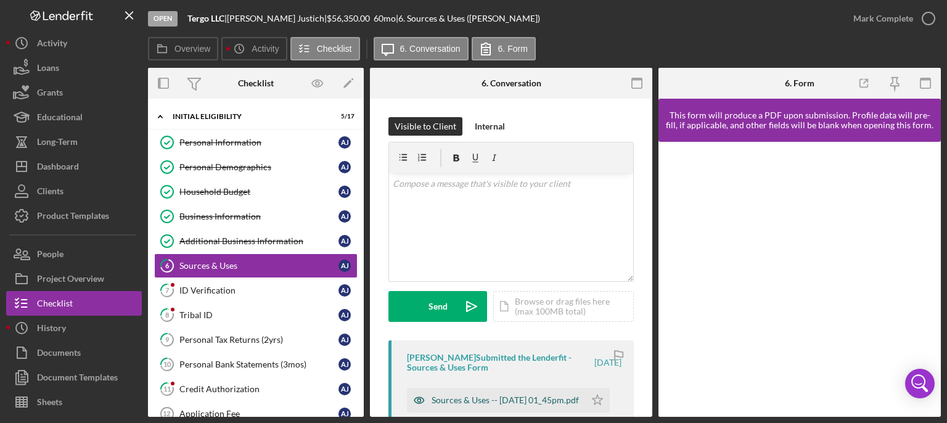
click at [506, 316] on div "Sources & Uses -- [DATE] 01_45pm.pdf" at bounding box center [505, 400] width 147 height 10
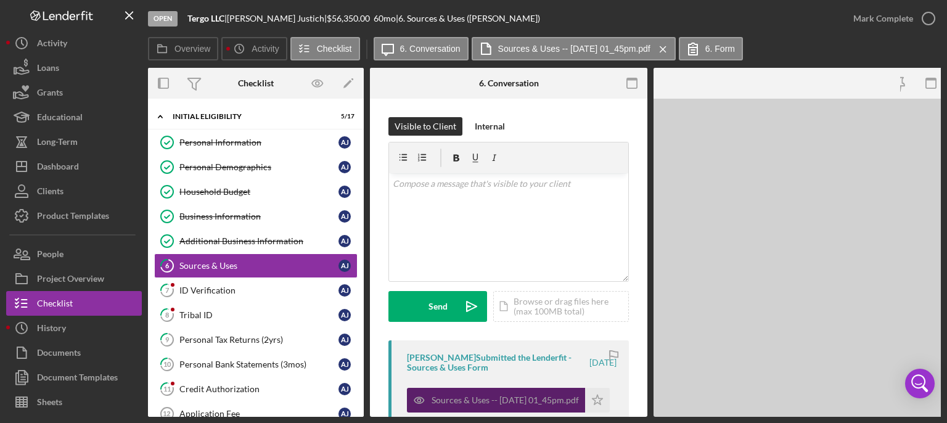
click at [506, 316] on div "Sources & Uses -- [DATE] 01_45pm.pdf" at bounding box center [505, 400] width 147 height 10
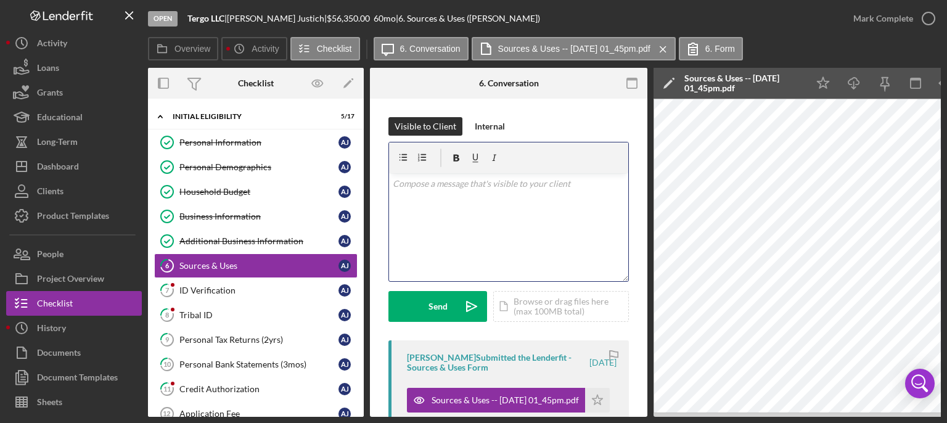
click at [462, 199] on div "v Color teal Color pink Remove color Add row above Add row below Add column bef…" at bounding box center [508, 227] width 239 height 108
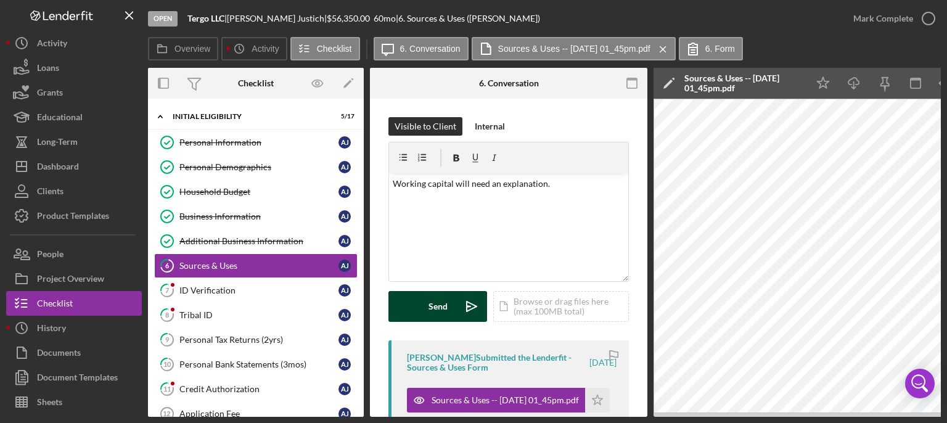
click at [439, 308] on div "Send" at bounding box center [438, 306] width 19 height 31
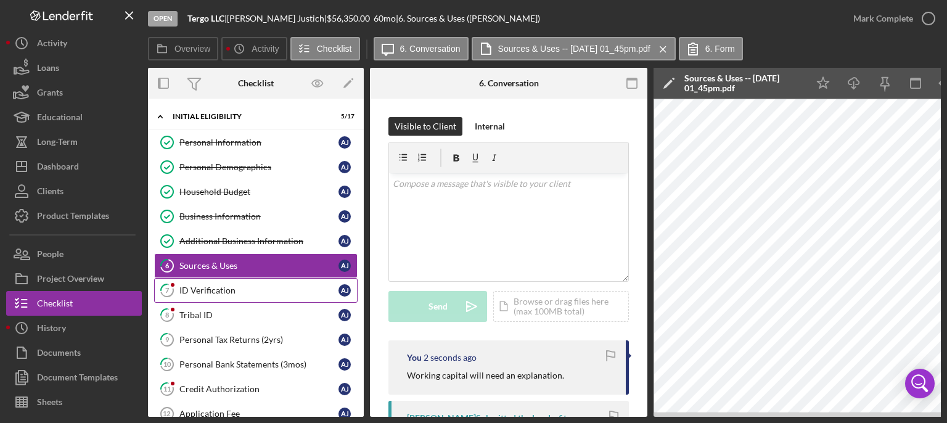
click at [205, 292] on div "ID Verification" at bounding box center [258, 290] width 159 height 10
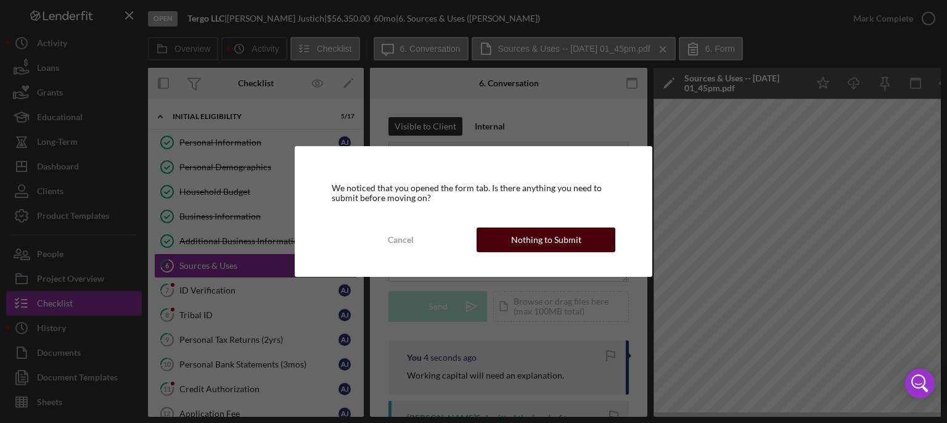
click at [560, 247] on div "Nothing to Submit" at bounding box center [546, 240] width 70 height 25
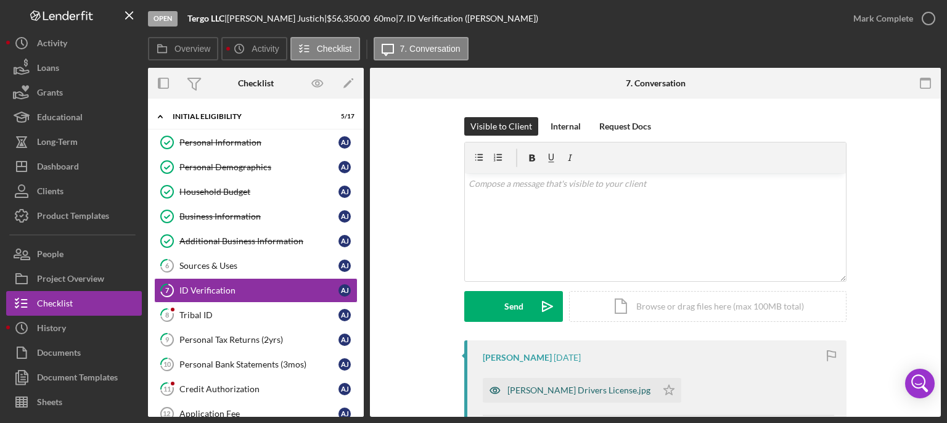
click at [565, 316] on div "[PERSON_NAME] Drivers License.jpg" at bounding box center [578, 390] width 143 height 10
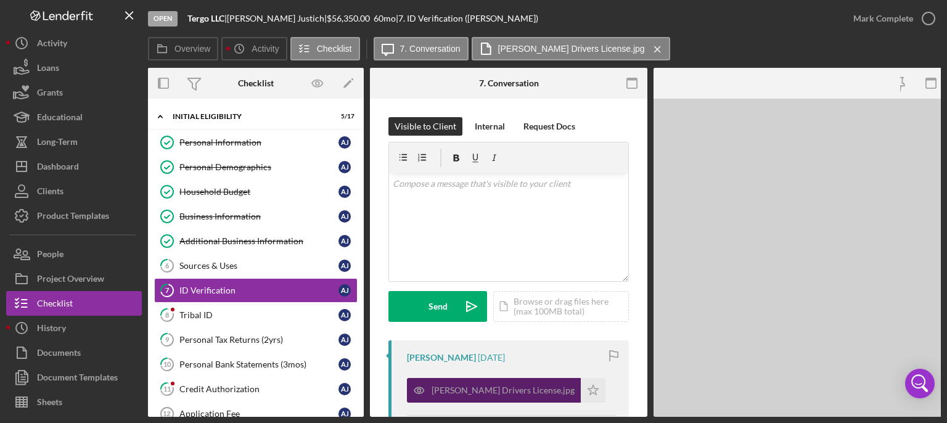
click at [565, 316] on div "[PERSON_NAME] Drivers License.jpg" at bounding box center [494, 390] width 174 height 25
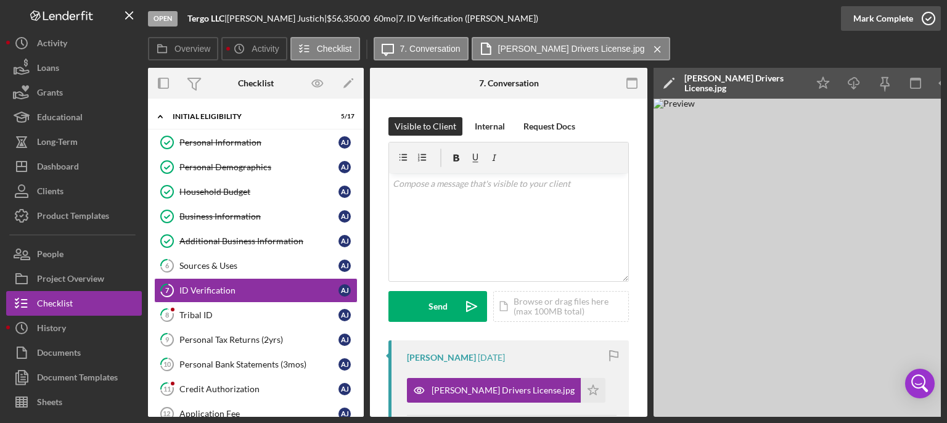
click at [791, 14] on icon "button" at bounding box center [928, 18] width 31 height 31
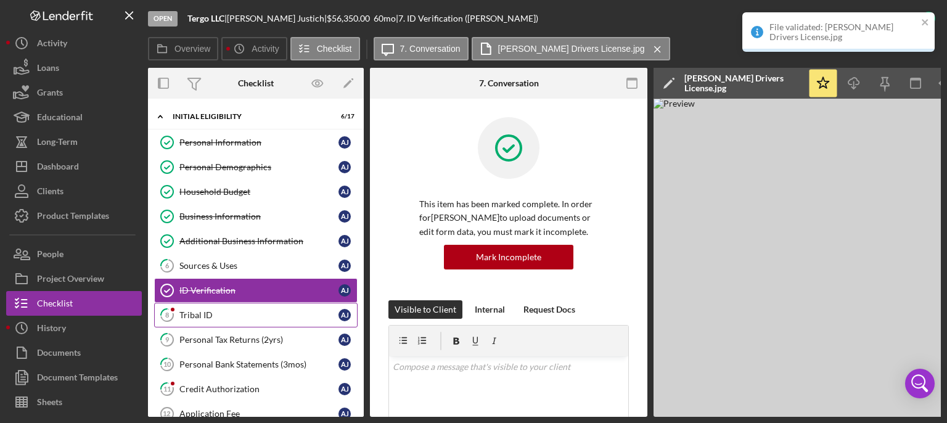
click at [229, 306] on link "8 Tribal ID A J" at bounding box center [255, 315] width 203 height 25
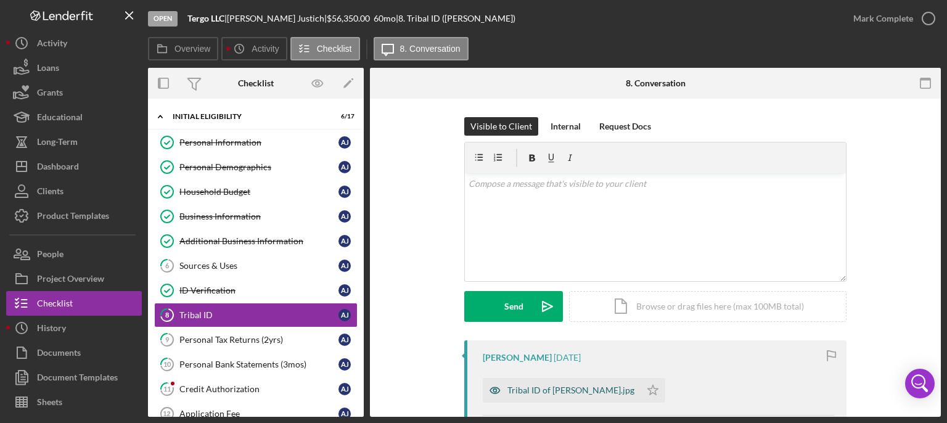
click at [577, 316] on div "Tribal ID of [PERSON_NAME].jpg" at bounding box center [562, 390] width 158 height 25
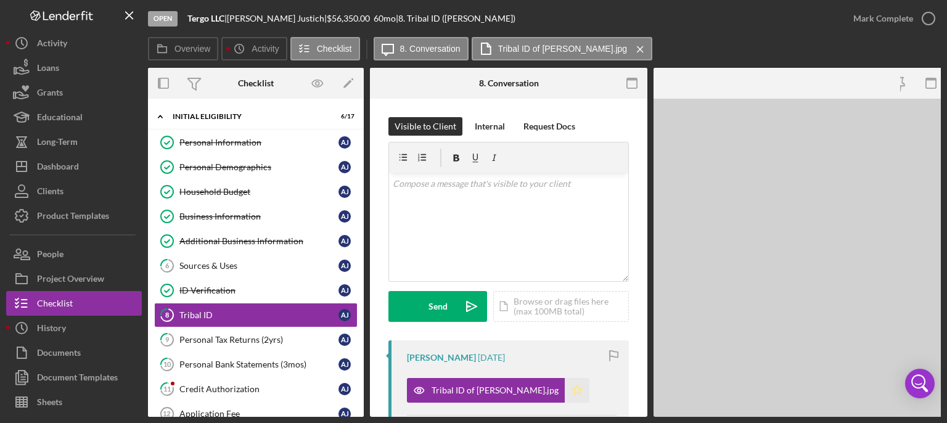
click at [577, 316] on button "Tribal ID of [PERSON_NAME].jpg Icon/Star" at bounding box center [498, 390] width 183 height 25
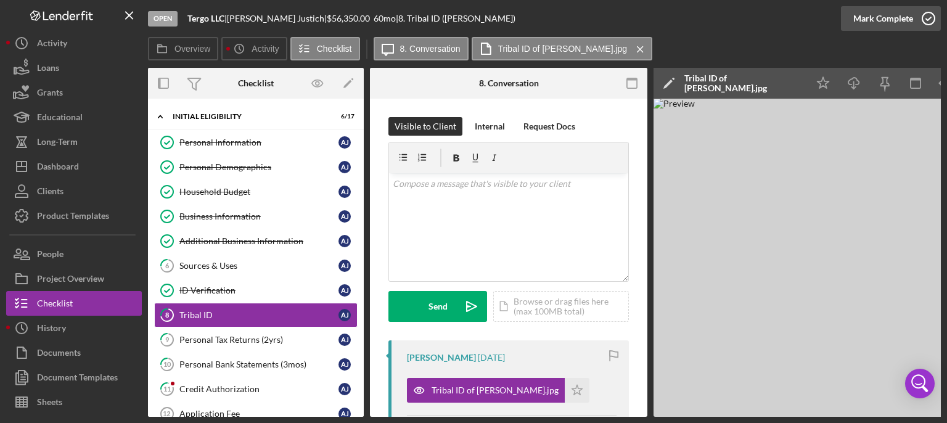
click at [791, 18] on icon "button" at bounding box center [928, 18] width 31 height 31
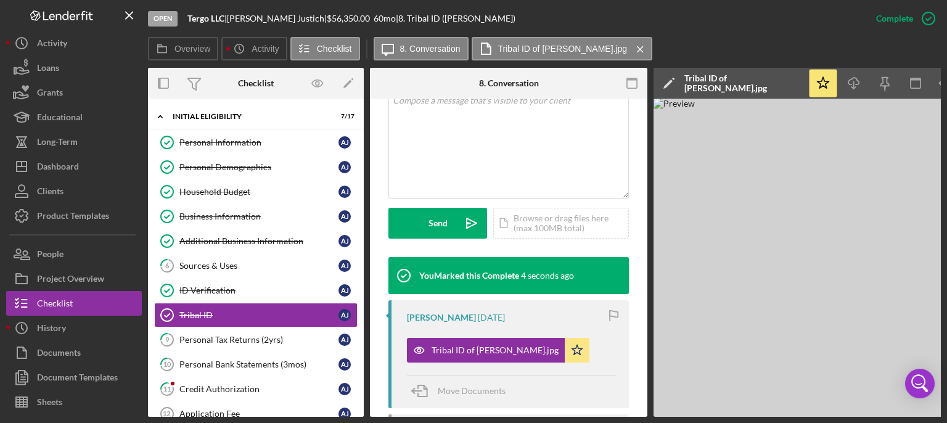
scroll to position [279, 0]
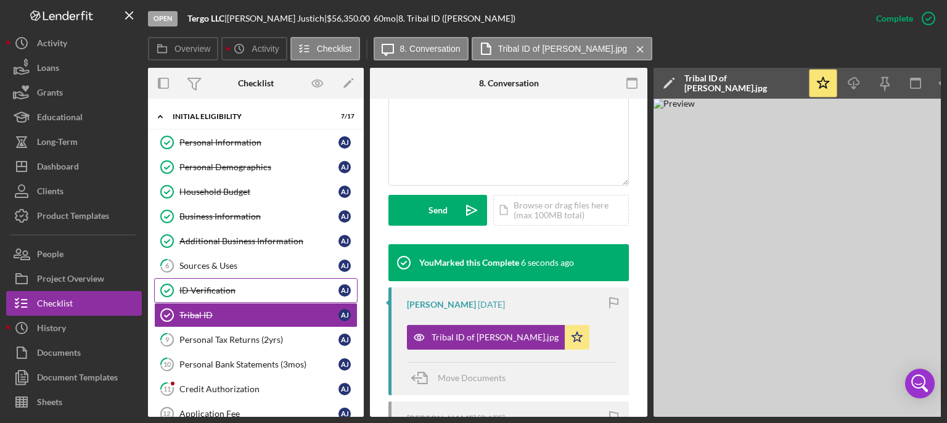
click at [210, 287] on div "ID Verification" at bounding box center [258, 290] width 159 height 10
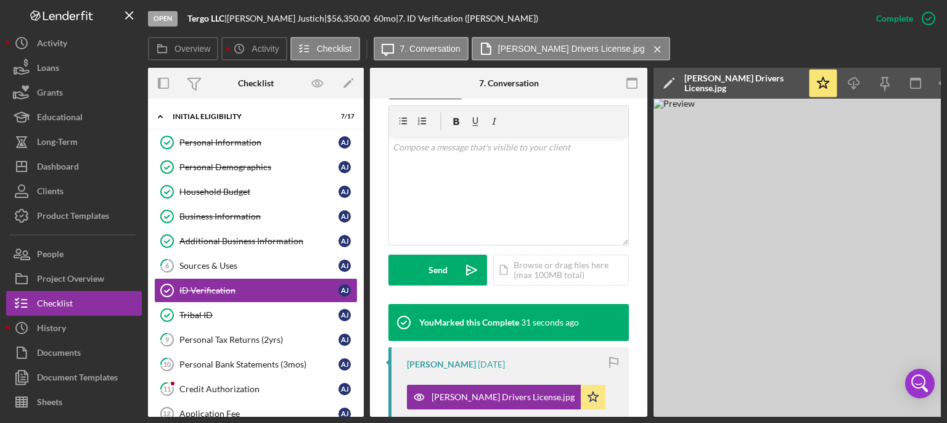
scroll to position [47, 0]
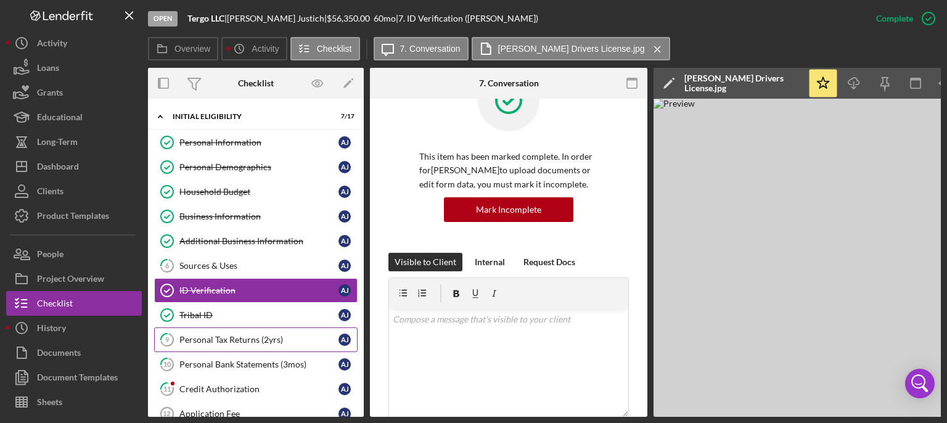
click at [281, 316] on div "Personal Tax Returns (2yrs)" at bounding box center [258, 340] width 159 height 10
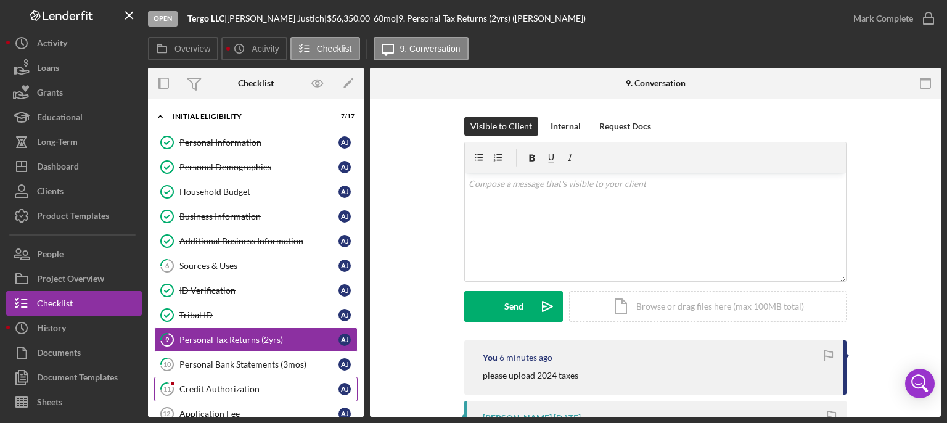
click at [260, 316] on div "Credit Authorization" at bounding box center [258, 389] width 159 height 10
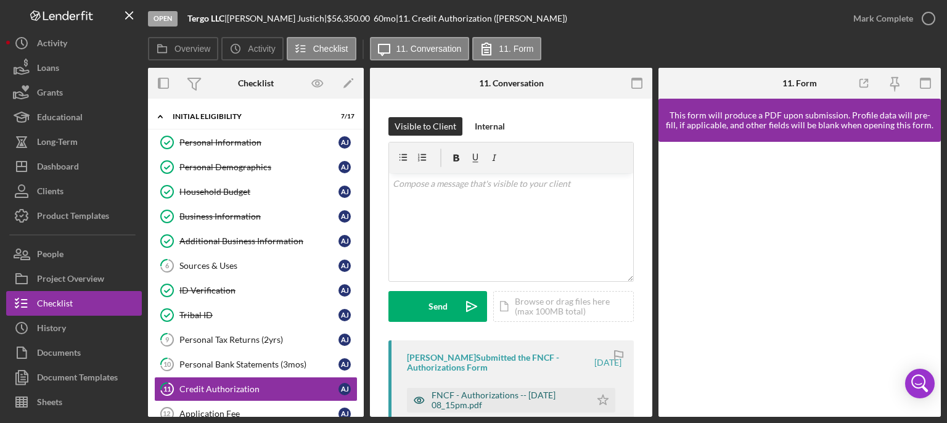
click at [489, 316] on div "FNCF - Authorizations -- [DATE] 08_15pm.pdf" at bounding box center [508, 400] width 153 height 20
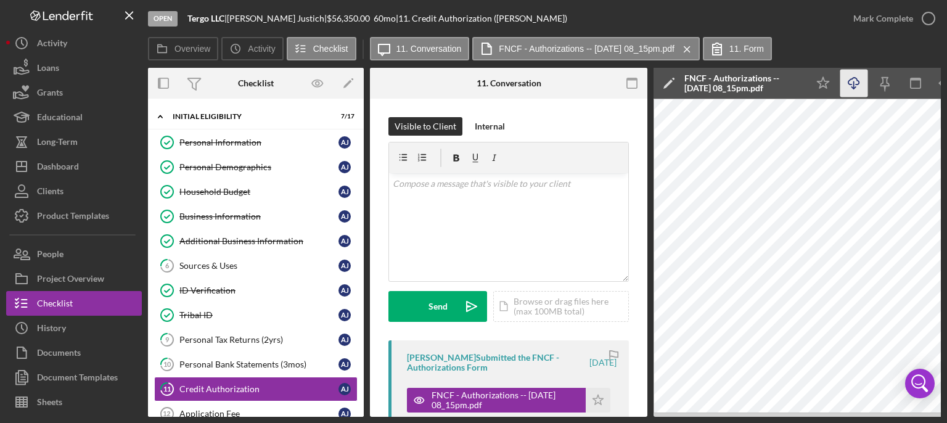
click at [791, 85] on icon "Icon/Download" at bounding box center [854, 84] width 28 height 28
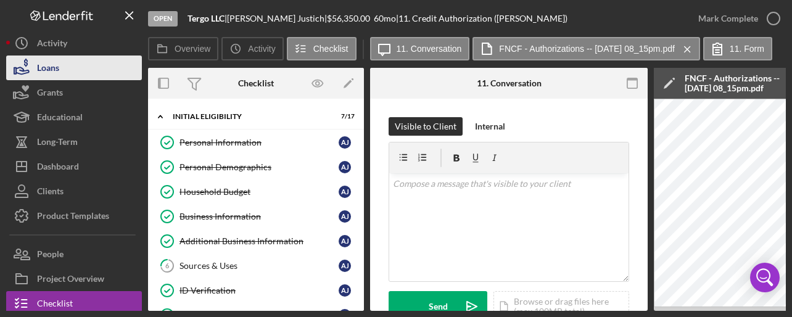
click at [56, 64] on div "Loans" at bounding box center [48, 69] width 22 height 28
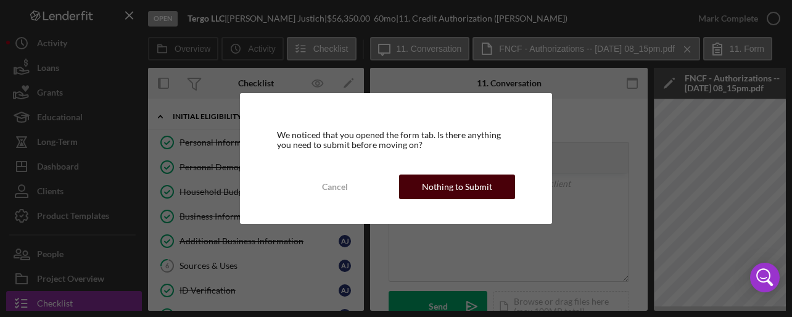
click at [446, 188] on div "Nothing to Submit" at bounding box center [457, 186] width 70 height 25
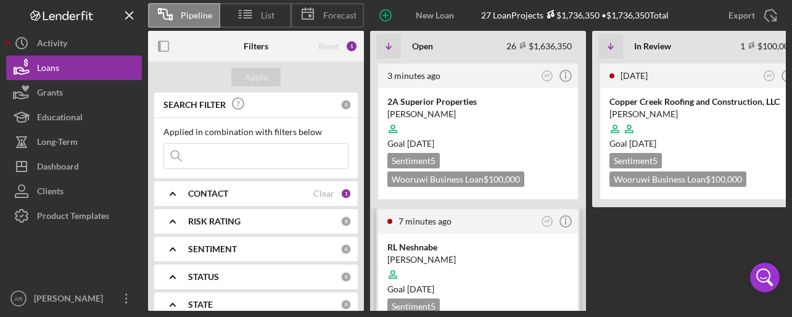
click at [423, 236] on div "[PERSON_NAME] [PERSON_NAME] Goal [DATE] Sentiment 5 Wooruwi Business Loan $100,…" at bounding box center [478, 289] width 200 height 111
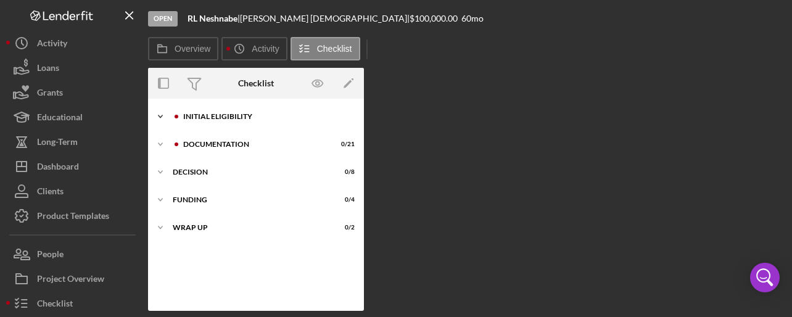
click at [229, 119] on div "Initial Eligibility" at bounding box center [265, 116] width 165 height 7
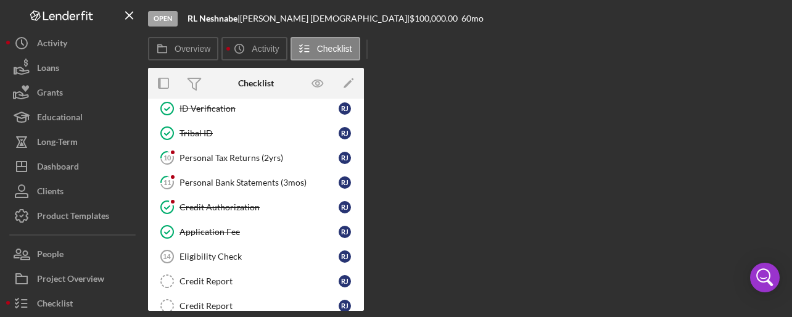
scroll to position [210, 0]
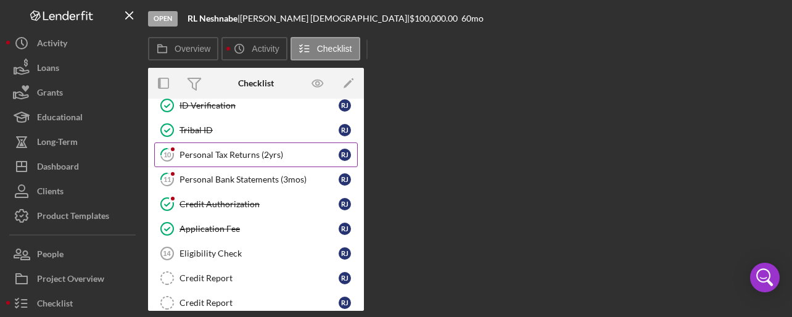
click at [247, 154] on div "Personal Tax Returns (2yrs)" at bounding box center [258, 155] width 159 height 10
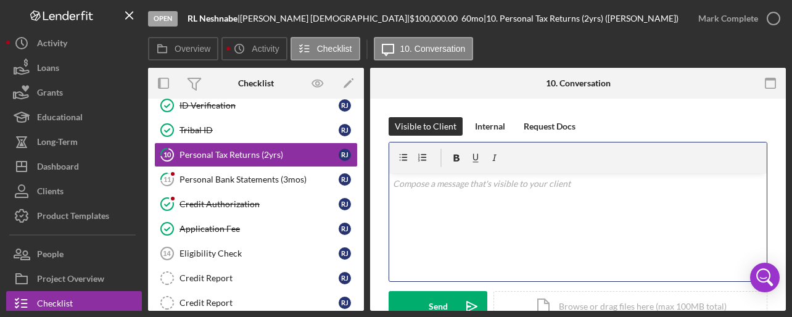
drag, startPoint x: 784, startPoint y: 138, endPoint x: 509, endPoint y: 207, distance: 284.1
click at [509, 207] on div "v Color teal Color pink Remove color Add row above Add row below Add column bef…" at bounding box center [577, 227] width 377 height 108
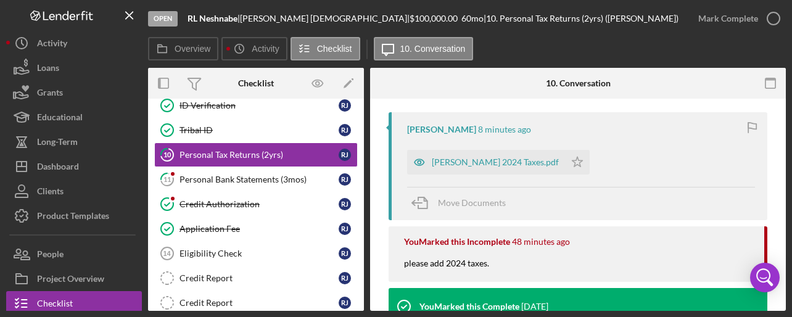
scroll to position [230, 0]
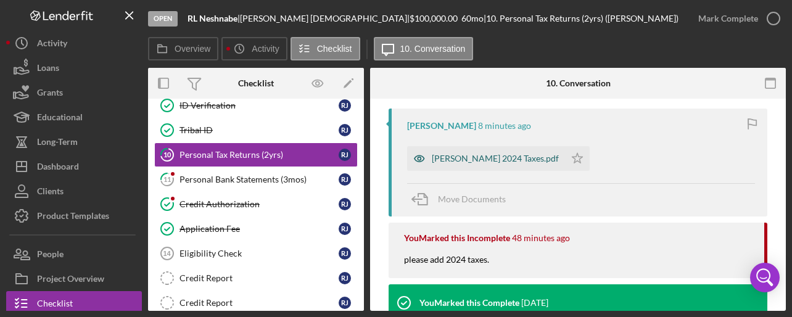
click at [489, 163] on div "[PERSON_NAME] 2024 Taxes.pdf" at bounding box center [486, 158] width 158 height 25
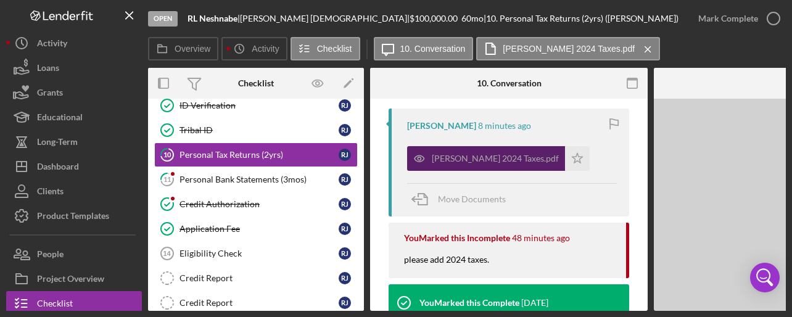
click at [489, 163] on div "[PERSON_NAME] 2024 Taxes.pdf" at bounding box center [486, 158] width 158 height 25
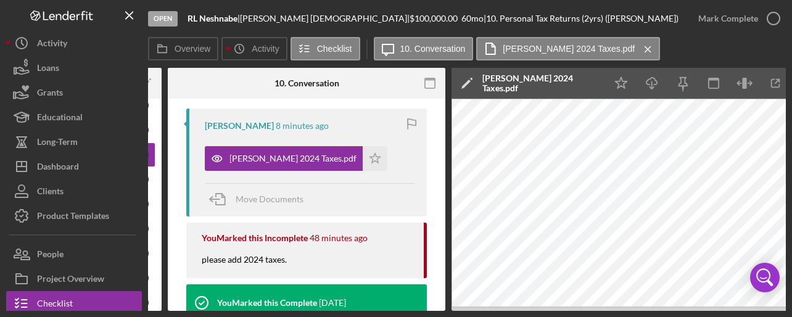
scroll to position [0, 232]
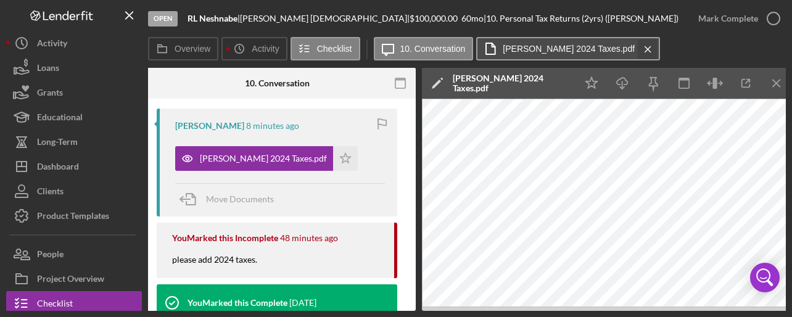
click at [637, 48] on icon "Icon/Menu Close" at bounding box center [648, 49] width 22 height 31
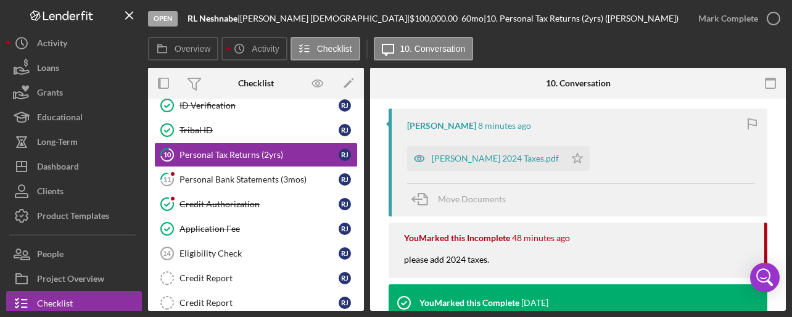
scroll to position [0, 0]
click at [776, 16] on icon "button" at bounding box center [773, 18] width 31 height 31
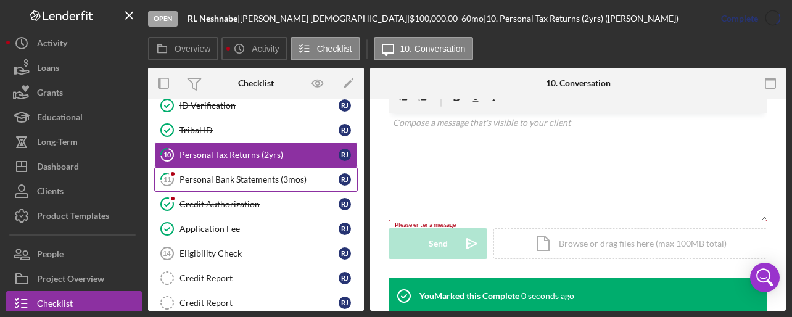
scroll to position [400, 0]
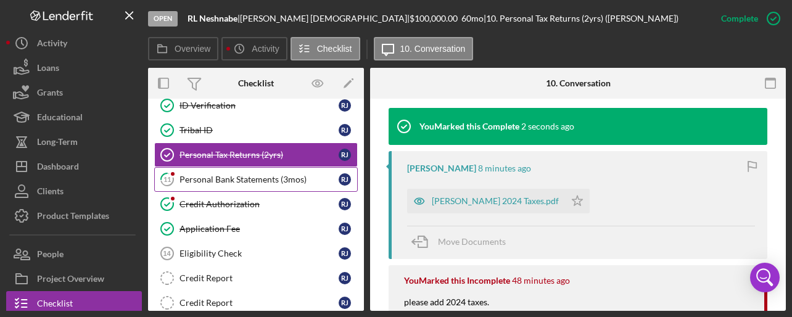
click at [253, 174] on div "Personal Bank Statements (3mos)" at bounding box center [258, 179] width 159 height 10
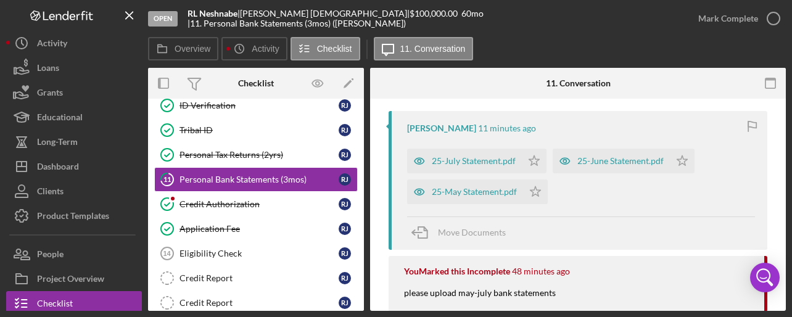
scroll to position [236, 0]
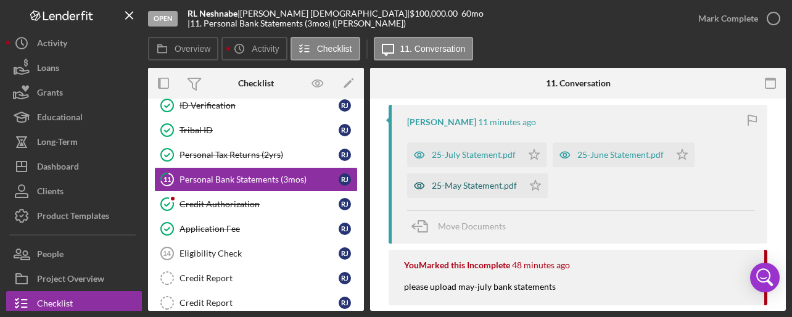
click at [468, 186] on div "25-May Statement.pdf" at bounding box center [474, 186] width 85 height 10
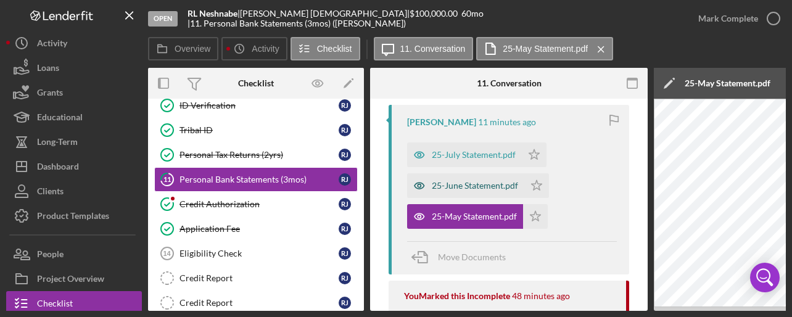
click at [464, 187] on div "25-June Statement.pdf" at bounding box center [475, 186] width 86 height 10
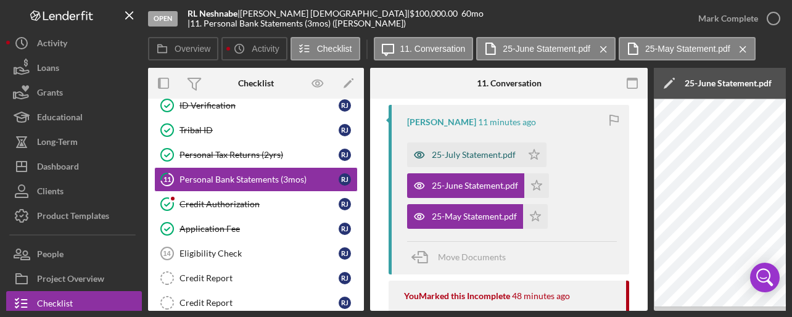
click at [472, 154] on div "25-July Statement.pdf" at bounding box center [474, 155] width 84 height 10
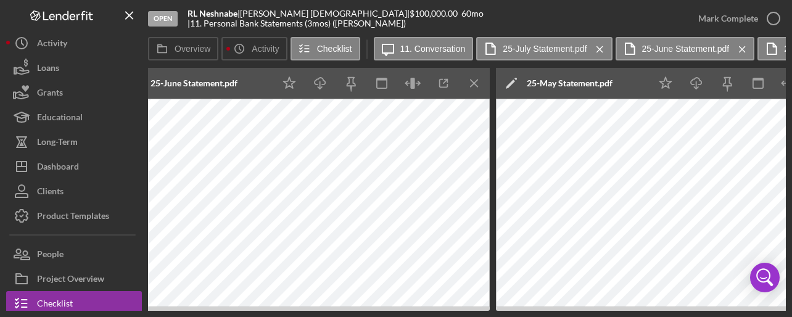
scroll to position [0, 956]
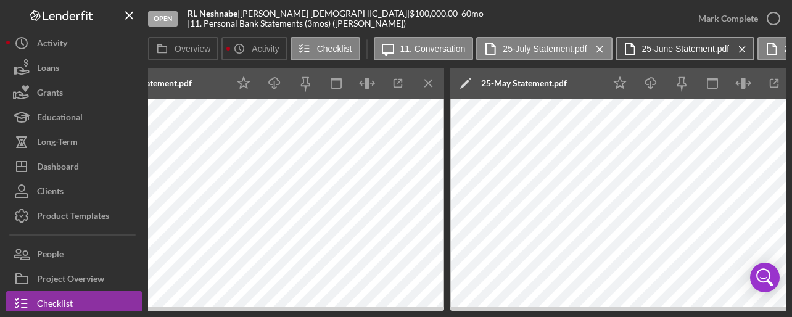
click at [697, 48] on label "25-June Statement.pdf" at bounding box center [686, 49] width 88 height 10
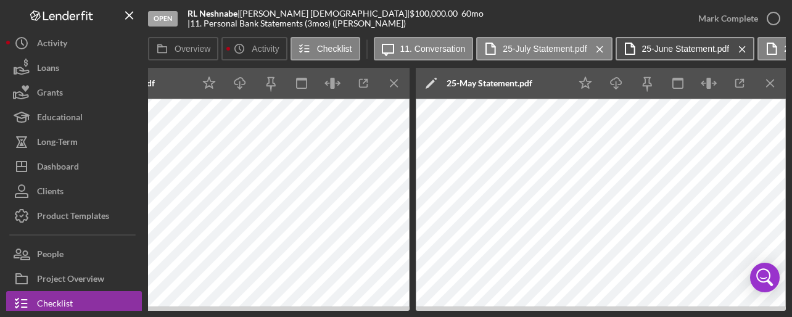
scroll to position [0, 614]
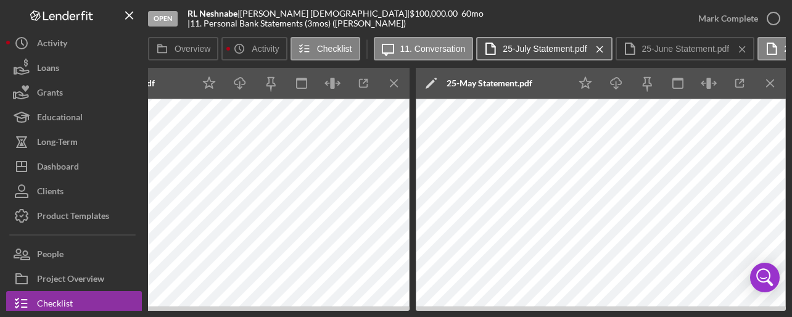
click at [520, 49] on label "25-July Statement.pdf" at bounding box center [545, 49] width 84 height 10
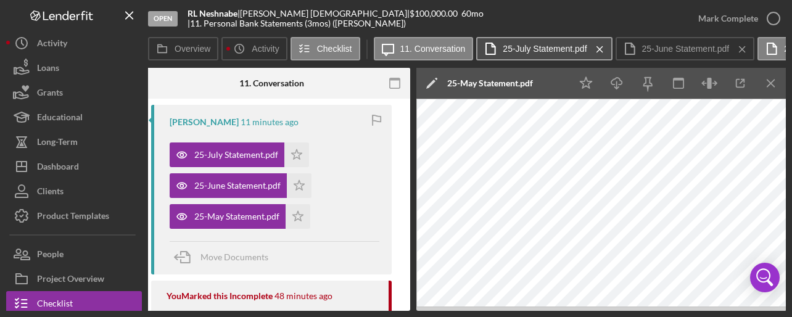
click at [526, 49] on label "25-July Statement.pdf" at bounding box center [545, 49] width 84 height 10
click at [594, 49] on icon "Icon/Menu Close" at bounding box center [600, 49] width 22 height 31
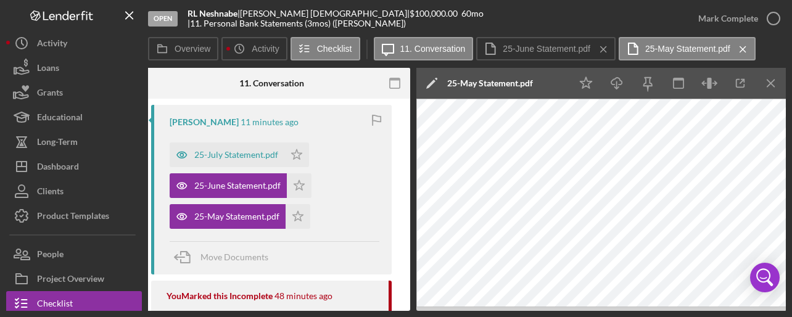
click at [594, 49] on icon "Icon/Menu Close" at bounding box center [604, 49] width 22 height 31
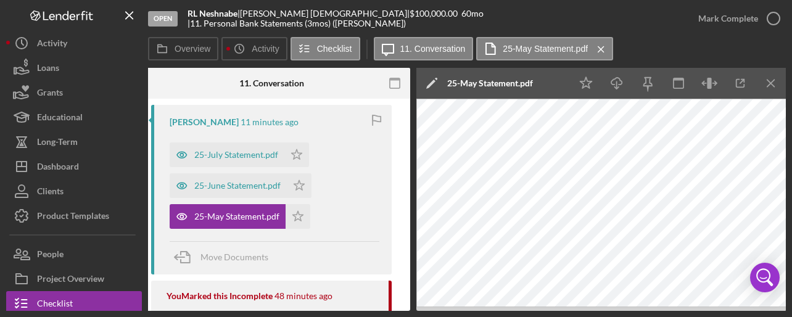
click at [594, 49] on icon "Icon/Menu Close" at bounding box center [601, 49] width 22 height 31
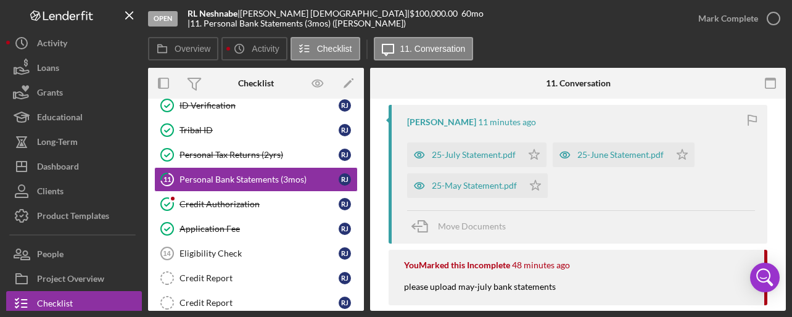
scroll to position [0, 0]
click at [216, 200] on div "Credit Authorization" at bounding box center [258, 204] width 159 height 10
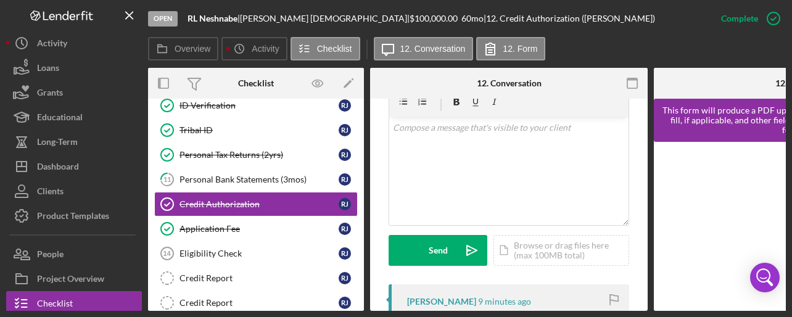
scroll to position [284, 0]
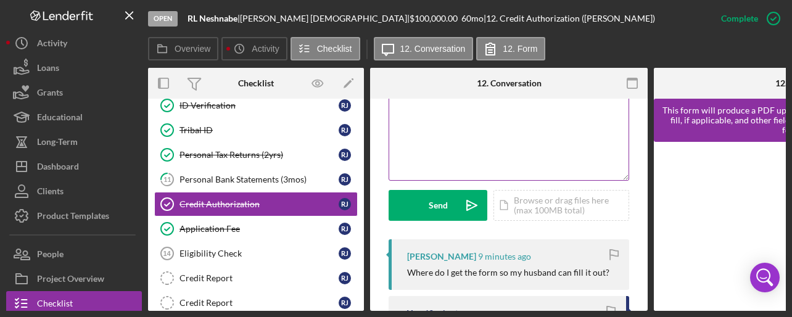
click at [507, 125] on div "v Color teal Color pink Remove color Add row above Add row below Add column bef…" at bounding box center [508, 126] width 239 height 108
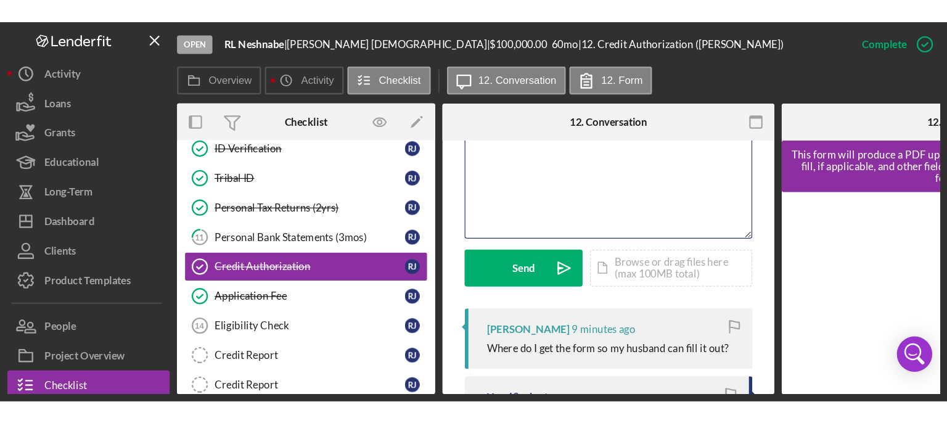
scroll to position [259, 0]
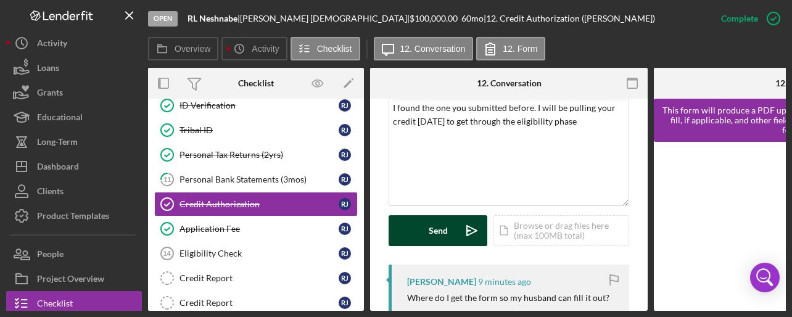
click at [434, 235] on div "Send" at bounding box center [438, 230] width 19 height 31
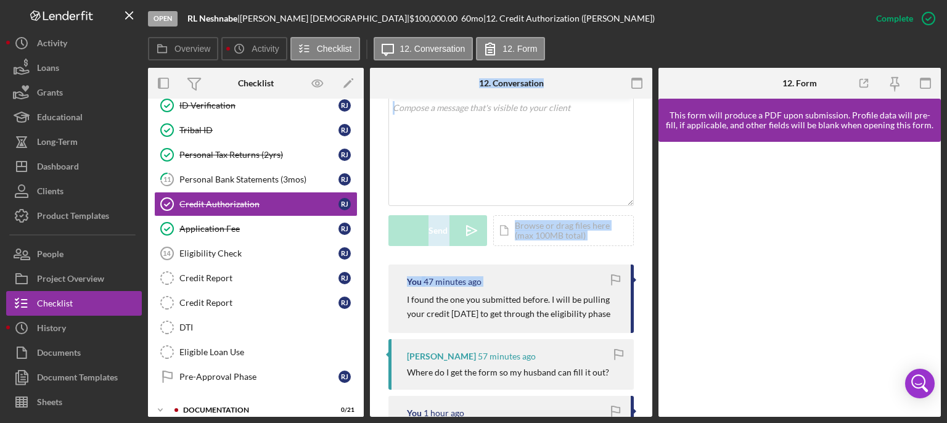
drag, startPoint x: 370, startPoint y: 290, endPoint x: 360, endPoint y: 237, distance: 53.9
click at [360, 237] on div "Overview Internal Workflow Stage Open Icon/Dropdown Arrow Archive (can unarchiv…" at bounding box center [544, 242] width 793 height 349
drag, startPoint x: 364, startPoint y: 252, endPoint x: 363, endPoint y: 194, distance: 58.0
click at [363, 194] on div "Overview Internal Workflow Stage Open Icon/Dropdown Arrow Archive (can unarchiv…" at bounding box center [544, 242] width 793 height 349
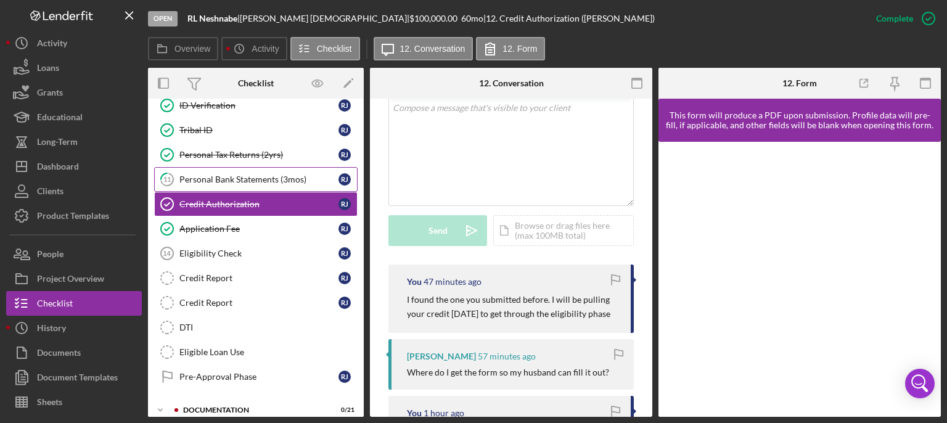
click at [269, 176] on div "Personal Bank Statements (3mos)" at bounding box center [258, 179] width 159 height 10
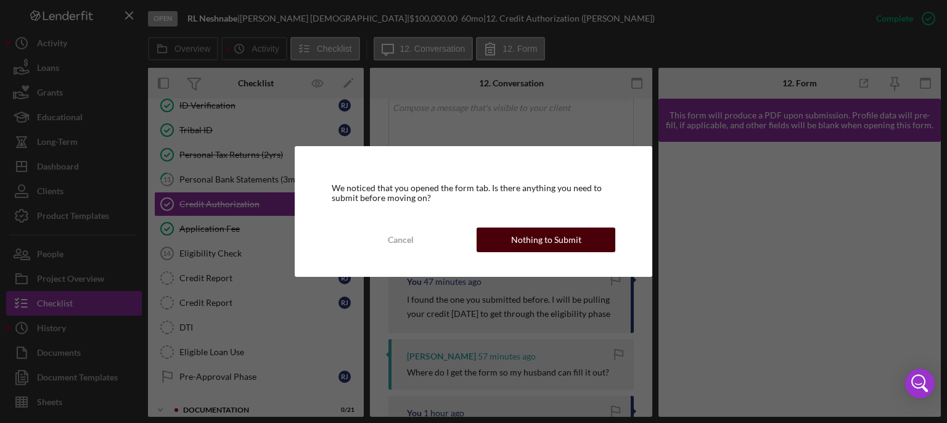
click at [561, 237] on div "Nothing to Submit" at bounding box center [546, 240] width 70 height 25
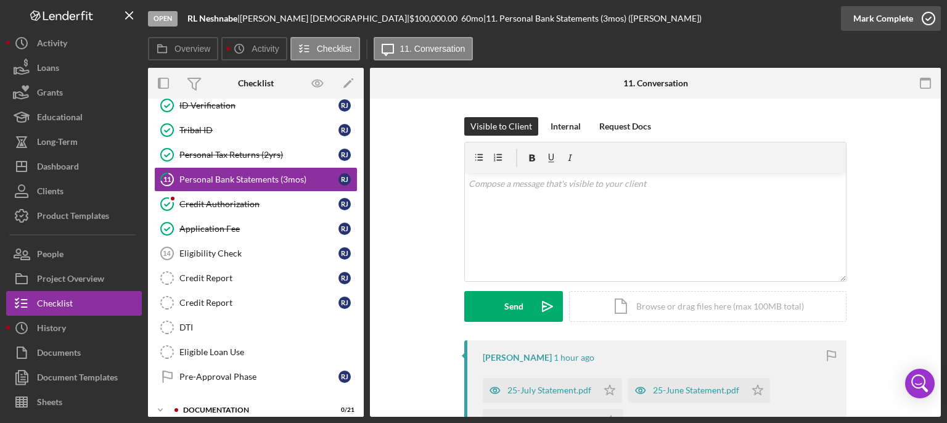
click at [791, 15] on icon "button" at bounding box center [928, 18] width 31 height 31
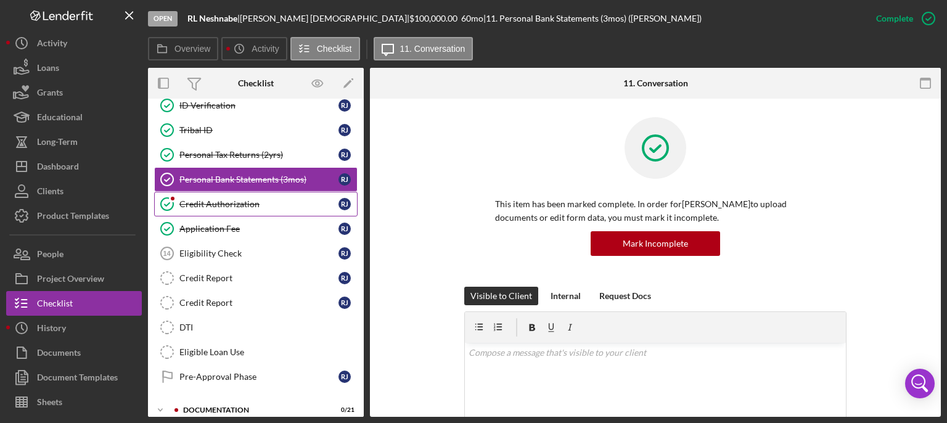
click at [234, 212] on link "Credit Authorization Credit Authorization [PERSON_NAME]" at bounding box center [255, 204] width 203 height 25
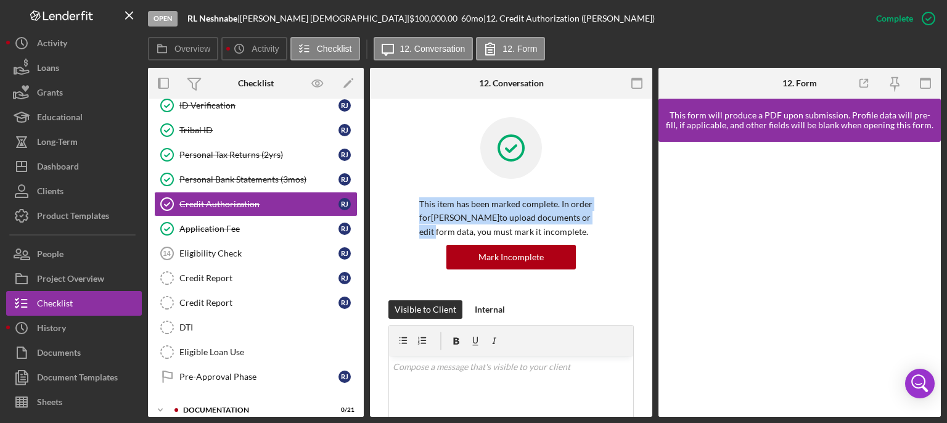
drag, startPoint x: 649, startPoint y: 149, endPoint x: 649, endPoint y: 187, distance: 38.2
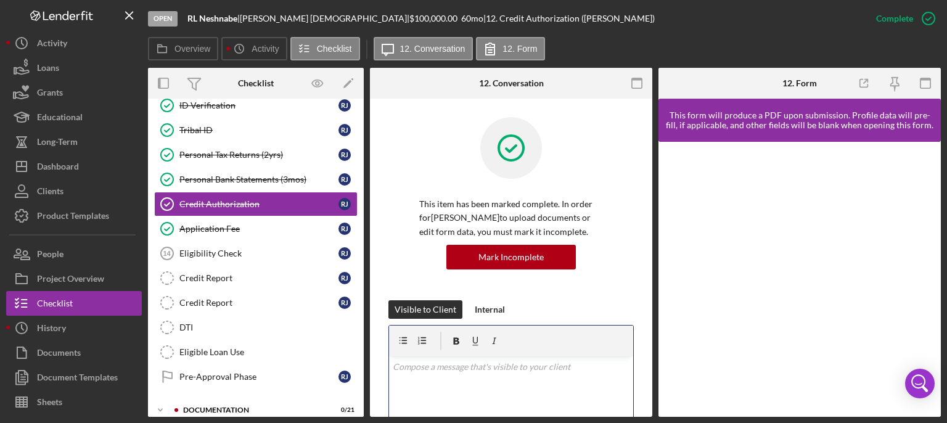
click at [451, 316] on div "v Color teal Color pink Remove color Add row above Add row below Add column bef…" at bounding box center [511, 410] width 244 height 108
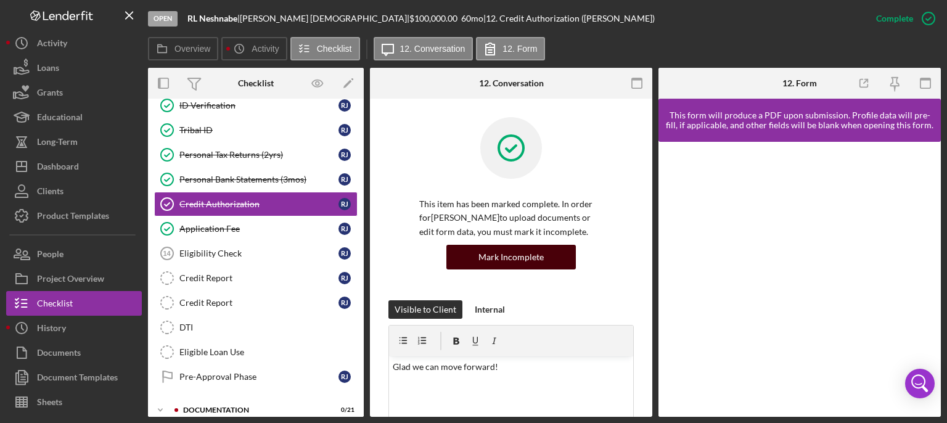
click at [525, 255] on div "Mark Incomplete" at bounding box center [510, 257] width 65 height 25
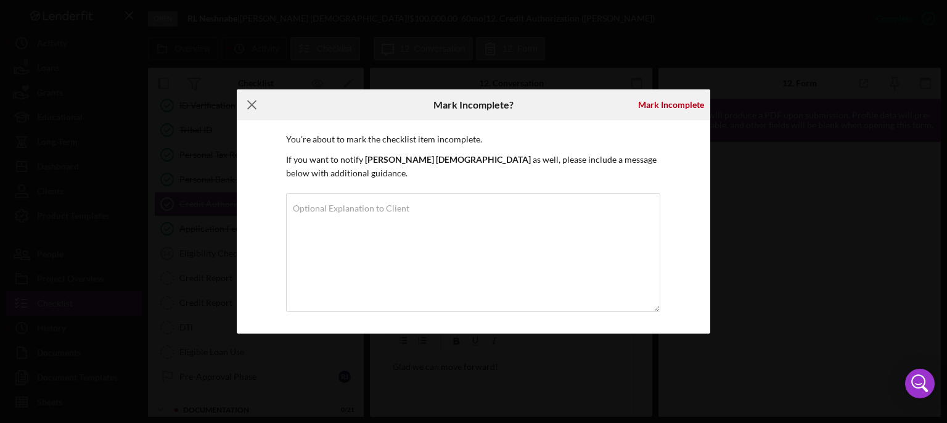
click at [248, 113] on icon "Icon/Menu Close" at bounding box center [252, 104] width 31 height 31
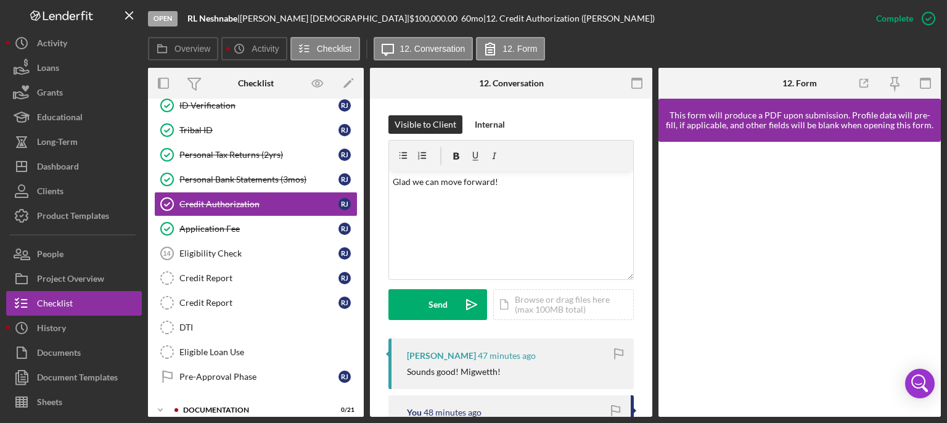
scroll to position [198, 0]
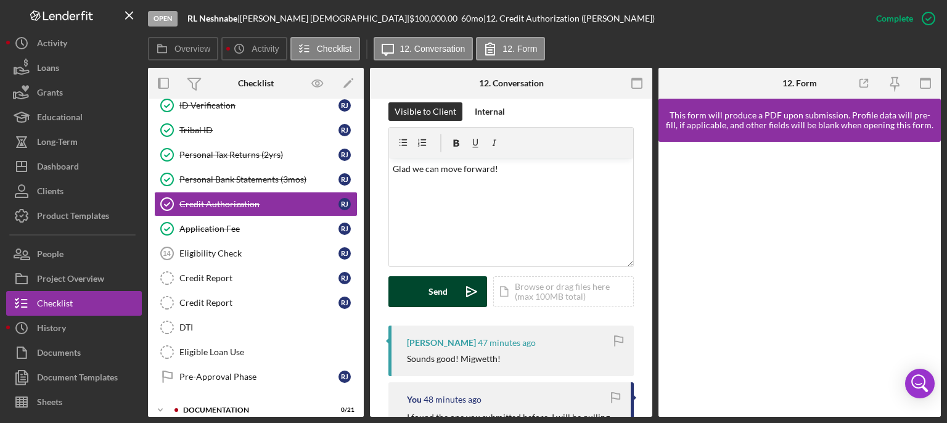
click at [433, 297] on div "Send" at bounding box center [438, 291] width 19 height 31
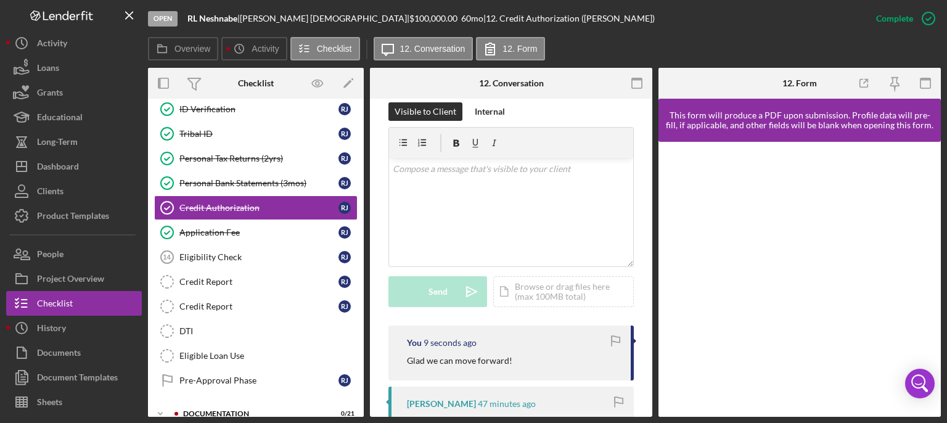
scroll to position [209, 0]
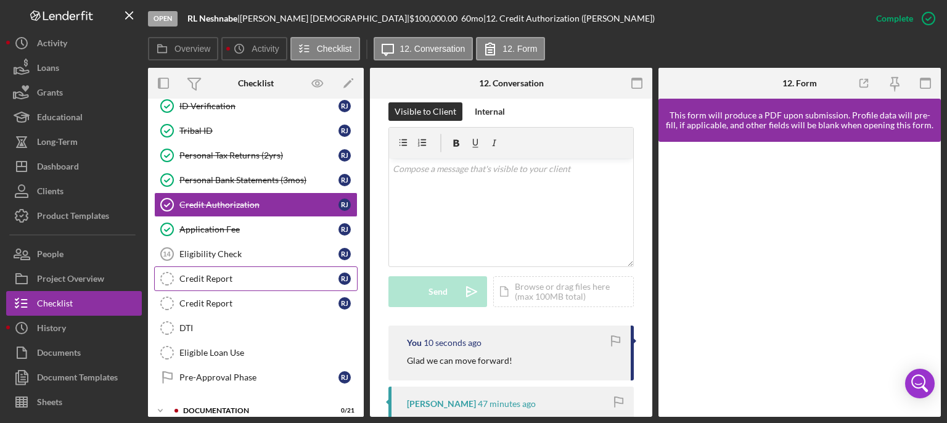
click at [190, 274] on div "Credit Report" at bounding box center [258, 279] width 159 height 10
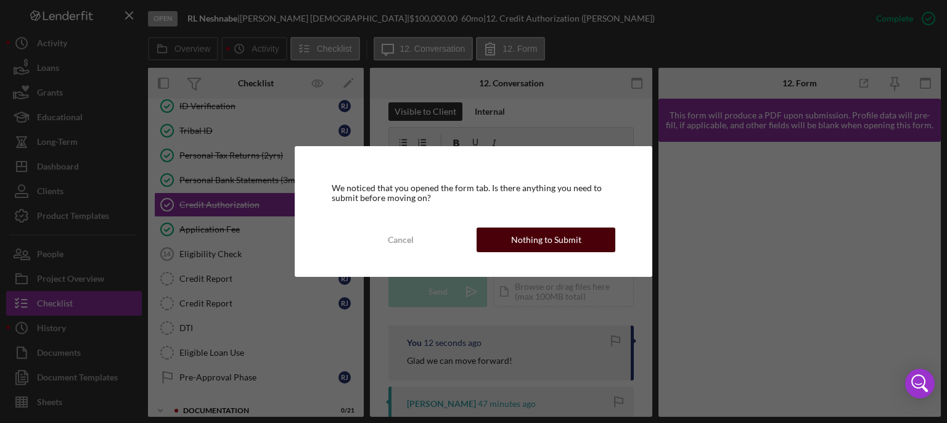
click at [580, 235] on button "Nothing to Submit" at bounding box center [546, 240] width 139 height 25
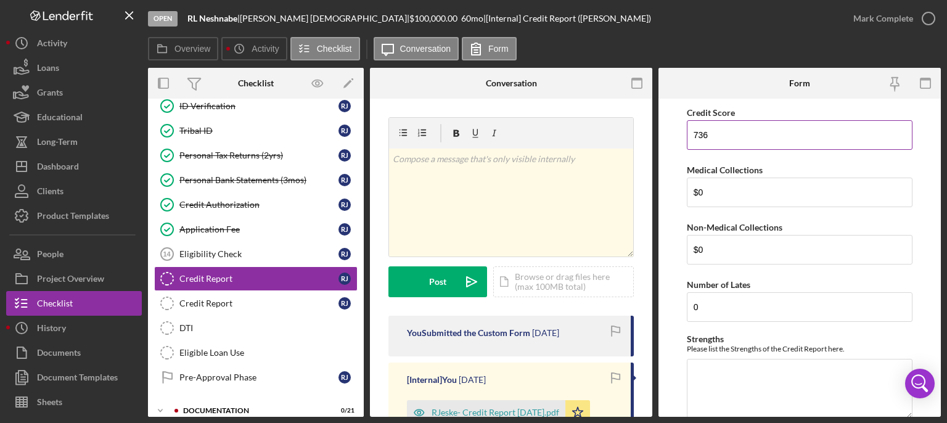
click at [732, 141] on input "736" at bounding box center [800, 135] width 226 height 30
type input "7"
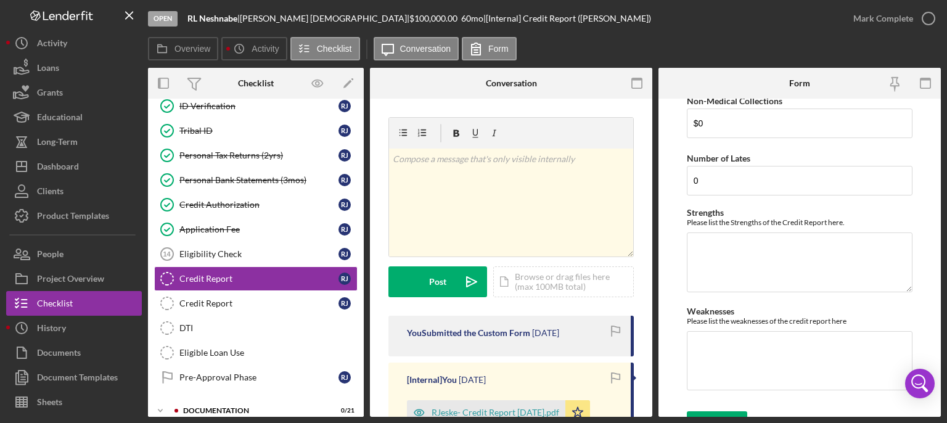
scroll to position [146, 0]
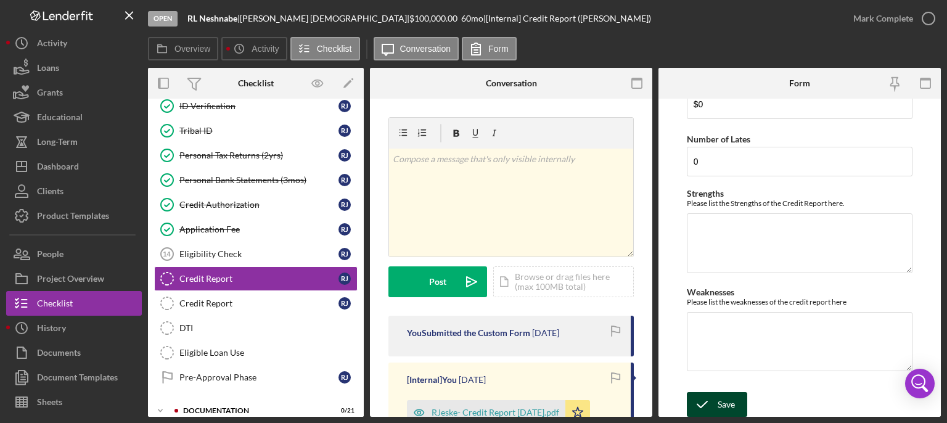
type input "698"
click at [716, 316] on icon "submit" at bounding box center [702, 404] width 31 height 31
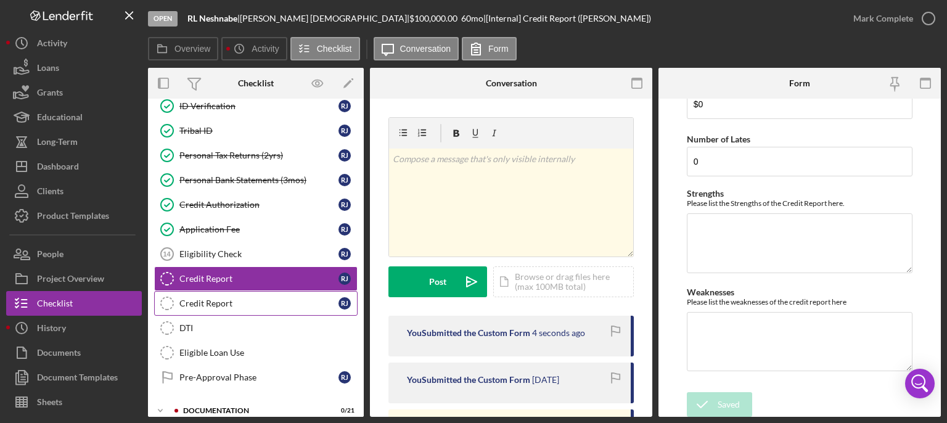
click at [266, 298] on div "Credit Report" at bounding box center [258, 303] width 159 height 10
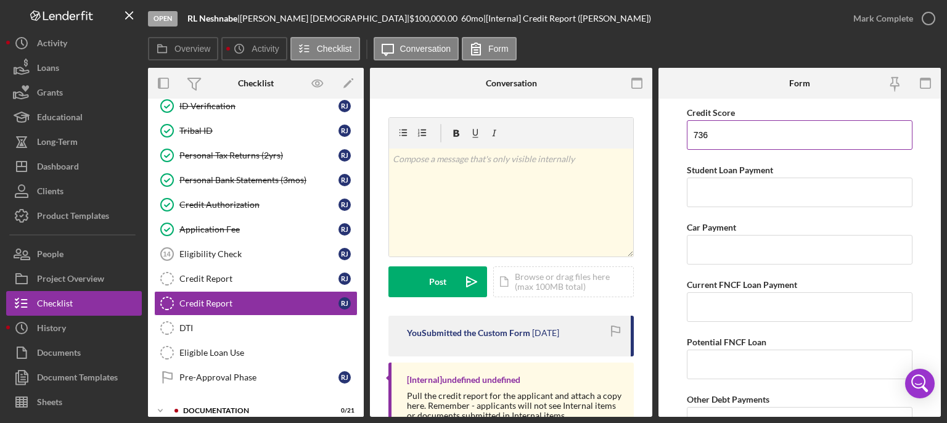
click at [720, 137] on input "736" at bounding box center [800, 135] width 226 height 30
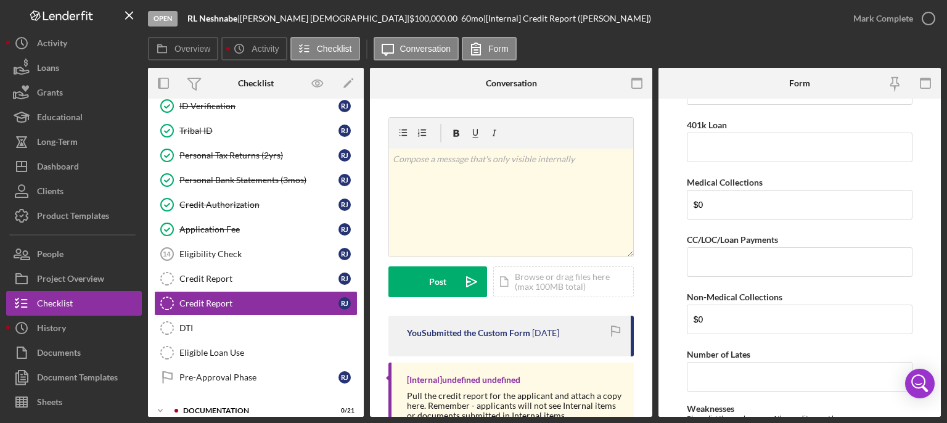
scroll to position [393, 0]
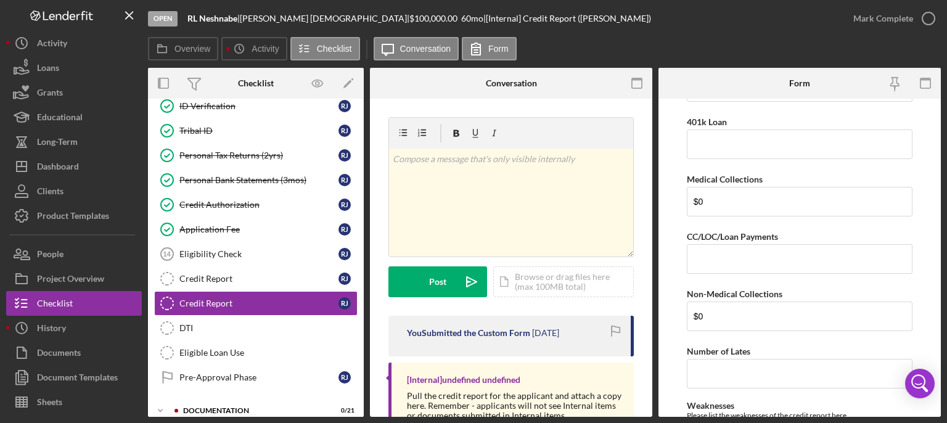
type input "781"
drag, startPoint x: 935, startPoint y: 183, endPoint x: 942, endPoint y: 202, distance: 19.5
click at [791, 202] on div "Open RL Neshnabe | [PERSON_NAME] | $100,000.00 60 mo | [Internal] Credit Report…" at bounding box center [473, 211] width 947 height 423
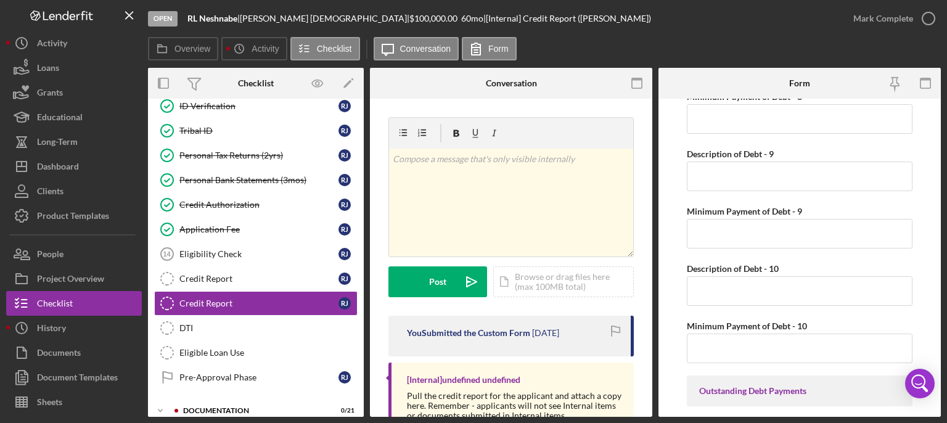
scroll to position [1832, 0]
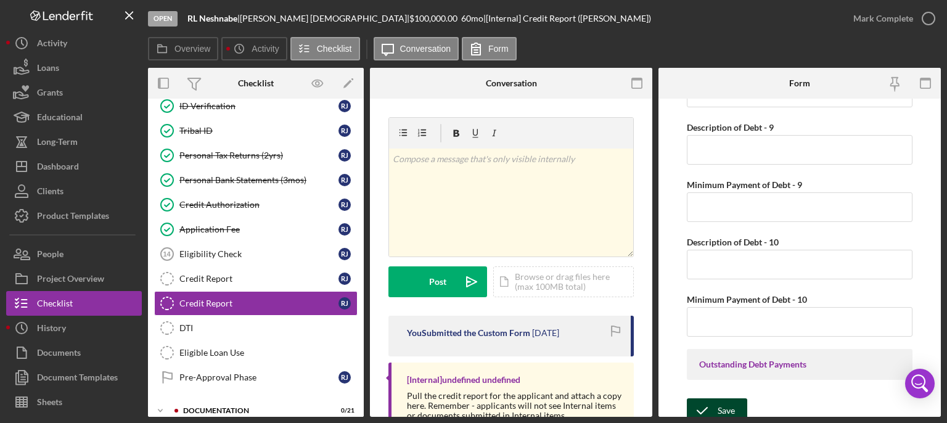
click at [725, 316] on div "Save" at bounding box center [726, 410] width 17 height 25
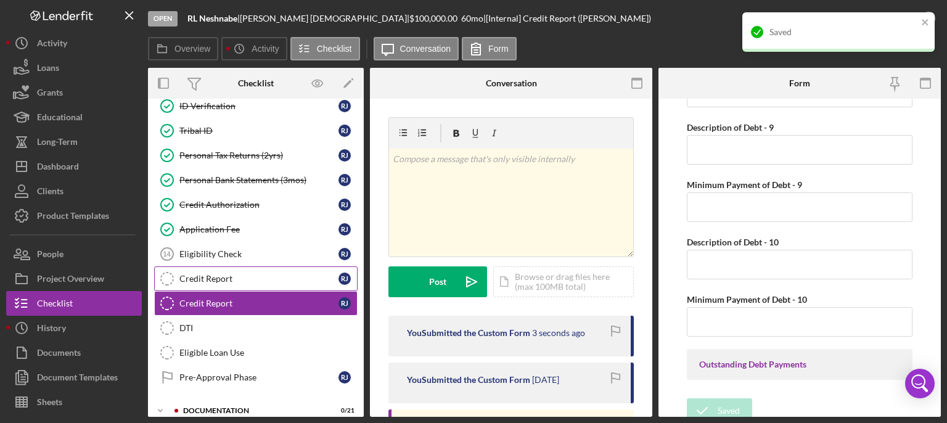
click at [205, 276] on div "Credit Report" at bounding box center [258, 279] width 159 height 10
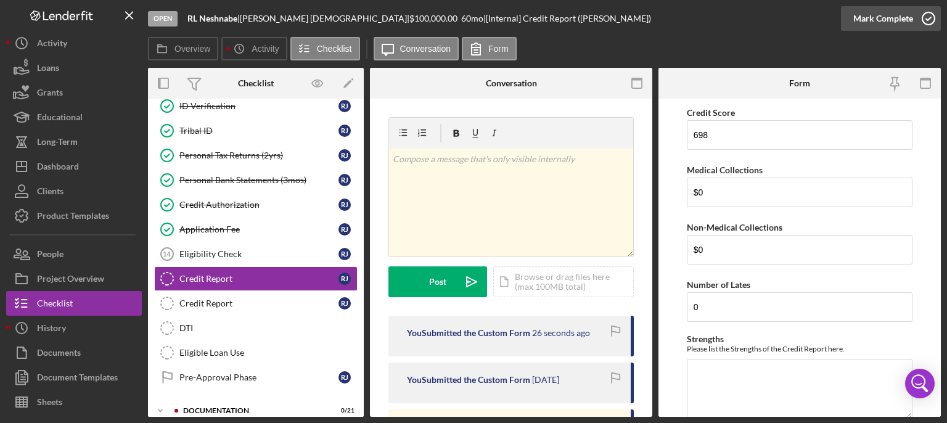
click at [791, 18] on icon "button" at bounding box center [928, 18] width 31 height 31
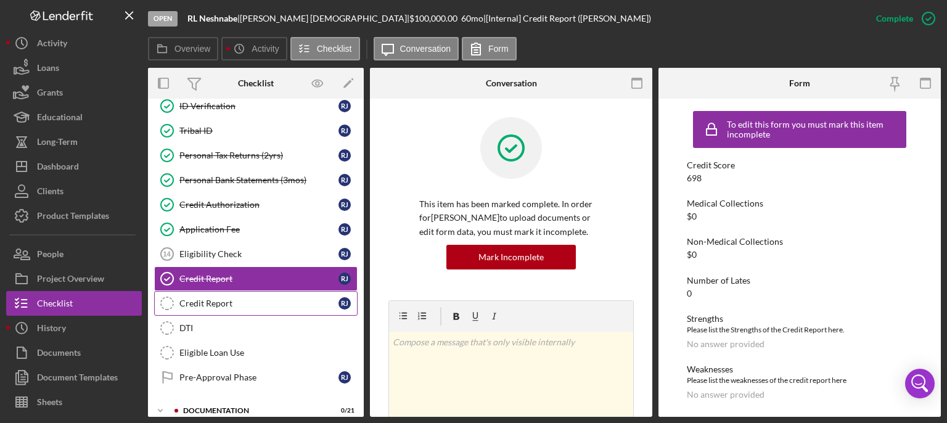
click at [212, 298] on div "Credit Report" at bounding box center [258, 303] width 159 height 10
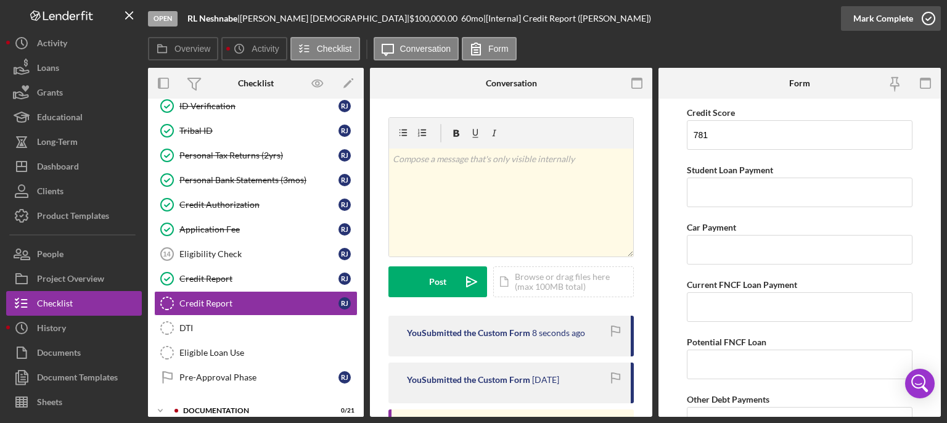
click at [791, 19] on polyline "button" at bounding box center [928, 18] width 5 height 3
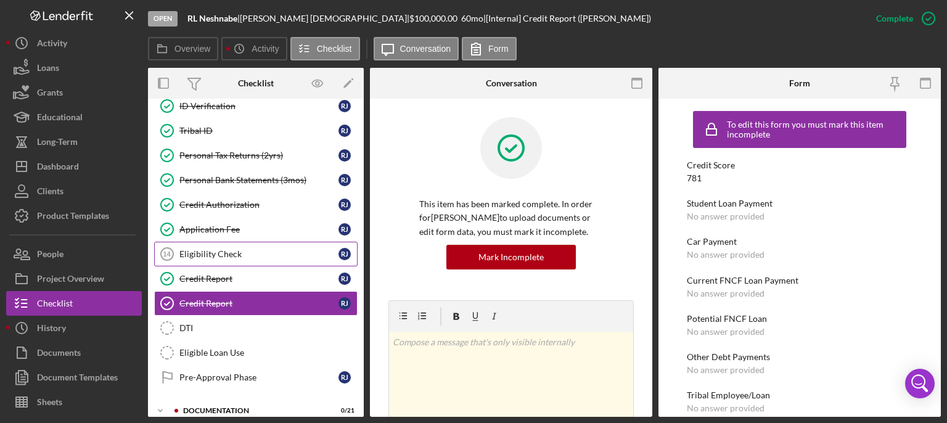
click at [228, 257] on link "Eligibility Check 14 Eligibility Check [PERSON_NAME]" at bounding box center [255, 254] width 203 height 25
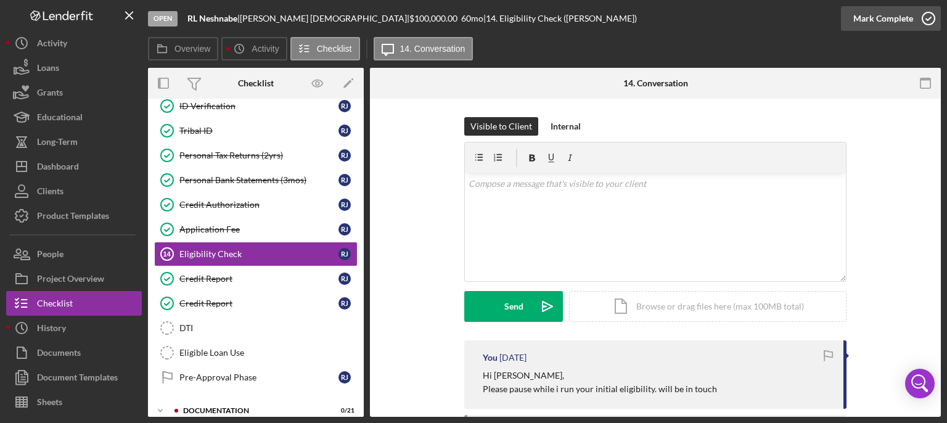
click at [791, 19] on polyline "button" at bounding box center [928, 18] width 5 height 3
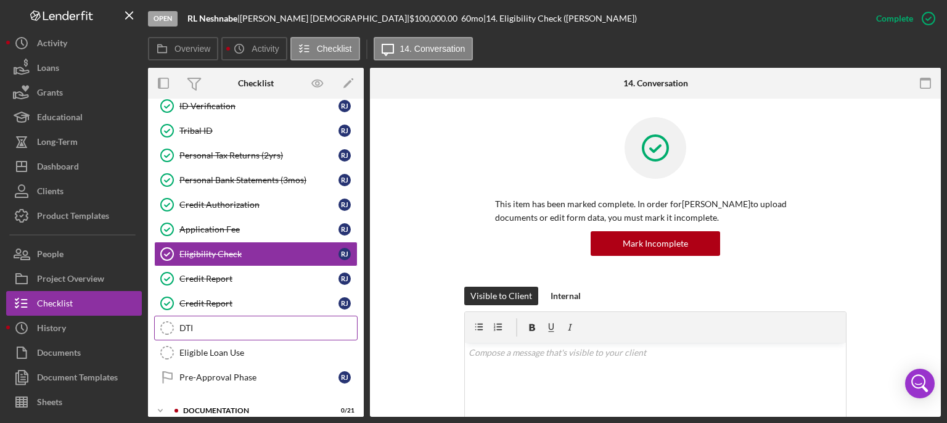
click at [223, 316] on div "DTI" at bounding box center [268, 328] width 178 height 10
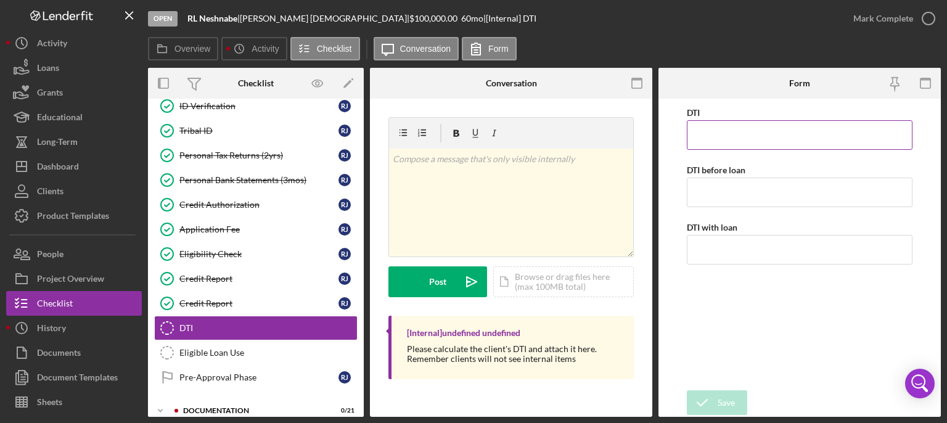
click at [736, 128] on input "DTI" at bounding box center [800, 135] width 226 height 30
type input "16.80000%"
click at [731, 316] on div "Save" at bounding box center [726, 402] width 17 height 25
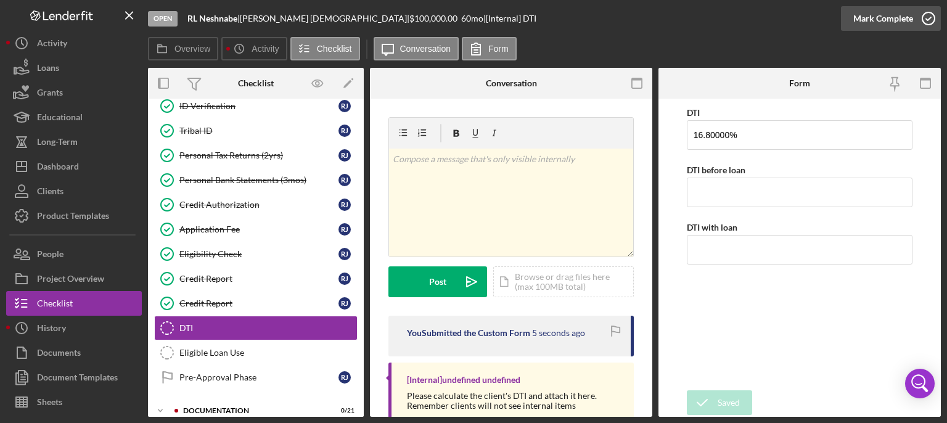
click at [791, 20] on icon "button" at bounding box center [928, 18] width 31 height 31
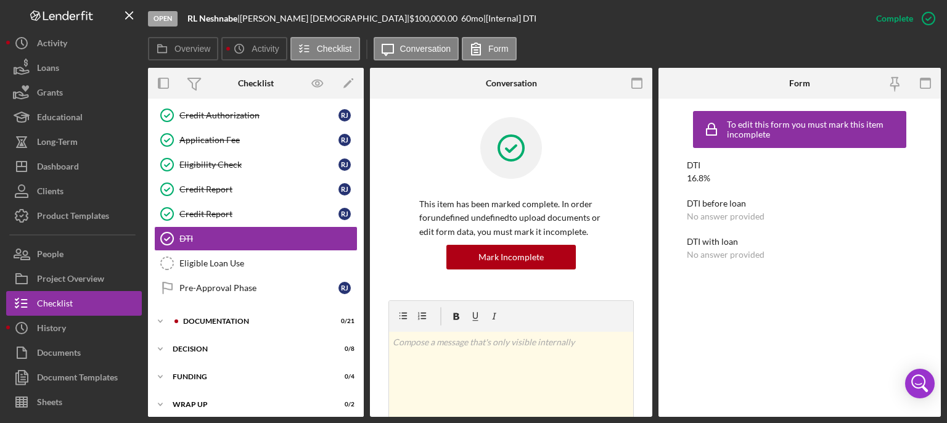
scroll to position [300, 0]
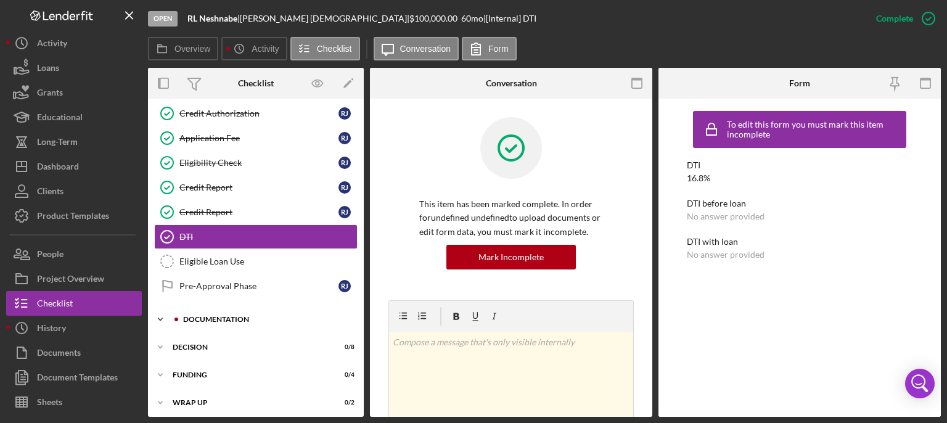
click at [230, 316] on div "Documentation" at bounding box center [265, 319] width 165 height 7
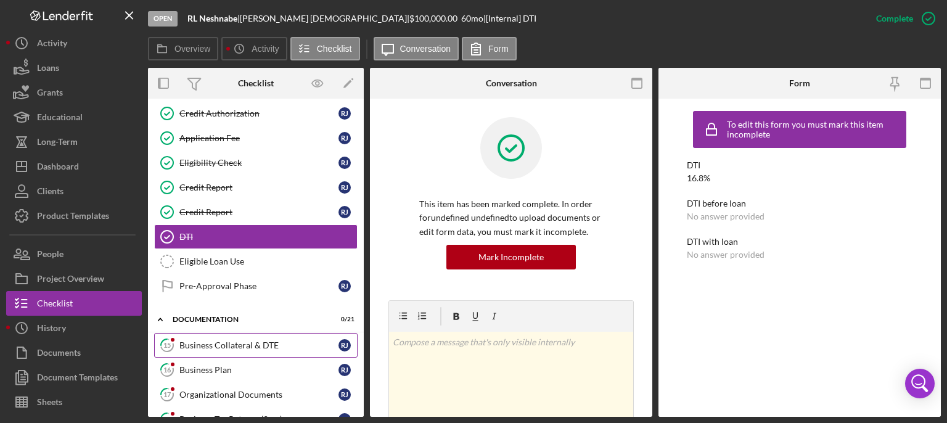
click at [261, 316] on div "Business Collateral & DTE" at bounding box center [258, 345] width 159 height 10
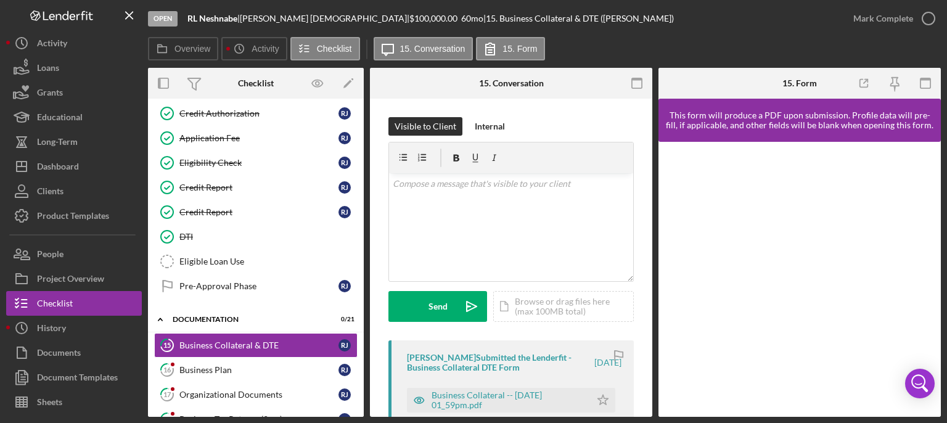
drag, startPoint x: 653, startPoint y: 208, endPoint x: 652, endPoint y: 219, distance: 11.1
click at [652, 219] on div "Overview Internal Workflow Stage Open Icon/Dropdown Arrow Archive (can unarchiv…" at bounding box center [544, 242] width 793 height 349
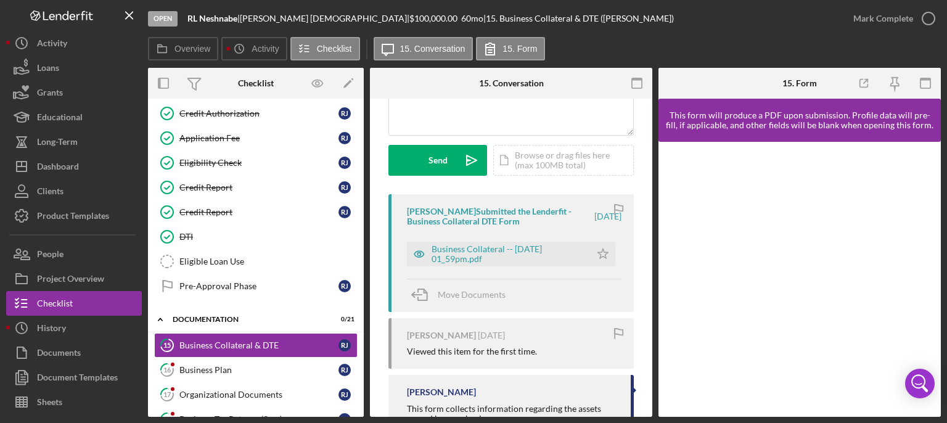
scroll to position [46, 0]
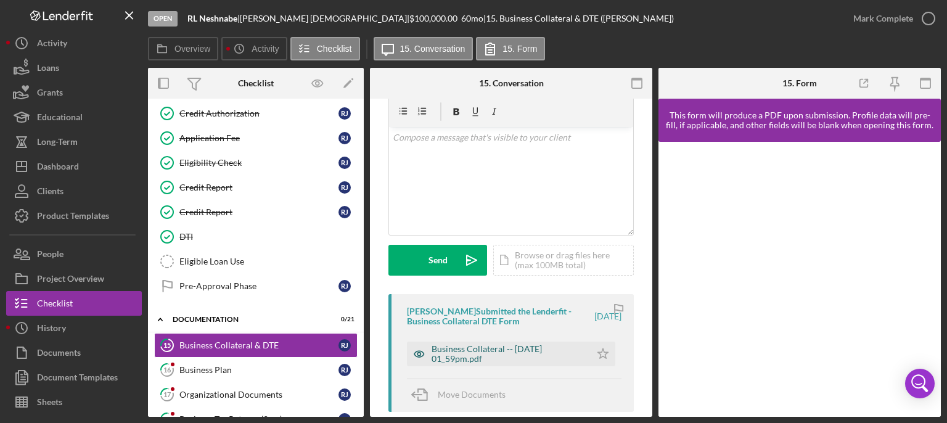
click at [471, 316] on div "Business Collateral -- [DATE] 01_59pm.pdf" at bounding box center [508, 354] width 153 height 20
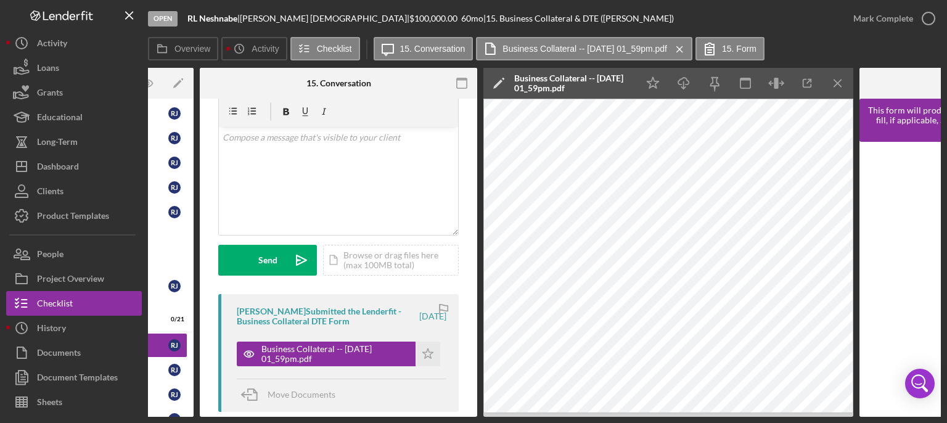
scroll to position [0, 208]
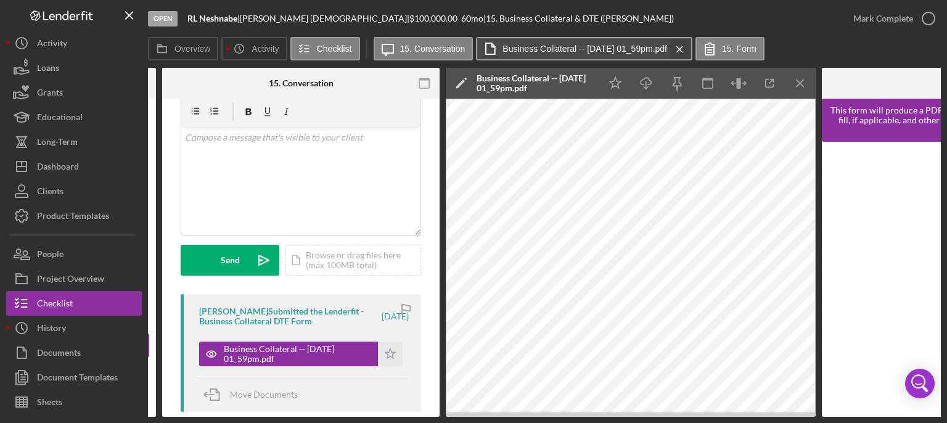
click at [690, 45] on icon "Icon/Menu Close" at bounding box center [680, 49] width 22 height 31
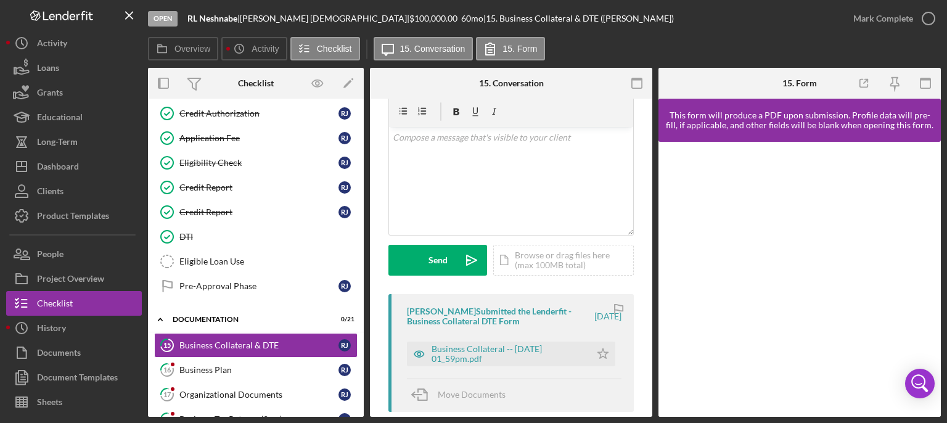
scroll to position [0, 0]
click at [598, 316] on polygon "button" at bounding box center [603, 353] width 10 height 10
click at [791, 20] on icon "button" at bounding box center [928, 18] width 31 height 31
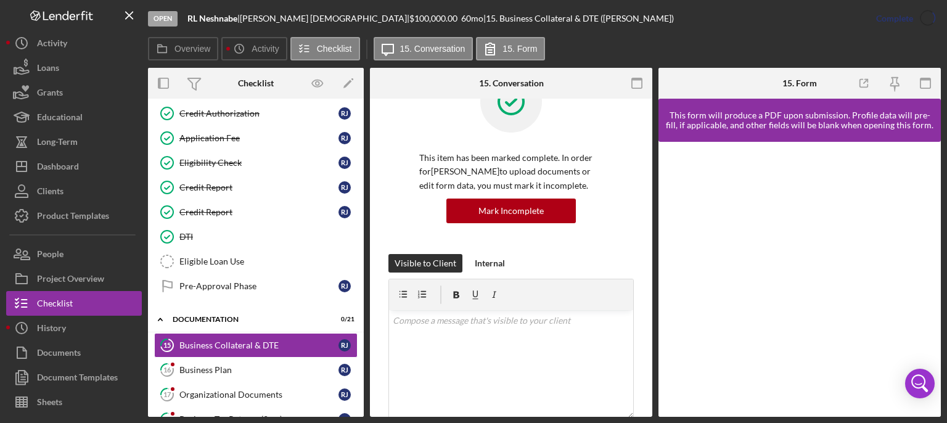
scroll to position [229, 0]
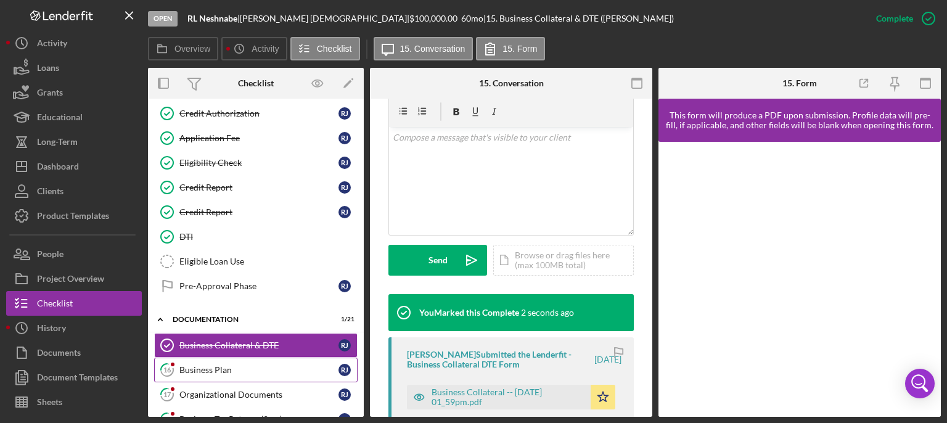
click at [224, 316] on div "Business Plan" at bounding box center [258, 370] width 159 height 10
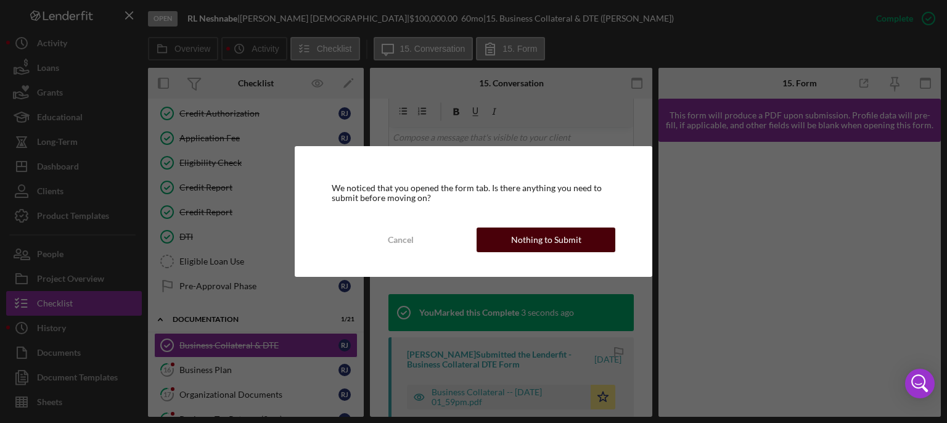
click at [544, 237] on div "Nothing to Submit" at bounding box center [546, 240] width 70 height 25
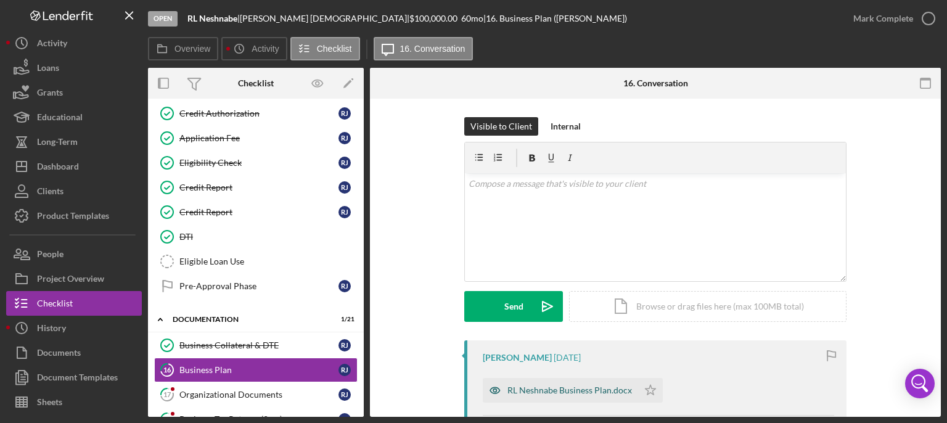
click at [563, 316] on div "RL Neshnabe Business Plan.docx" at bounding box center [560, 390] width 155 height 25
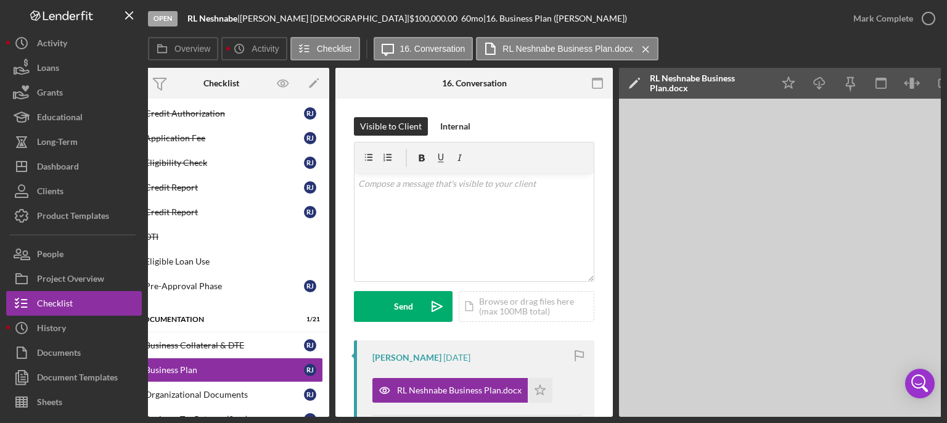
scroll to position [0, 82]
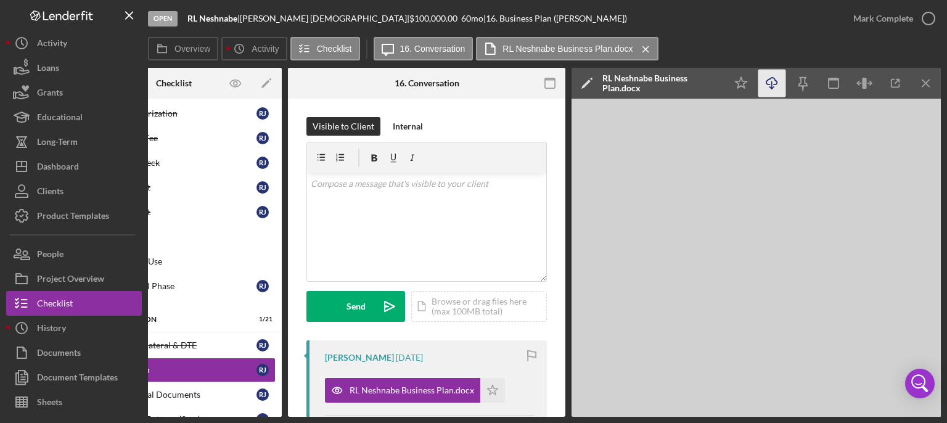
click at [768, 82] on icon "Icon/Download" at bounding box center [772, 84] width 28 height 28
click at [791, 17] on icon "button" at bounding box center [928, 18] width 31 height 31
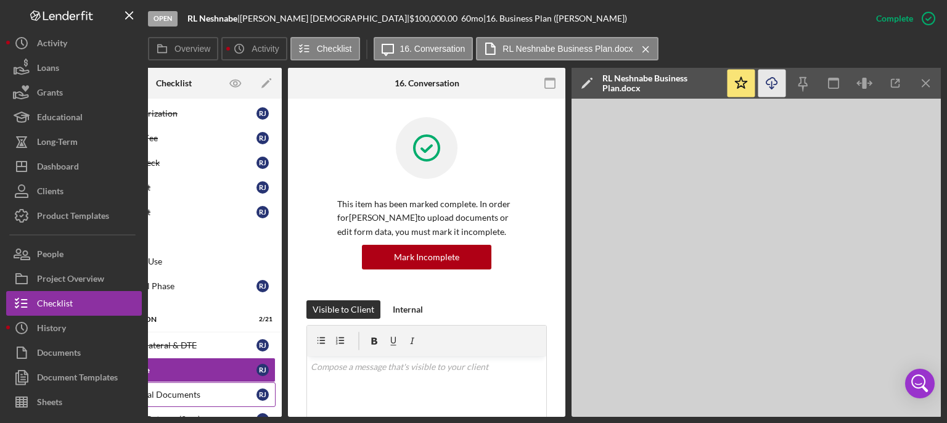
click at [209, 316] on link "17 Organizational Documents [PERSON_NAME]" at bounding box center [173, 394] width 203 height 25
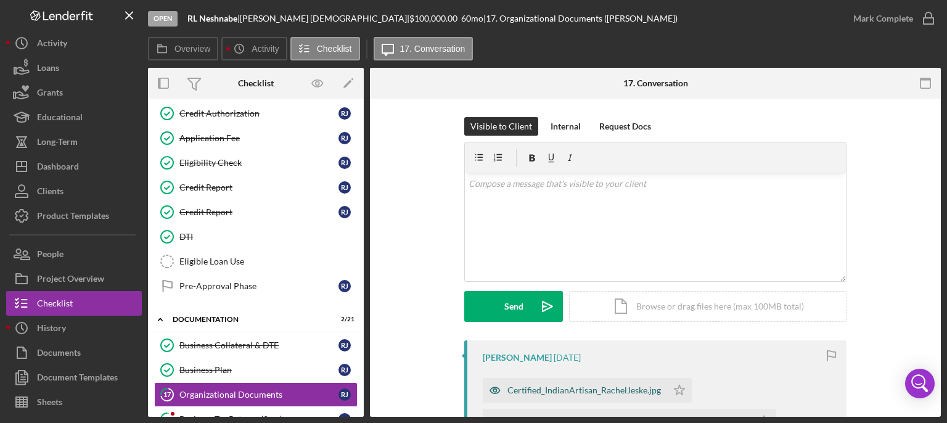
click at [601, 316] on div "Certified_IndianArtisan_RachelJeske.jpg" at bounding box center [584, 390] width 154 height 10
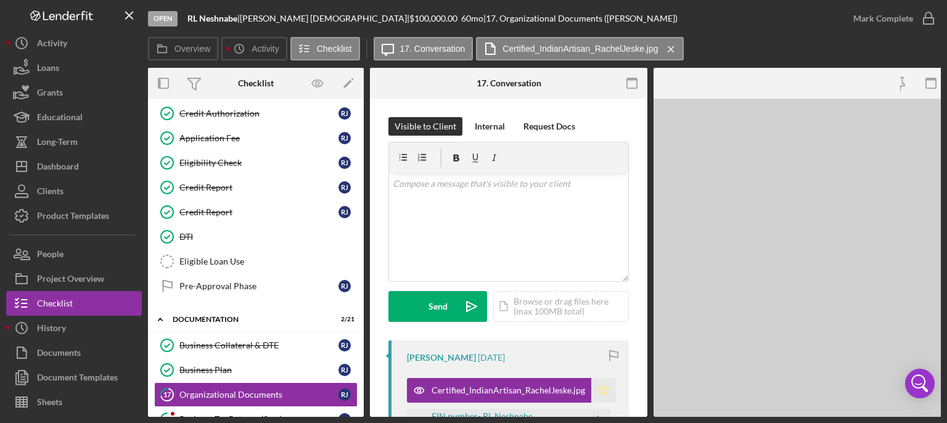
click at [601, 316] on button "Certified_IndianArtisan_RachelJeske.jpg Icon/Star" at bounding box center [511, 390] width 209 height 25
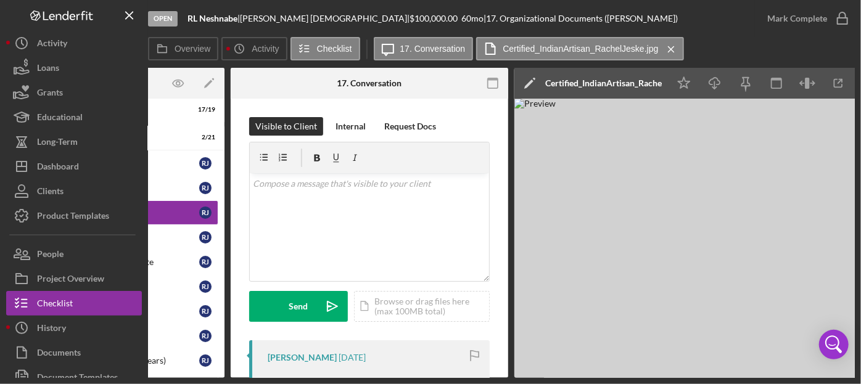
scroll to position [0, 169]
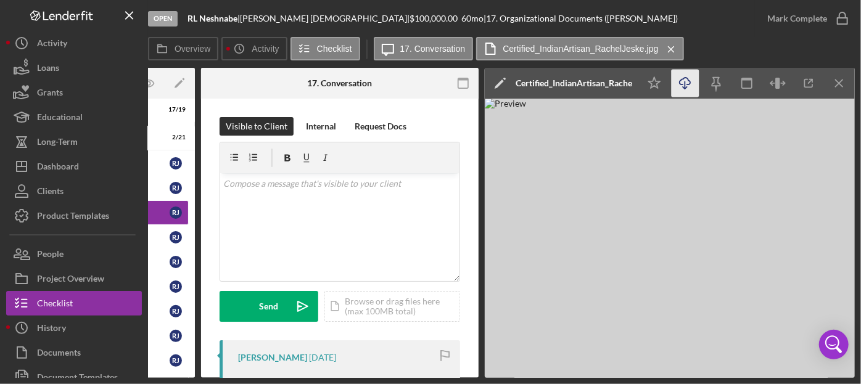
click at [679, 86] on icon "Icon/Download" at bounding box center [685, 84] width 28 height 28
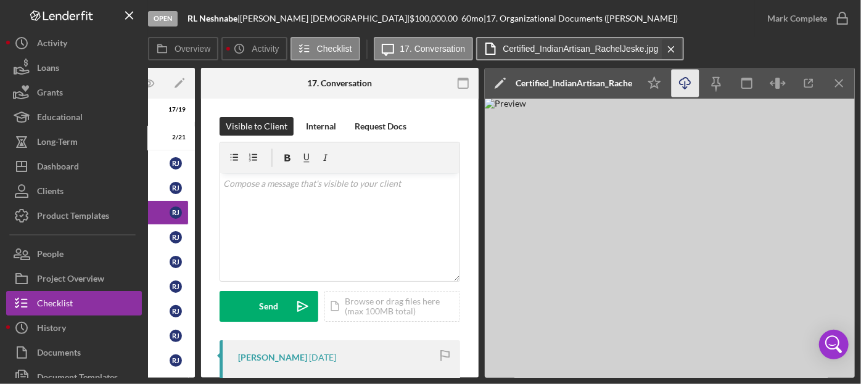
click at [671, 44] on icon "Icon/Menu Close" at bounding box center [671, 49] width 22 height 31
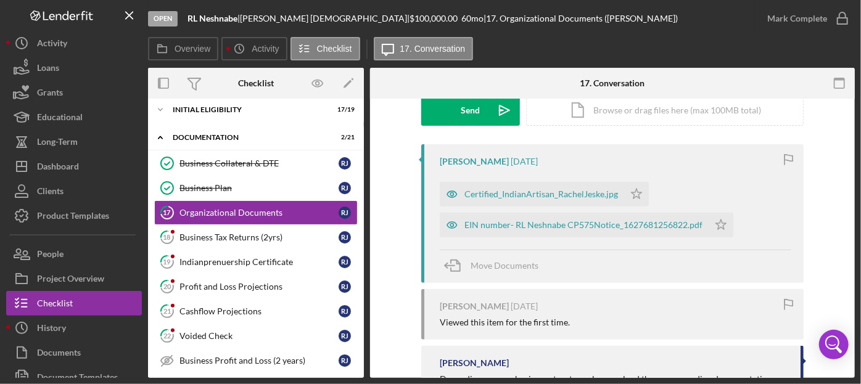
scroll to position [197, 0]
click at [562, 221] on div "EIN number- RL Neshnabe CP575Notice_1627681256822.pdf" at bounding box center [583, 224] width 238 height 10
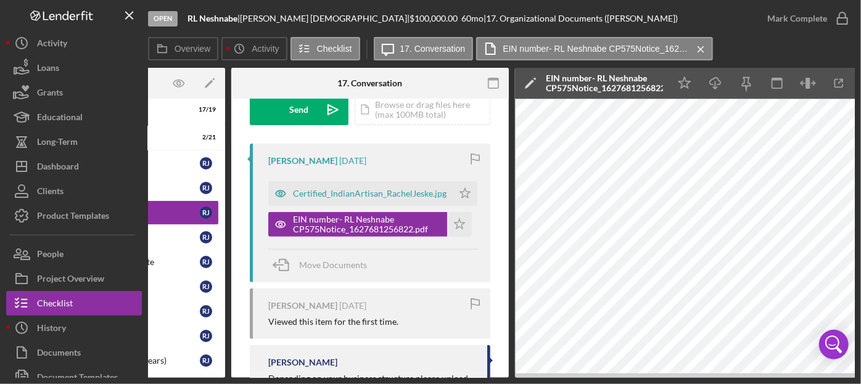
scroll to position [0, 169]
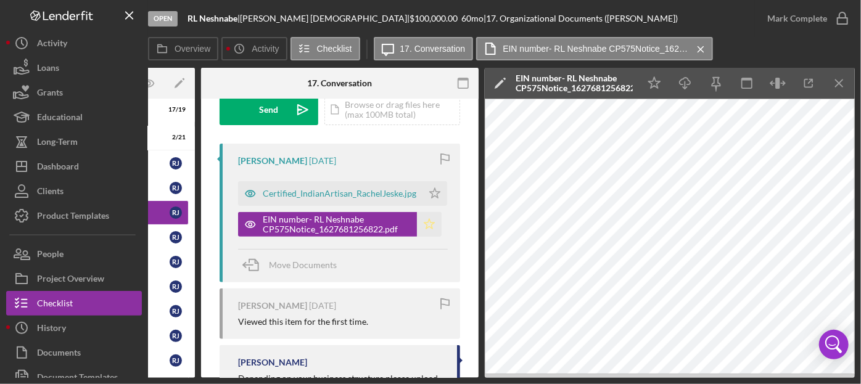
click at [426, 221] on polygon "button" at bounding box center [429, 224] width 10 height 10
click at [430, 197] on icon "Icon/Star" at bounding box center [434, 193] width 25 height 25
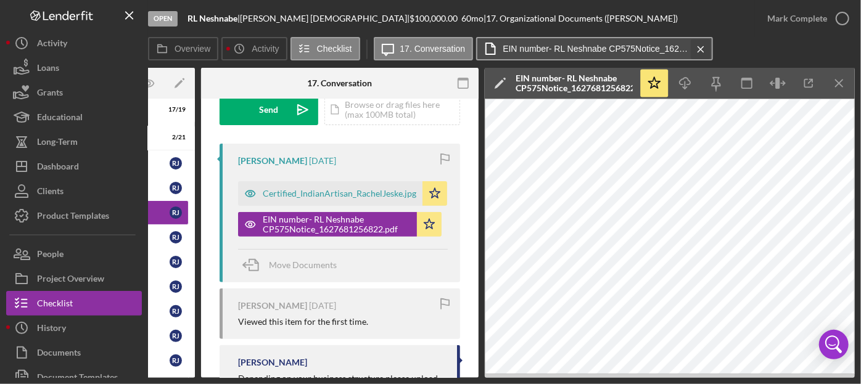
click at [698, 43] on icon "Icon/Menu Close" at bounding box center [701, 49] width 22 height 31
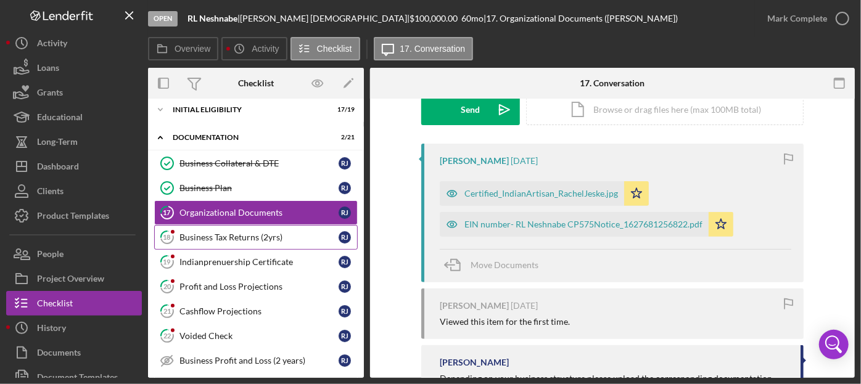
click at [218, 236] on div "Business Tax Returns (2yrs)" at bounding box center [258, 237] width 159 height 10
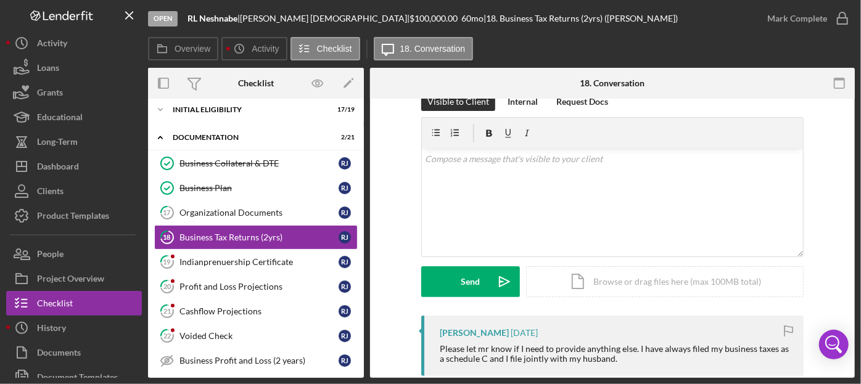
scroll to position [25, 0]
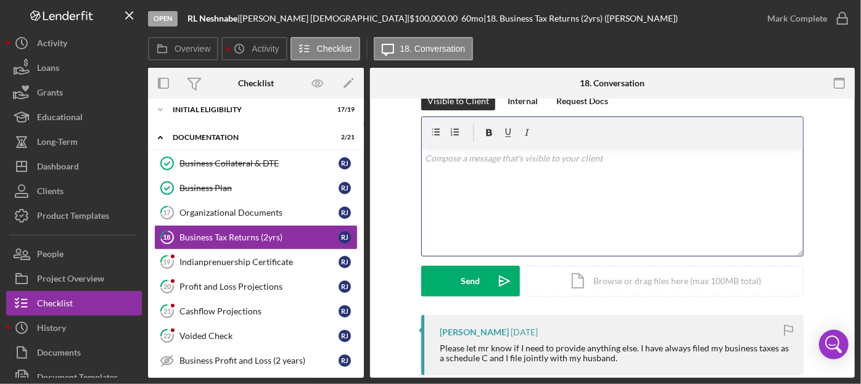
click at [594, 194] on div "v Color teal Color pink Remove color Add row above Add row below Add column bef…" at bounding box center [612, 202] width 381 height 108
click at [559, 171] on div "v Color teal Color pink Remove color Add row above Add row below Add column bef…" at bounding box center [612, 202] width 381 height 108
click at [655, 160] on p "I have your 2023 & 2024 taxes. I will reach out if additional" at bounding box center [612, 159] width 374 height 14
click at [652, 165] on div "v Color teal Color pink Remove color Add row above Add row below Add column bef…" at bounding box center [612, 202] width 381 height 108
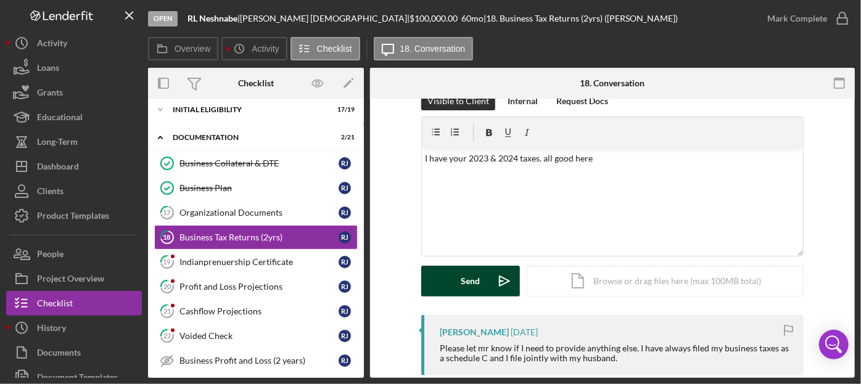
click at [462, 285] on div "Send" at bounding box center [470, 281] width 19 height 31
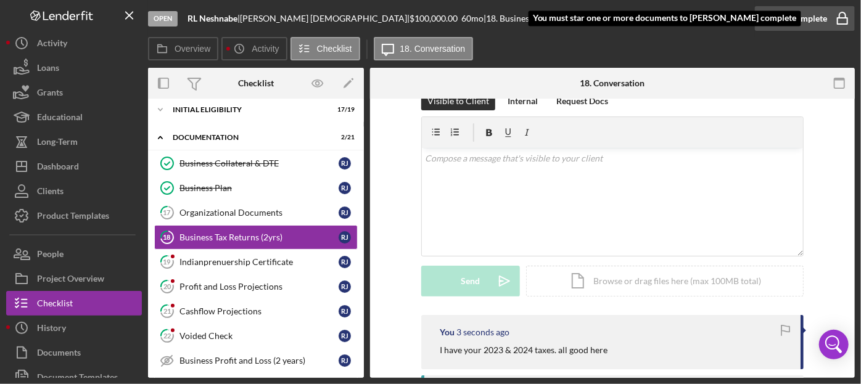
click at [791, 18] on rect "button" at bounding box center [842, 21] width 10 height 6
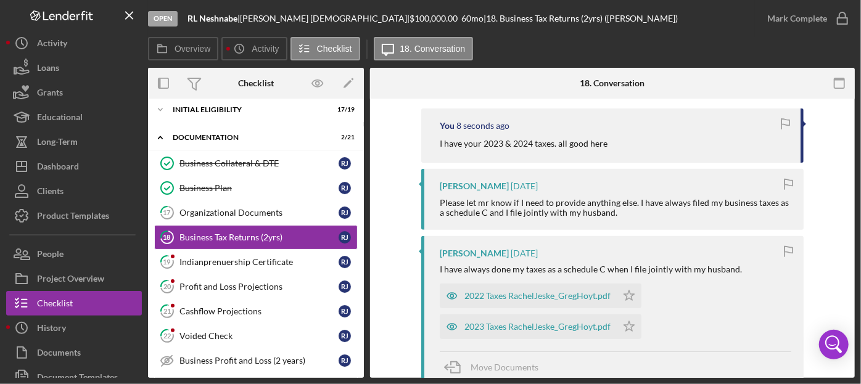
scroll to position [233, 0]
click at [625, 299] on polygon "button" at bounding box center [629, 294] width 10 height 10
click at [791, 15] on icon "button" at bounding box center [842, 18] width 31 height 31
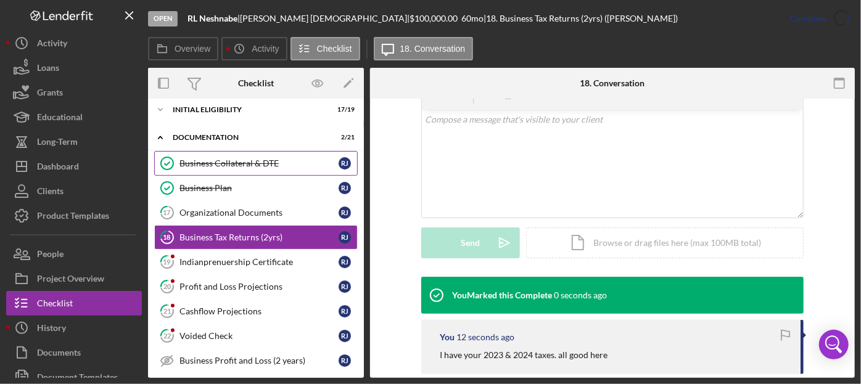
scroll to position [403, 0]
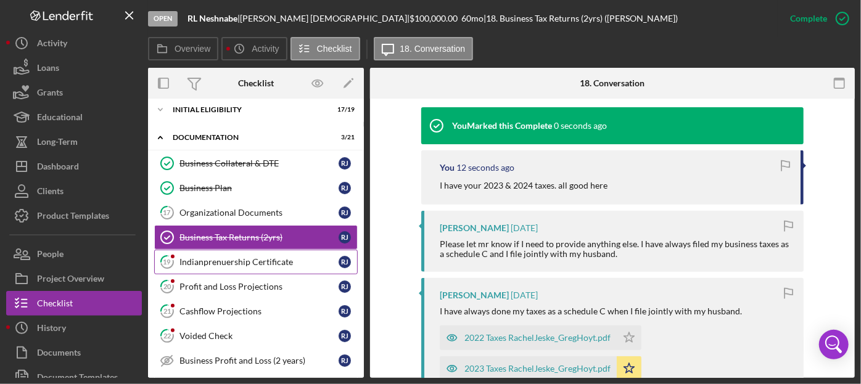
click at [275, 263] on div "Indianprenuership Certificate" at bounding box center [258, 262] width 159 height 10
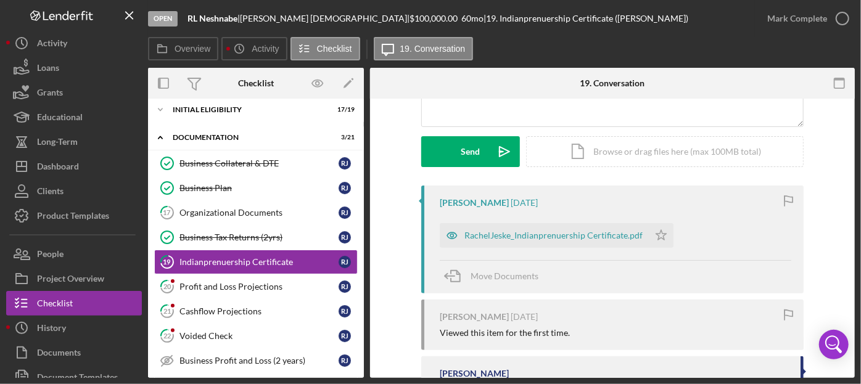
scroll to position [161, 0]
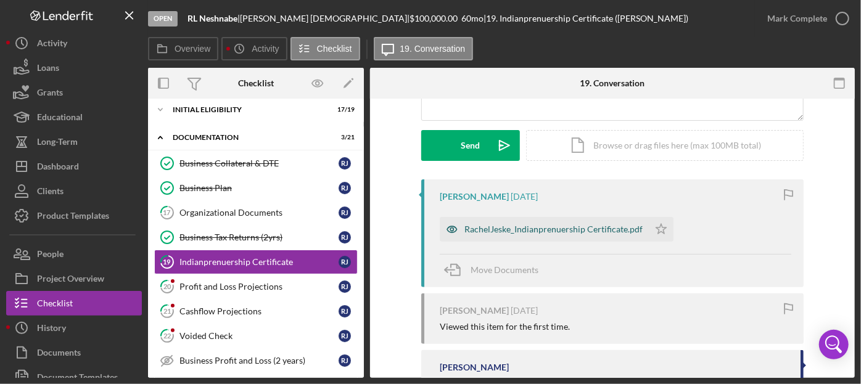
click at [573, 232] on div "RachelJeske_Indianprenuership Certificate.pdf" at bounding box center [553, 229] width 178 height 10
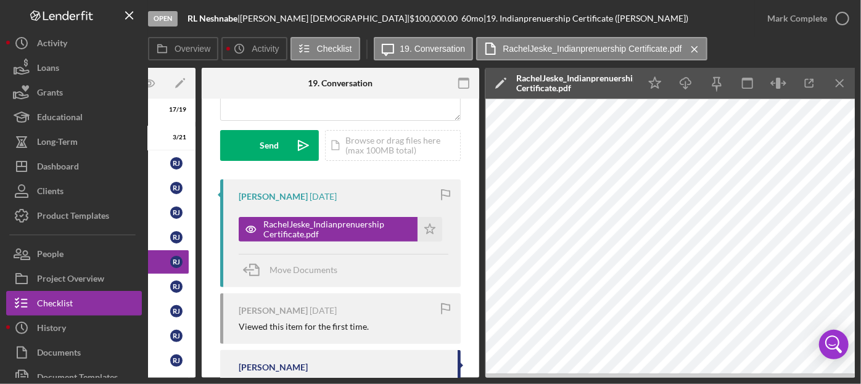
scroll to position [0, 169]
click at [425, 226] on polygon "button" at bounding box center [429, 229] width 10 height 10
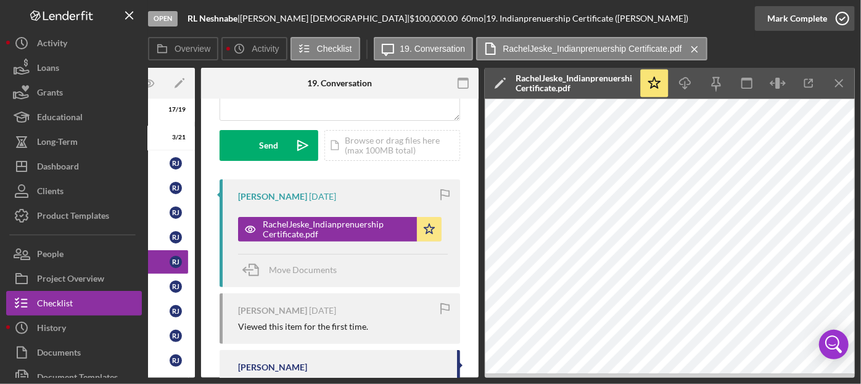
click at [791, 18] on icon "button" at bounding box center [842, 18] width 31 height 31
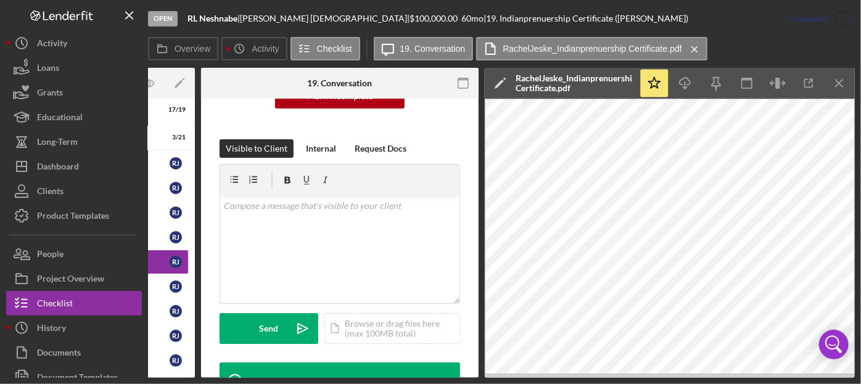
scroll to position [344, 0]
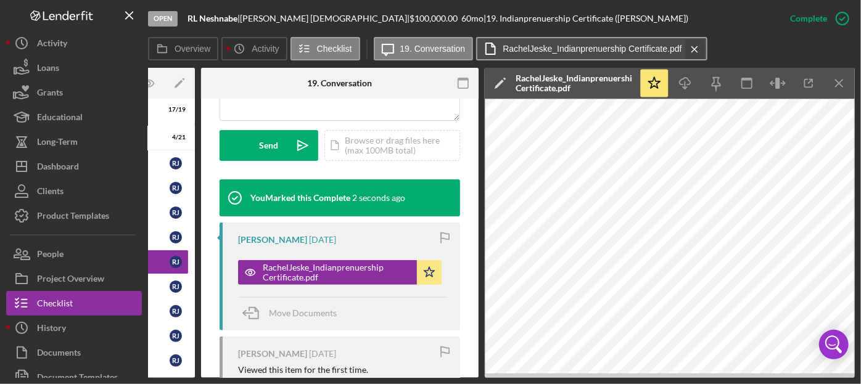
click at [692, 44] on icon "Icon/Menu Close" at bounding box center [695, 49] width 22 height 31
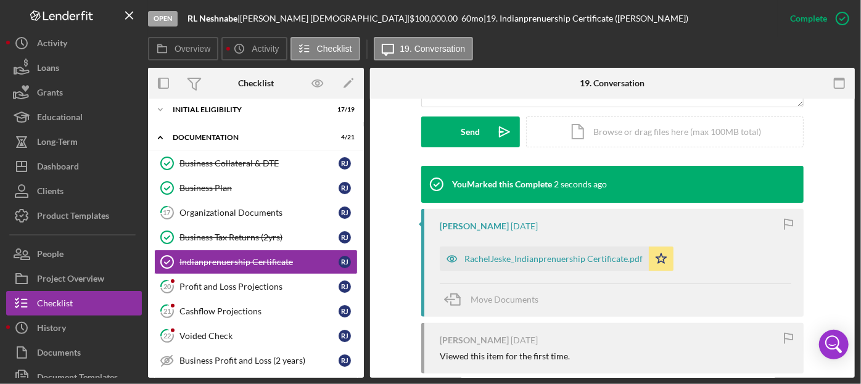
scroll to position [330, 0]
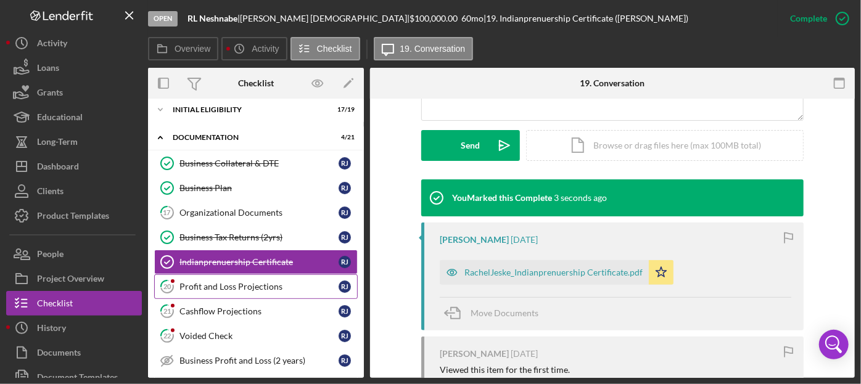
click at [200, 289] on link "20 Profit and Loss Projections [PERSON_NAME]" at bounding box center [255, 286] width 203 height 25
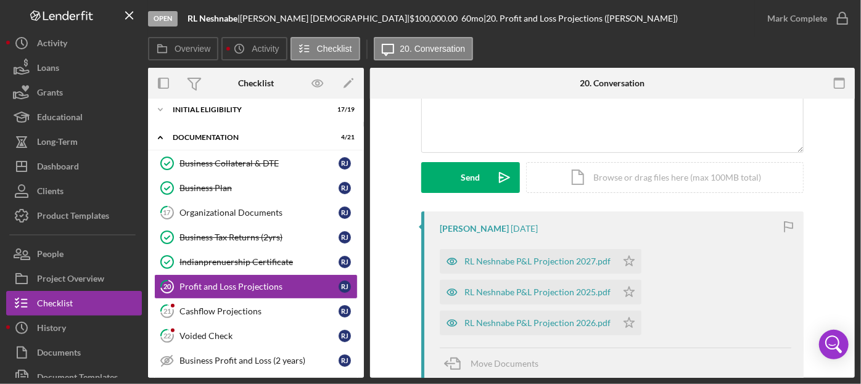
scroll to position [133, 0]
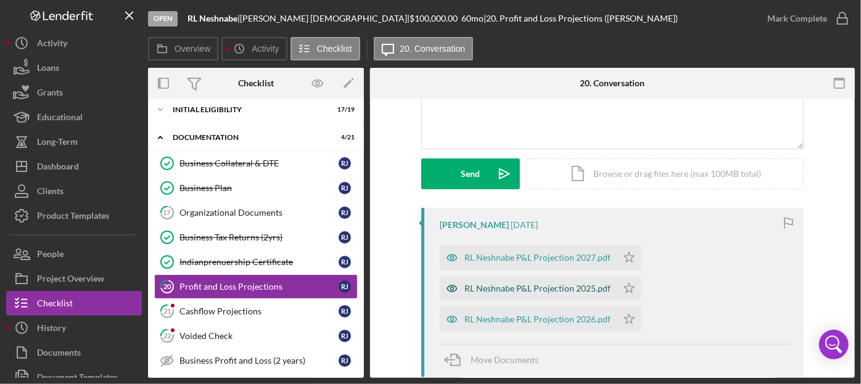
click at [549, 289] on div "RL Neshnabe P&L Projection 2025.pdf" at bounding box center [537, 289] width 146 height 10
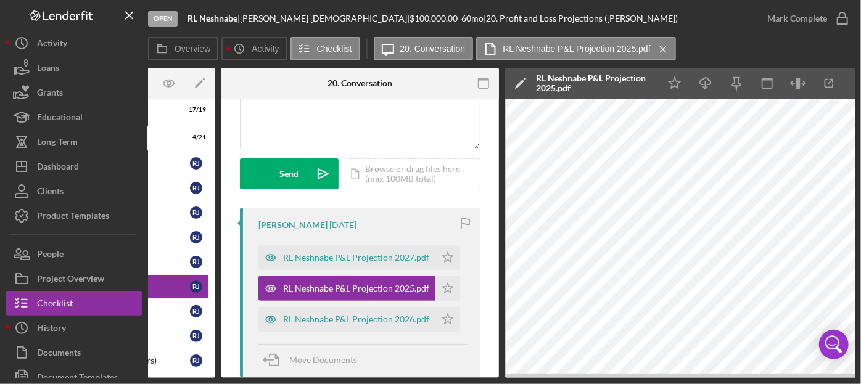
scroll to position [0, 169]
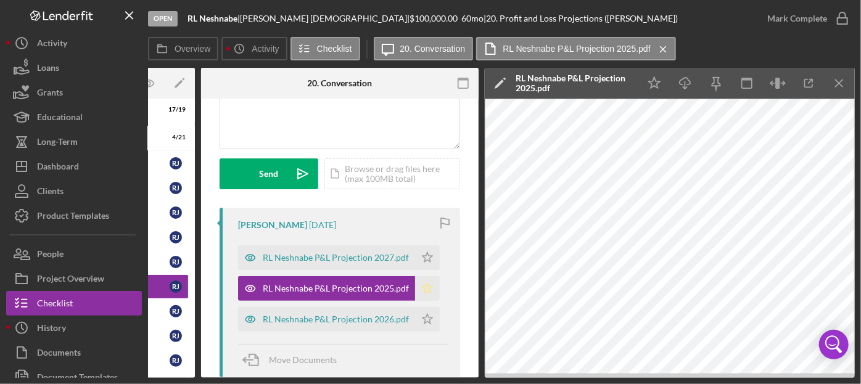
click at [430, 293] on icon "Icon/Star" at bounding box center [427, 288] width 25 height 25
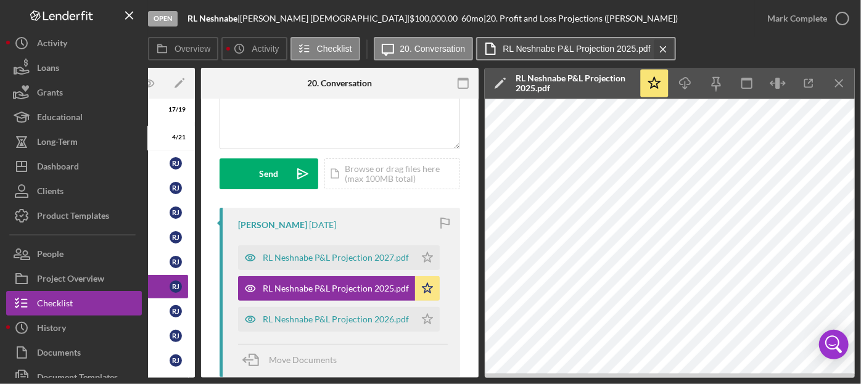
click at [665, 49] on icon "Icon/Menu Close" at bounding box center [663, 49] width 22 height 31
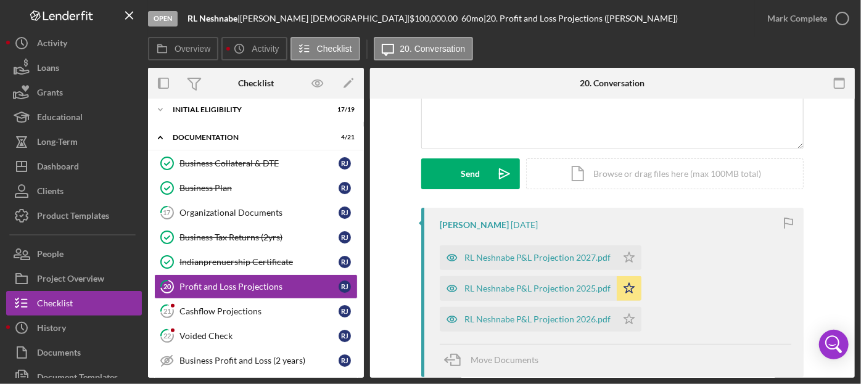
scroll to position [0, 0]
click at [549, 316] on div "RL Neshnabe P&L Projection 2026.pdf" at bounding box center [537, 319] width 146 height 10
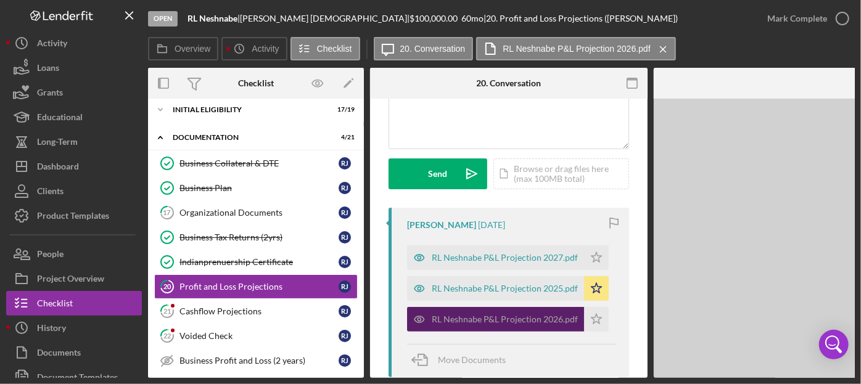
click at [549, 316] on div "RL Neshnabe P&L Projection 2026.pdf" at bounding box center [505, 319] width 146 height 10
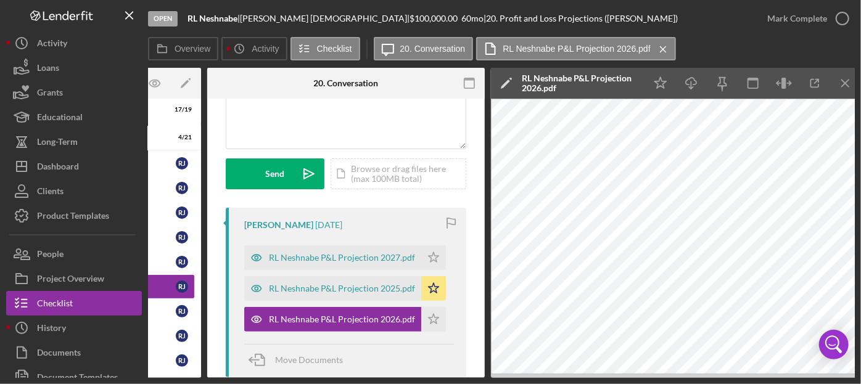
scroll to position [0, 169]
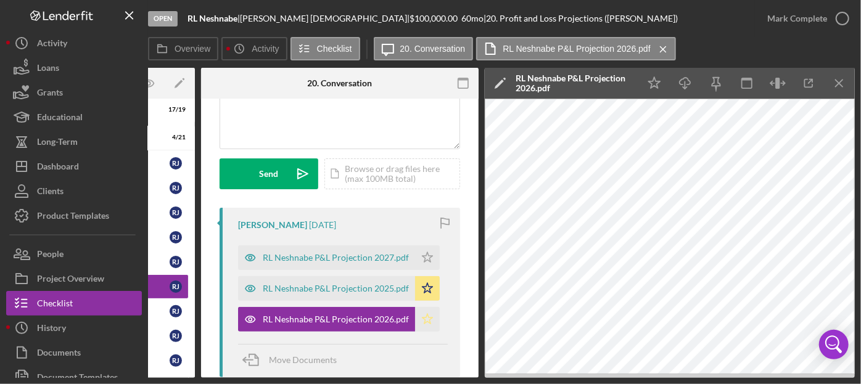
click at [422, 316] on icon "Icon/Star" at bounding box center [427, 319] width 25 height 25
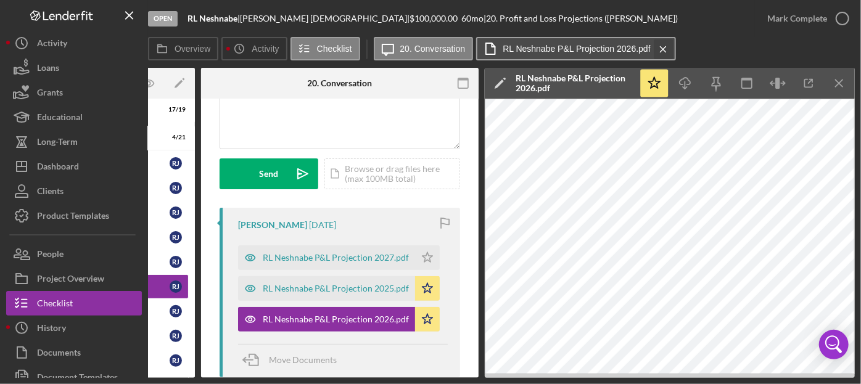
click at [662, 44] on icon "Icon/Menu Close" at bounding box center [663, 49] width 22 height 31
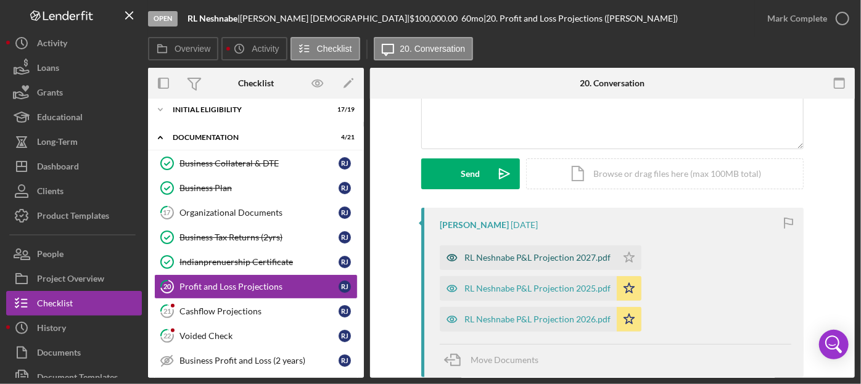
click at [531, 253] on div "RL Neshnabe P&L Projection 2027.pdf" at bounding box center [537, 258] width 146 height 10
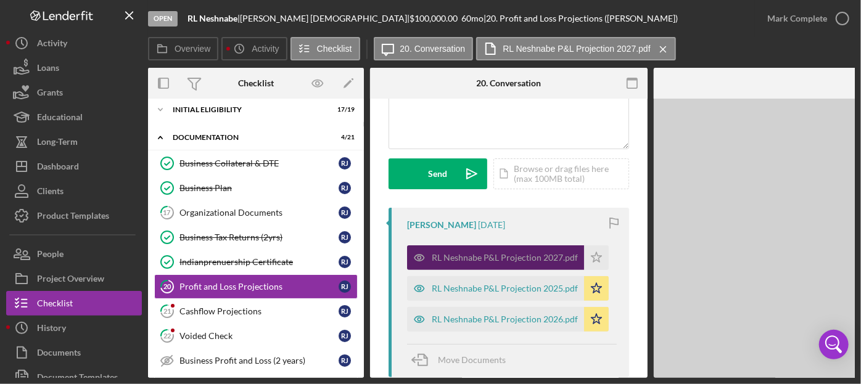
click at [531, 253] on div "RL Neshnabe P&L Projection 2027.pdf" at bounding box center [505, 258] width 146 height 10
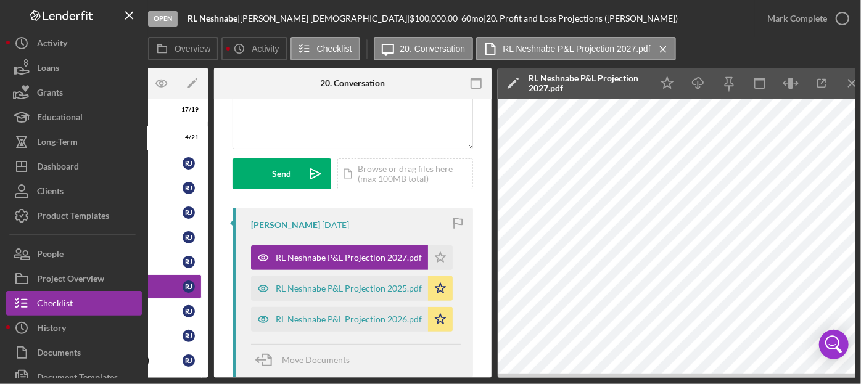
scroll to position [0, 169]
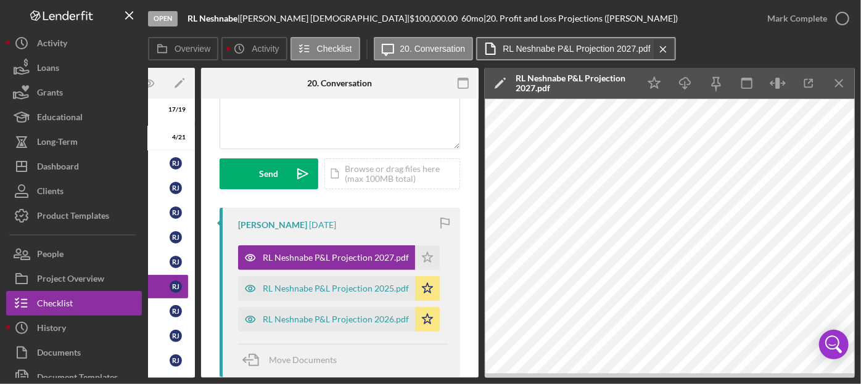
click at [663, 44] on icon "Icon/Menu Close" at bounding box center [663, 49] width 22 height 31
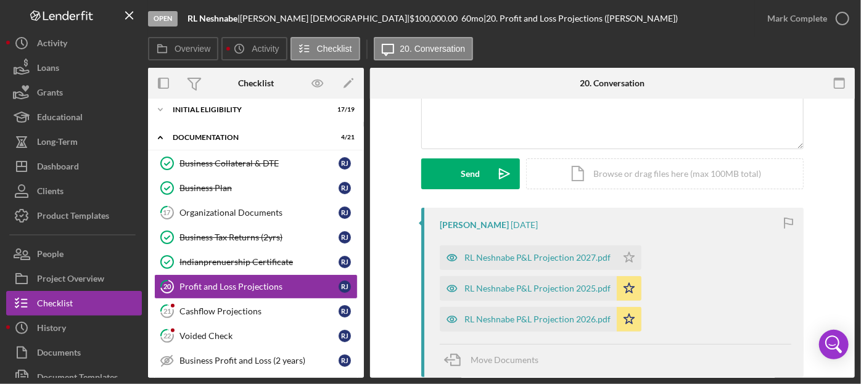
scroll to position [0, 0]
click at [791, 18] on icon "button" at bounding box center [842, 18] width 31 height 31
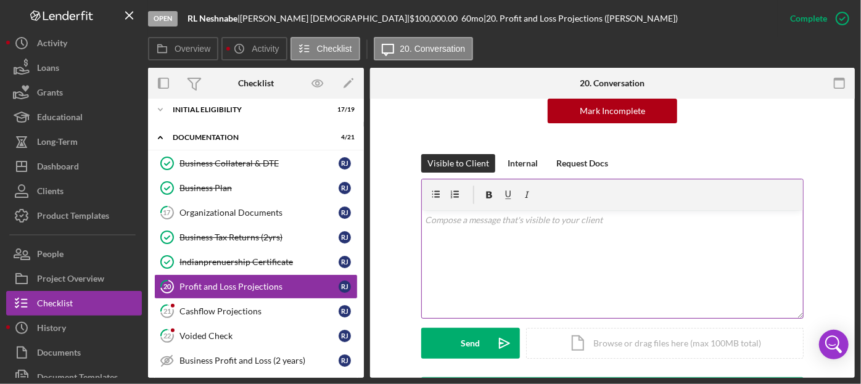
scroll to position [302, 0]
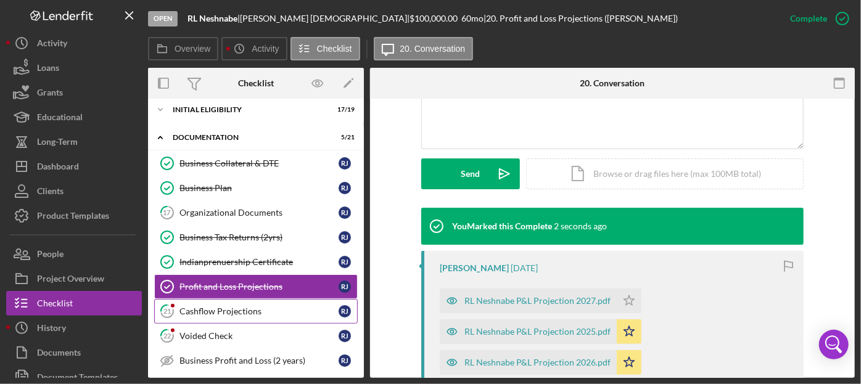
click at [228, 310] on div "Cashflow Projections" at bounding box center [258, 311] width 159 height 10
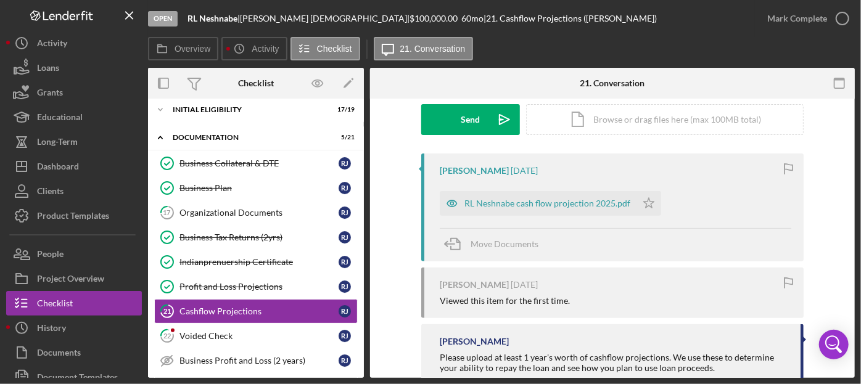
scroll to position [187, 0]
click at [560, 194] on div "RL Neshnabe cash flow projection 2025.pdf" at bounding box center [538, 203] width 197 height 25
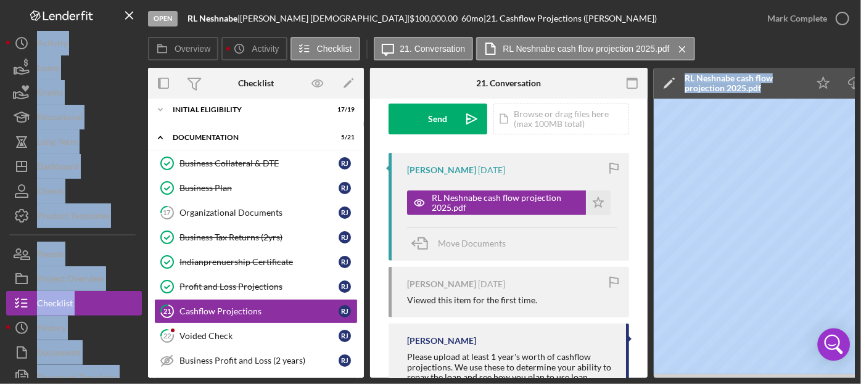
drag, startPoint x: 650, startPoint y: 374, endPoint x: 846, endPoint y: 351, distance: 197.3
click at [791, 316] on body "Open RL Neshnabe | [PERSON_NAME] | $100,000.00 60 mo | 21. Cashflow Projections…" at bounding box center [430, 192] width 861 height 384
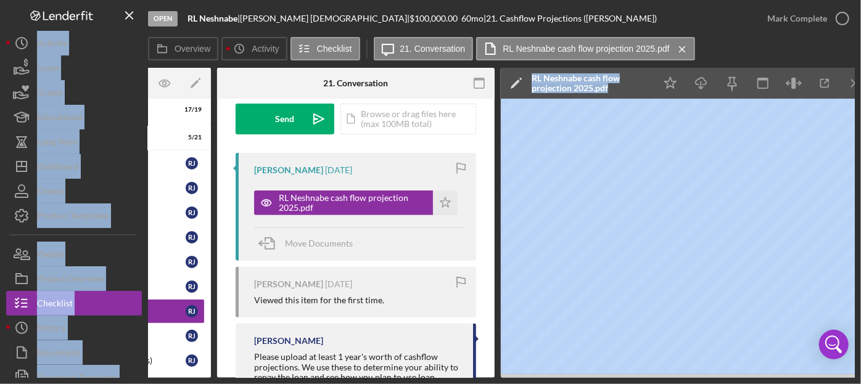
scroll to position [0, 161]
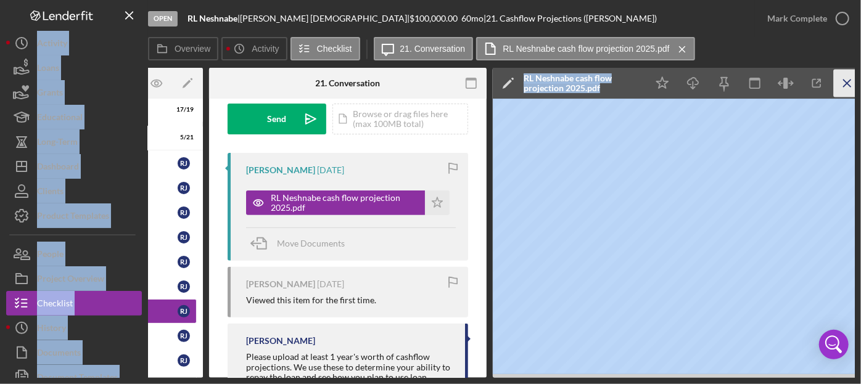
click at [791, 84] on line "button" at bounding box center [846, 83] width 7 height 7
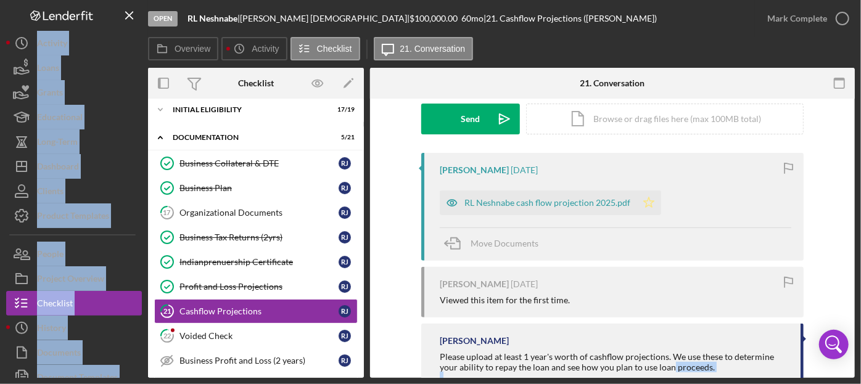
click at [646, 194] on icon "Icon/Star" at bounding box center [648, 203] width 25 height 25
click at [791, 18] on icon "button" at bounding box center [842, 18] width 31 height 31
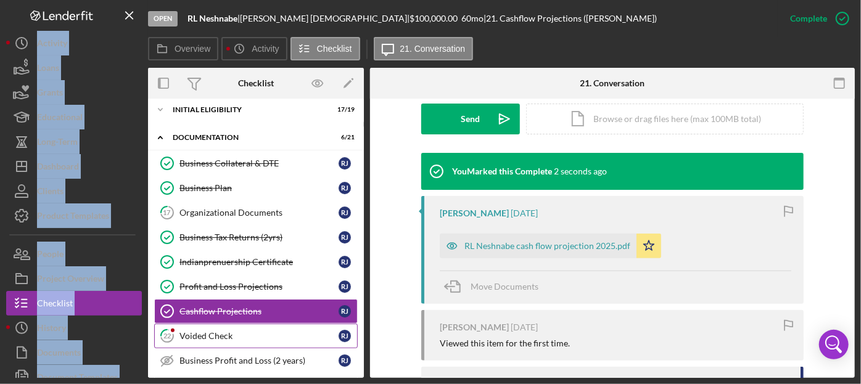
click at [226, 316] on div "Voided Check" at bounding box center [258, 336] width 159 height 10
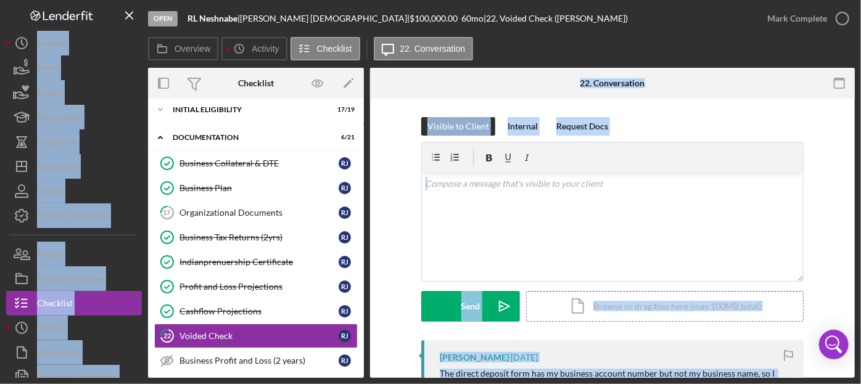
click at [789, 301] on div "Icon/Document Browse or drag files here (max 100MB total) Tap to choose files o…" at bounding box center [664, 306] width 277 height 31
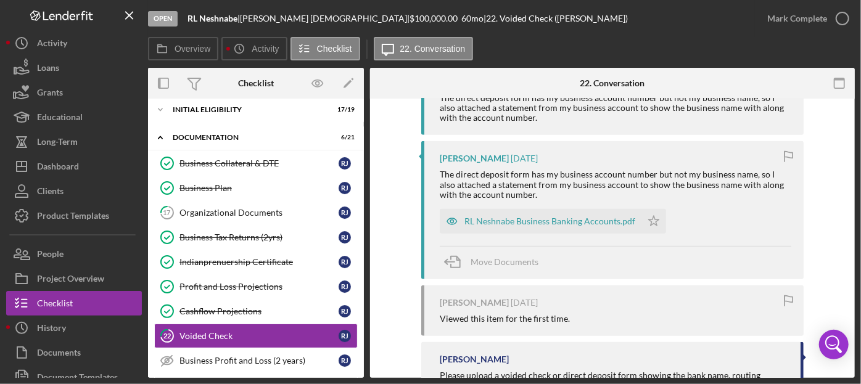
scroll to position [276, 0]
click at [583, 223] on div "RL Neshnabe Business Banking Accounts.pdf" at bounding box center [549, 221] width 171 height 10
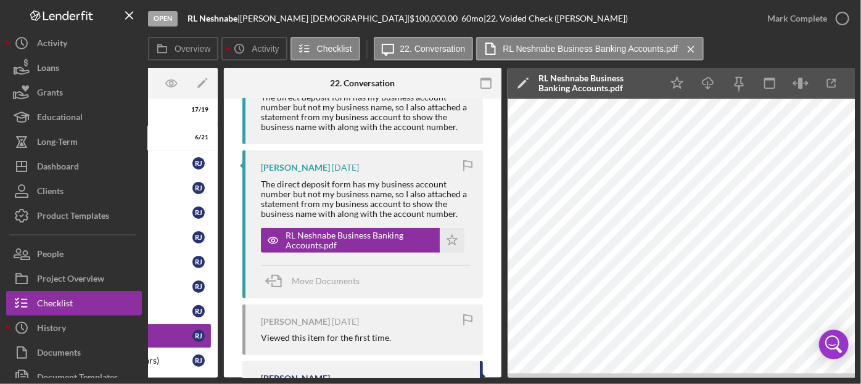
scroll to position [0, 169]
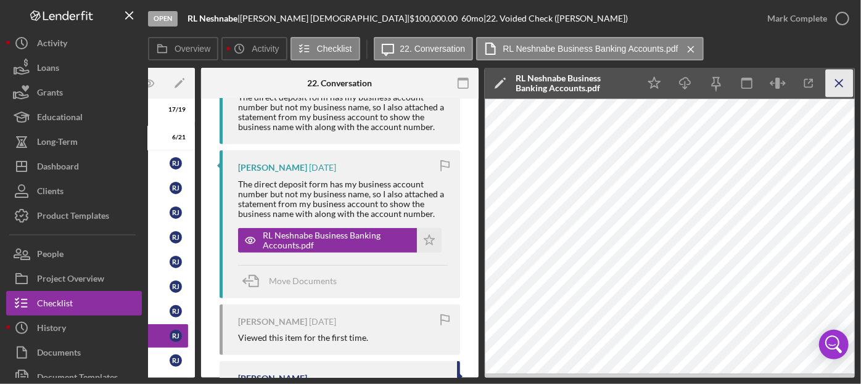
click at [791, 84] on icon "Icon/Menu Close" at bounding box center [840, 84] width 28 height 28
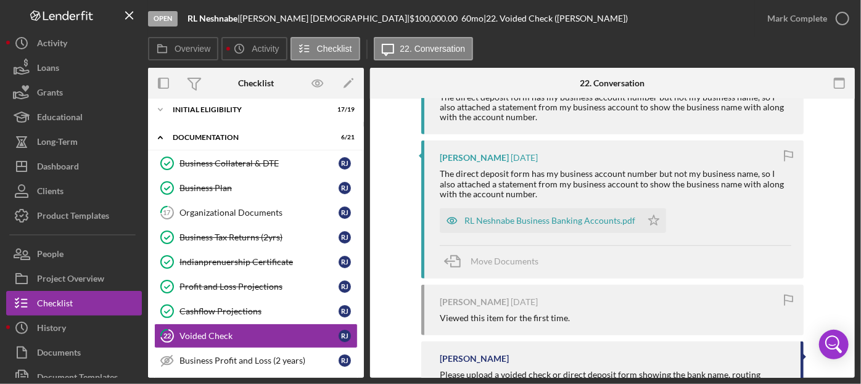
scroll to position [0, 0]
click at [791, 12] on icon "button" at bounding box center [842, 18] width 31 height 31
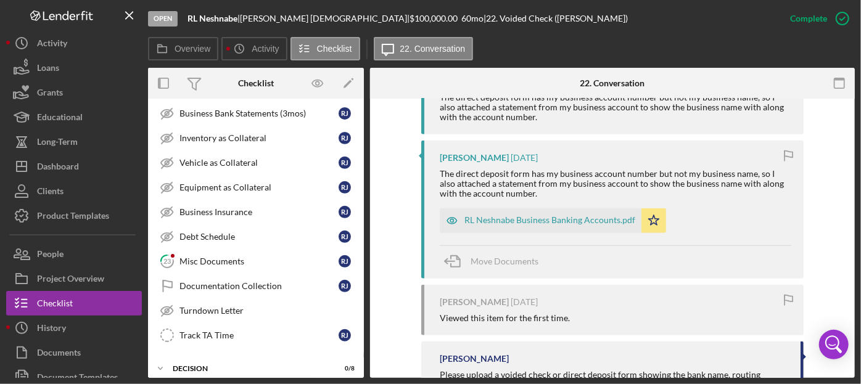
scroll to position [329, 0]
click at [220, 256] on div "Misc Documents" at bounding box center [258, 261] width 159 height 10
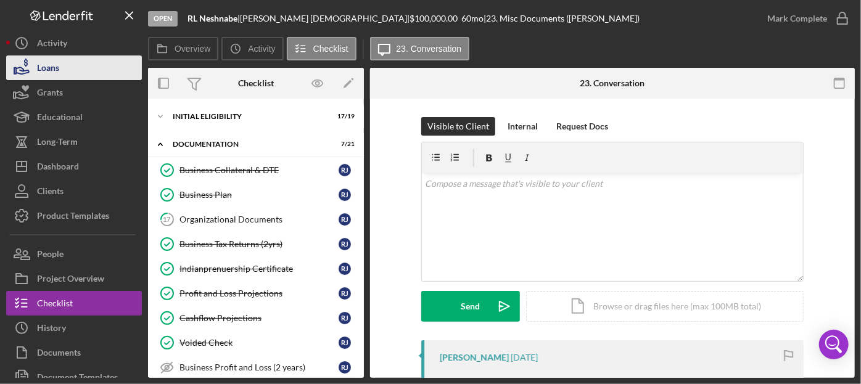
click at [57, 71] on div "Loans" at bounding box center [48, 69] width 22 height 28
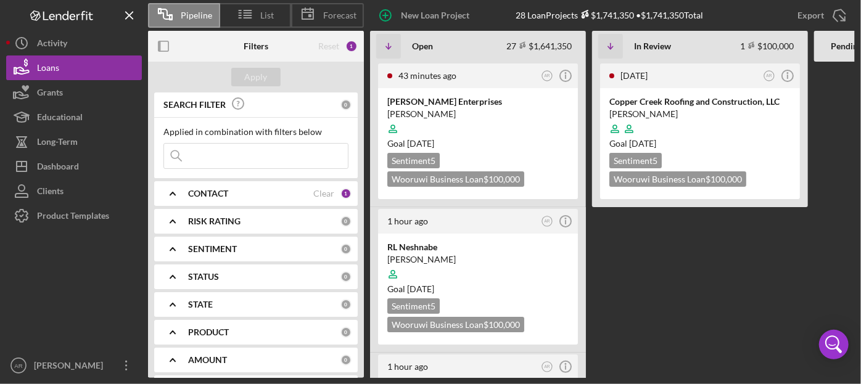
click at [733, 310] on Review "[DATE] AR Icon/Info Copper Creek Roofing and Construction, LLC [PERSON_NAME] Go…" at bounding box center [700, 220] width 216 height 316
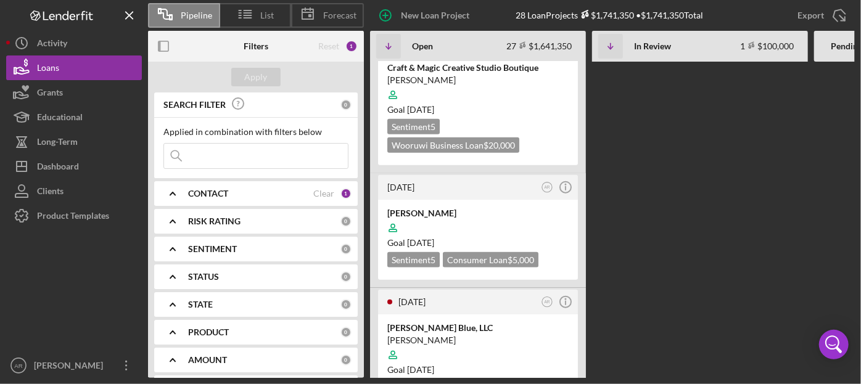
scroll to position [2915, 0]
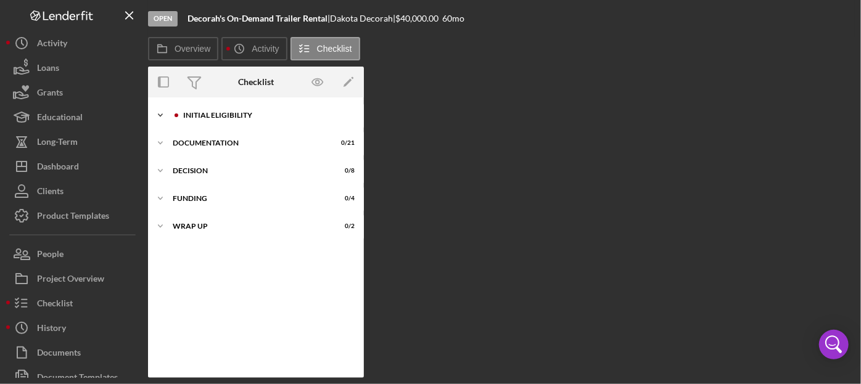
click at [264, 105] on div "Icon/Expander Initial Eligibility 0 / 17" at bounding box center [256, 115] width 216 height 25
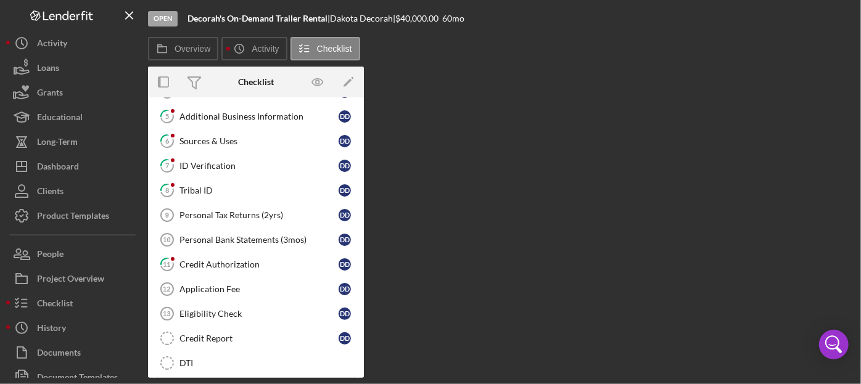
scroll to position [124, 0]
click at [253, 210] on div "Personal Tax Returns (2yrs)" at bounding box center [258, 215] width 159 height 10
click at [186, 53] on label "Overview" at bounding box center [192, 49] width 36 height 10
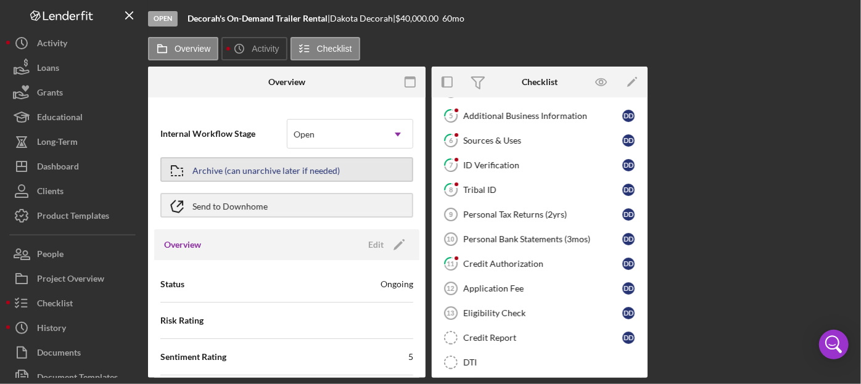
click at [251, 174] on div "Archive (can unarchive later if needed)" at bounding box center [265, 169] width 147 height 22
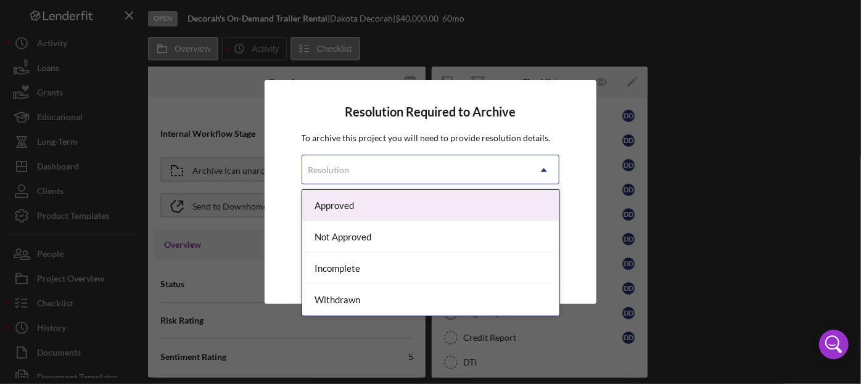
click at [394, 163] on div "Resolution" at bounding box center [416, 170] width 228 height 28
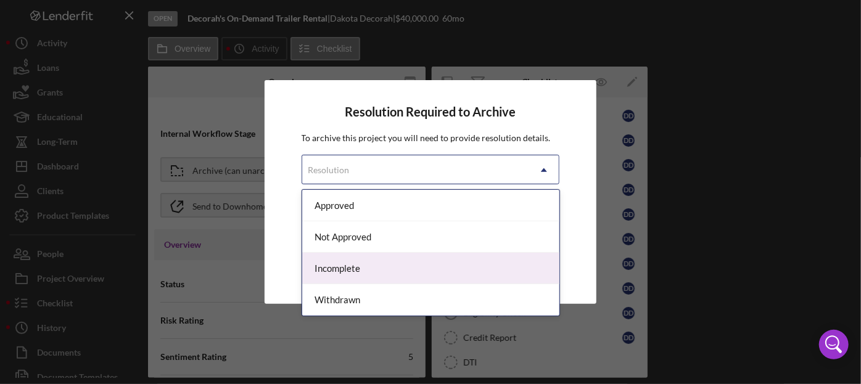
click at [349, 265] on div "Incomplete" at bounding box center [430, 268] width 257 height 31
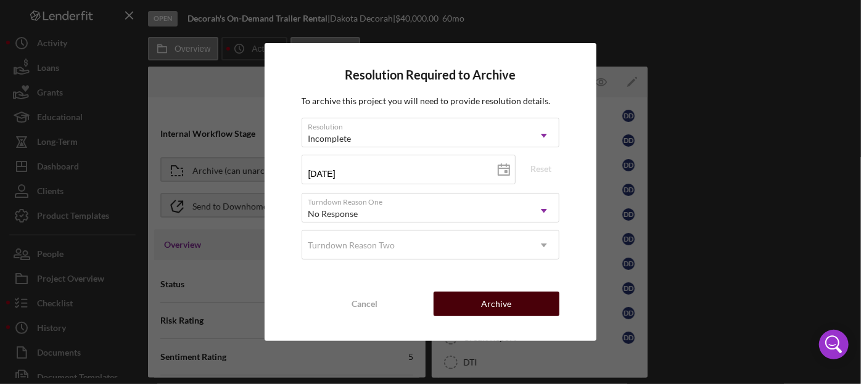
click at [507, 296] on div "Archive" at bounding box center [497, 304] width 30 height 25
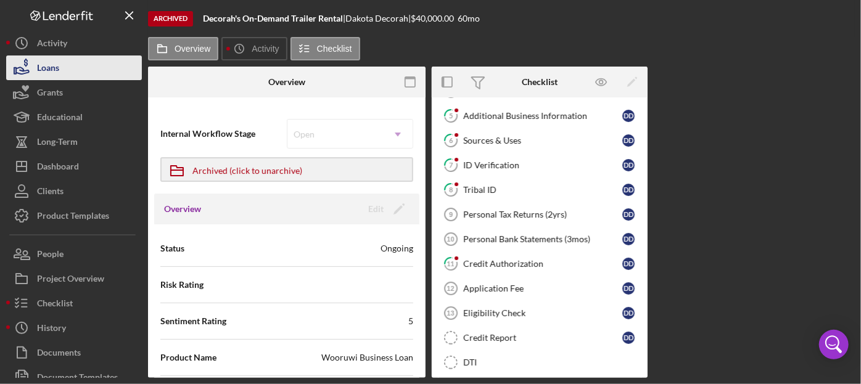
click at [43, 68] on div "Loans" at bounding box center [48, 69] width 22 height 28
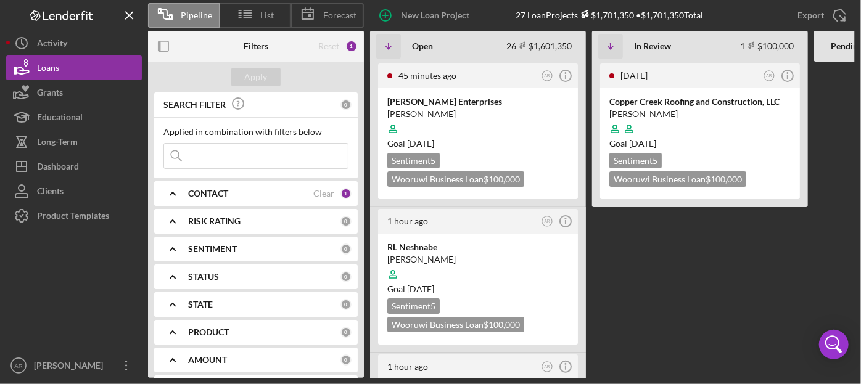
click at [623, 316] on Review "[DATE] AR Icon/Info Copper Creek Roofing and Construction, LLC [PERSON_NAME] Go…" at bounding box center [700, 220] width 216 height 316
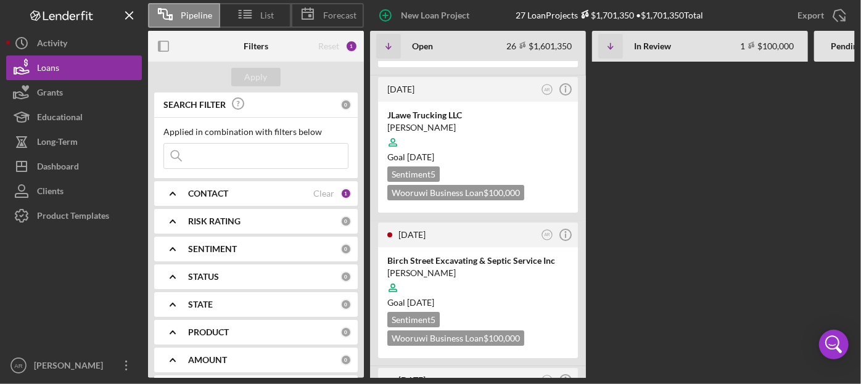
scroll to position [2287, 0]
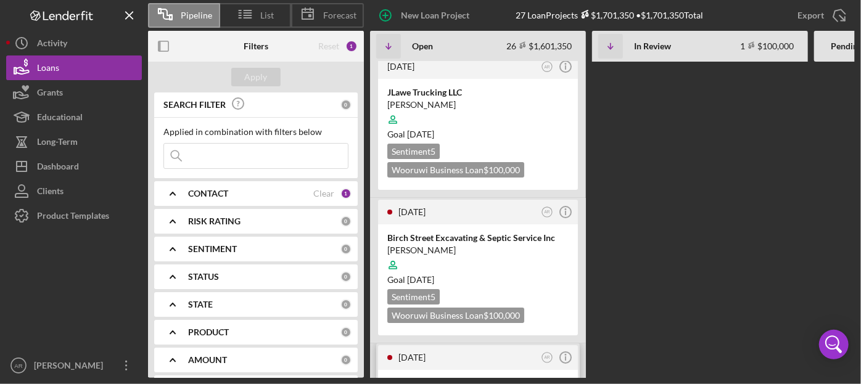
click at [425, 316] on time "[DATE]" at bounding box center [411, 357] width 27 height 10
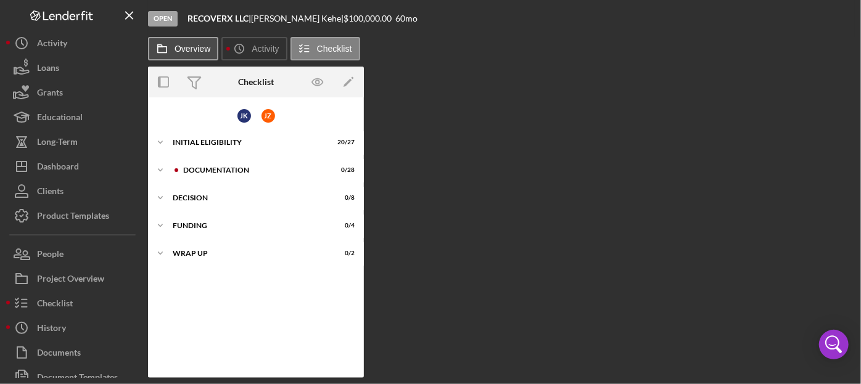
click at [192, 47] on label "Overview" at bounding box center [192, 49] width 36 height 10
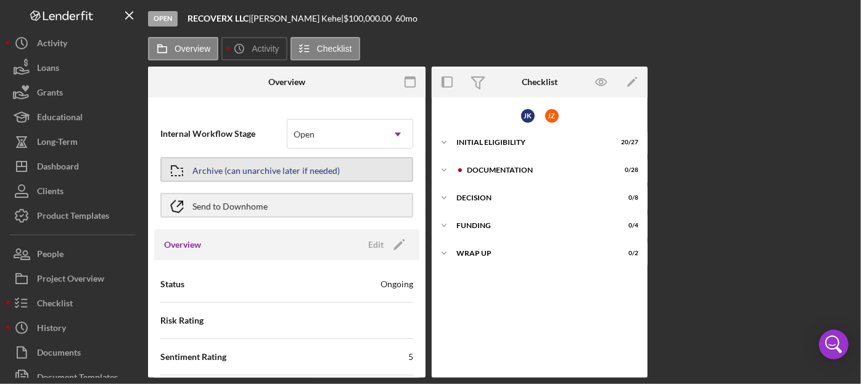
click at [301, 168] on div "Archive (can unarchive later if needed)" at bounding box center [265, 169] width 147 height 22
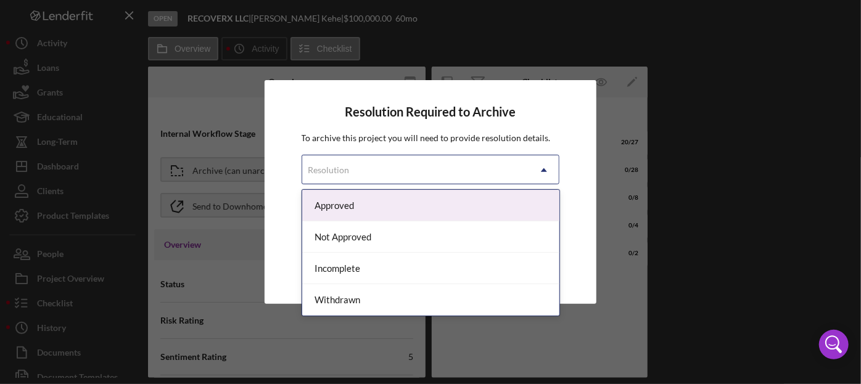
click at [430, 179] on div "Resolution" at bounding box center [416, 170] width 228 height 28
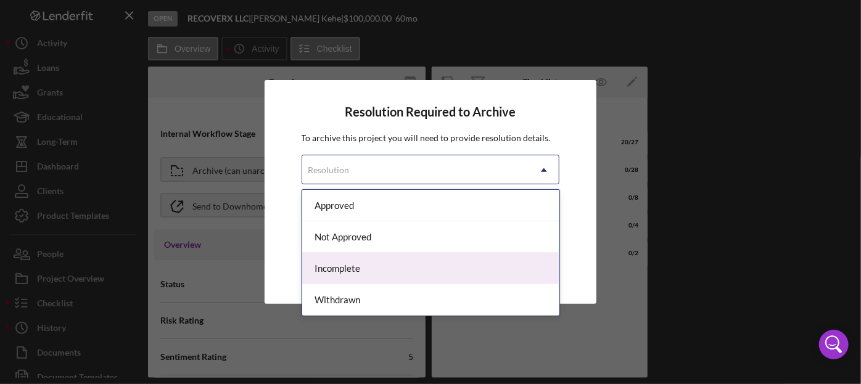
click at [351, 266] on div "Incomplete" at bounding box center [430, 268] width 257 height 31
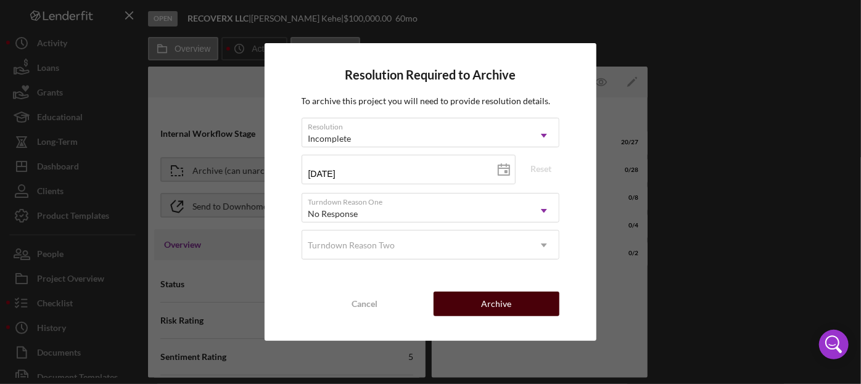
click at [497, 305] on div "Archive" at bounding box center [497, 304] width 30 height 25
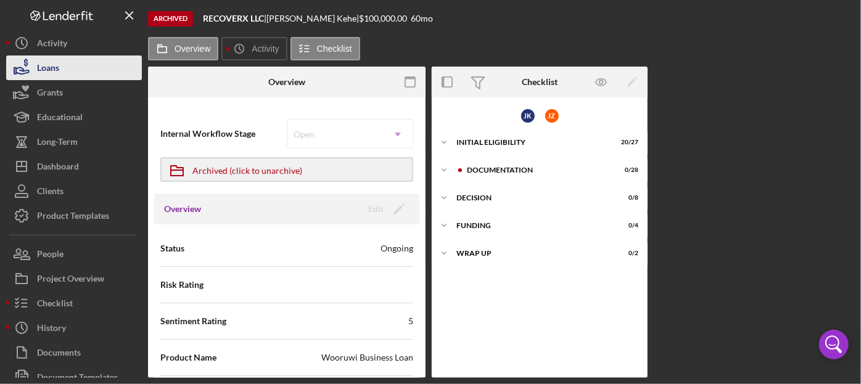
click at [53, 64] on div "Loans" at bounding box center [48, 69] width 22 height 28
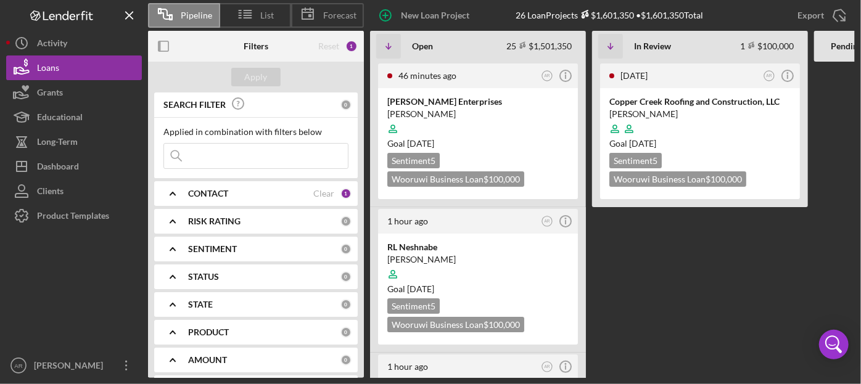
click at [694, 303] on Review "[DATE] AR Icon/Info Copper Creek Roofing and Construction, LLC [PERSON_NAME] Go…" at bounding box center [700, 220] width 216 height 316
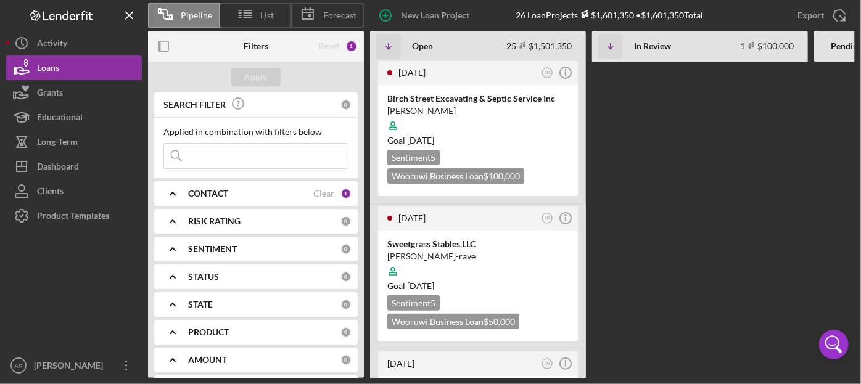
scroll to position [2421, 0]
